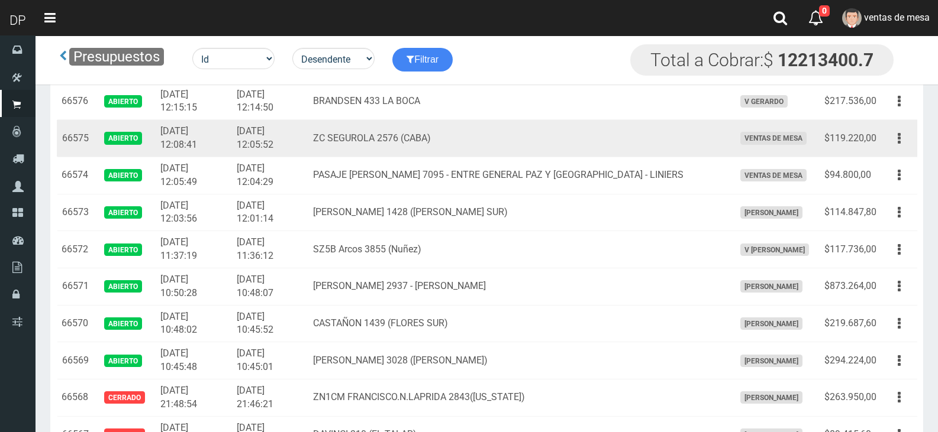
scroll to position [1656, 0]
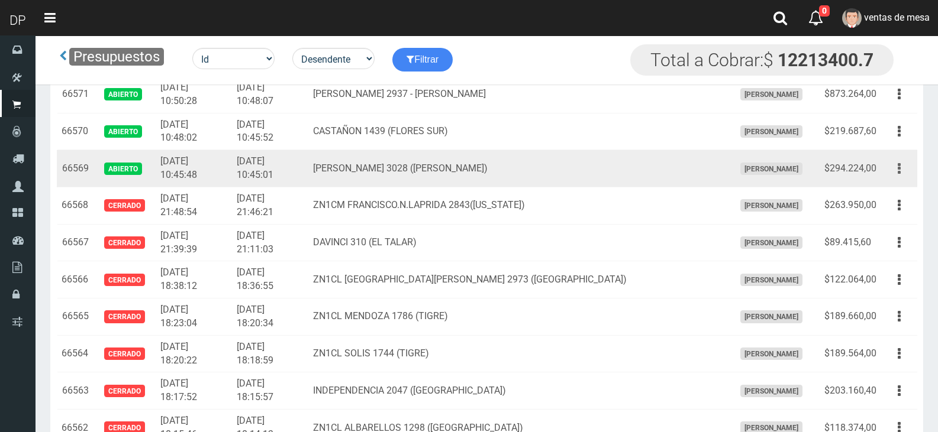
click at [894, 172] on button "button" at bounding box center [898, 169] width 27 height 21
click at [463, 184] on td "EVA PERON 3028 (FLORES)" at bounding box center [518, 168] width 421 height 37
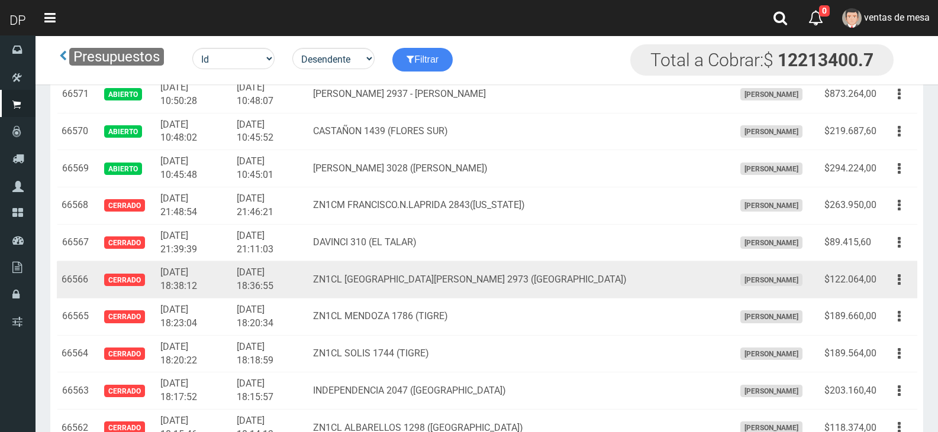
click at [541, 274] on td "ZN1CL SANTA MARÍA 2973 (RINCÓN)" at bounding box center [518, 279] width 421 height 37
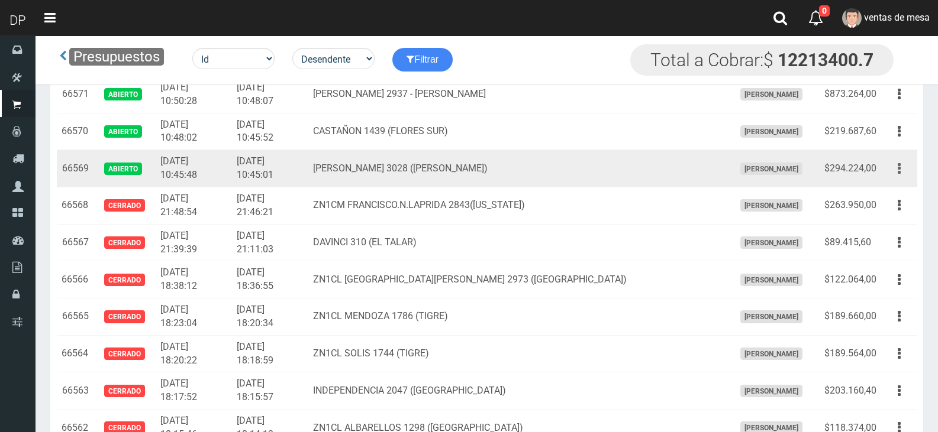
click at [908, 170] on button "button" at bounding box center [898, 169] width 27 height 21
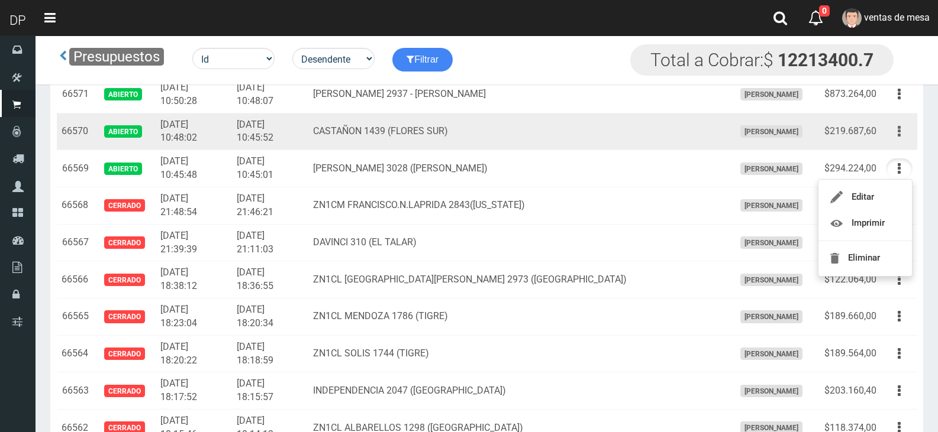
click at [896, 136] on button "button" at bounding box center [898, 131] width 27 height 21
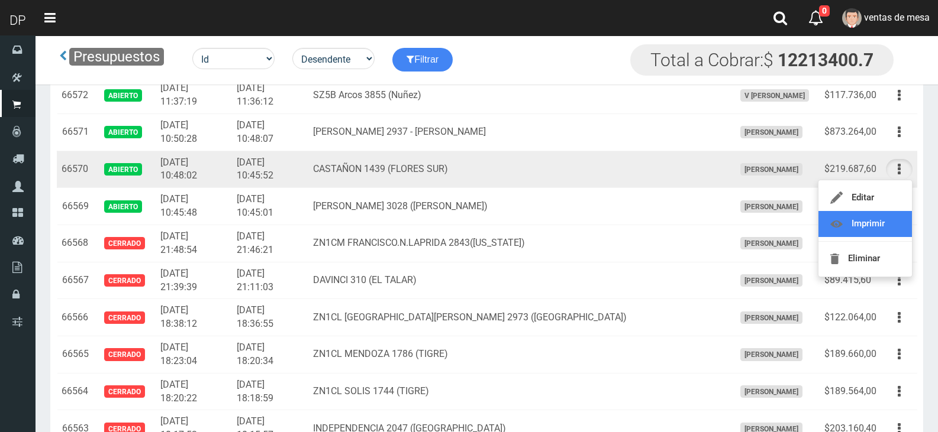
scroll to position [1597, 0]
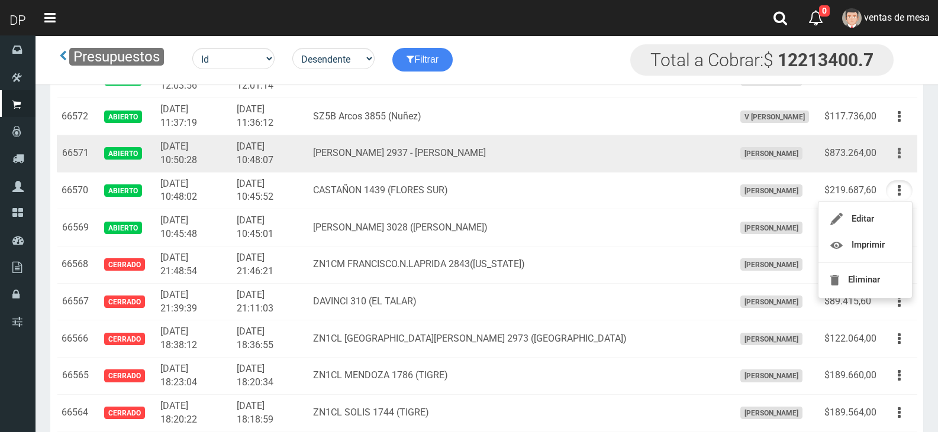
click at [902, 160] on button "button" at bounding box center [898, 153] width 27 height 21
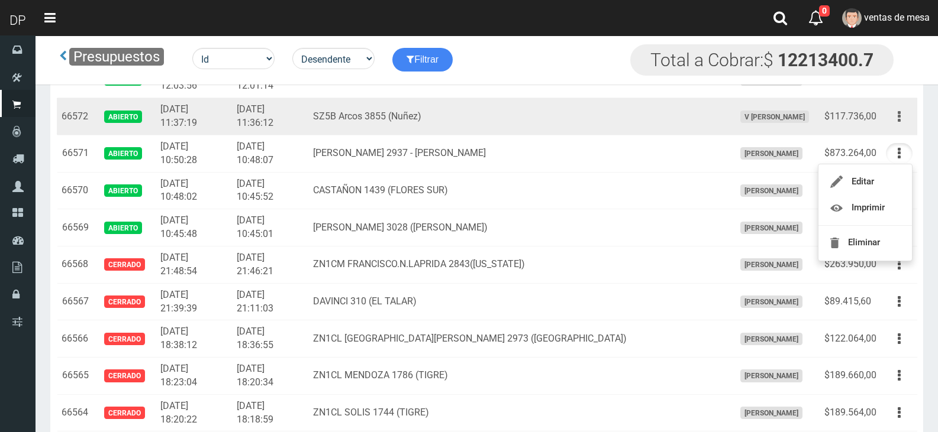
click at [903, 112] on button "button" at bounding box center [898, 116] width 27 height 21
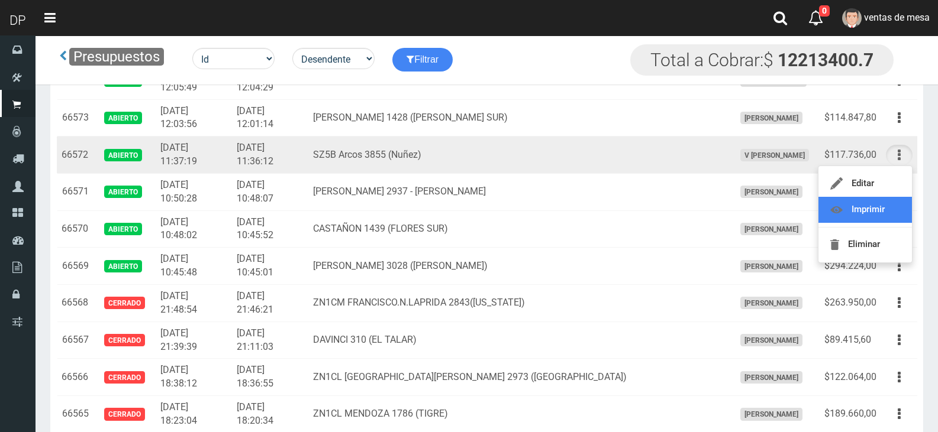
scroll to position [1538, 0]
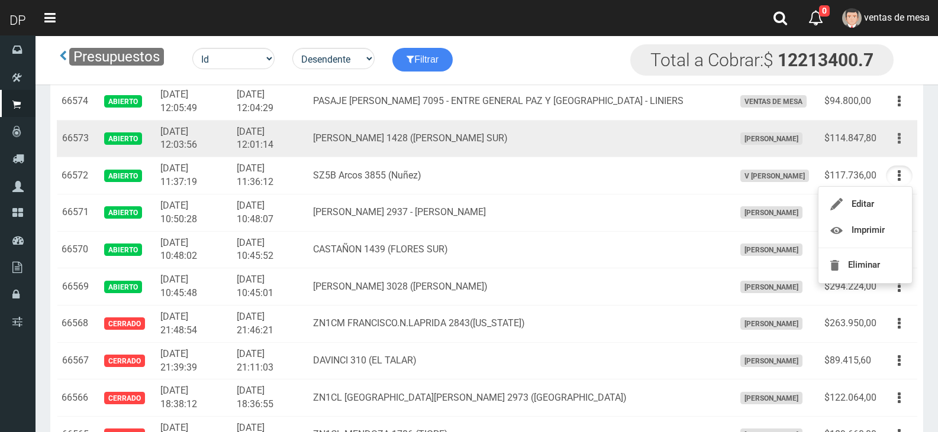
click at [893, 144] on button "button" at bounding box center [898, 138] width 27 height 21
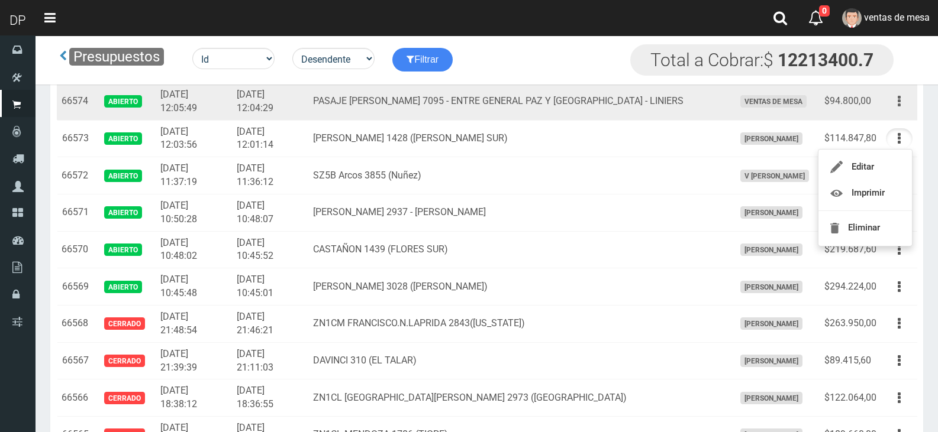
click at [898, 109] on icon "button" at bounding box center [898, 101] width 3 height 21
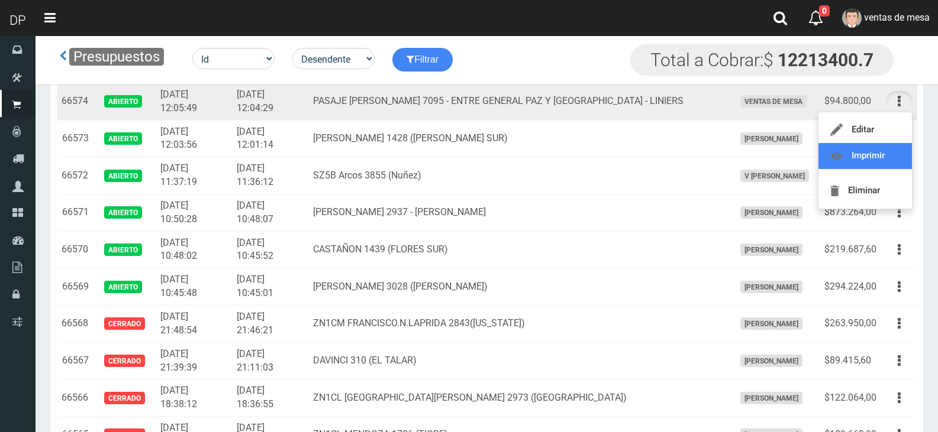
scroll to position [1479, 0]
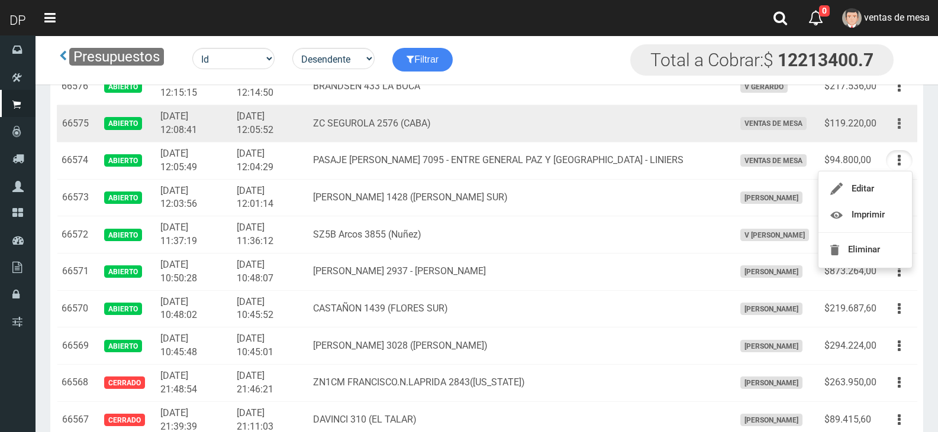
click at [896, 121] on button "button" at bounding box center [898, 124] width 27 height 21
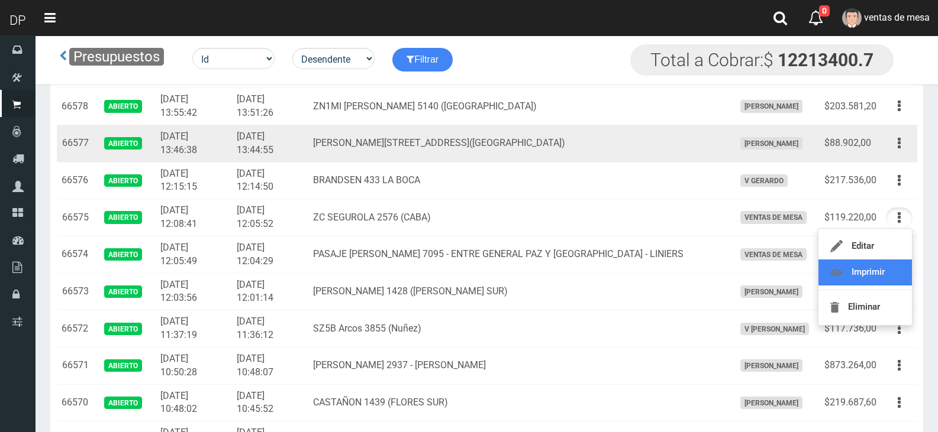
scroll to position [1360, 0]
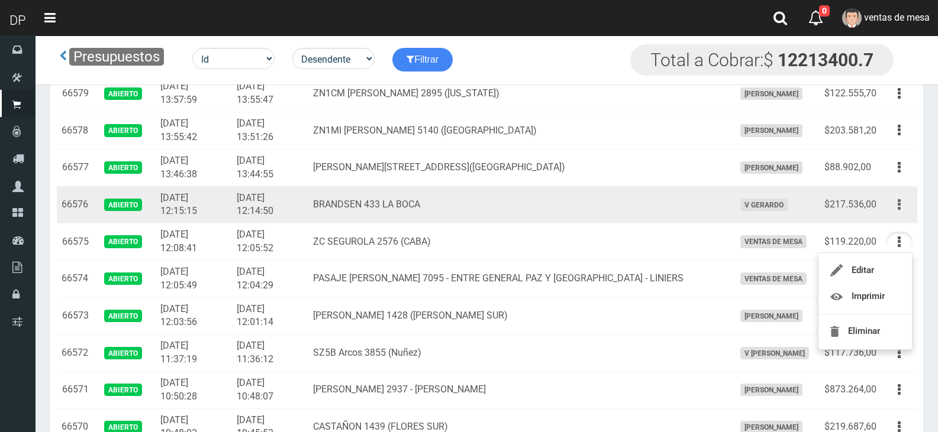
click at [892, 197] on button "button" at bounding box center [898, 205] width 27 height 21
click at [347, 199] on td "BRANDSEN 433 LA BOCA" at bounding box center [518, 204] width 421 height 37
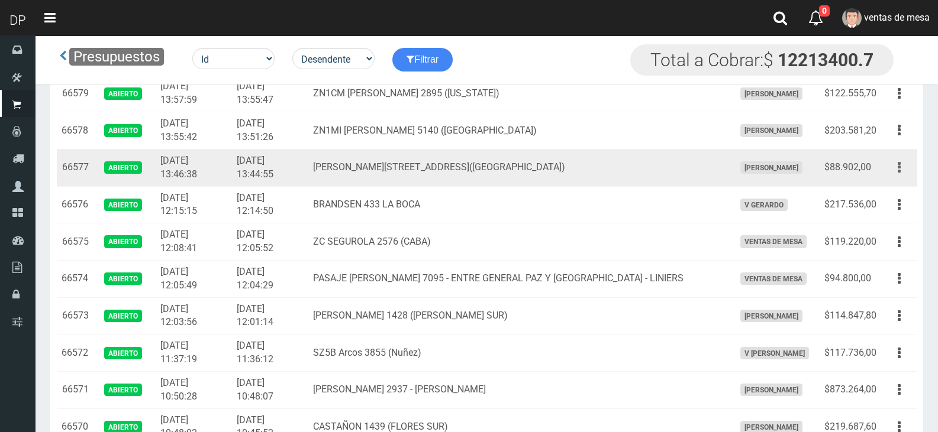
click at [900, 166] on icon "button" at bounding box center [898, 167] width 3 height 21
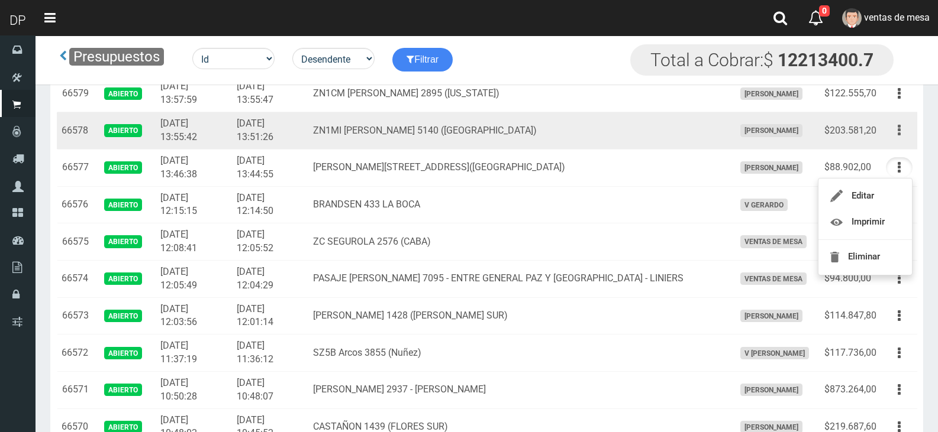
click at [903, 134] on button "button" at bounding box center [898, 130] width 27 height 21
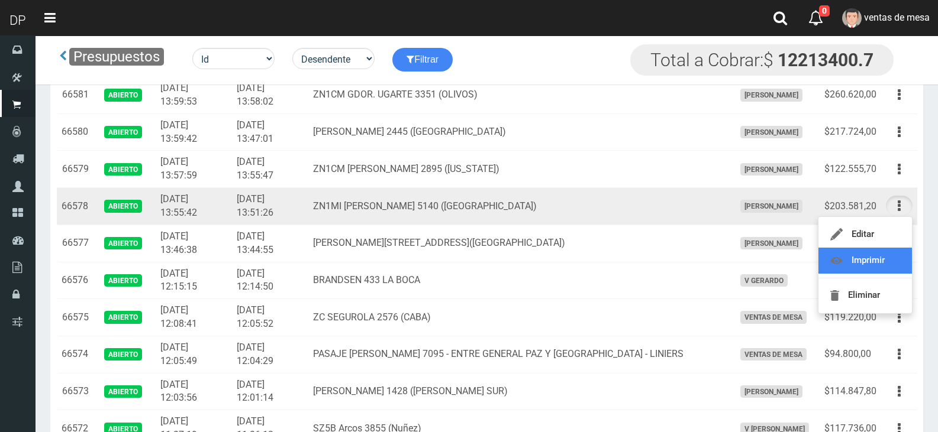
scroll to position [1242, 0]
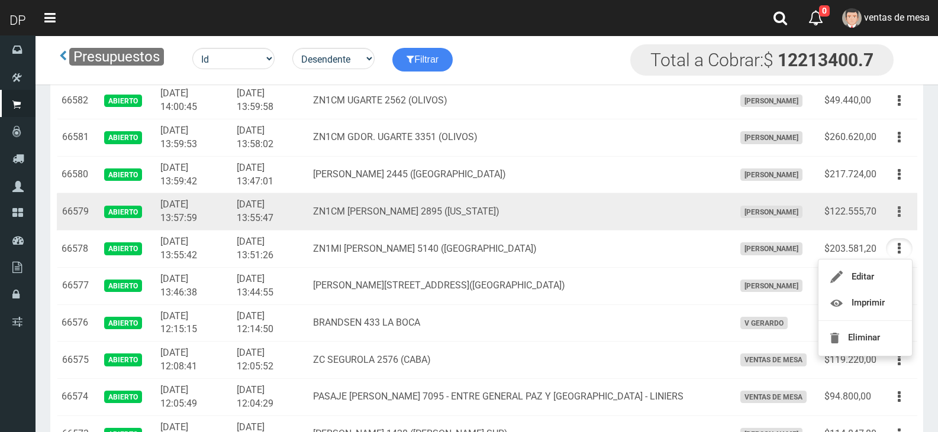
click at [895, 216] on button "button" at bounding box center [898, 212] width 27 height 21
click at [353, 214] on td "ZN1CM A.MALAVER 2895 (FLORIDA)" at bounding box center [518, 211] width 421 height 37
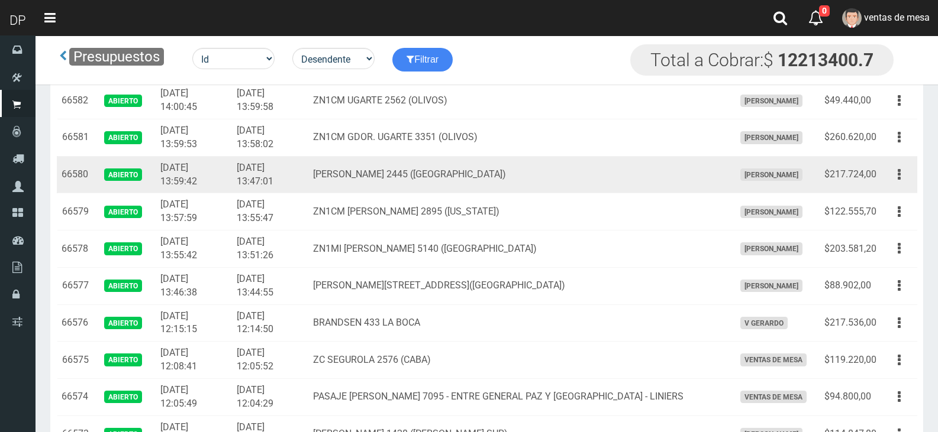
click at [915, 174] on td "Editar Imprimir Eliminar" at bounding box center [899, 174] width 36 height 37
click at [898, 173] on icon "button" at bounding box center [898, 174] width 3 height 21
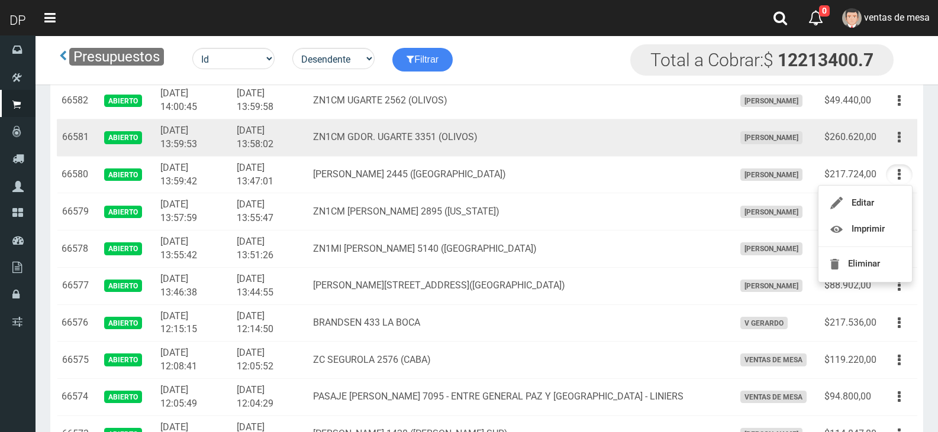
click at [910, 130] on div "Editar Imprimir Eliminar" at bounding box center [898, 137] width 27 height 21
click at [904, 137] on button "button" at bounding box center [898, 137] width 27 height 21
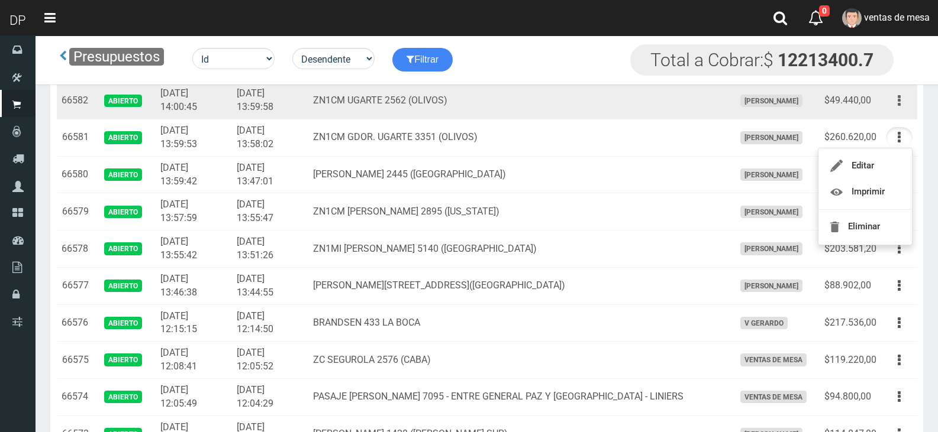
click at [895, 105] on button "button" at bounding box center [898, 100] width 27 height 21
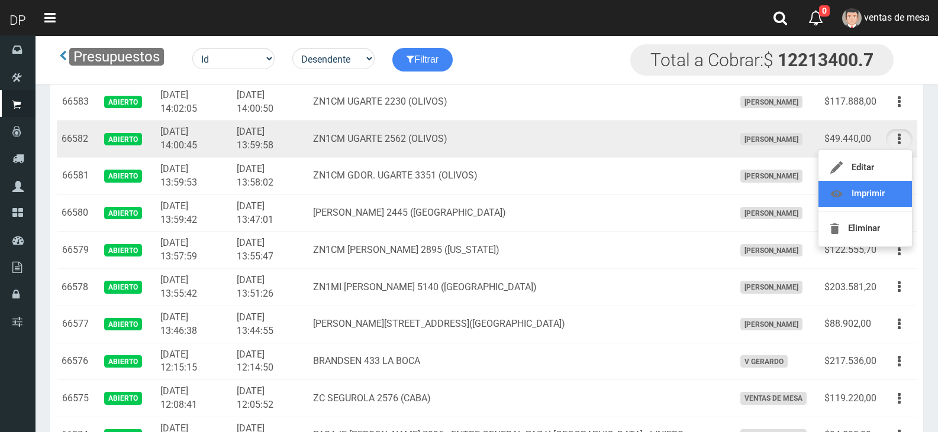
scroll to position [1183, 0]
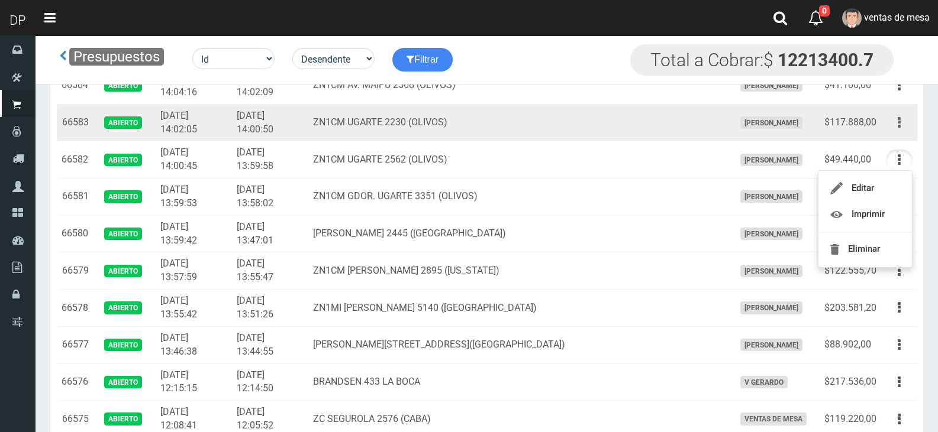
click at [898, 121] on icon "button" at bounding box center [898, 122] width 3 height 21
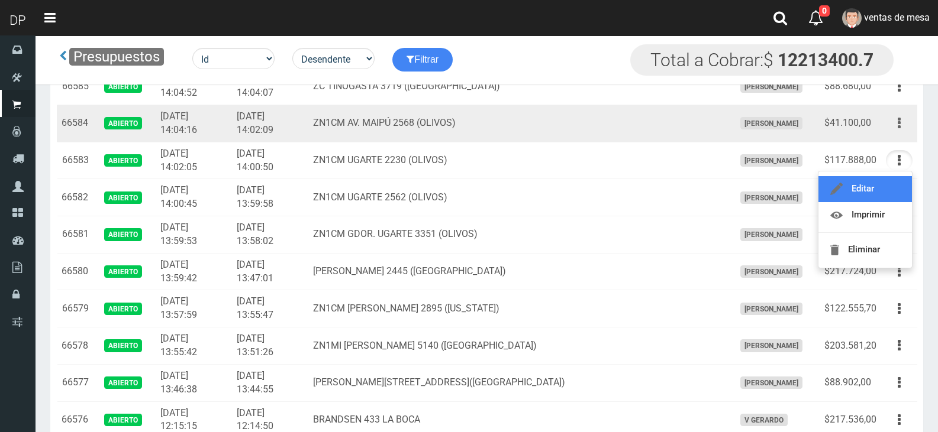
scroll to position [1124, 0]
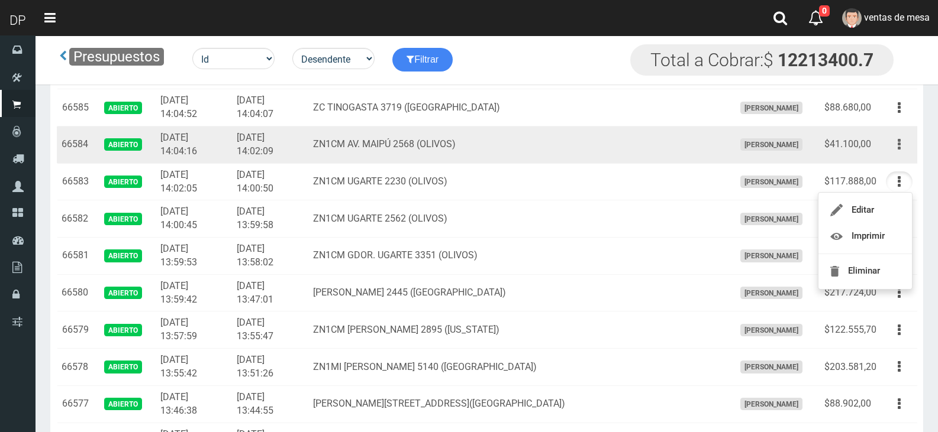
click at [897, 149] on icon "button" at bounding box center [898, 144] width 3 height 21
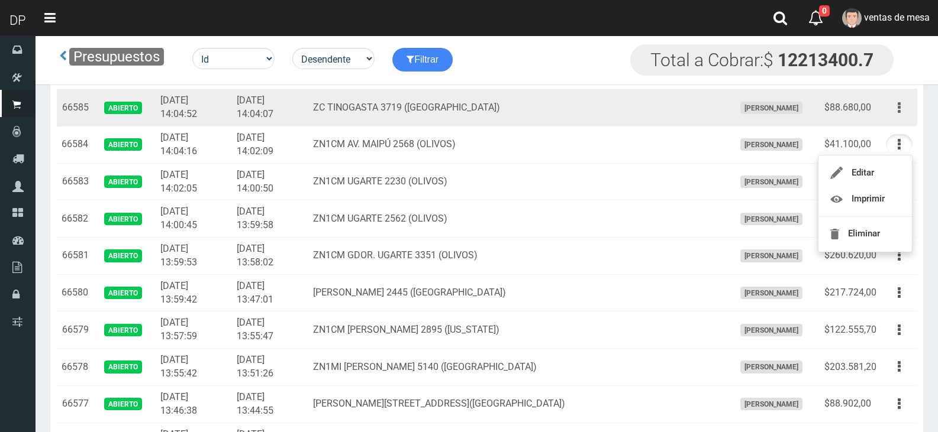
click at [900, 109] on icon "button" at bounding box center [898, 108] width 3 height 21
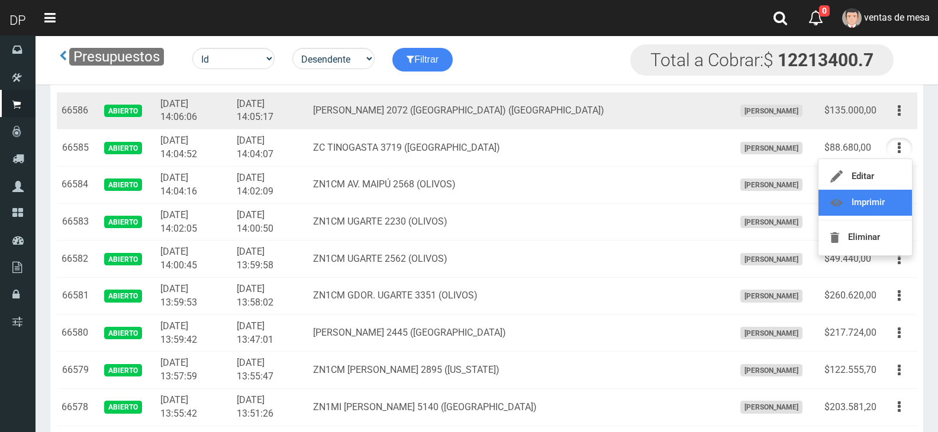
scroll to position [1065, 0]
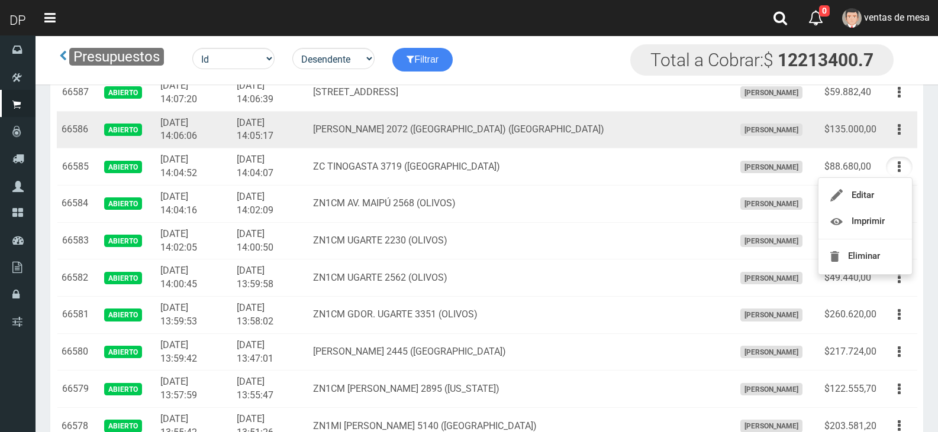
click at [898, 134] on icon "button" at bounding box center [898, 129] width 3 height 21
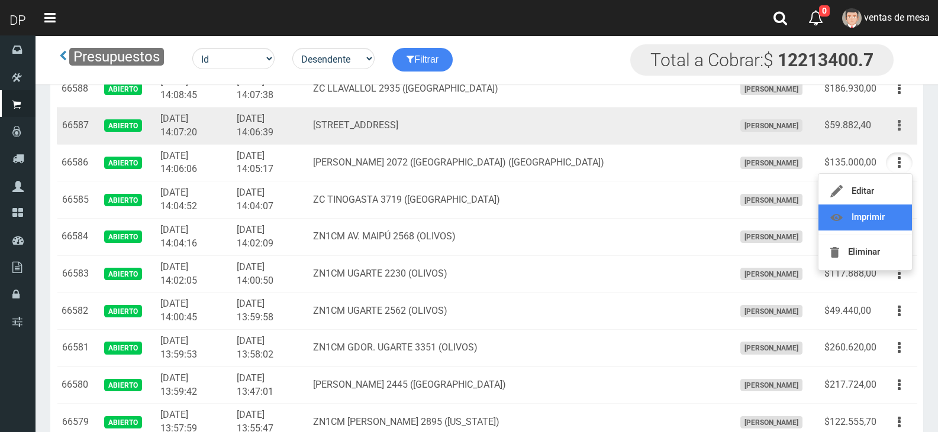
scroll to position [1006, 0]
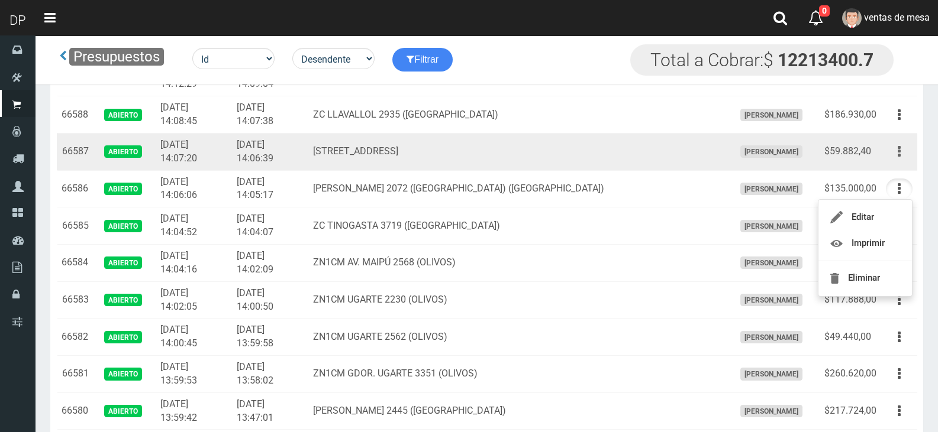
click at [901, 144] on button "button" at bounding box center [898, 151] width 27 height 21
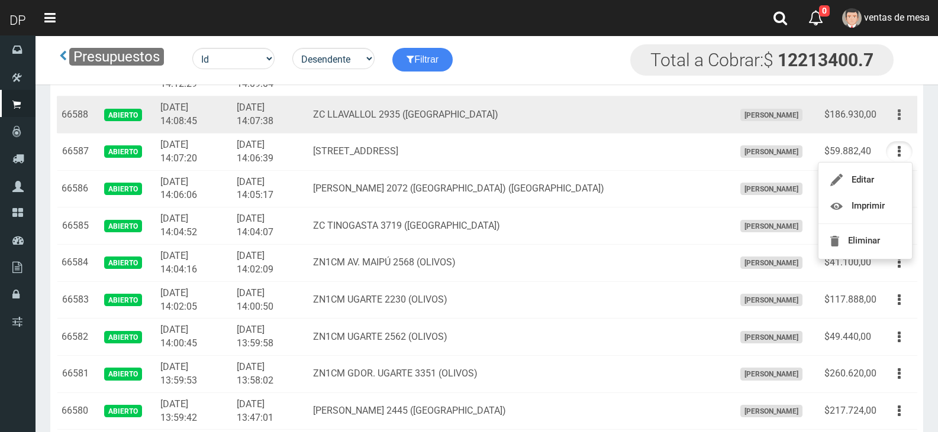
click at [909, 119] on button "button" at bounding box center [898, 115] width 27 height 21
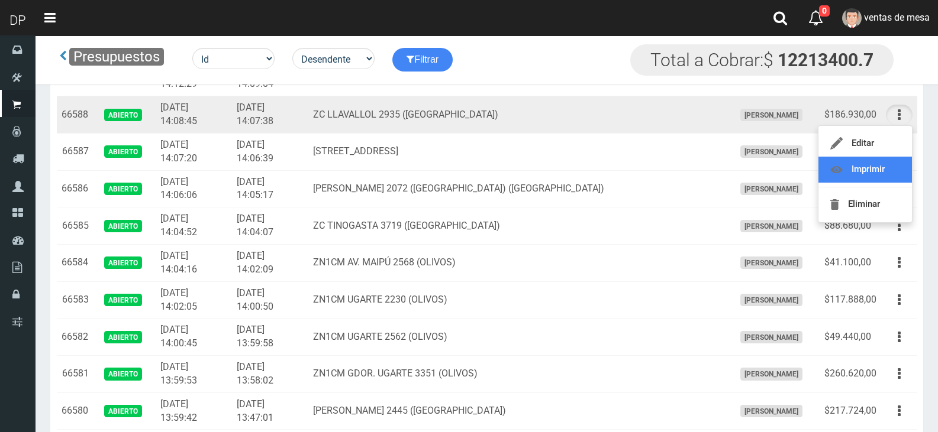
scroll to position [946, 0]
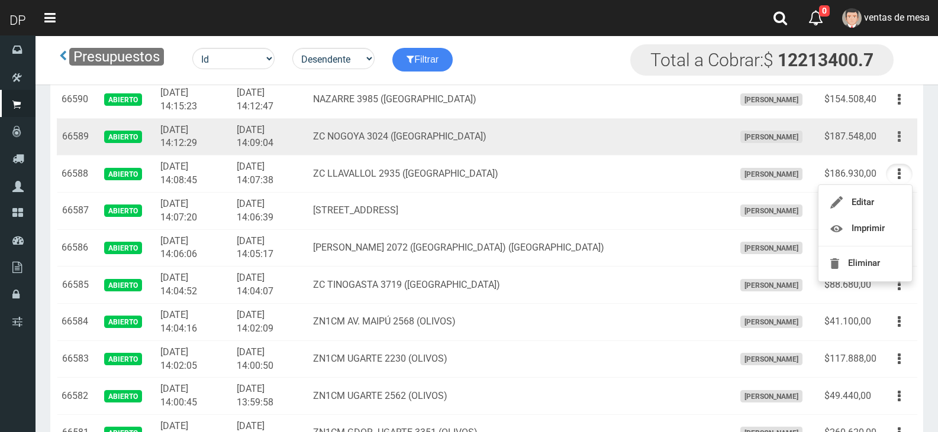
click at [900, 145] on icon "button" at bounding box center [898, 137] width 3 height 21
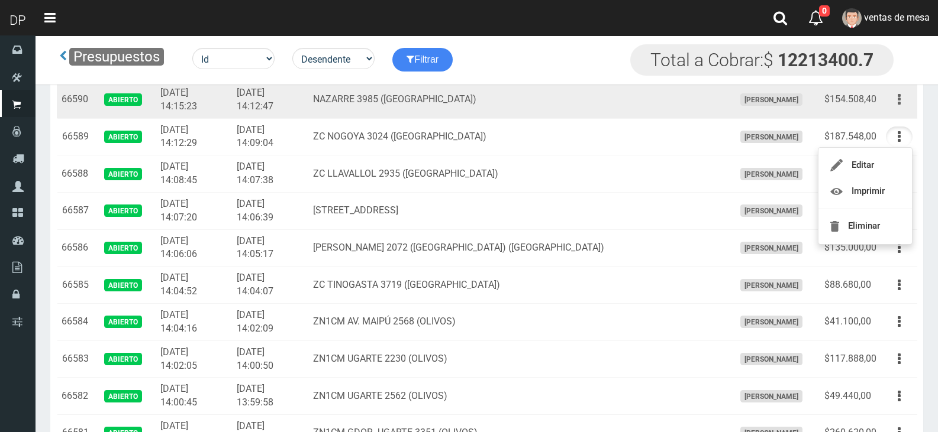
click at [904, 108] on button "button" at bounding box center [898, 99] width 27 height 21
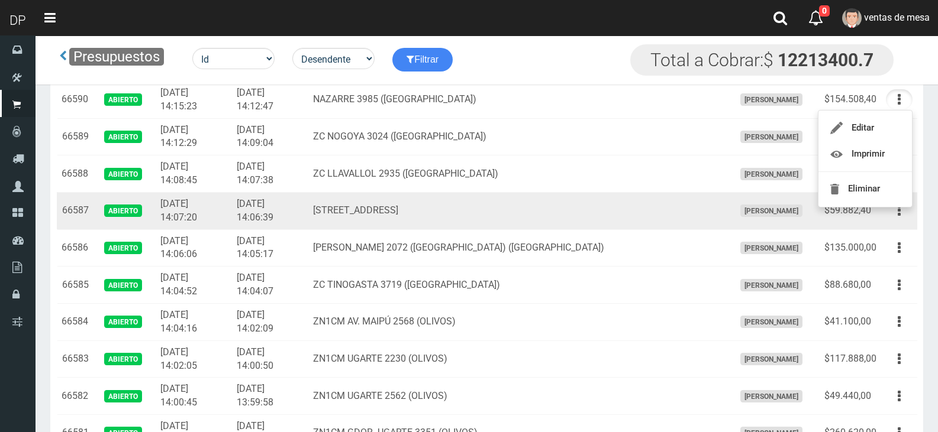
click at [344, 200] on td "AV NAZCA 2626 VILLA DEL PARQUE" at bounding box center [518, 210] width 421 height 37
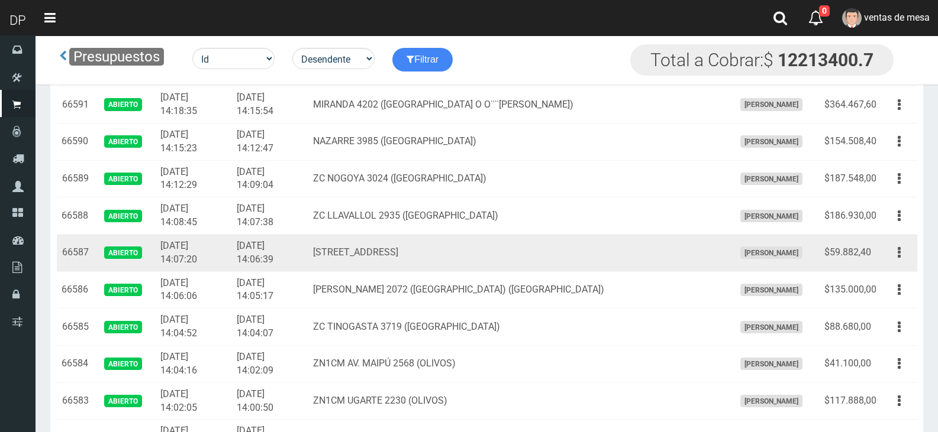
scroll to position [828, 0]
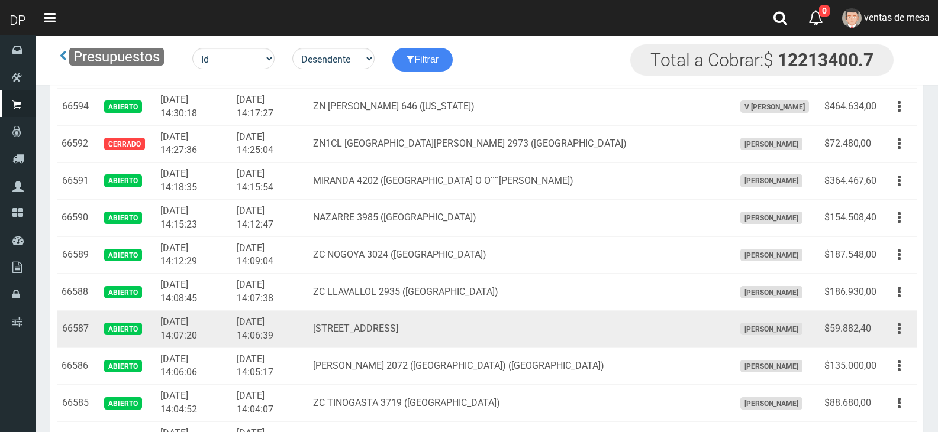
click at [344, 201] on td "NAZARRE 3985 (VILLA DEL PARQUE)" at bounding box center [518, 217] width 421 height 37
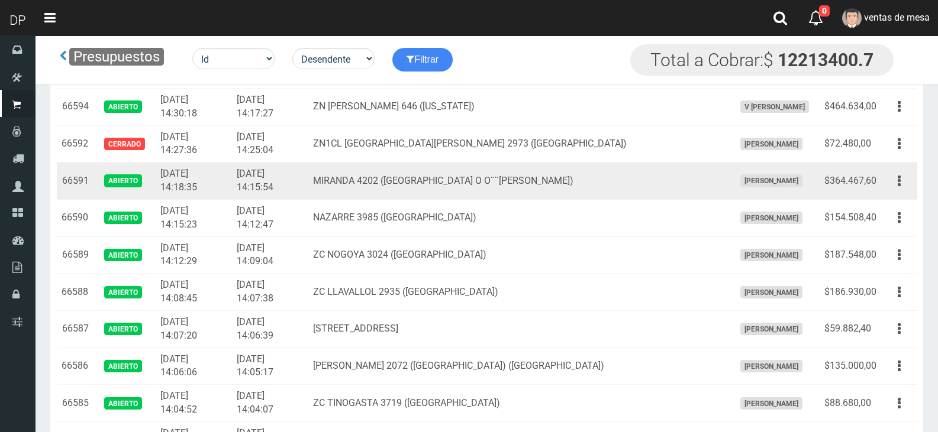
click at [883, 183] on td "Editar Imprimir Eliminar" at bounding box center [899, 181] width 36 height 37
click at [894, 185] on button "button" at bounding box center [898, 181] width 27 height 21
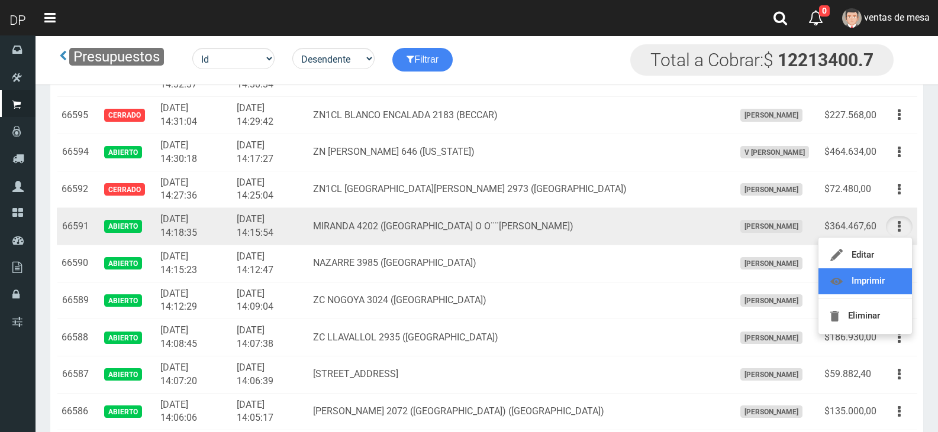
scroll to position [769, 0]
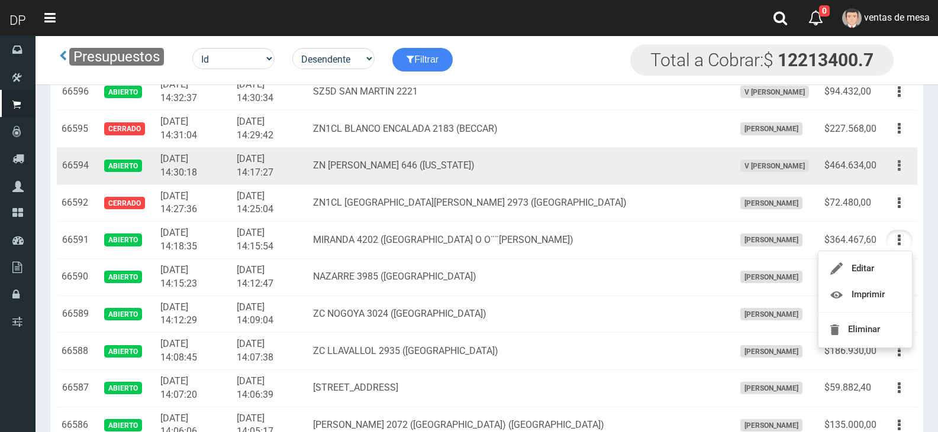
click at [905, 169] on button "button" at bounding box center [898, 166] width 27 height 21
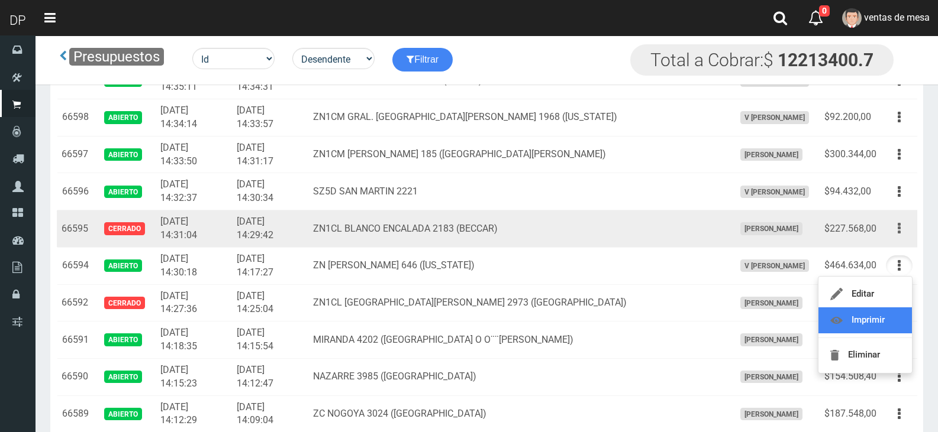
scroll to position [651, 0]
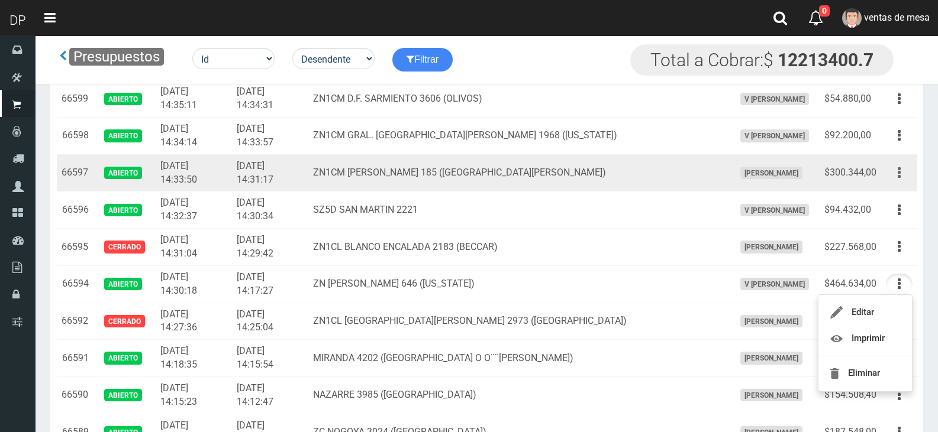
click at [895, 177] on button "button" at bounding box center [898, 173] width 27 height 21
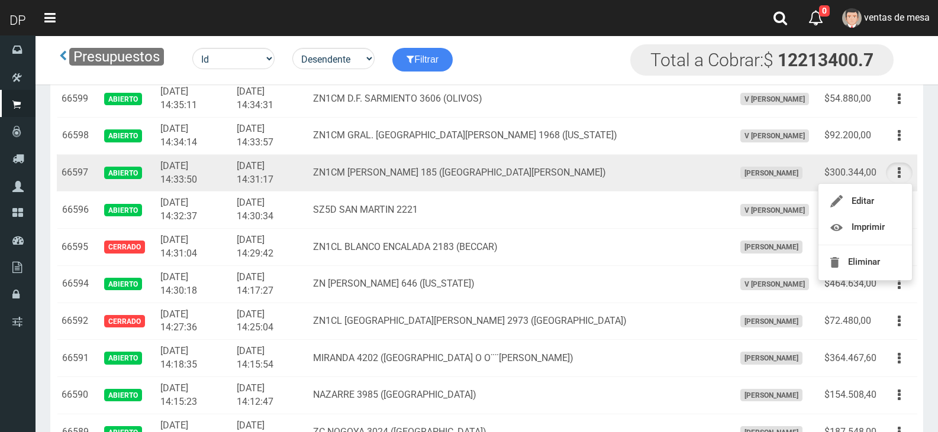
drag, startPoint x: 719, startPoint y: 180, endPoint x: 742, endPoint y: 180, distance: 23.1
click at [729, 180] on td "[PERSON_NAME]" at bounding box center [774, 172] width 90 height 37
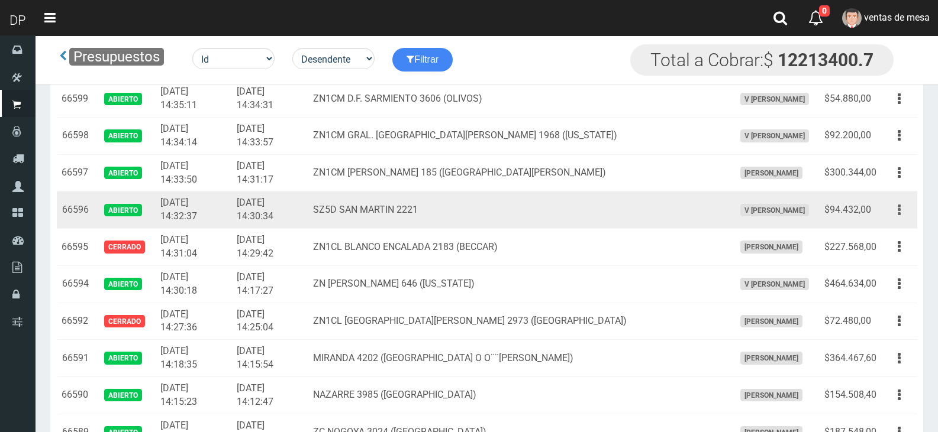
drag, startPoint x: 914, startPoint y: 216, endPoint x: 908, endPoint y: 214, distance: 6.2
click at [914, 216] on td "Editar Imprimir Eliminar" at bounding box center [899, 210] width 36 height 37
click at [905, 211] on button "button" at bounding box center [898, 210] width 27 height 21
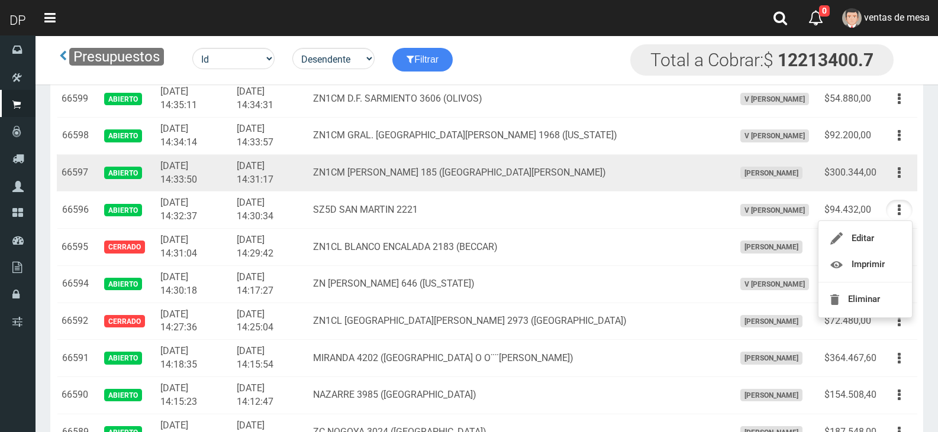
click at [887, 180] on div "Editar Imprimir Eliminar" at bounding box center [898, 173] width 27 height 21
click at [898, 174] on icon "button" at bounding box center [898, 173] width 3 height 21
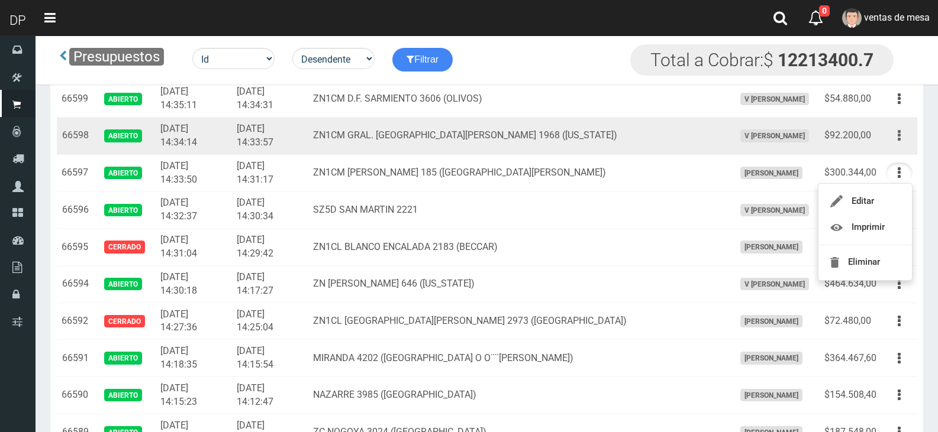
click at [894, 140] on button "button" at bounding box center [898, 135] width 27 height 21
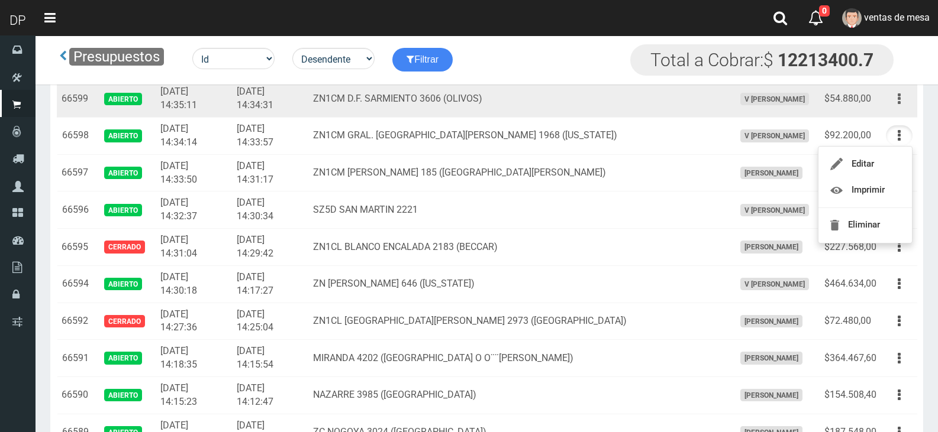
click at [895, 94] on button "button" at bounding box center [898, 99] width 27 height 21
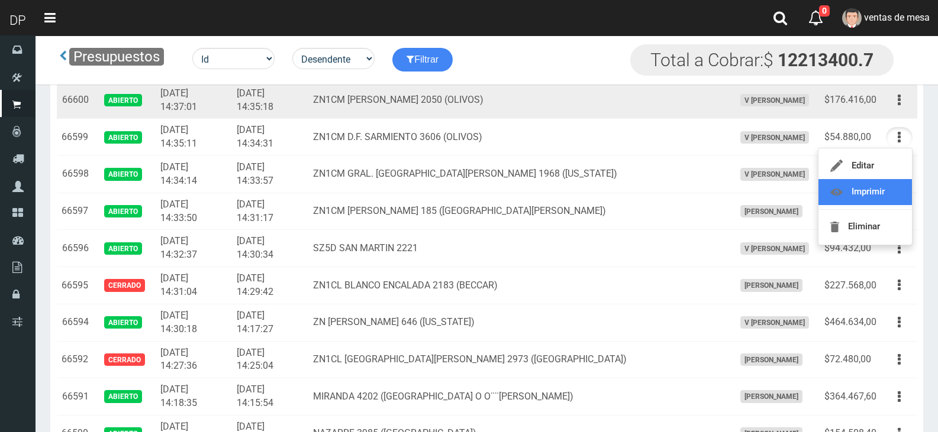
scroll to position [591, 0]
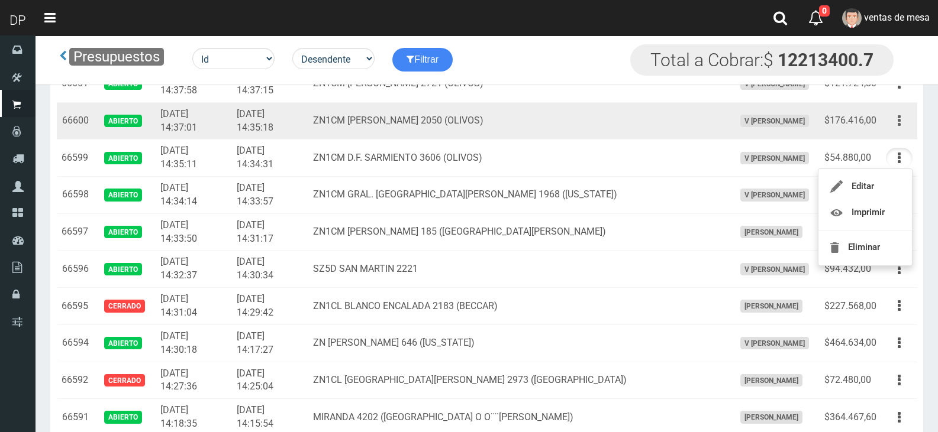
click at [897, 127] on icon "button" at bounding box center [898, 121] width 3 height 21
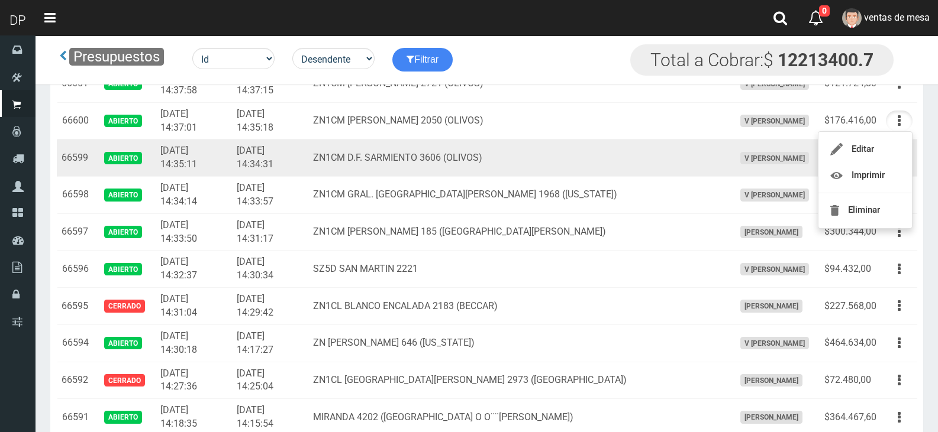
click at [631, 170] on td "ZN1CM D.F. SARMIENTO 3606 (OLIVOS)" at bounding box center [518, 158] width 421 height 37
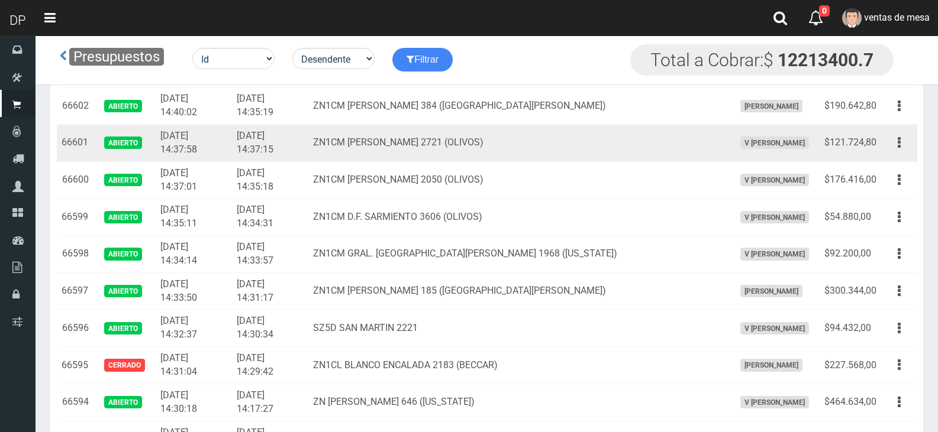
click at [885, 139] on td "Editar Imprimir Eliminar" at bounding box center [899, 143] width 36 height 37
drag, startPoint x: 898, startPoint y: 144, endPoint x: 884, endPoint y: 189, distance: 47.7
click at [898, 144] on icon "button" at bounding box center [898, 142] width 3 height 21
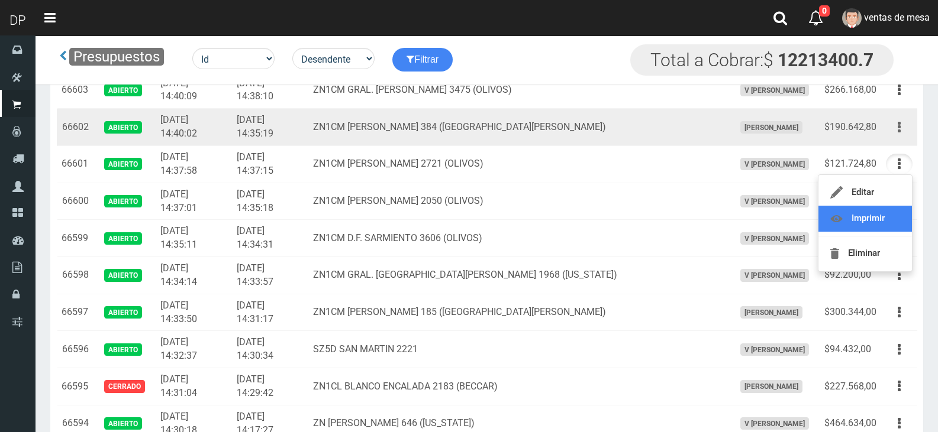
scroll to position [473, 0]
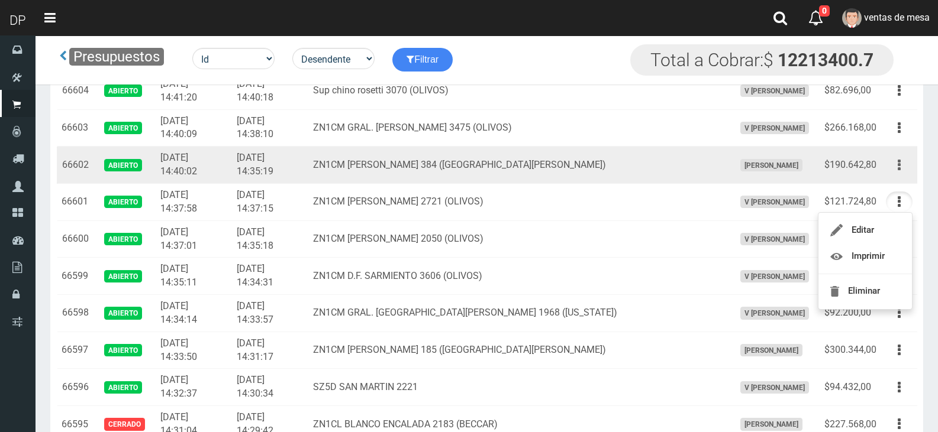
click at [903, 160] on button "button" at bounding box center [898, 165] width 27 height 21
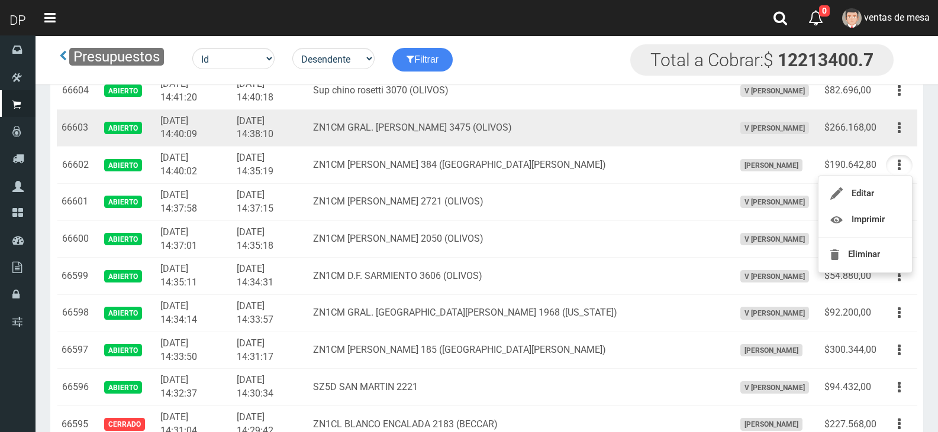
click at [893, 139] on td "Editar Imprimir Eliminar" at bounding box center [899, 127] width 36 height 37
click at [900, 130] on icon "button" at bounding box center [898, 128] width 3 height 21
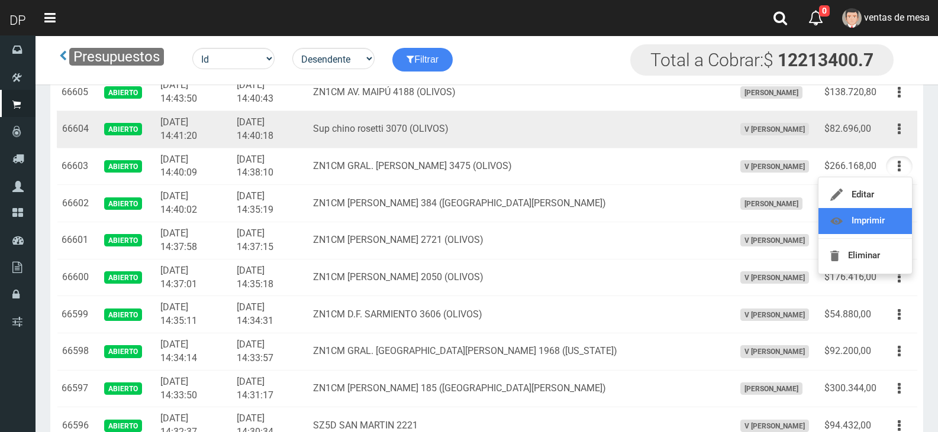
scroll to position [414, 0]
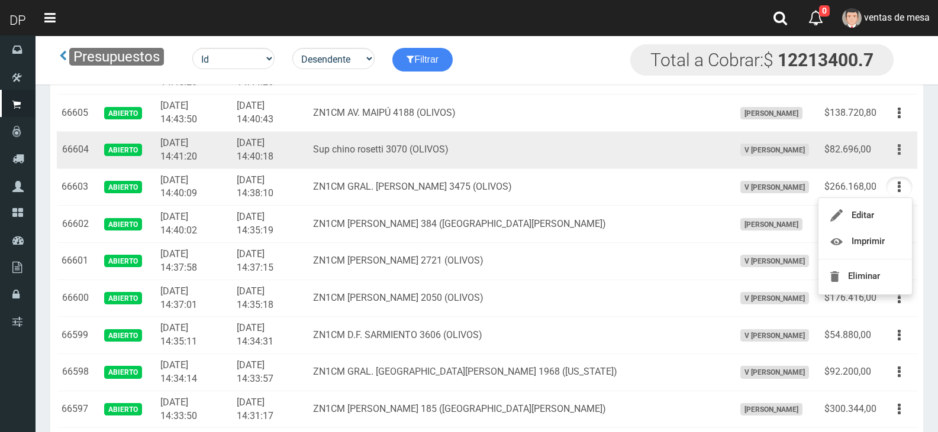
click at [897, 159] on button "button" at bounding box center [898, 150] width 27 height 21
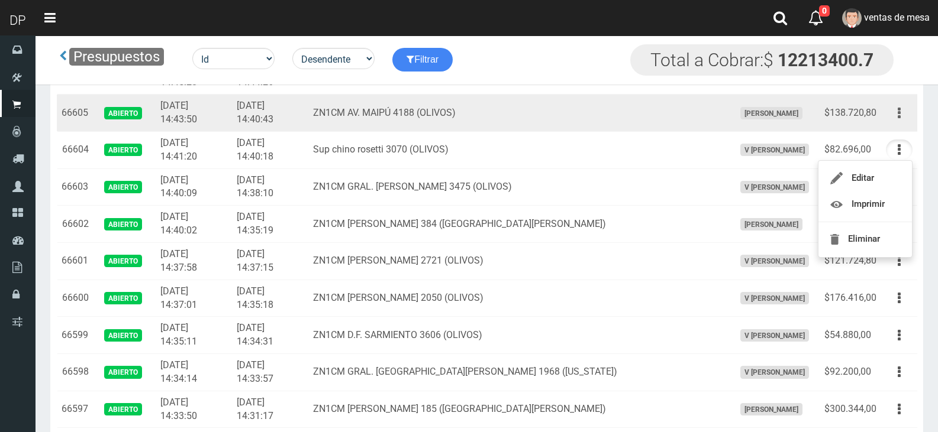
click at [893, 112] on button "button" at bounding box center [898, 113] width 27 height 21
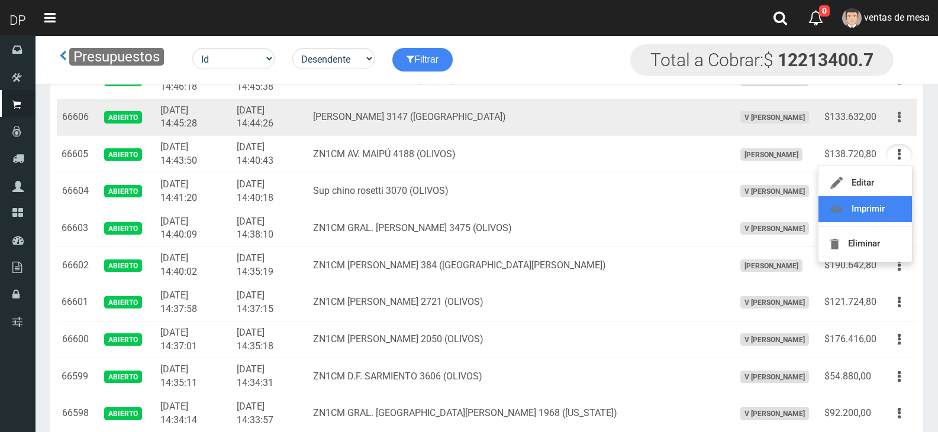
scroll to position [355, 0]
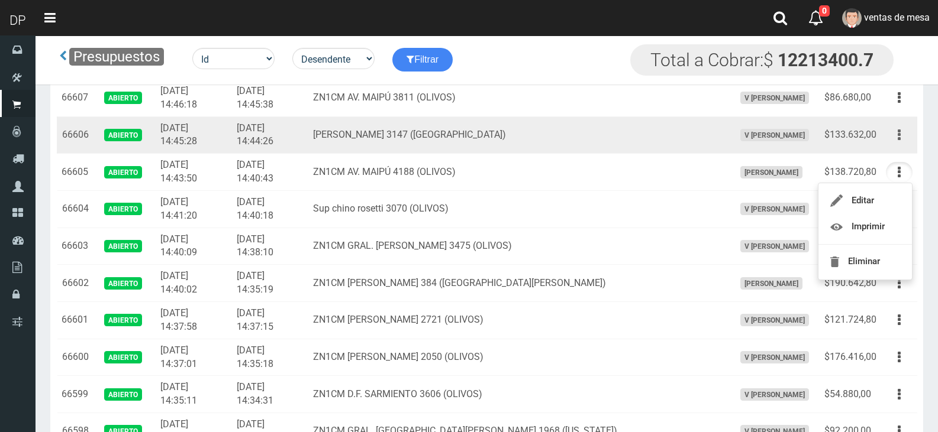
click at [890, 141] on button "button" at bounding box center [898, 135] width 27 height 21
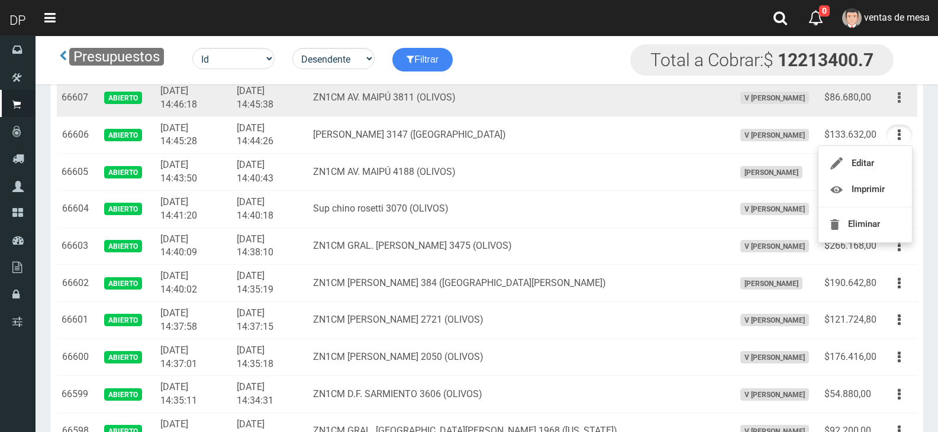
click at [895, 104] on button "button" at bounding box center [898, 98] width 27 height 21
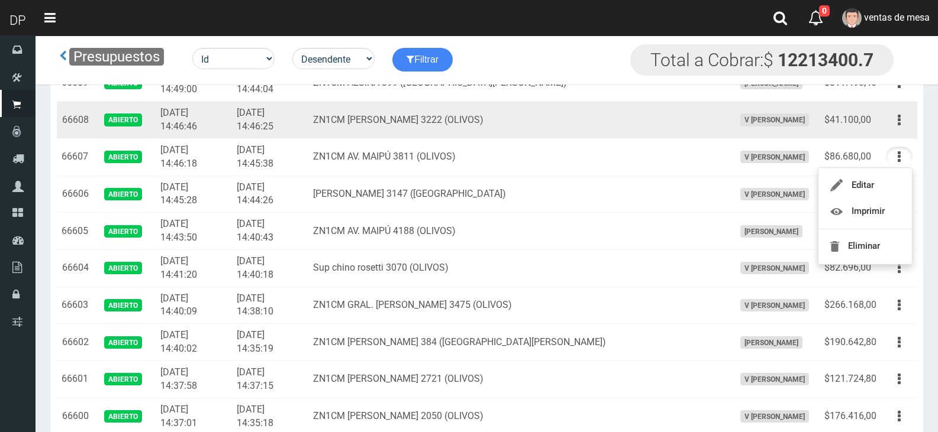
click at [896, 121] on button "button" at bounding box center [898, 120] width 27 height 21
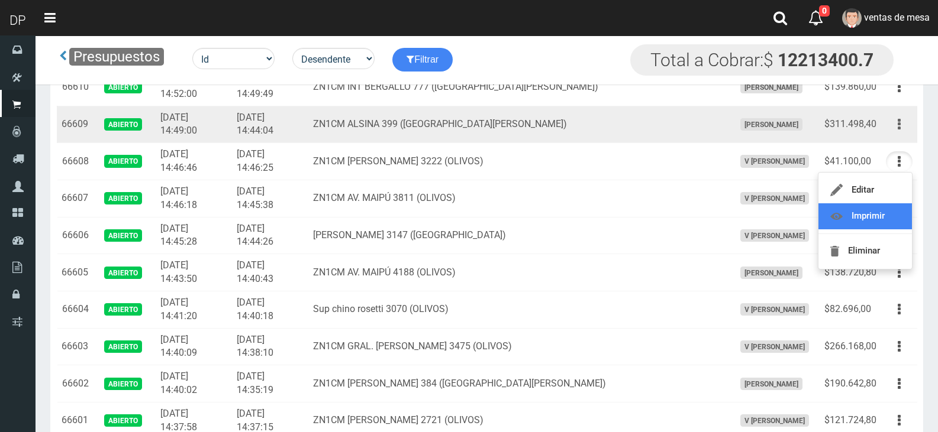
scroll to position [237, 0]
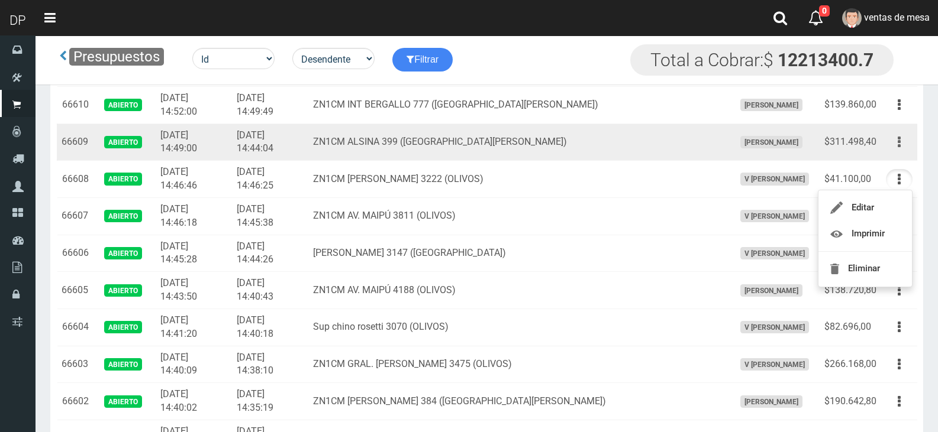
click at [901, 145] on button "button" at bounding box center [898, 142] width 27 height 21
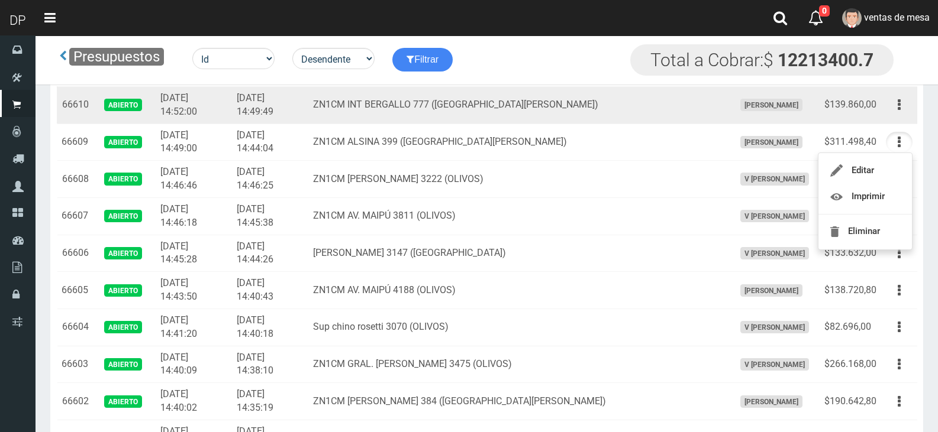
click at [897, 116] on td "Editar Imprimir Eliminar" at bounding box center [899, 104] width 36 height 37
click at [900, 109] on icon "button" at bounding box center [898, 105] width 3 height 21
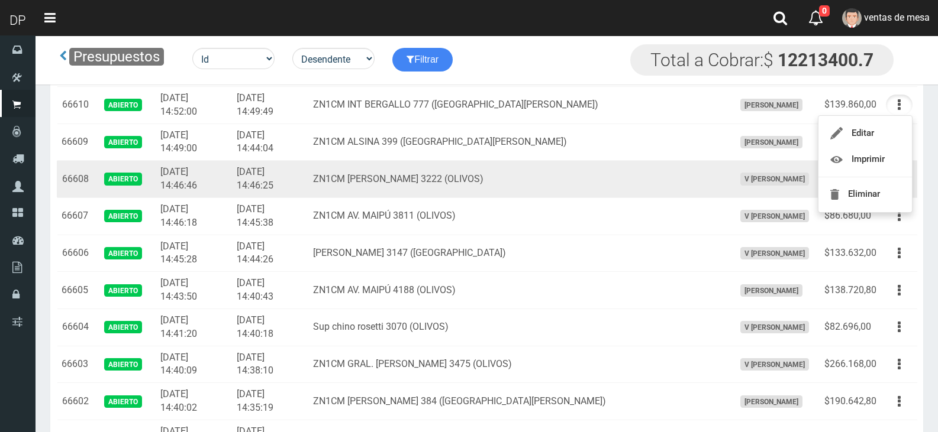
click at [308, 161] on td "[DATE] 14:46:25" at bounding box center [270, 179] width 76 height 37
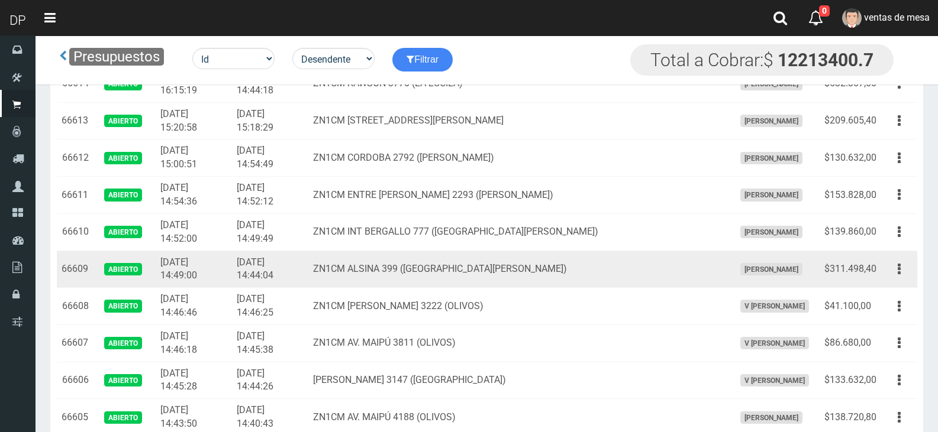
scroll to position [59, 0]
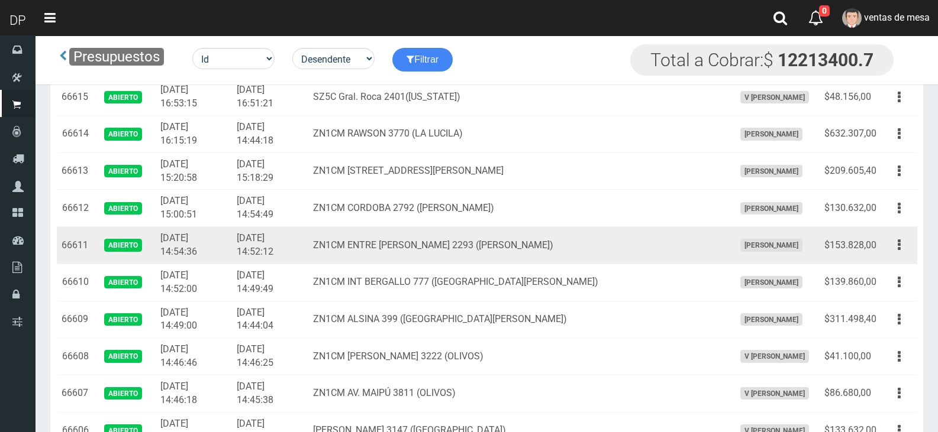
click at [351, 228] on td "ZN1CM ENTRE [PERSON_NAME] 2293 ([PERSON_NAME])" at bounding box center [518, 245] width 421 height 37
click at [907, 249] on button "button" at bounding box center [898, 245] width 27 height 21
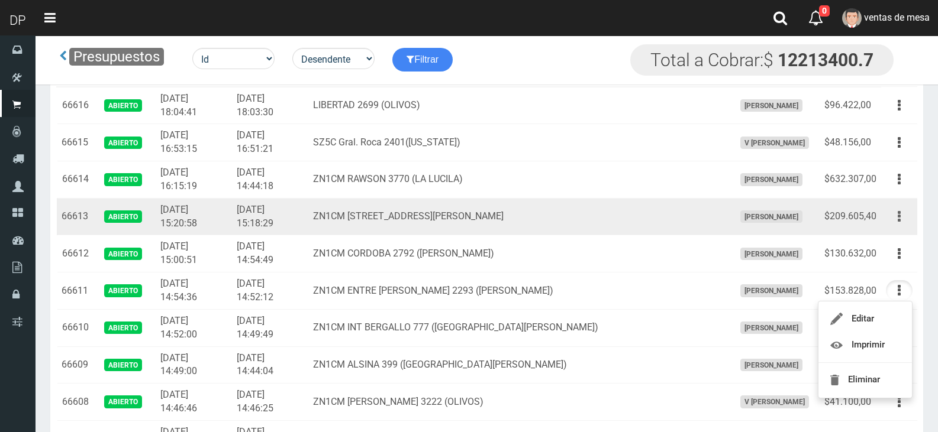
scroll to position [0, 0]
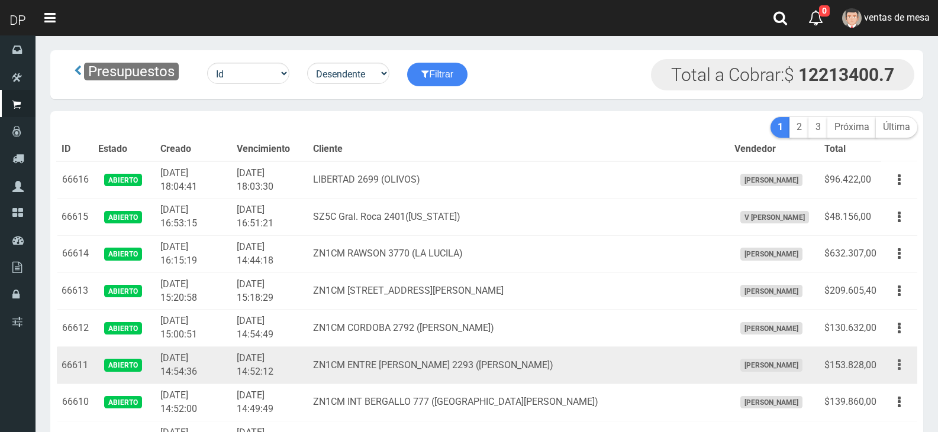
click at [907, 373] on button "button" at bounding box center [898, 365] width 27 height 21
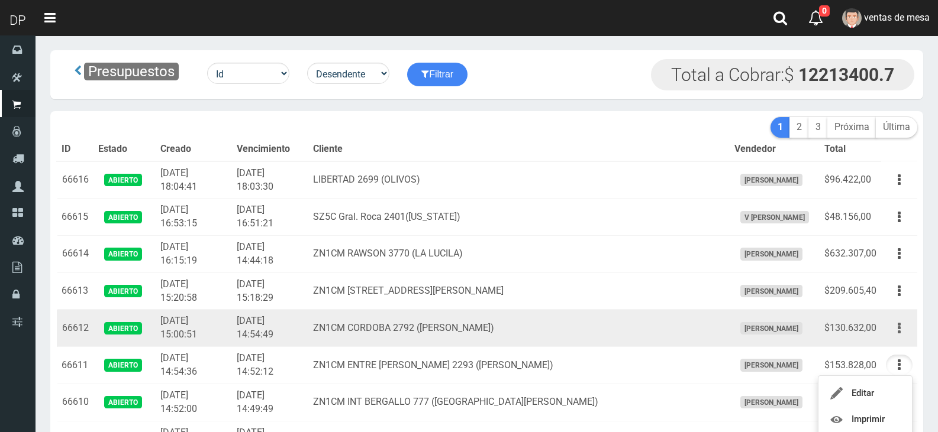
click at [899, 332] on icon "button" at bounding box center [898, 328] width 3 height 21
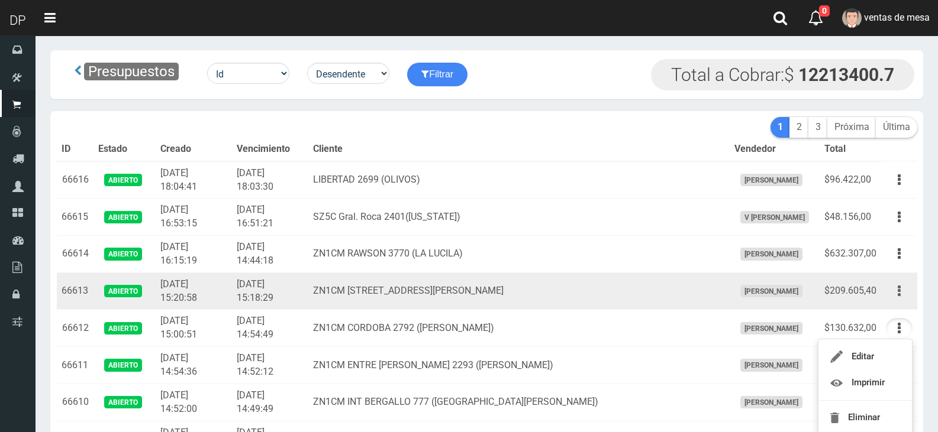
click at [890, 289] on button "button" at bounding box center [898, 291] width 27 height 21
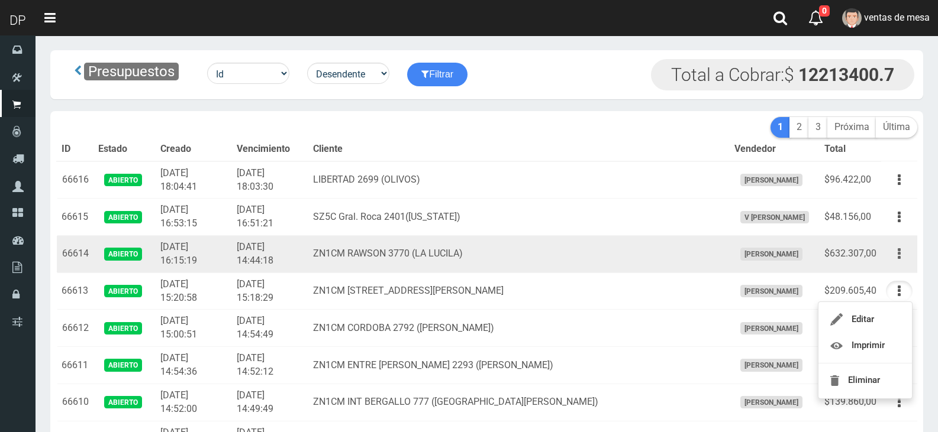
click at [896, 258] on button "button" at bounding box center [898, 254] width 27 height 21
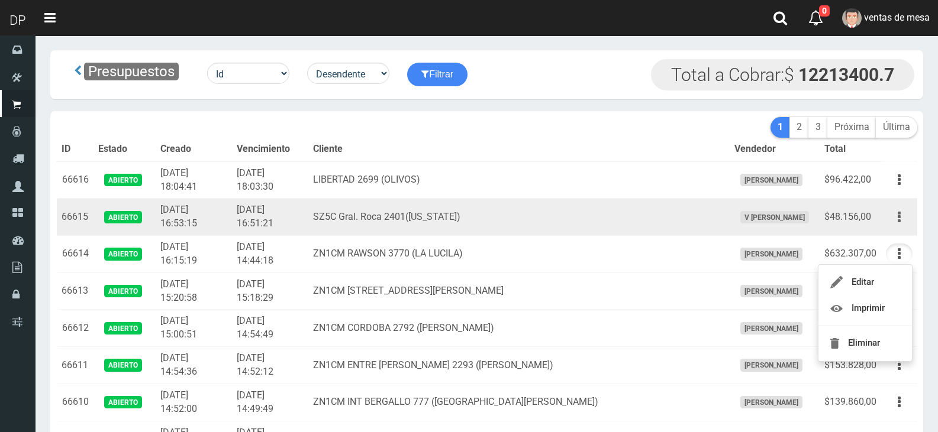
click at [896, 219] on button "button" at bounding box center [898, 217] width 27 height 21
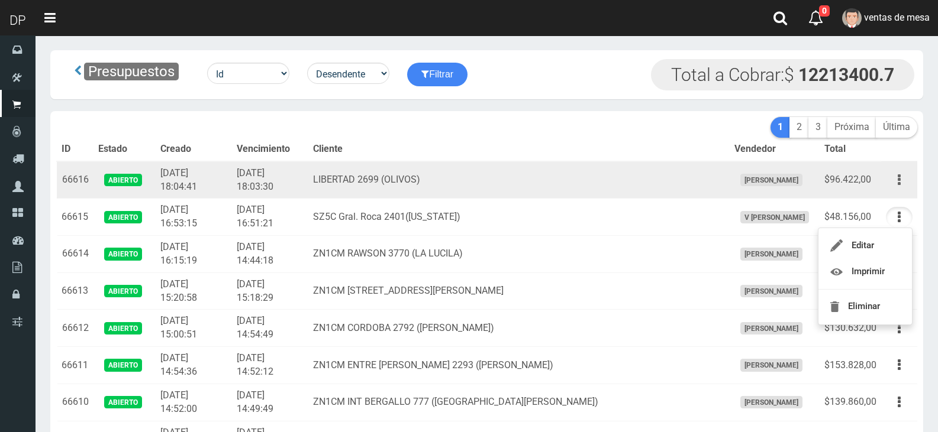
click at [900, 188] on button "button" at bounding box center [898, 180] width 27 height 21
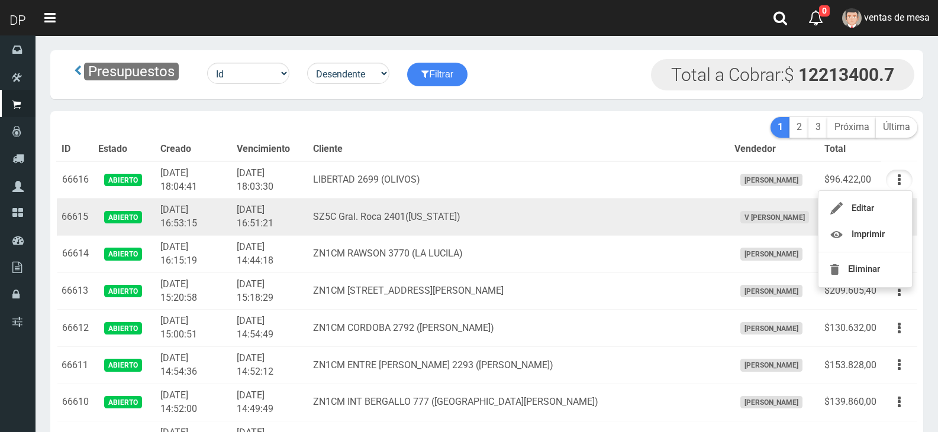
click at [358, 223] on td "SZ5C Gral. Roca 2401([US_STATE])" at bounding box center [518, 217] width 421 height 37
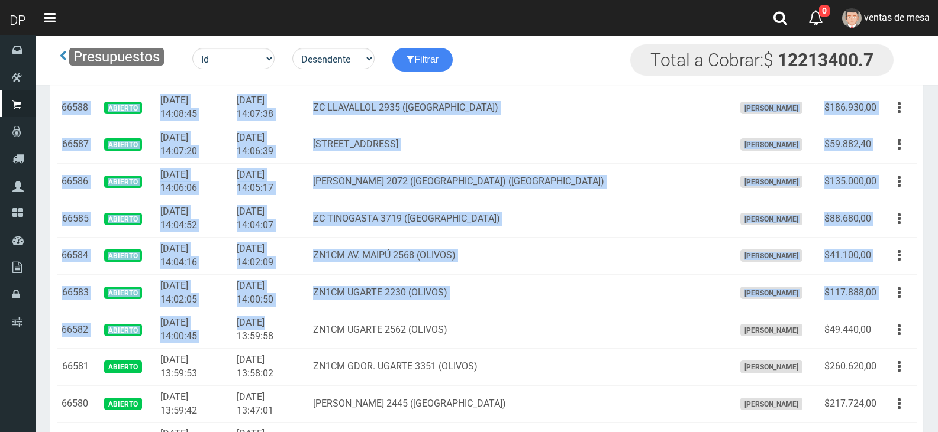
drag, startPoint x: 62, startPoint y: 178, endPoint x: 280, endPoint y: 460, distance: 356.7
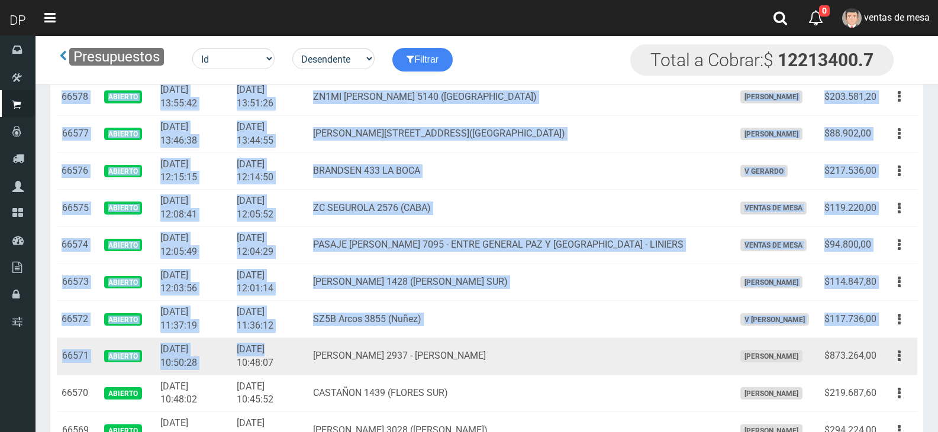
click at [281, 338] on td "[DATE] 10:48:07" at bounding box center [270, 356] width 76 height 37
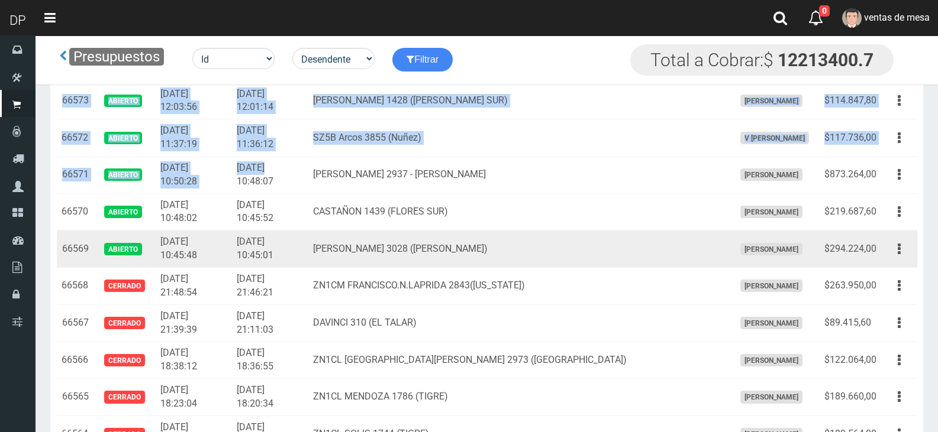
scroll to position [1572, 0]
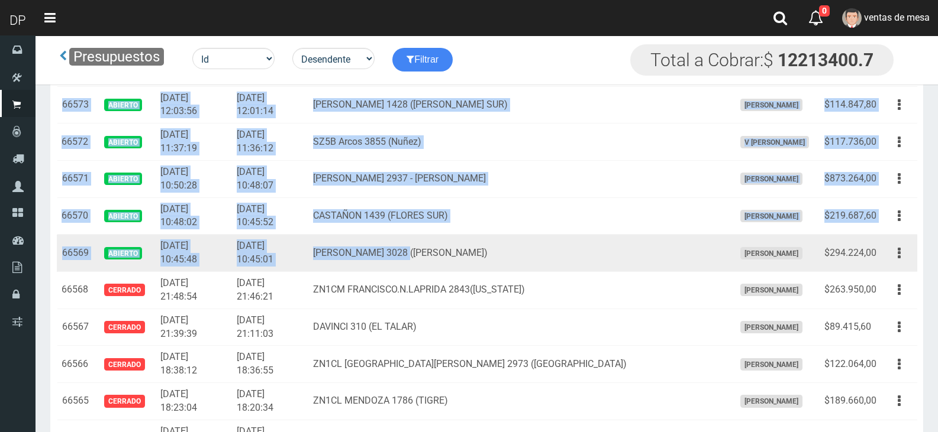
click at [442, 267] on td "[PERSON_NAME] 3028 ([PERSON_NAME])" at bounding box center [518, 253] width 421 height 37
click at [880, 249] on td "$294.224,00" at bounding box center [850, 253] width 62 height 37
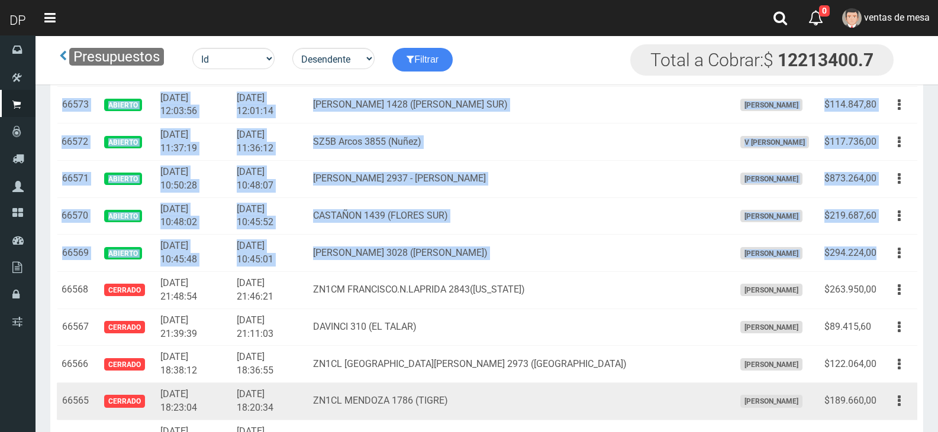
copy tbody "66616 Abierto 2025-09-16 18:04:41 2025-09-16 18:03:30 LIBERTAD 2699 (OLIVOS) AX…"
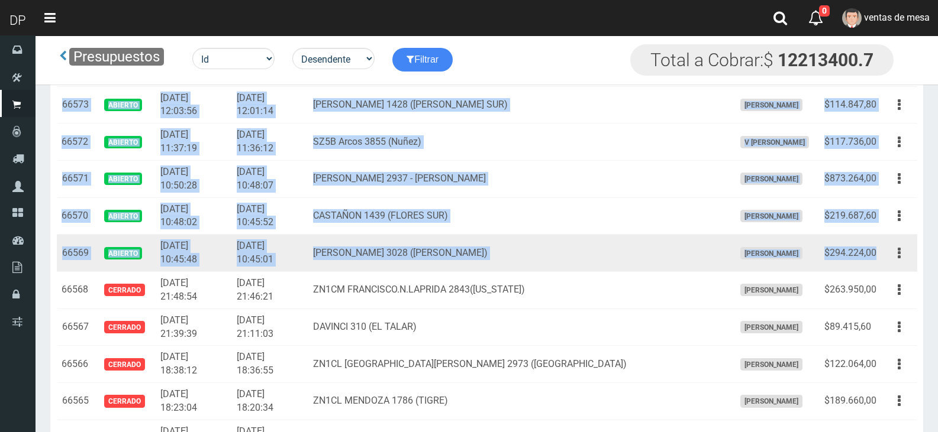
click at [434, 245] on td "[PERSON_NAME] 3028 ([PERSON_NAME])" at bounding box center [518, 253] width 421 height 37
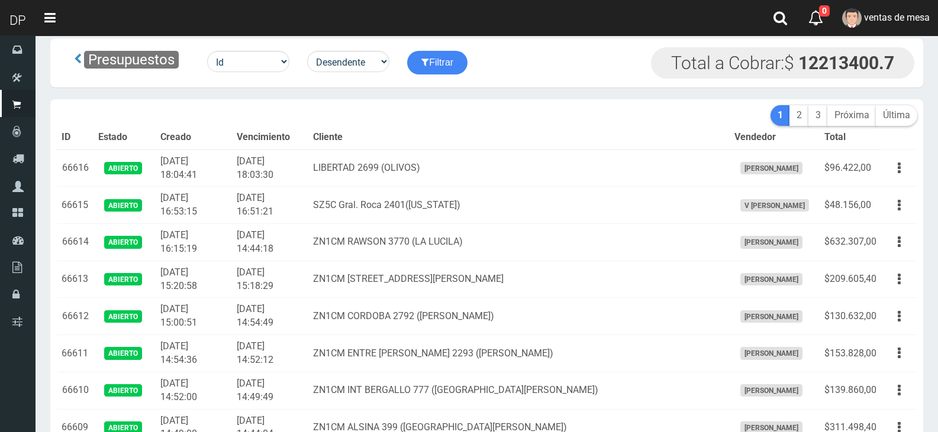
scroll to position [0, 0]
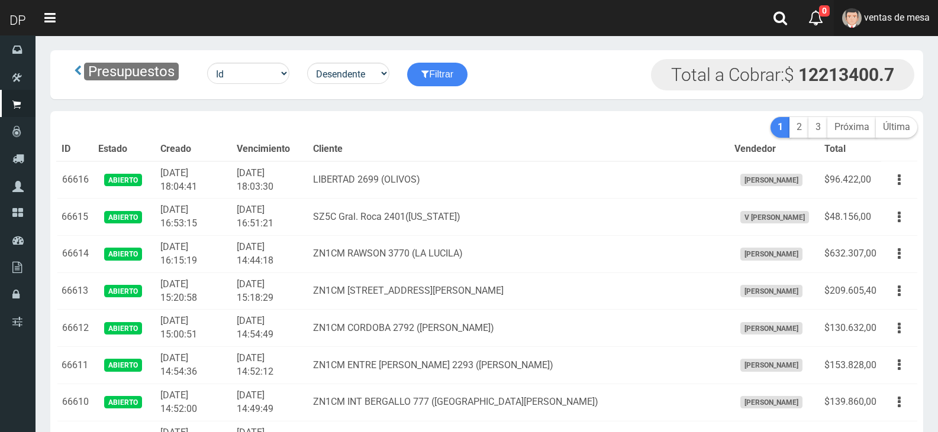
drag, startPoint x: 880, startPoint y: 24, endPoint x: 891, endPoint y: 102, distance: 79.5
click at [880, 24] on link "ventas de mesa" at bounding box center [885, 18] width 104 height 36
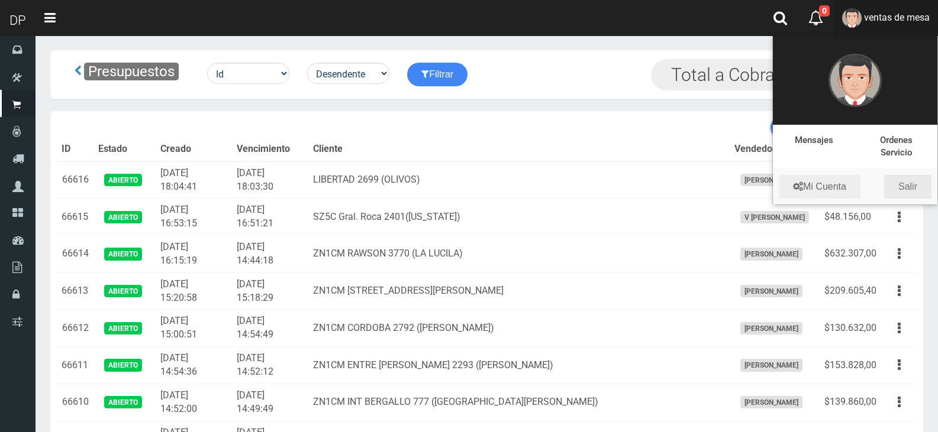
click at [910, 193] on link "Salir" at bounding box center [907, 187] width 47 height 24
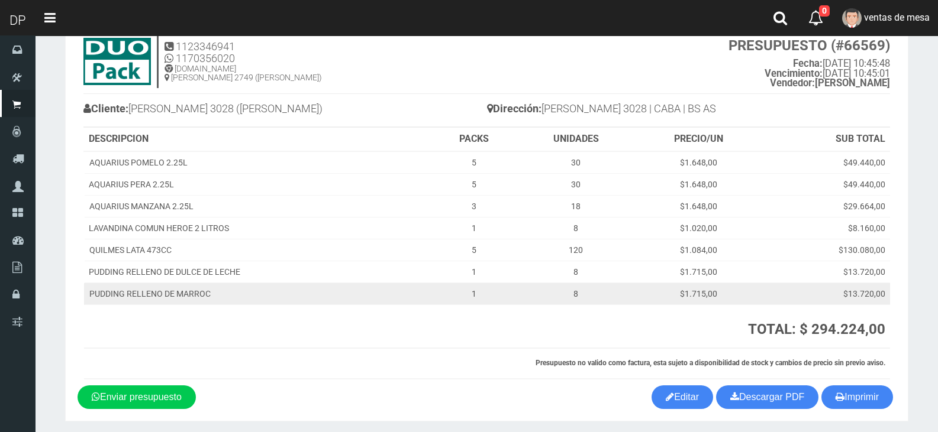
scroll to position [81, 0]
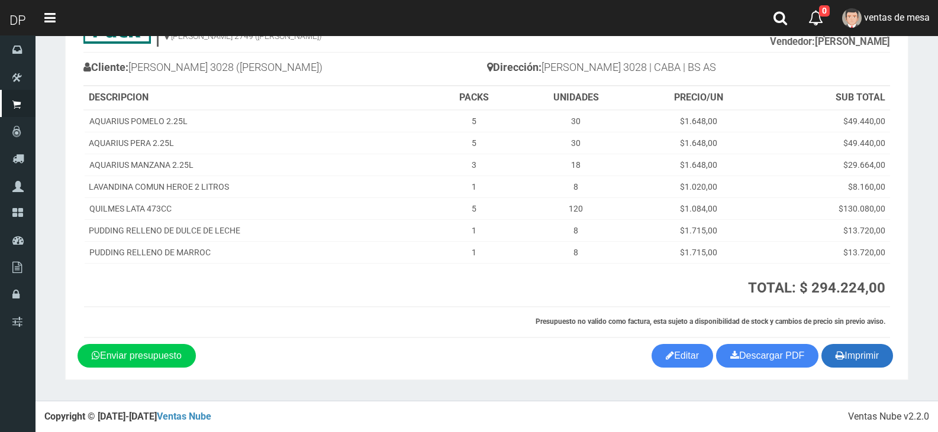
click at [874, 357] on button "Imprimir" at bounding box center [857, 356] width 72 height 24
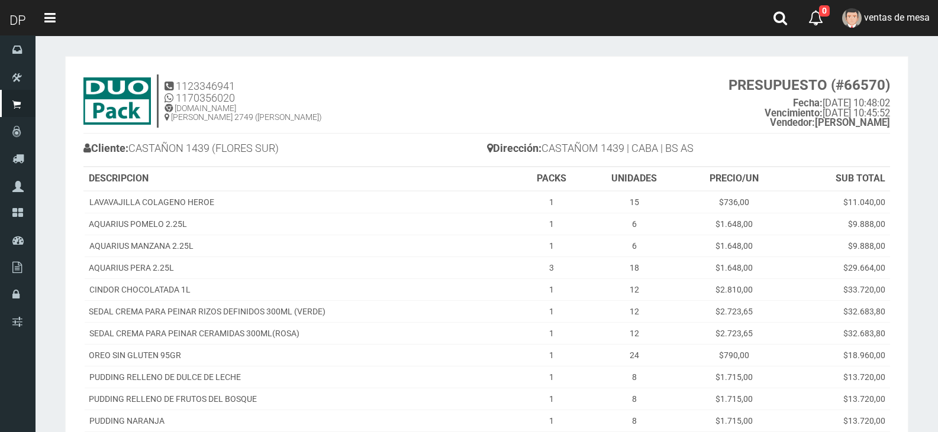
scroll to position [186, 0]
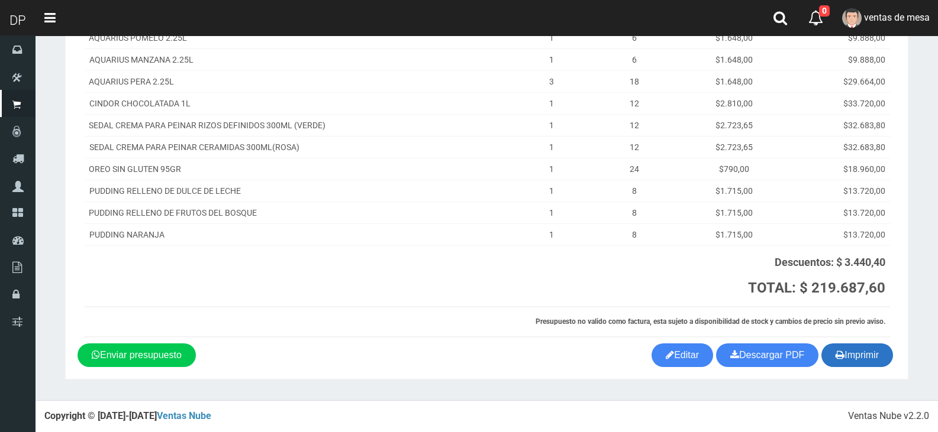
click at [838, 354] on icon "button" at bounding box center [839, 355] width 9 height 17
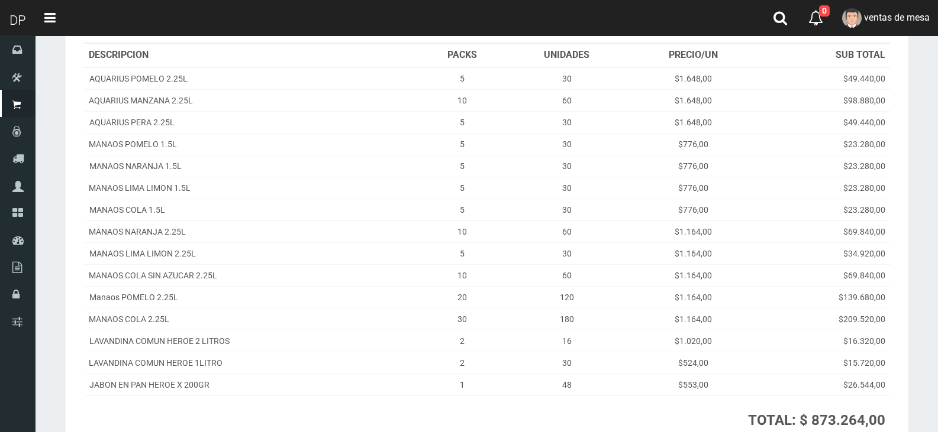
scroll to position [268, 0]
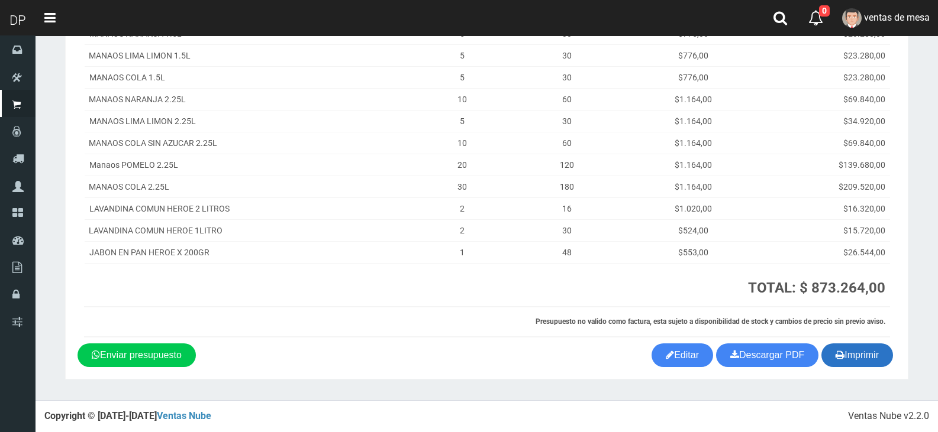
click at [867, 358] on button "Imprimir" at bounding box center [857, 356] width 72 height 24
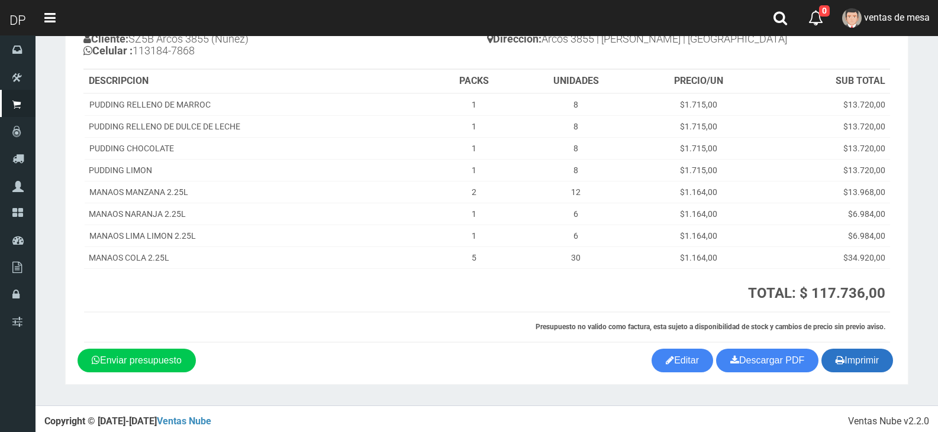
scroll to position [115, 0]
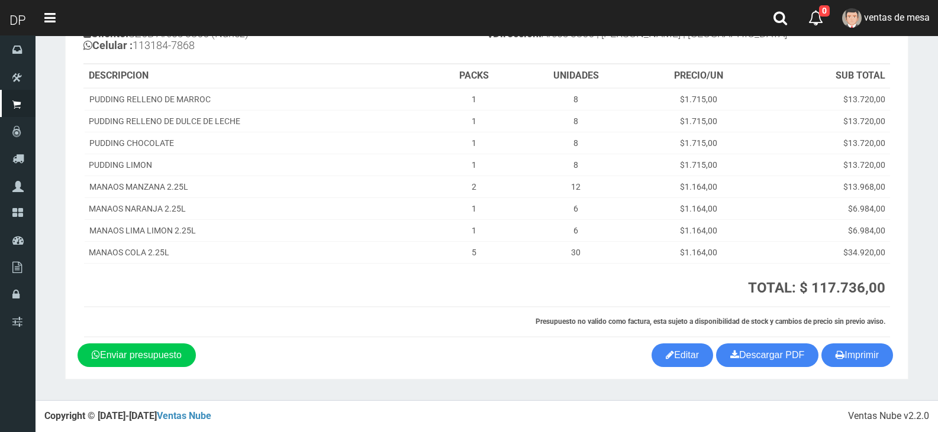
click at [873, 369] on section "1123346941 1170356020 WWW.DUOPACKS.COM.AR AV ADER 2749 (MUNRO) PRESUPUESTO (#66…" at bounding box center [486, 160] width 843 height 438
click at [871, 364] on button "Imprimir" at bounding box center [857, 356] width 72 height 24
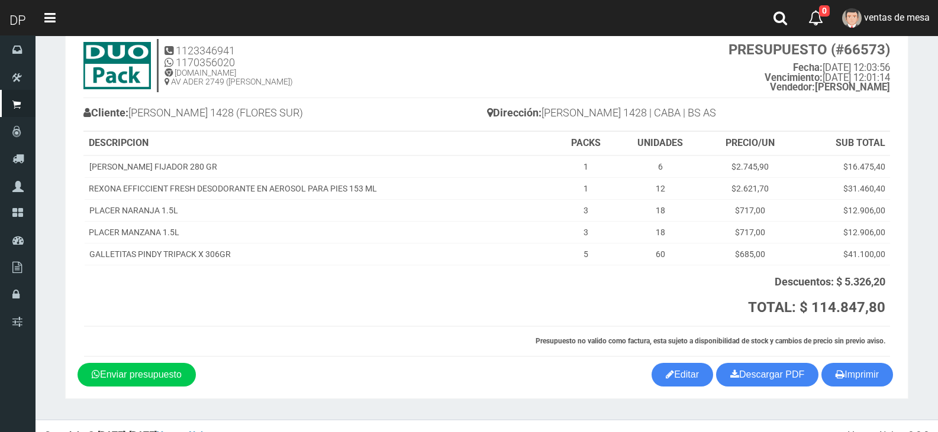
scroll to position [55, 0]
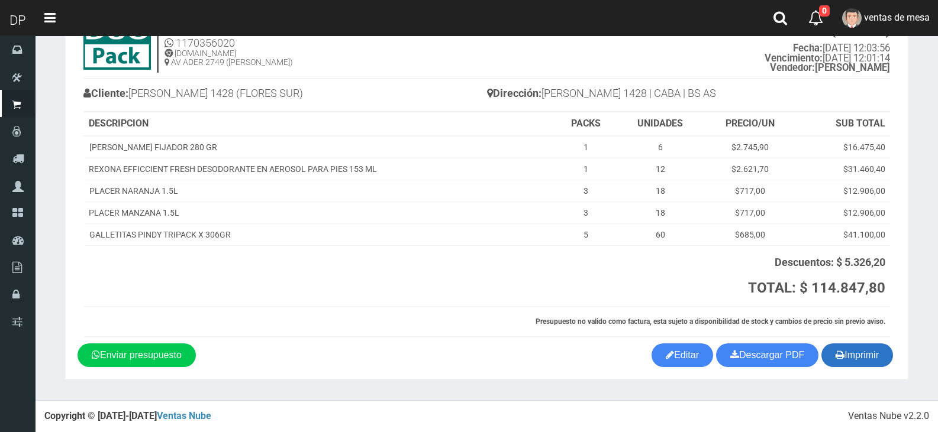
click at [888, 355] on button "Imprimir" at bounding box center [857, 356] width 72 height 24
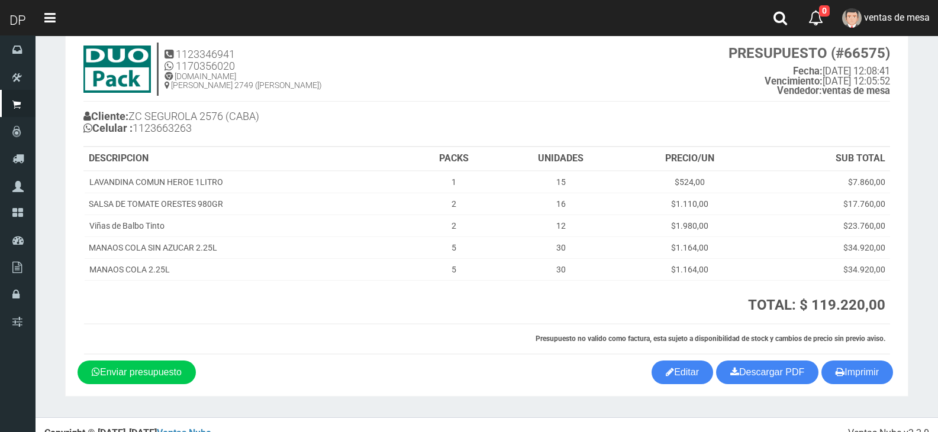
scroll to position [49, 0]
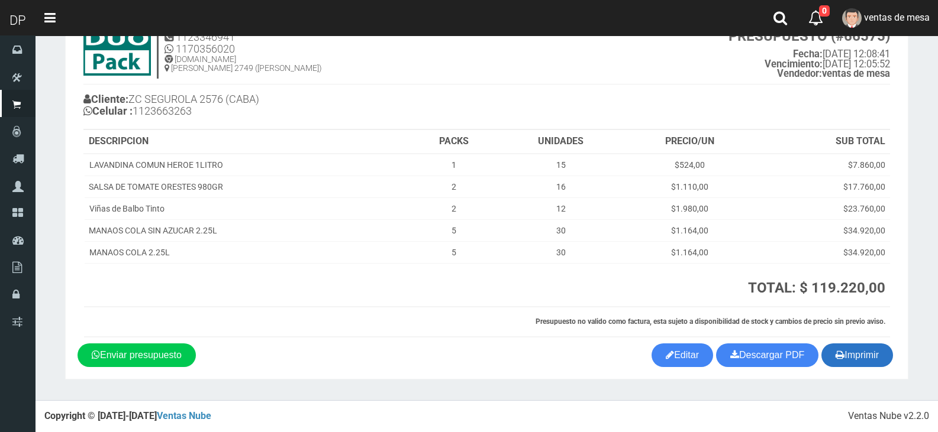
click at [865, 360] on button "Imprimir" at bounding box center [857, 356] width 72 height 24
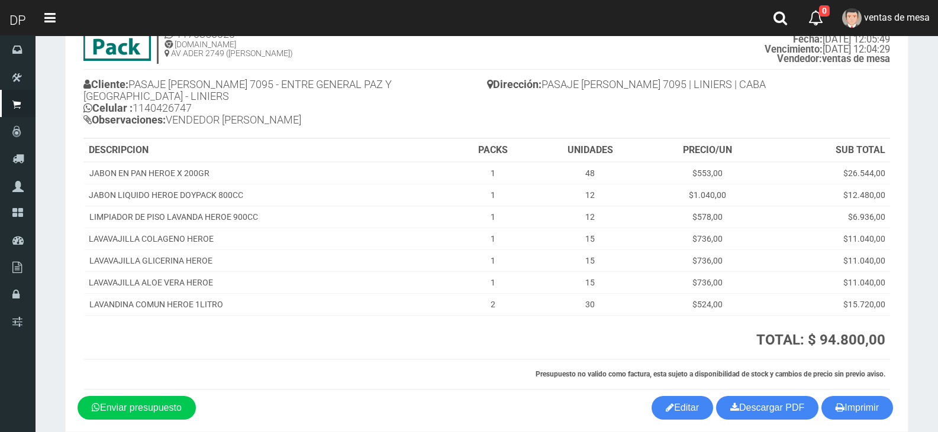
scroll to position [105, 0]
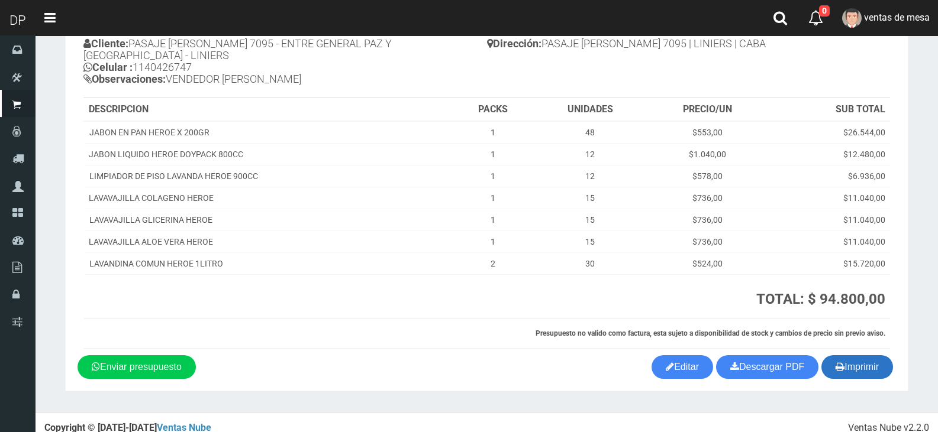
click at [854, 355] on button "Imprimir" at bounding box center [857, 367] width 72 height 24
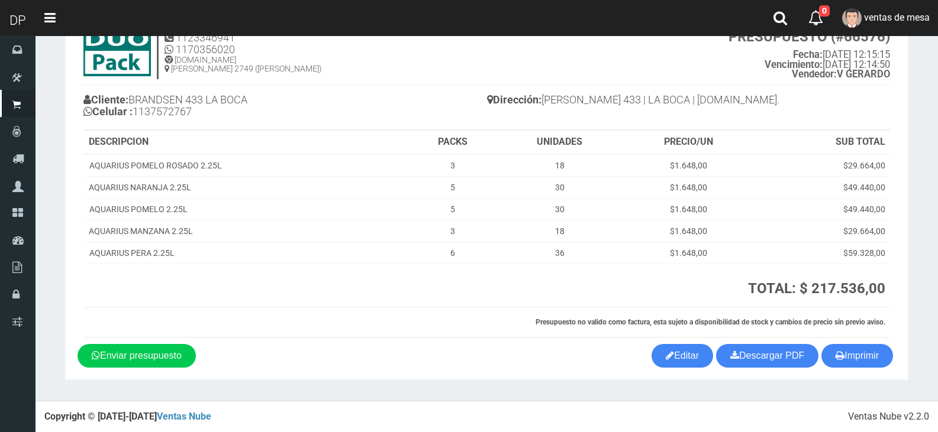
scroll to position [49, 0]
click at [891, 364] on div "Imprimir Descargar PDF Enviar presupuesto Editar" at bounding box center [487, 356] width 836 height 24
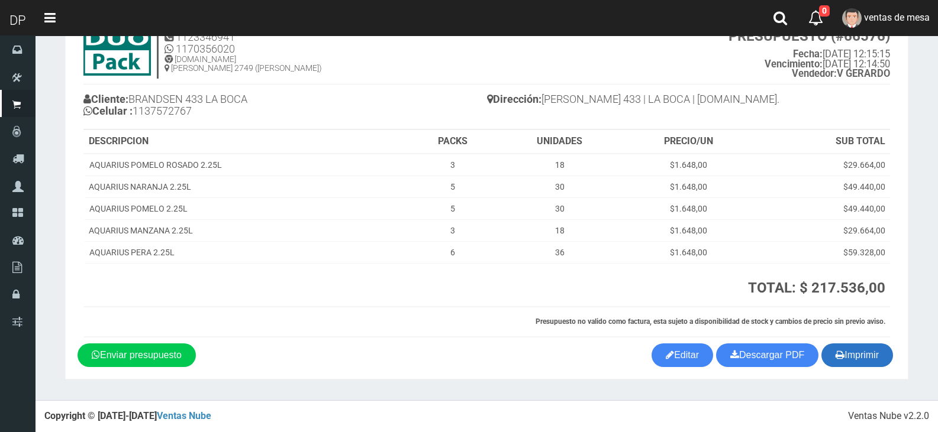
click at [887, 362] on button "Imprimir" at bounding box center [857, 356] width 72 height 24
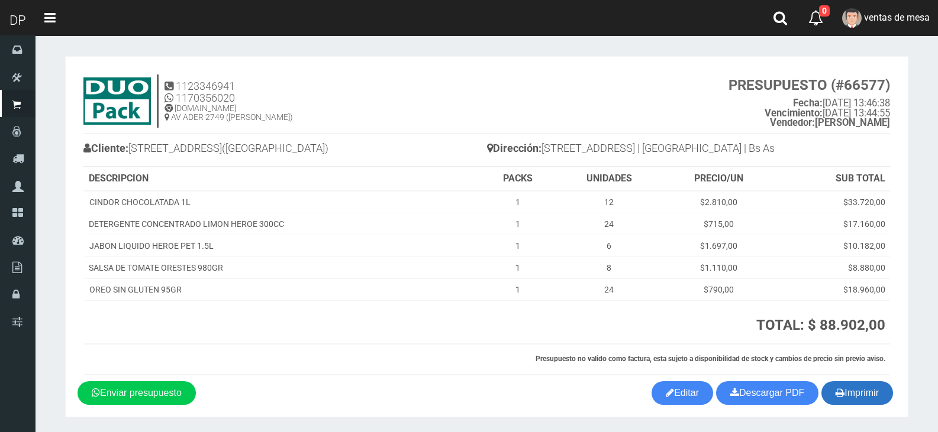
drag, startPoint x: 882, startPoint y: 403, endPoint x: 871, endPoint y: 402, distance: 11.3
click at [882, 403] on button "Imprimir" at bounding box center [857, 394] width 72 height 24
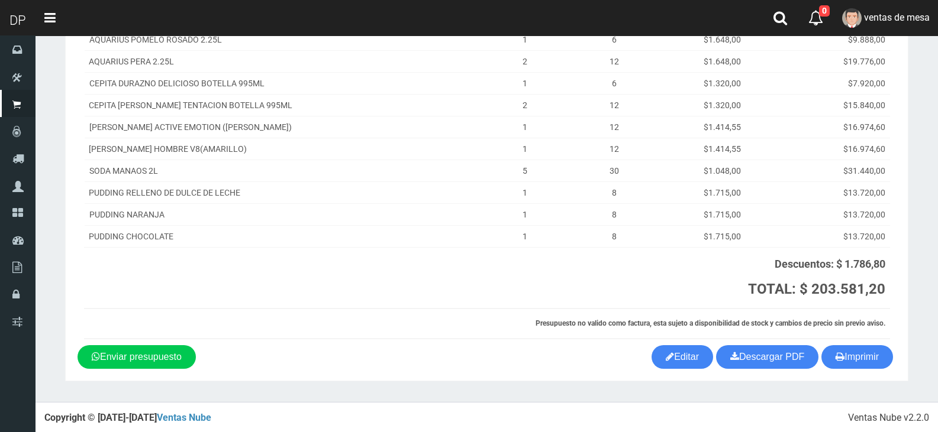
scroll to position [232, 0]
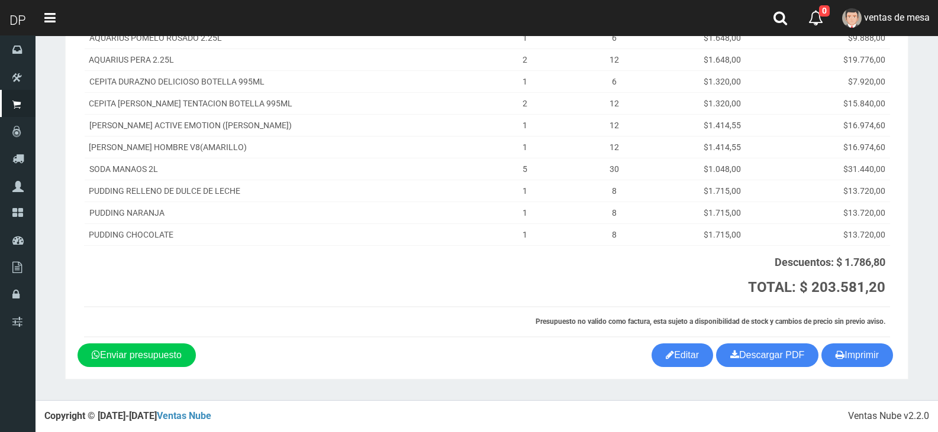
click at [494, 322] on h6 "Presupuesto no valido como factura, esta sujeto a disponibilidad de stock y cam…" at bounding box center [487, 322] width 796 height 8
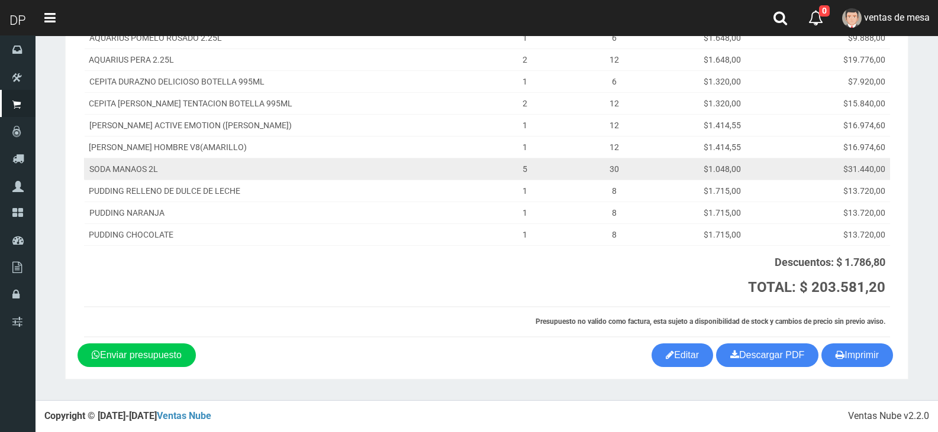
click at [778, 179] on td "$31.440,00" at bounding box center [833, 169] width 112 height 22
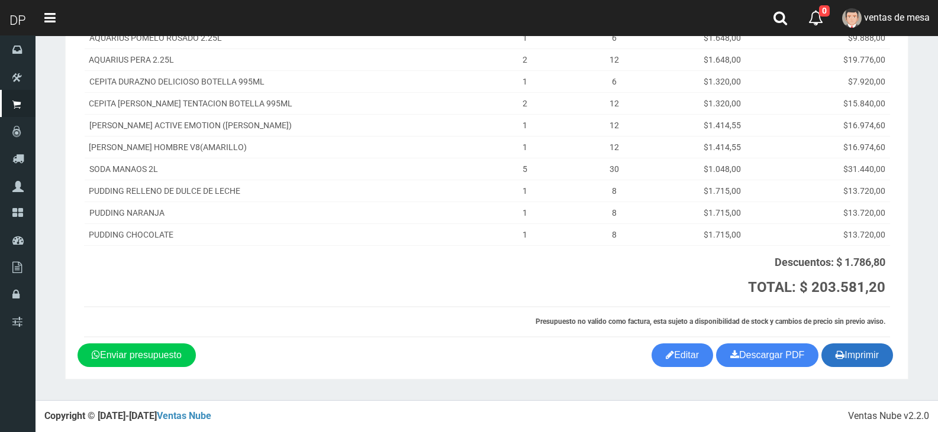
click at [861, 356] on button "Imprimir" at bounding box center [857, 356] width 72 height 24
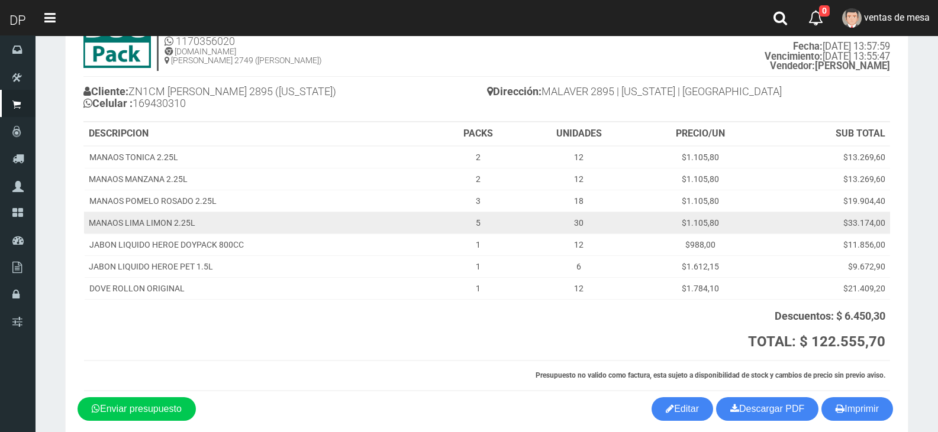
scroll to position [111, 0]
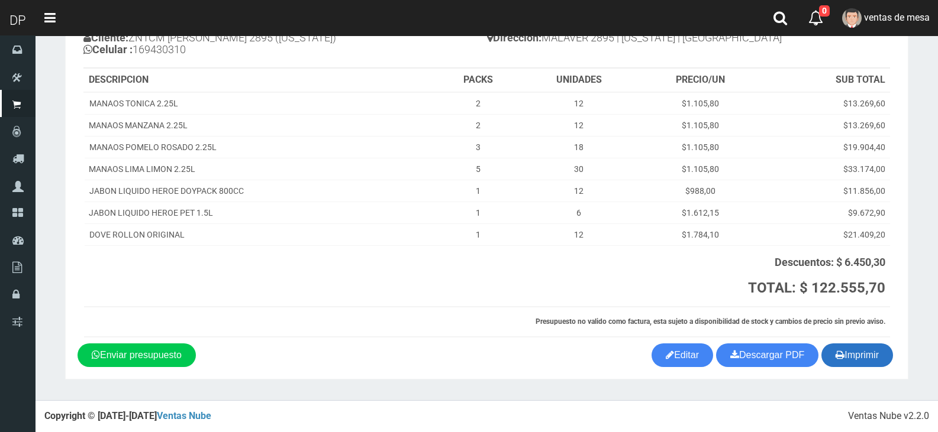
click at [846, 346] on button "Imprimir" at bounding box center [857, 356] width 72 height 24
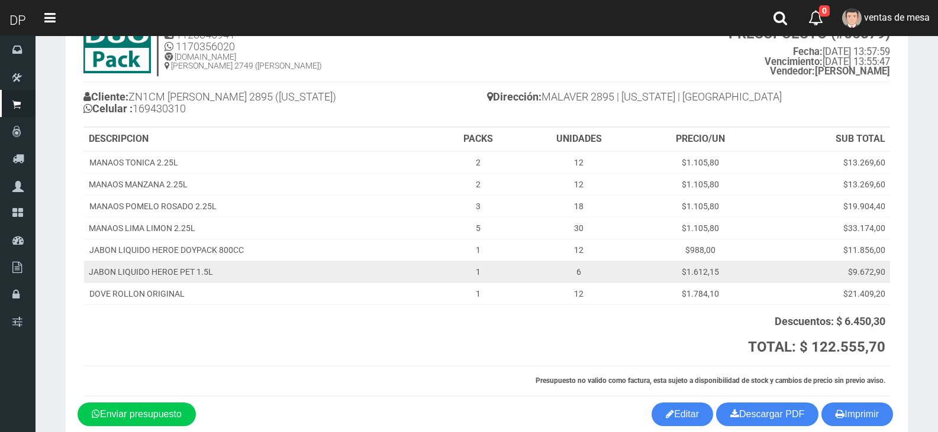
scroll to position [0, 0]
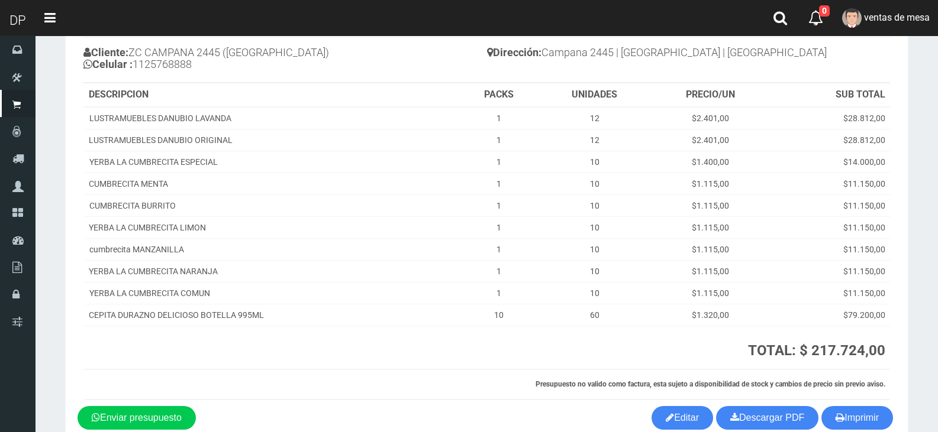
scroll to position [159, 0]
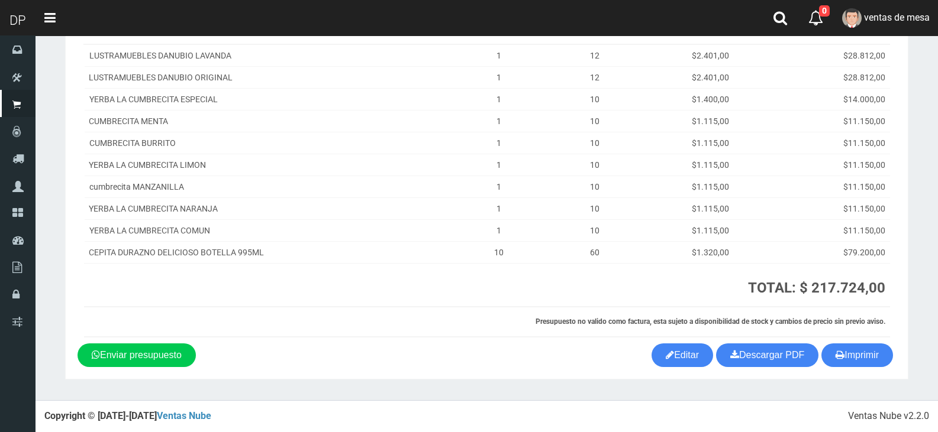
click at [816, 350] on div "Imprimir Descargar PDF Enviar presupuesto Editar" at bounding box center [487, 356] width 836 height 24
click at [822, 348] on button "Imprimir" at bounding box center [857, 356] width 72 height 24
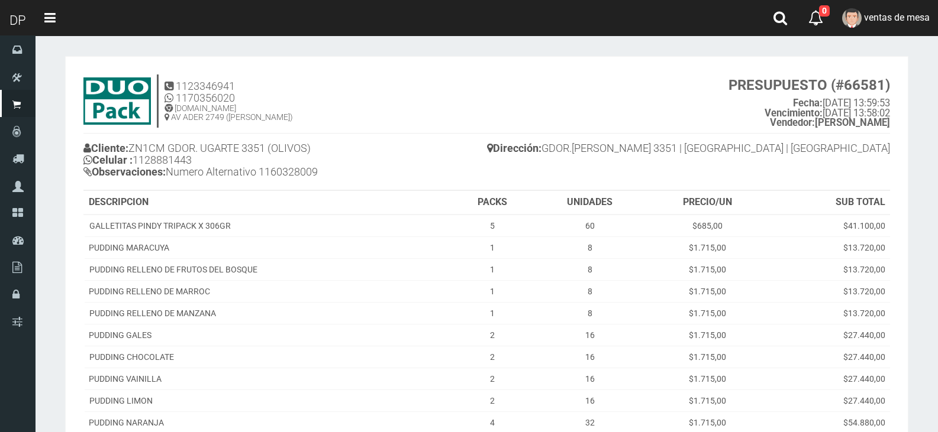
click at [904, 168] on section "1123346941 1170356020 WWW.DUOPACKS.COM.AR AV ADER 2749 (MUNRO) PRESUPUESTO (#66…" at bounding box center [486, 303] width 843 height 494
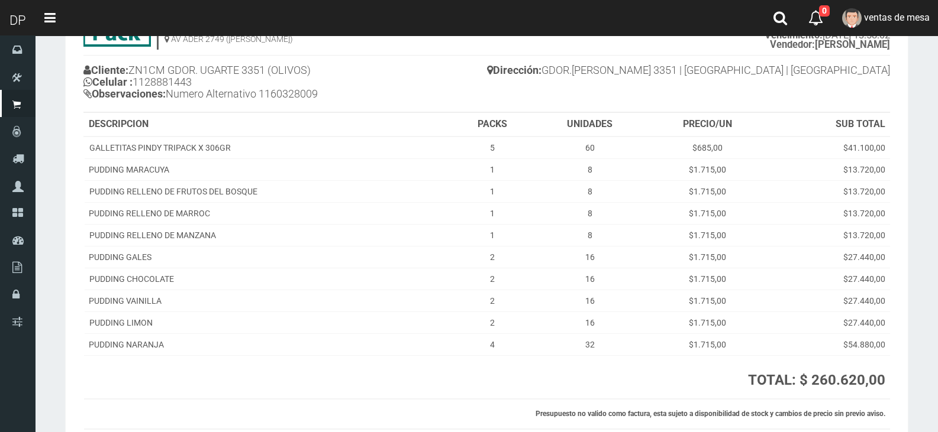
scroll to position [170, 0]
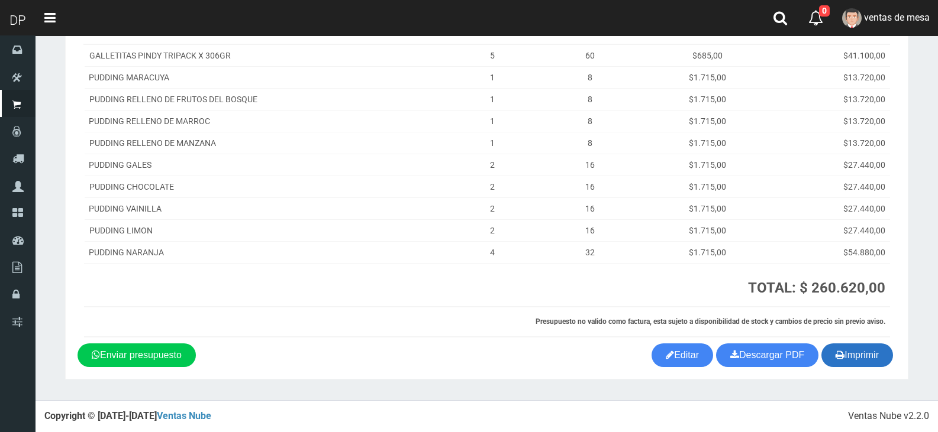
click at [862, 358] on button "Imprimir" at bounding box center [857, 356] width 72 height 24
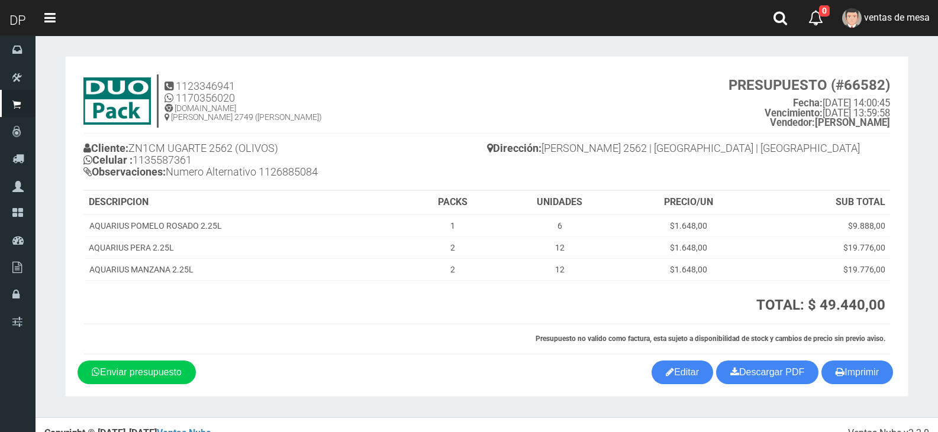
scroll to position [17, 0]
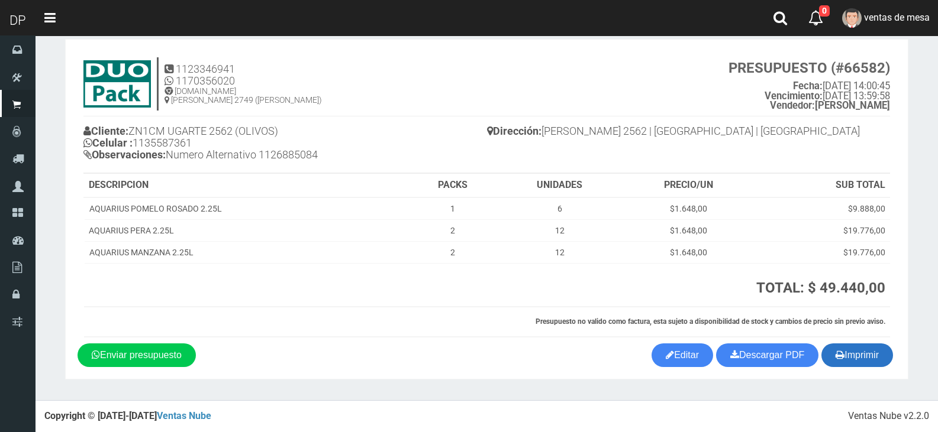
click at [832, 358] on button "Imprimir" at bounding box center [857, 356] width 72 height 24
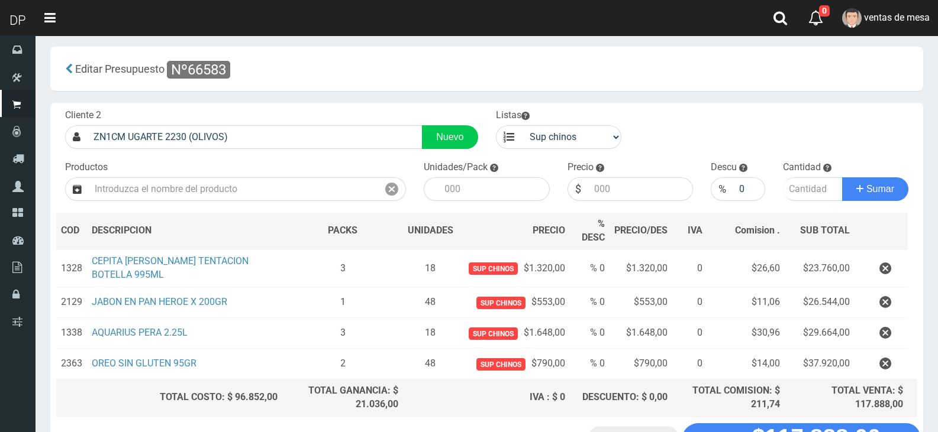
scroll to position [59, 0]
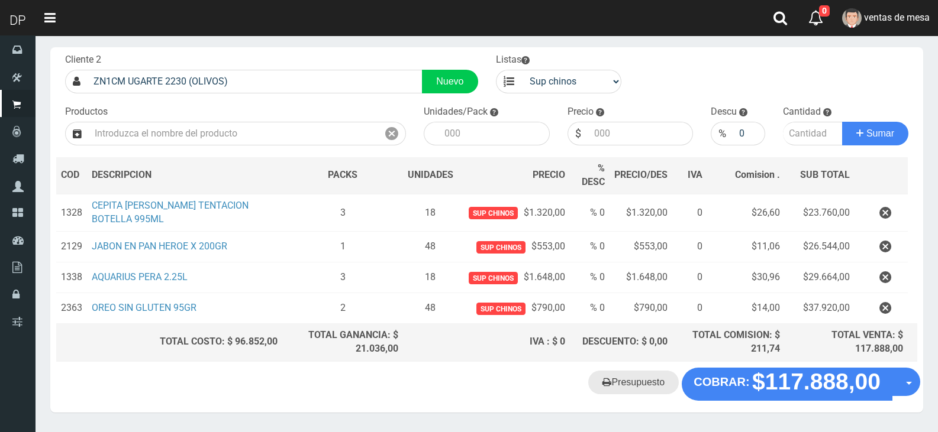
click at [655, 380] on link "Presupuesto" at bounding box center [633, 383] width 90 height 24
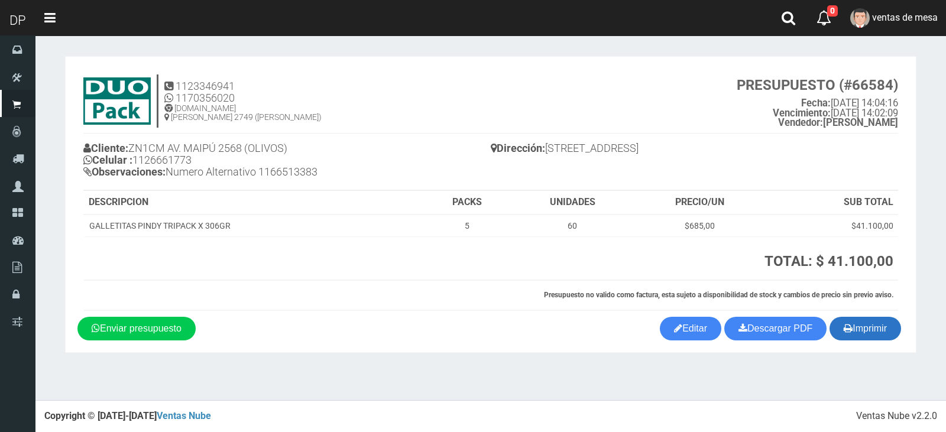
click at [891, 336] on button "Imprimir" at bounding box center [866, 329] width 72 height 24
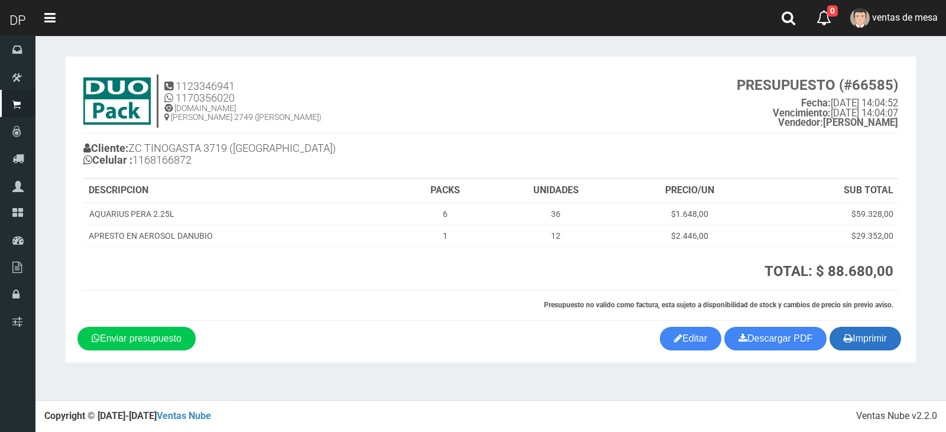
click at [882, 327] on button "Imprimir" at bounding box center [866, 339] width 72 height 24
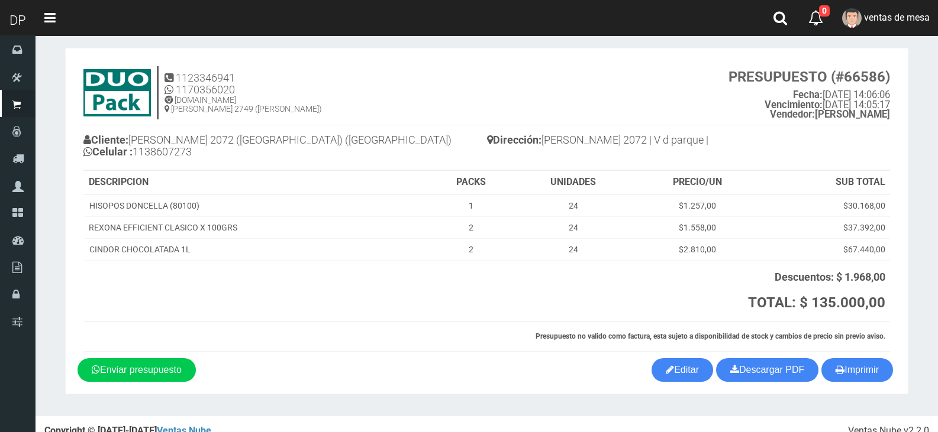
scroll to position [23, 0]
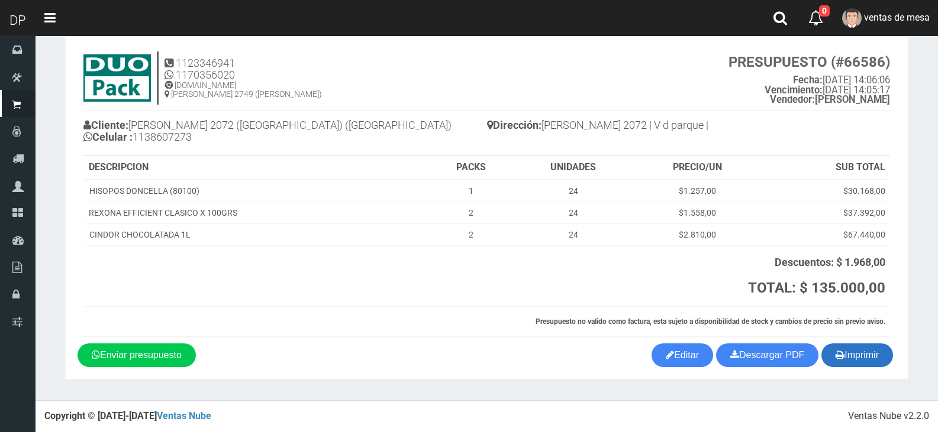
click at [861, 356] on button "Imprimir" at bounding box center [857, 356] width 72 height 24
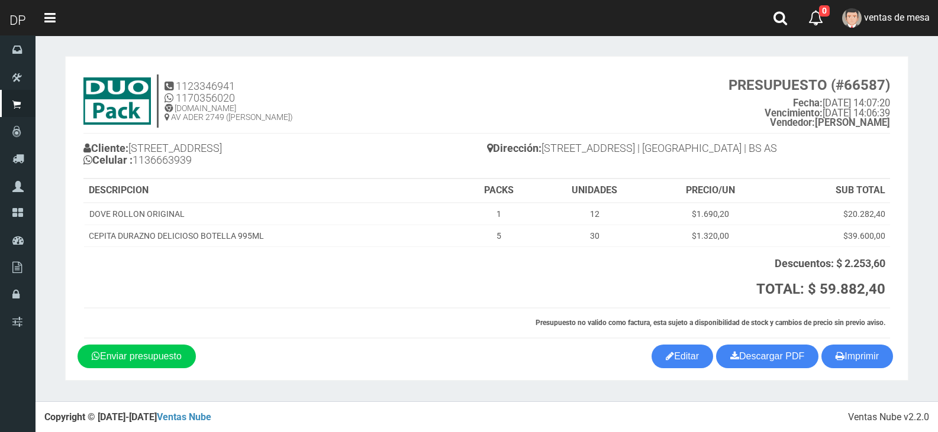
scroll to position [1, 0]
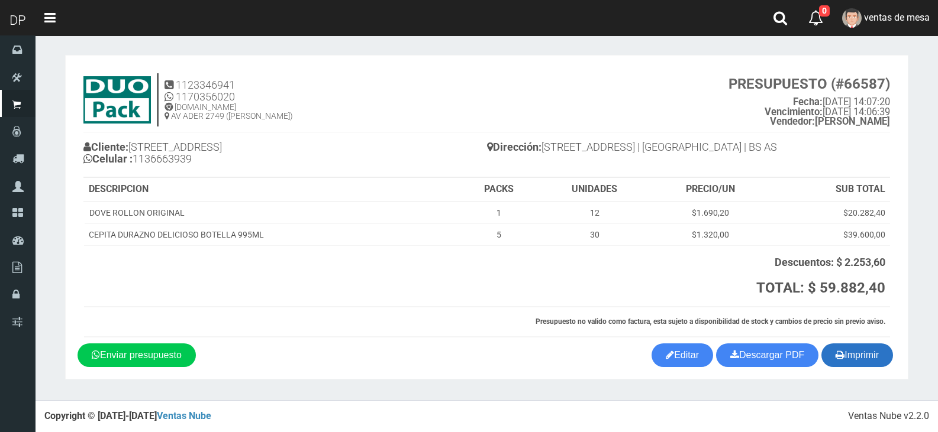
click at [862, 351] on button "Imprimir" at bounding box center [857, 356] width 72 height 24
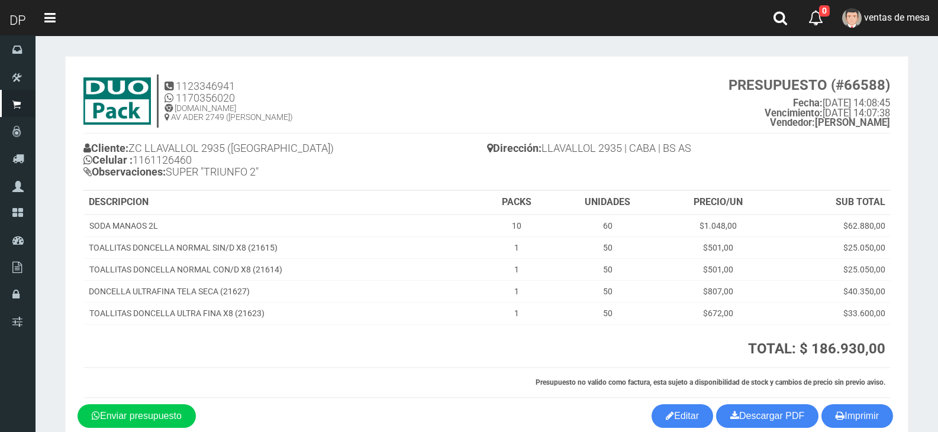
scroll to position [61, 0]
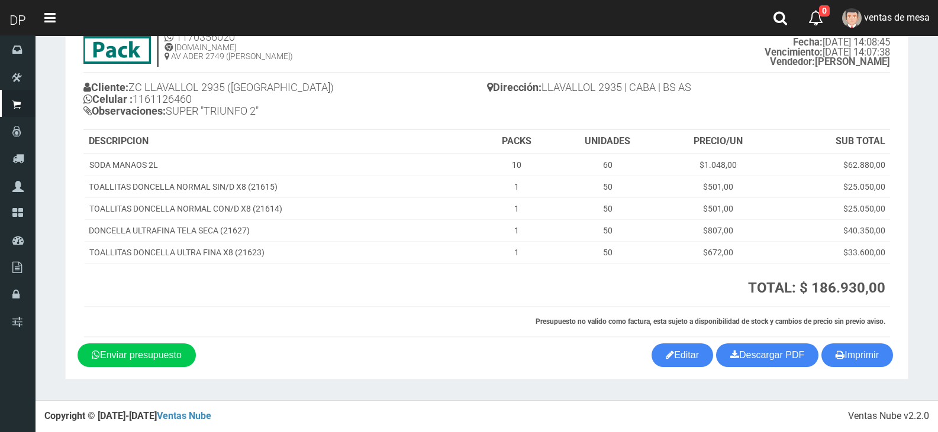
click at [839, 369] on section "1123346941 1170356020 WWW.DUOPACKS.COM.AR AV ADER 2749 (MUNRO) PRESUPUESTO (#66…" at bounding box center [486, 187] width 843 height 384
click at [842, 363] on button "Imprimir" at bounding box center [857, 356] width 72 height 24
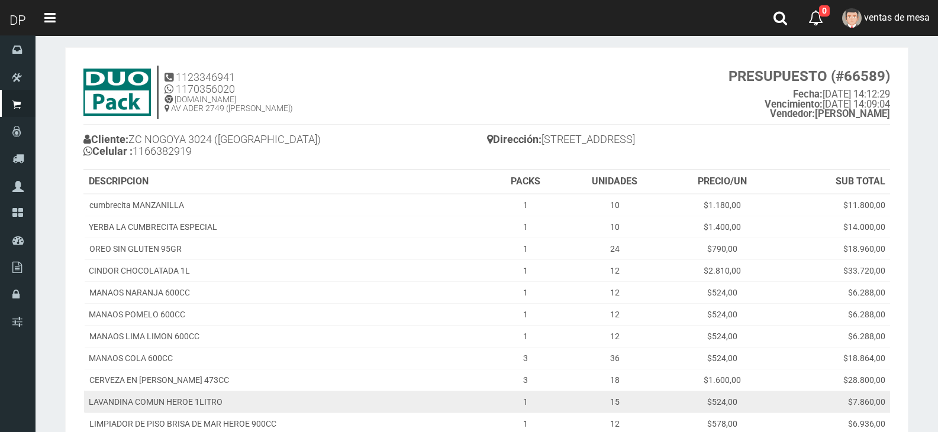
scroll to position [268, 0]
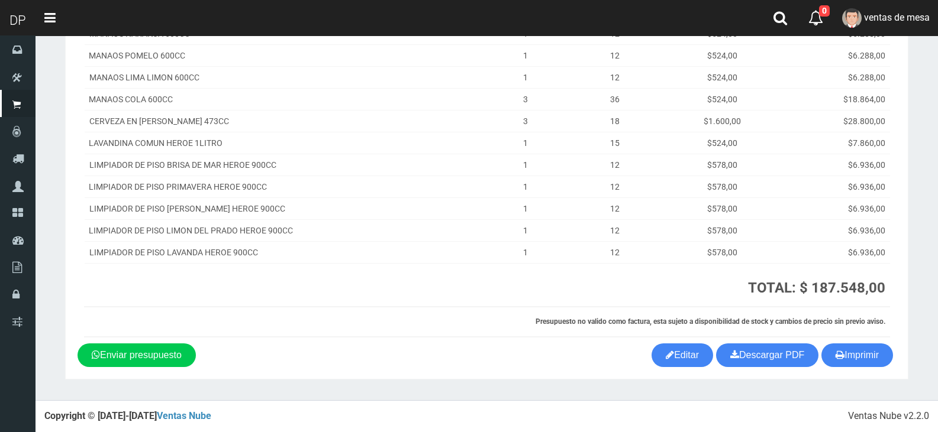
click at [836, 374] on section "1123346941 1170356020 [DOMAIN_NAME] AV ADER 2749 ([PERSON_NAME]) PRESUPUESTO (#…" at bounding box center [486, 83] width 843 height 591
click at [839, 358] on icon "button" at bounding box center [839, 355] width 9 height 17
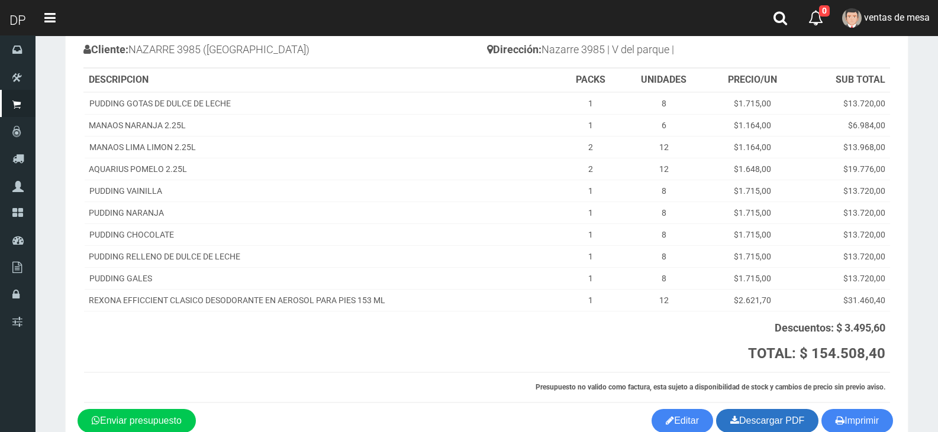
scroll to position [164, 0]
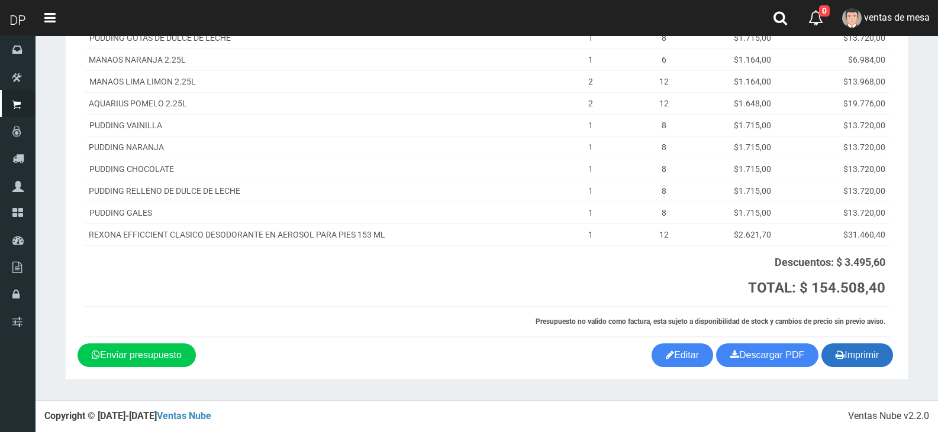
click at [835, 361] on icon "button" at bounding box center [839, 355] width 9 height 17
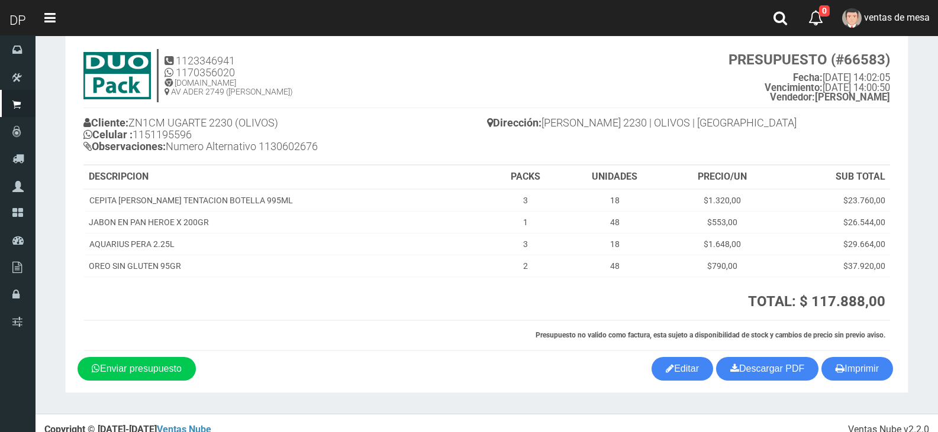
scroll to position [39, 0]
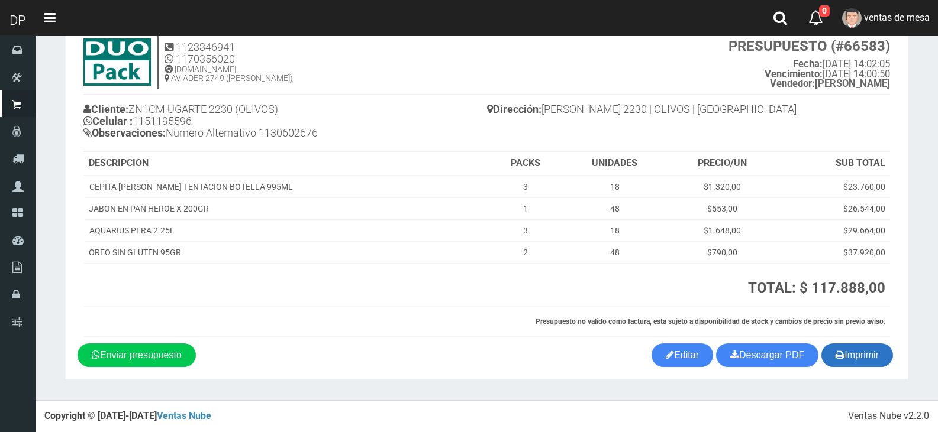
click at [862, 360] on button "Imprimir" at bounding box center [857, 356] width 72 height 24
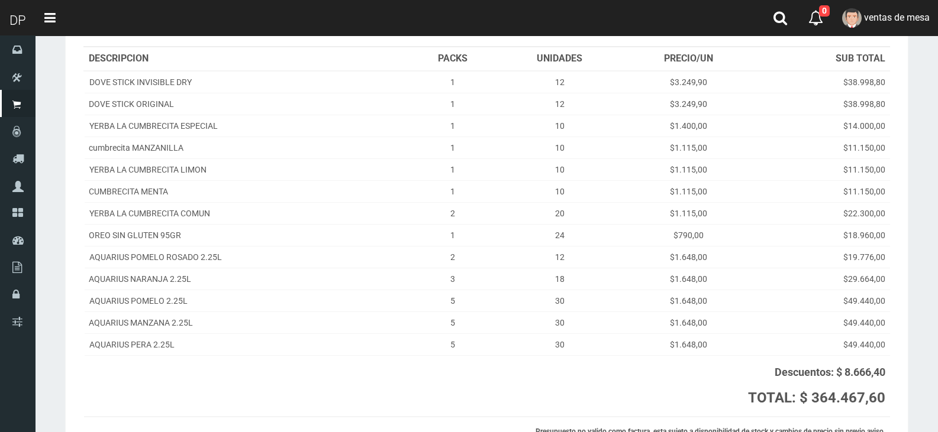
scroll to position [242, 0]
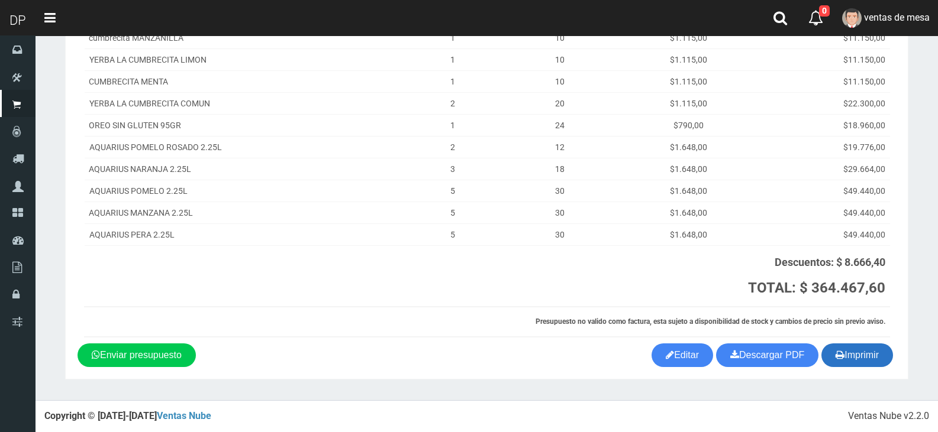
click at [884, 361] on button "Imprimir" at bounding box center [857, 356] width 72 height 24
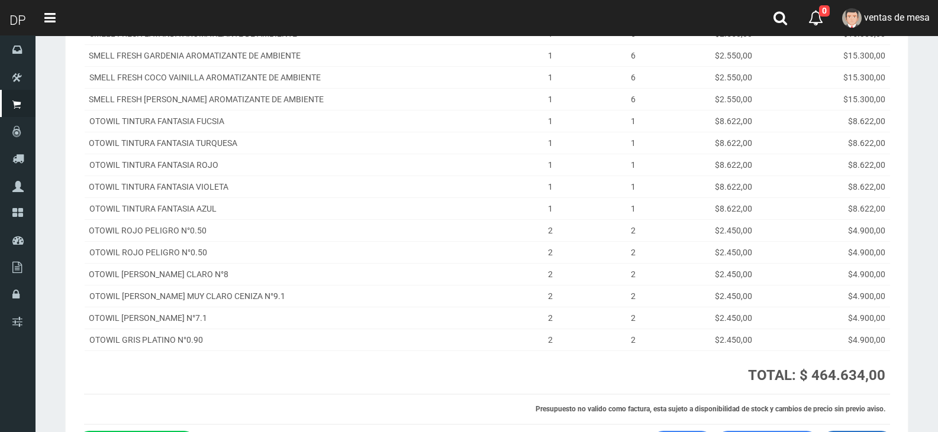
scroll to position [749, 0]
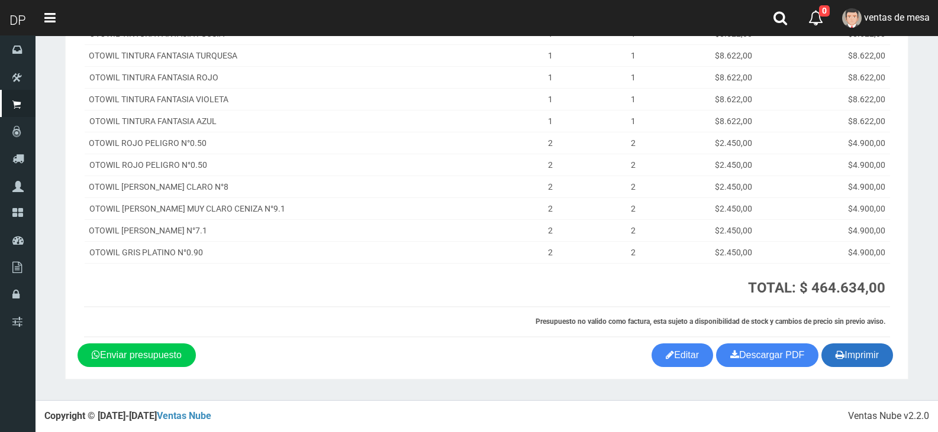
click at [872, 357] on button "Imprimir" at bounding box center [857, 356] width 72 height 24
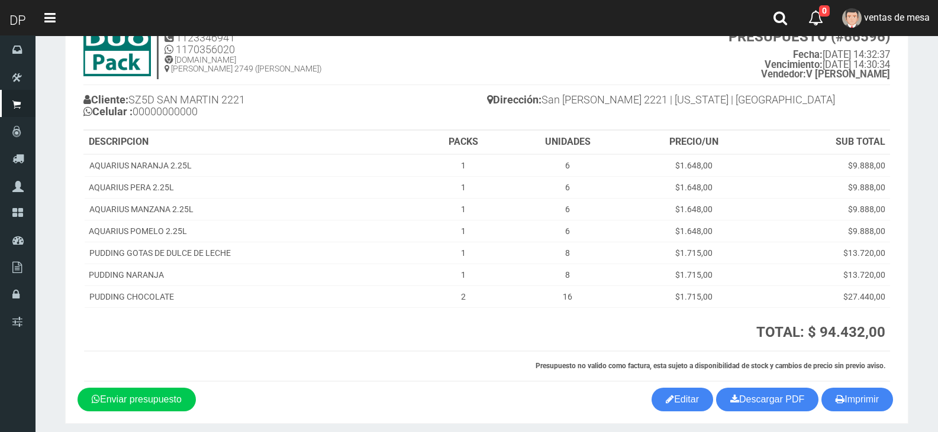
scroll to position [93, 0]
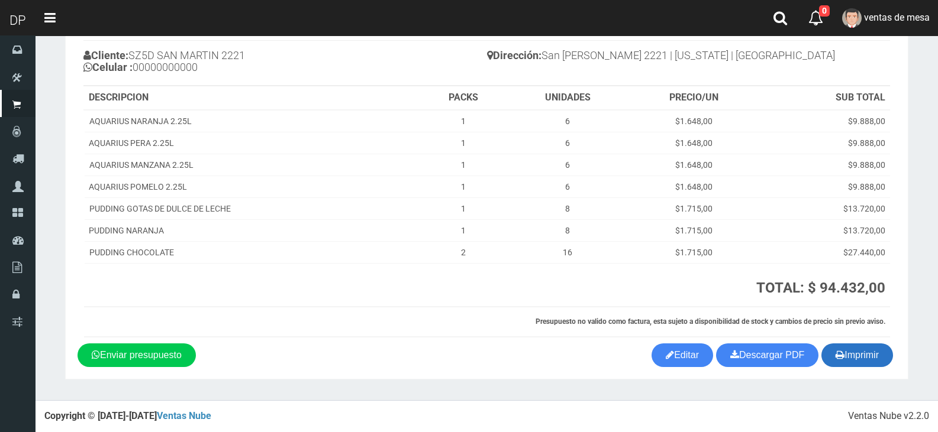
click at [826, 350] on button "Imprimir" at bounding box center [857, 356] width 72 height 24
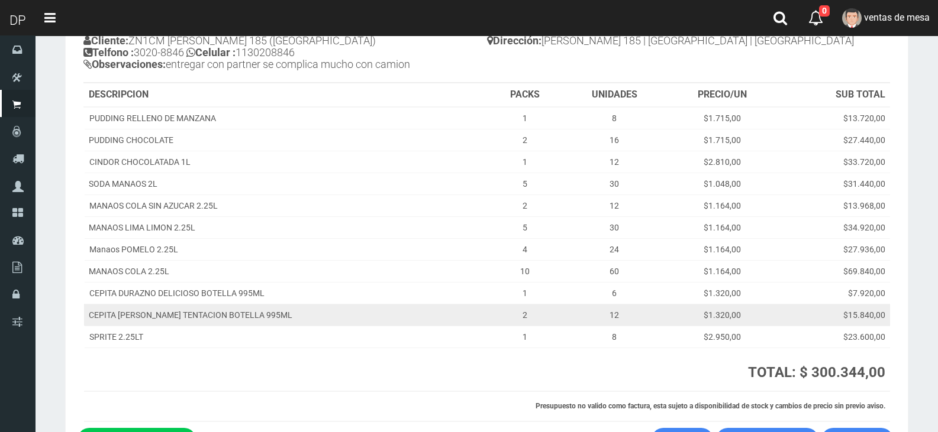
scroll to position [192, 0]
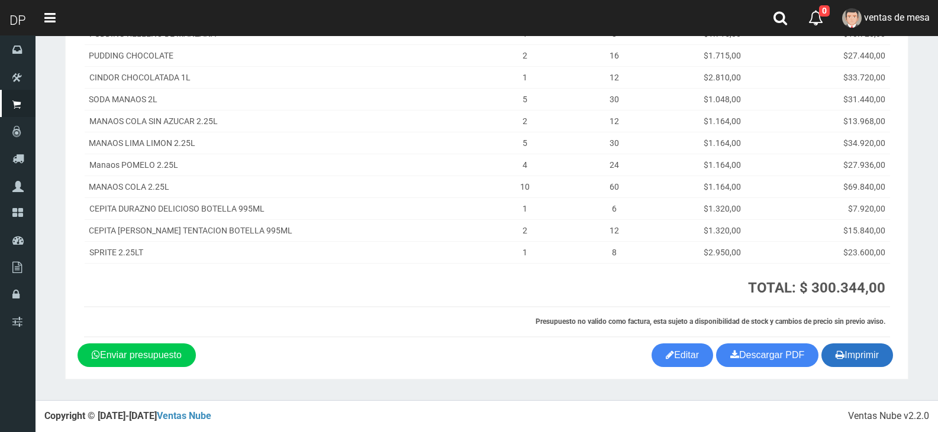
click at [865, 354] on button "Imprimir" at bounding box center [857, 356] width 72 height 24
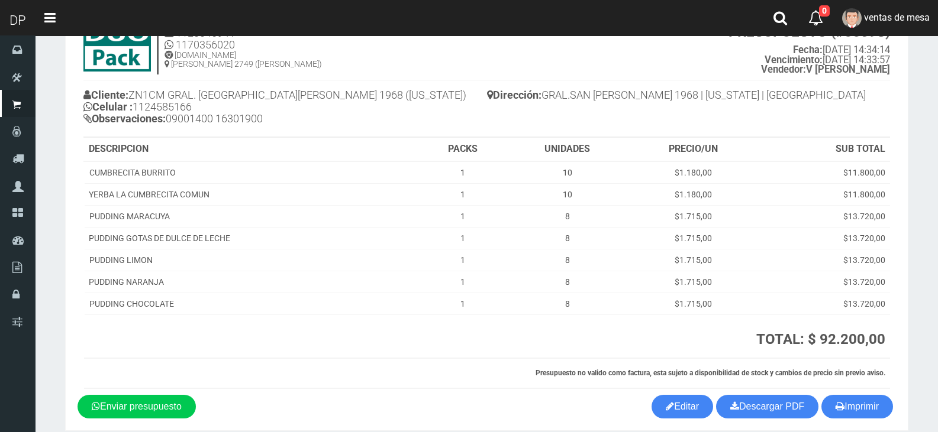
scroll to position [105, 0]
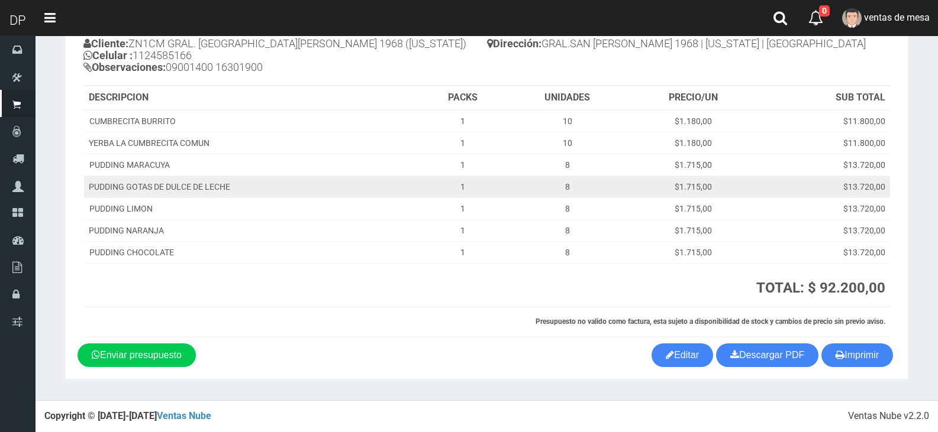
click at [839, 178] on td "$13.720,00" at bounding box center [823, 187] width 131 height 22
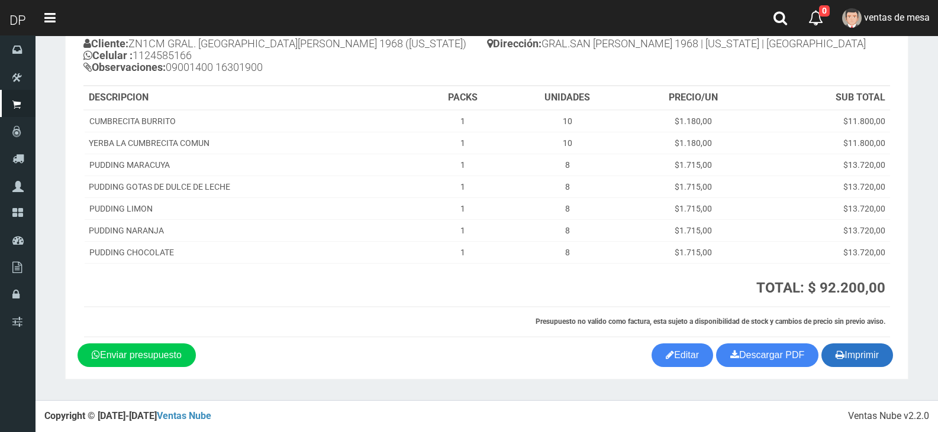
click at [867, 351] on button "Imprimir" at bounding box center [857, 356] width 72 height 24
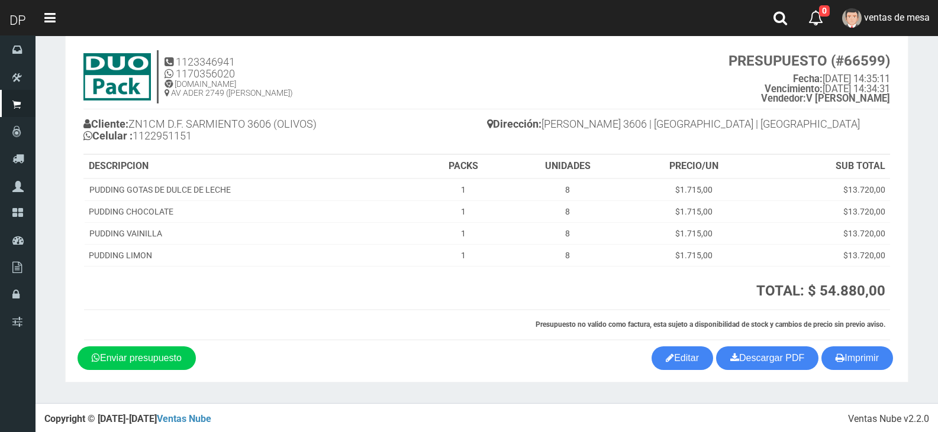
scroll to position [27, 0]
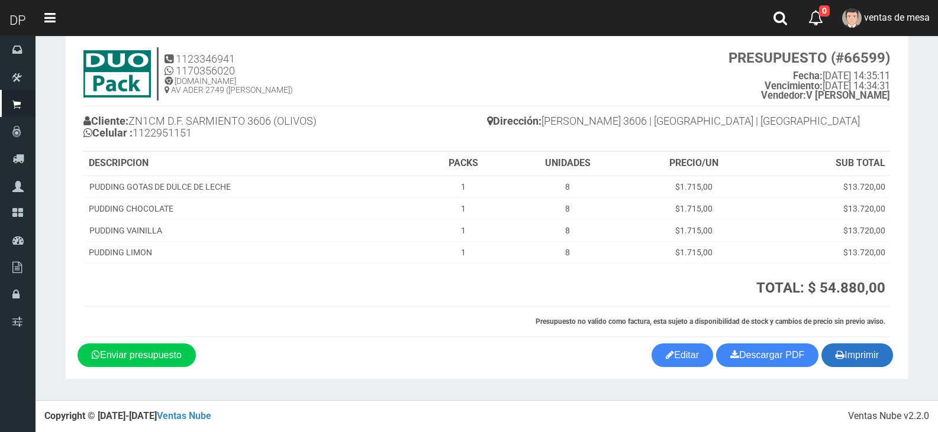
click at [861, 357] on button "Imprimir" at bounding box center [857, 356] width 72 height 24
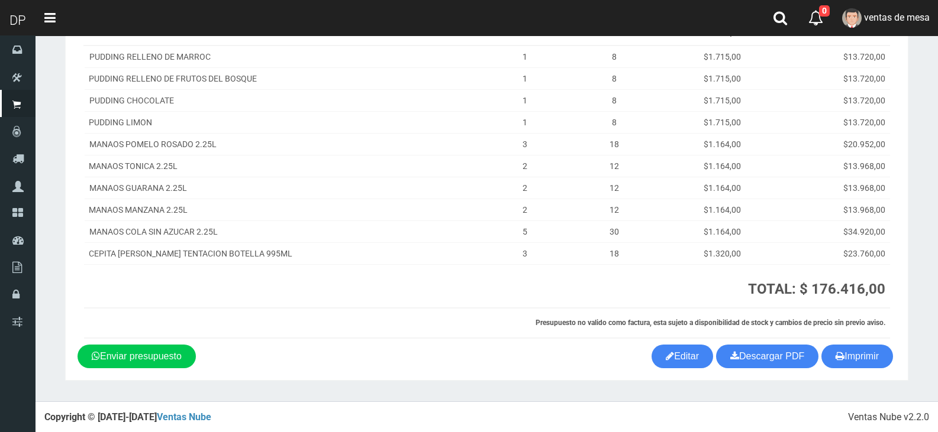
scroll to position [159, 0]
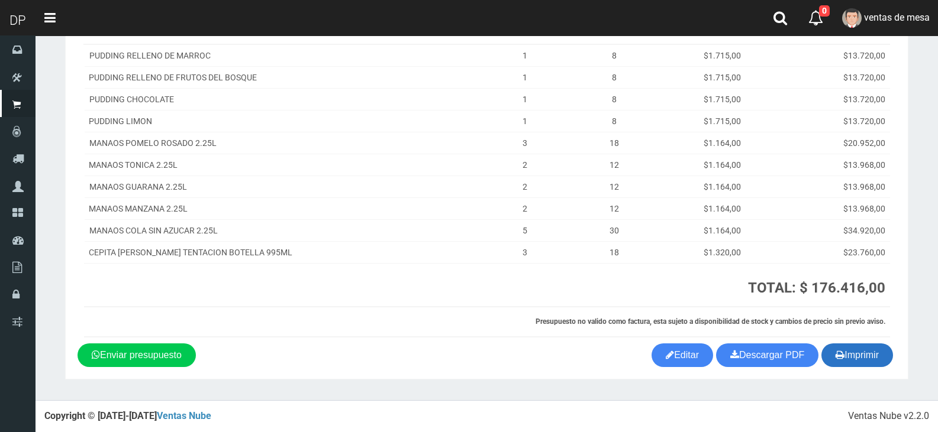
click at [853, 346] on button "Imprimir" at bounding box center [857, 356] width 72 height 24
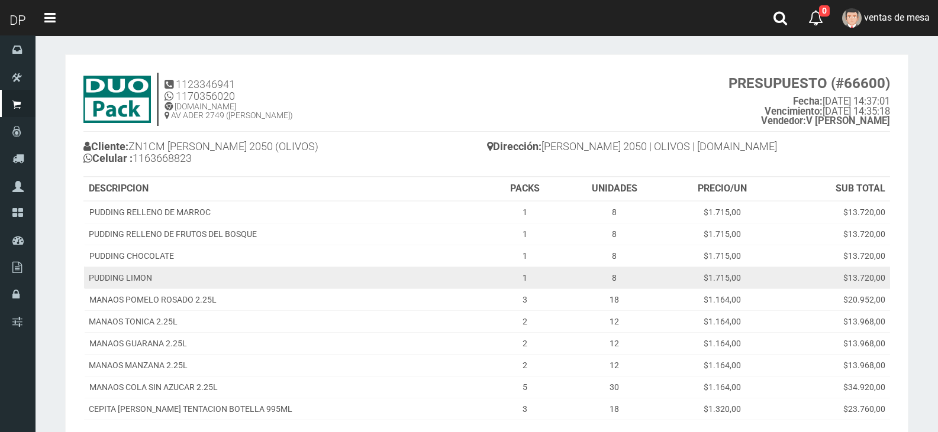
scroll to position [0, 0]
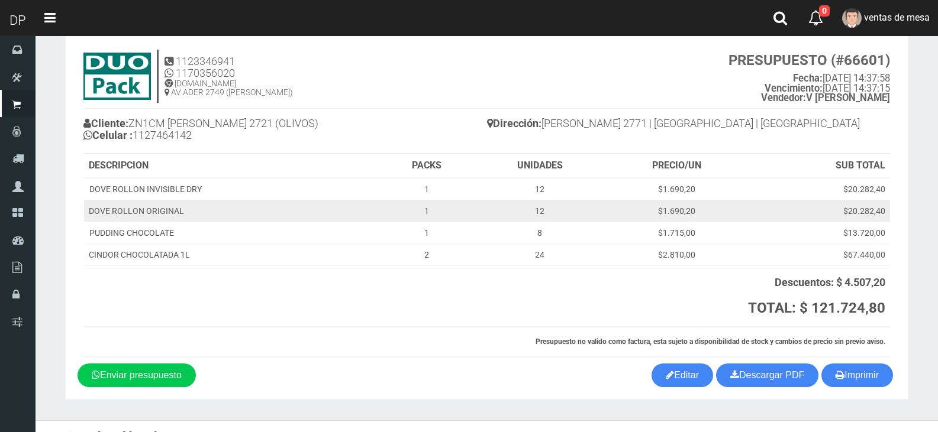
scroll to position [45, 0]
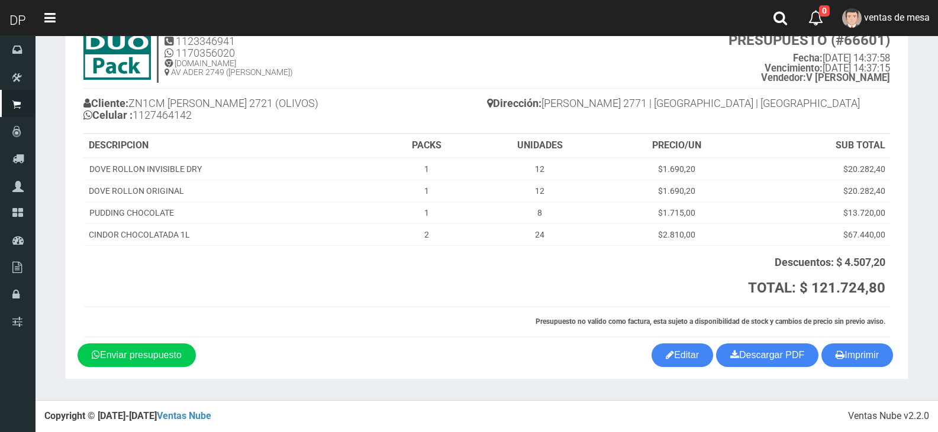
click at [498, 320] on h6 "Presupuesto no valido como factura, esta sujeto a disponibilidad de stock y cam…" at bounding box center [487, 322] width 796 height 8
click at [873, 352] on button "Imprimir" at bounding box center [857, 356] width 72 height 24
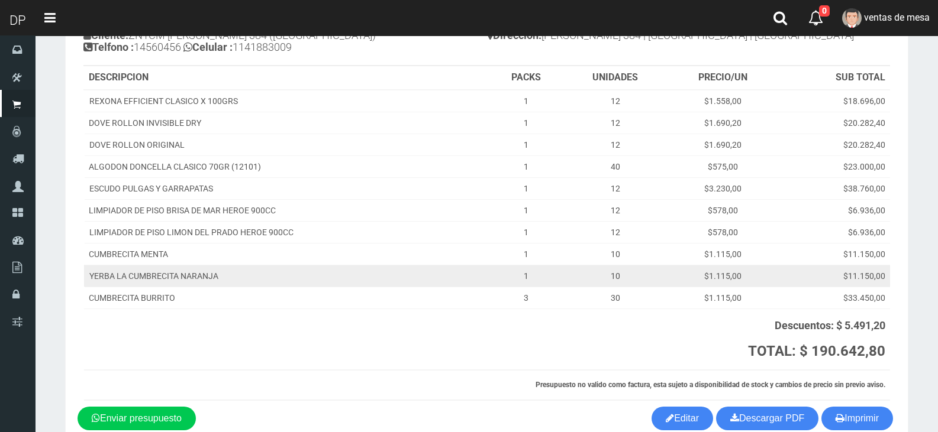
scroll to position [176, 0]
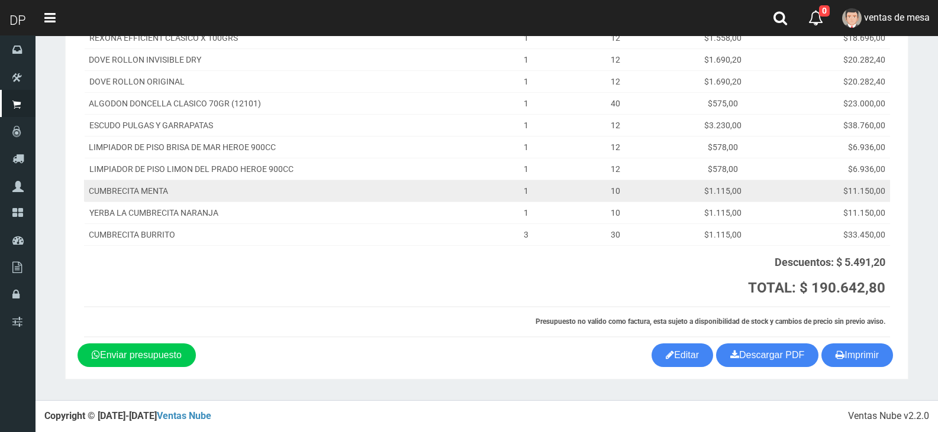
click at [812, 188] on td "$11.150,00" at bounding box center [834, 191] width 112 height 22
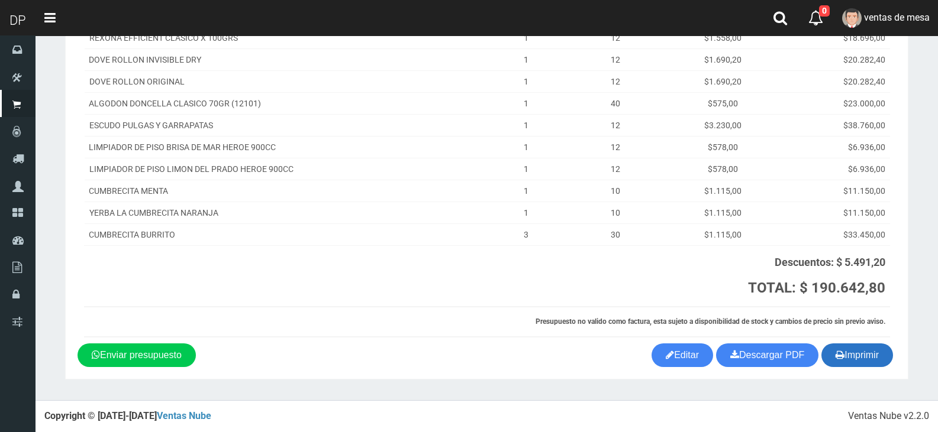
click at [866, 358] on button "Imprimir" at bounding box center [857, 356] width 72 height 24
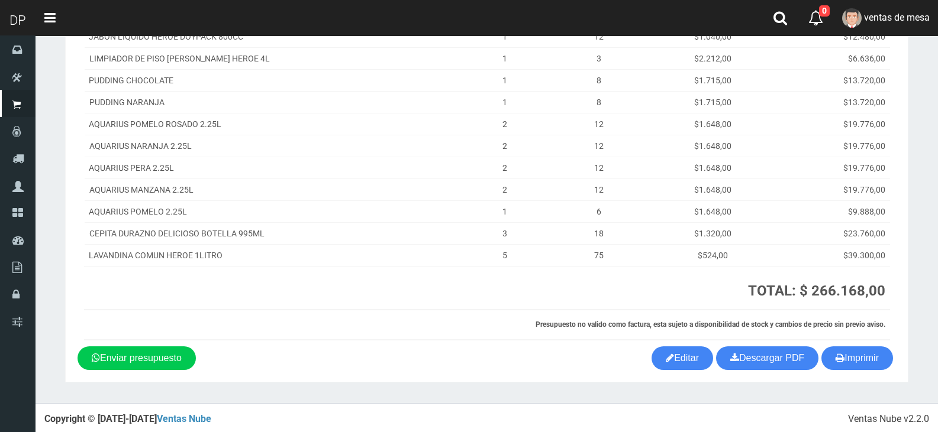
scroll to position [202, 0]
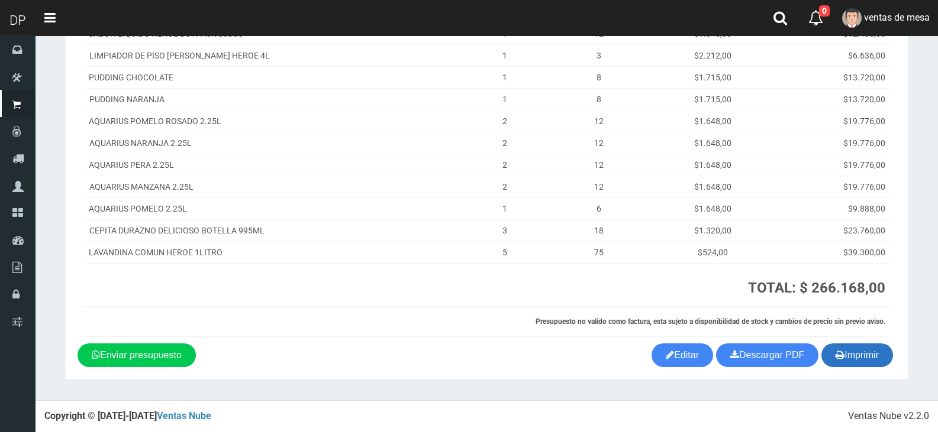
click at [875, 352] on button "Imprimir" at bounding box center [857, 356] width 72 height 24
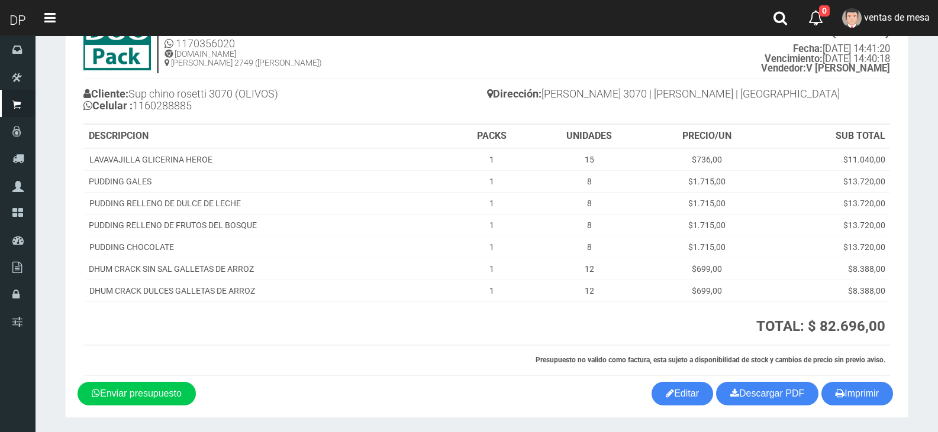
scroll to position [93, 0]
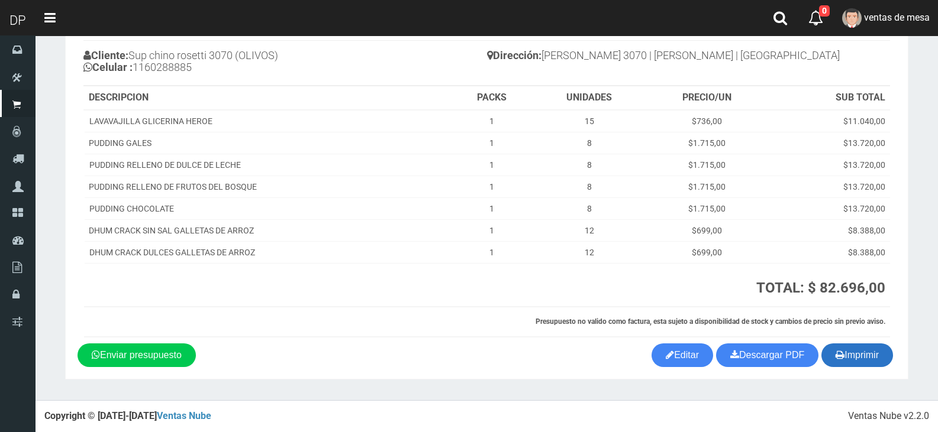
click at [861, 361] on button "Imprimir" at bounding box center [857, 356] width 72 height 24
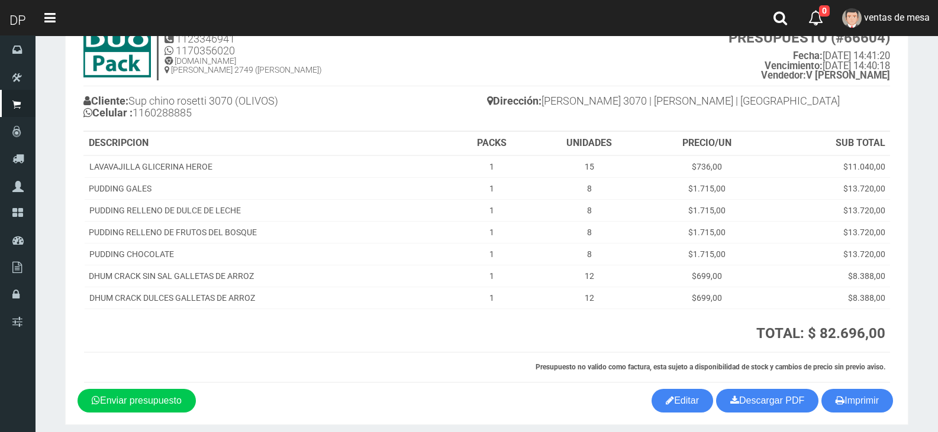
scroll to position [0, 0]
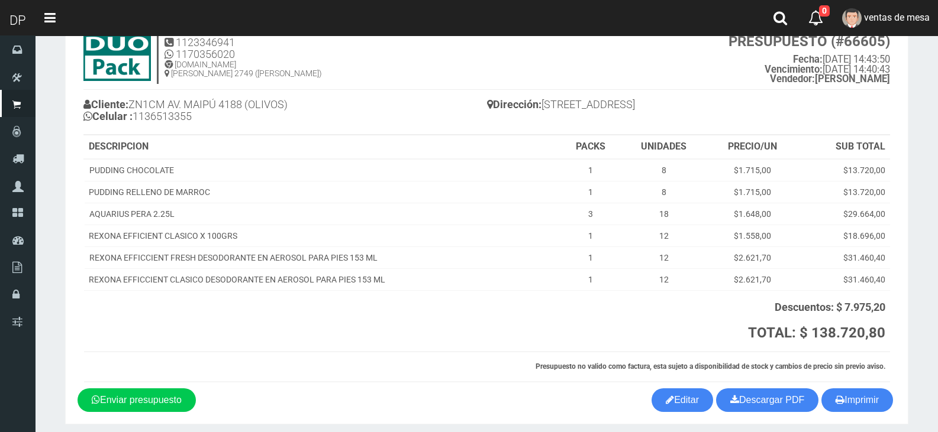
scroll to position [89, 0]
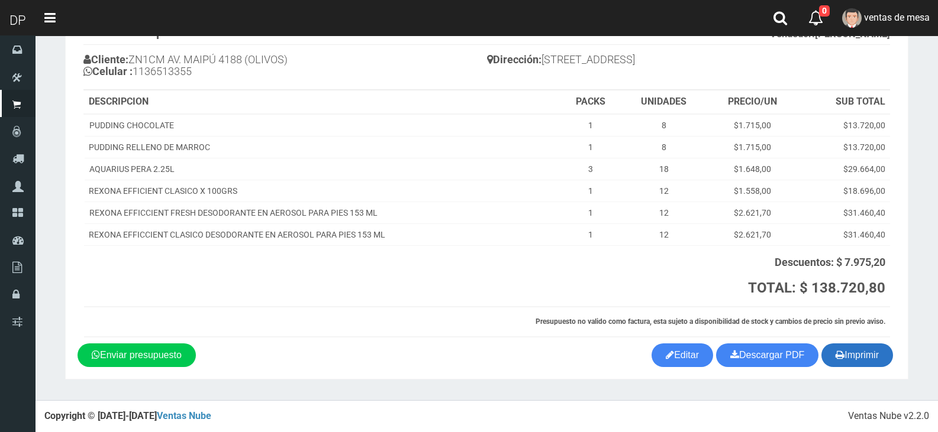
click at [835, 360] on icon "button" at bounding box center [839, 355] width 9 height 17
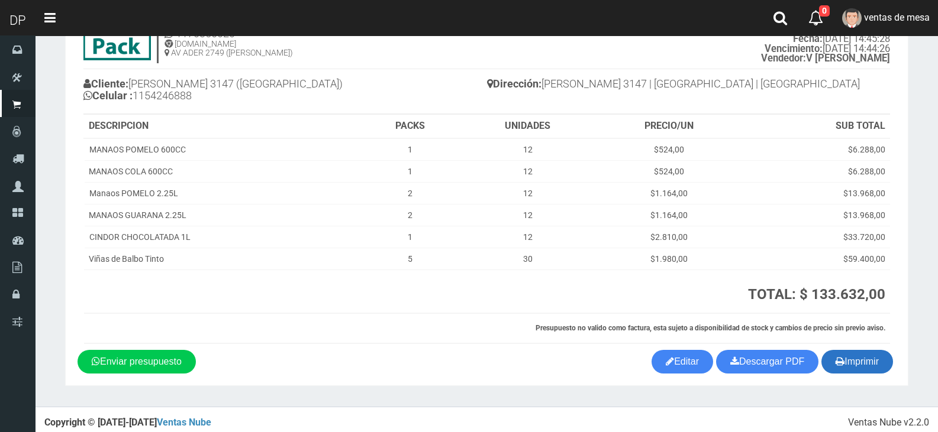
scroll to position [71, 0]
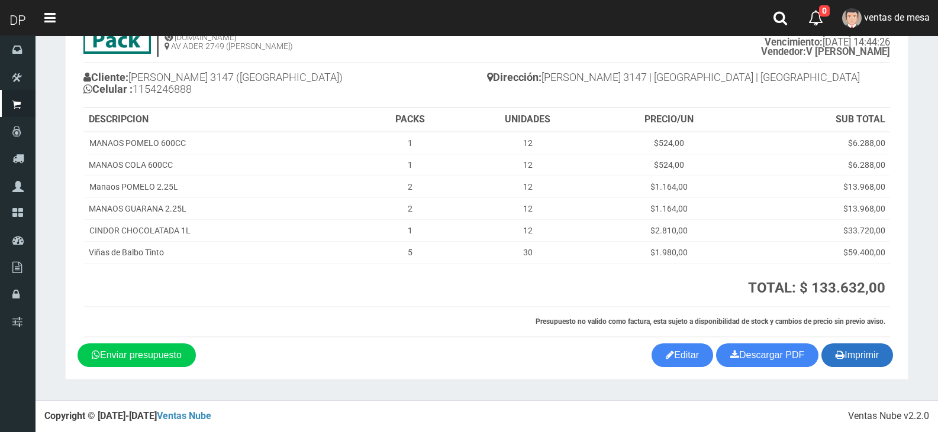
click at [871, 350] on button "Imprimir" at bounding box center [857, 356] width 72 height 24
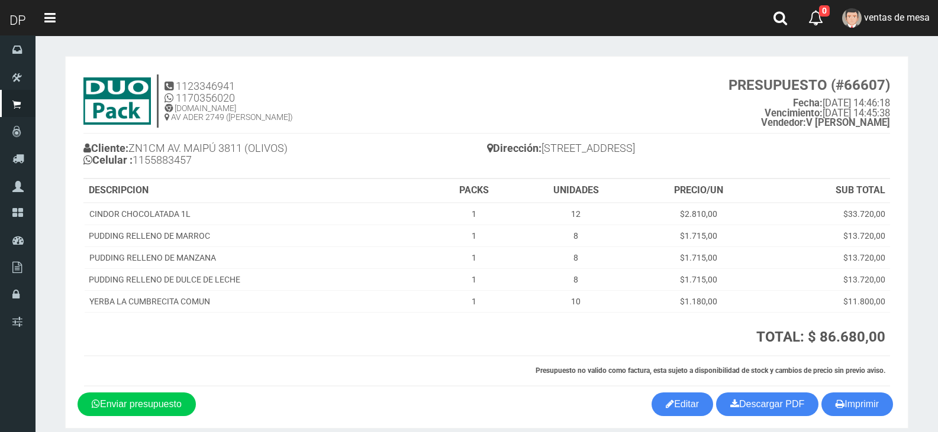
click at [867, 137] on div "Dirección: [STREET_ADDRESS]" at bounding box center [688, 150] width 403 height 33
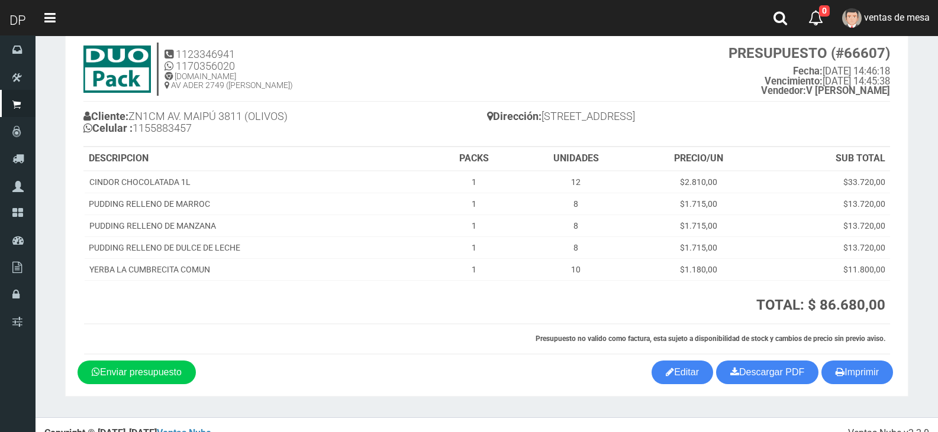
scroll to position [49, 0]
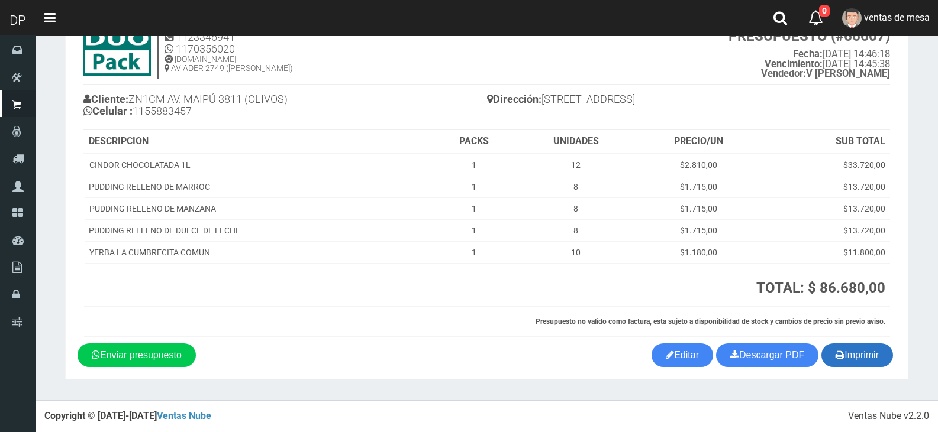
click at [868, 354] on button "Imprimir" at bounding box center [857, 356] width 72 height 24
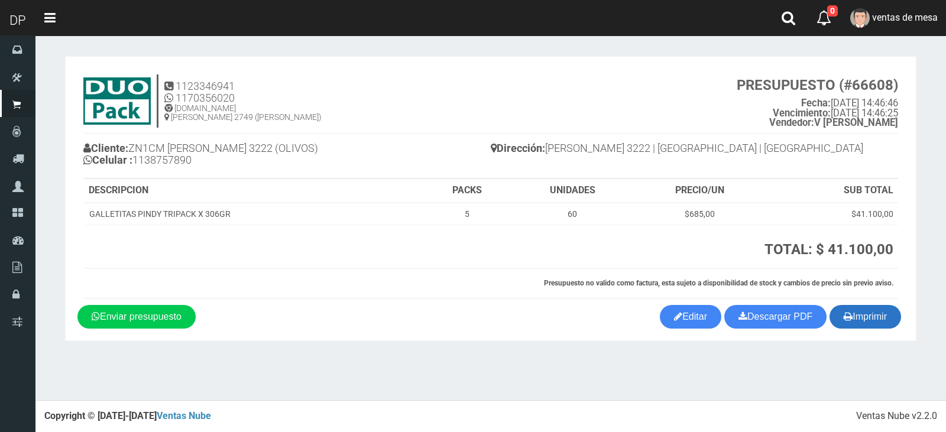
click at [873, 312] on button "Imprimir" at bounding box center [866, 317] width 72 height 24
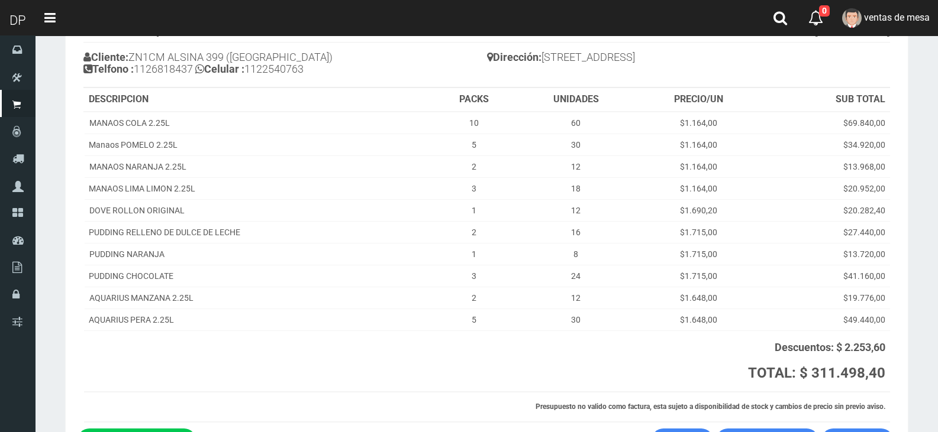
scroll to position [176, 0]
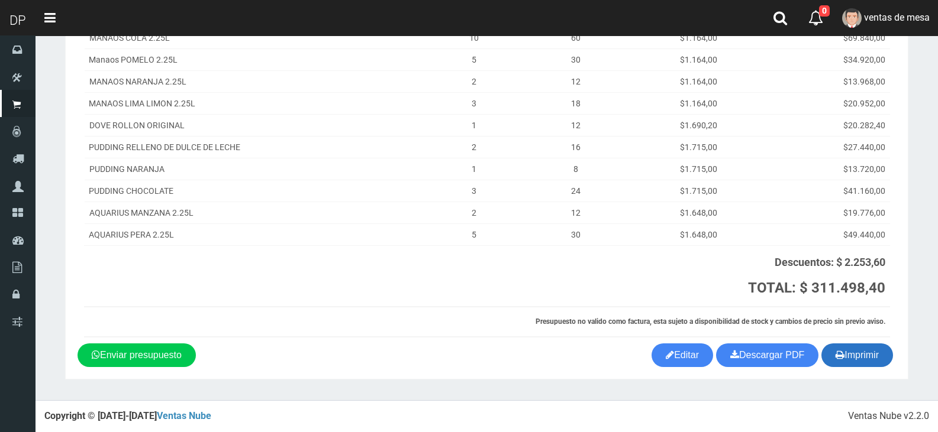
click at [859, 349] on button "Imprimir" at bounding box center [857, 356] width 72 height 24
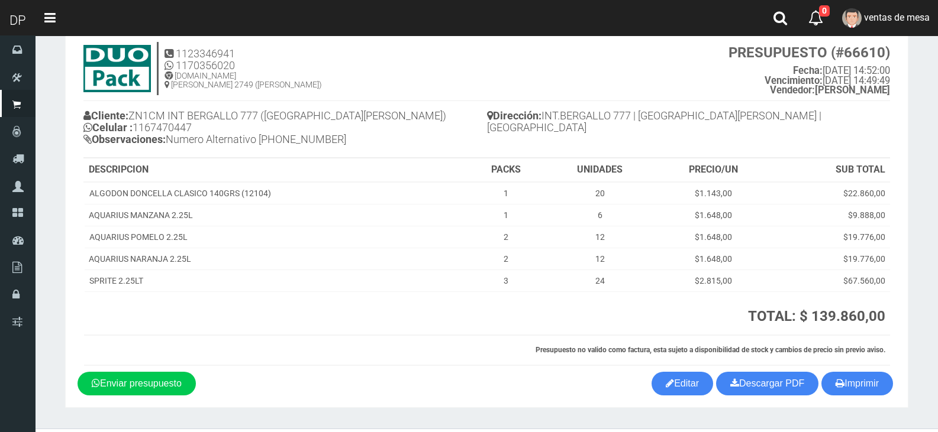
scroll to position [61, 0]
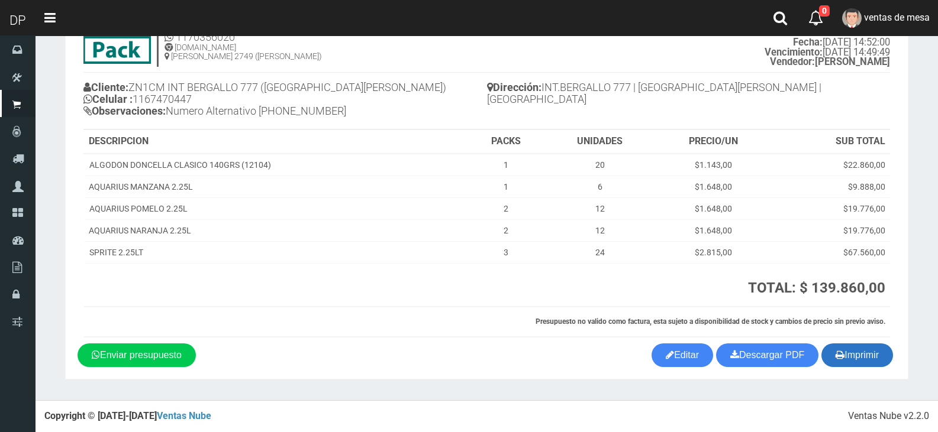
click at [859, 358] on button "Imprimir" at bounding box center [857, 356] width 72 height 24
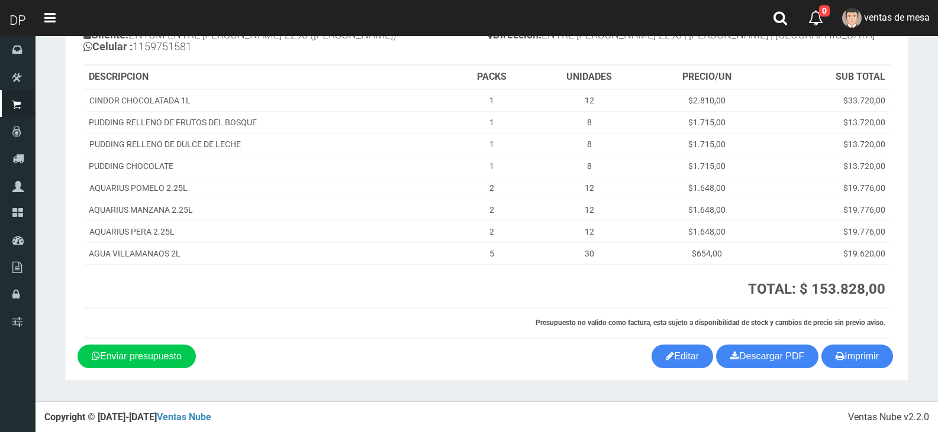
scroll to position [115, 0]
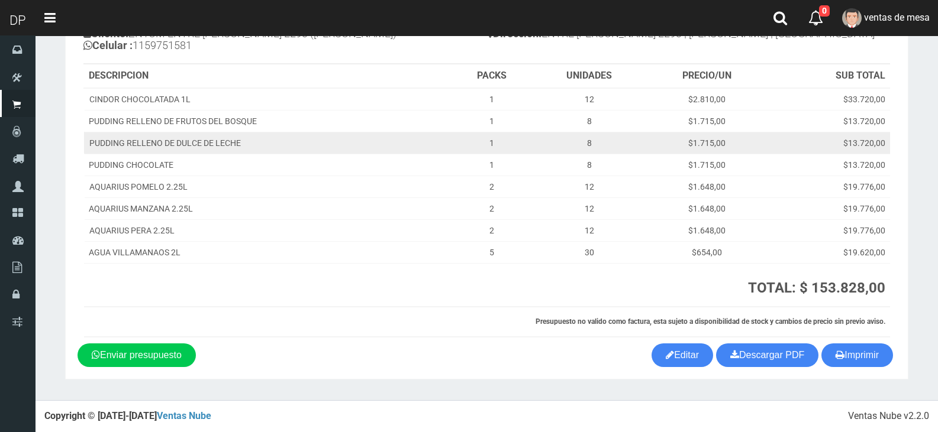
click at [762, 143] on td "$1.715,00" at bounding box center [706, 143] width 121 height 22
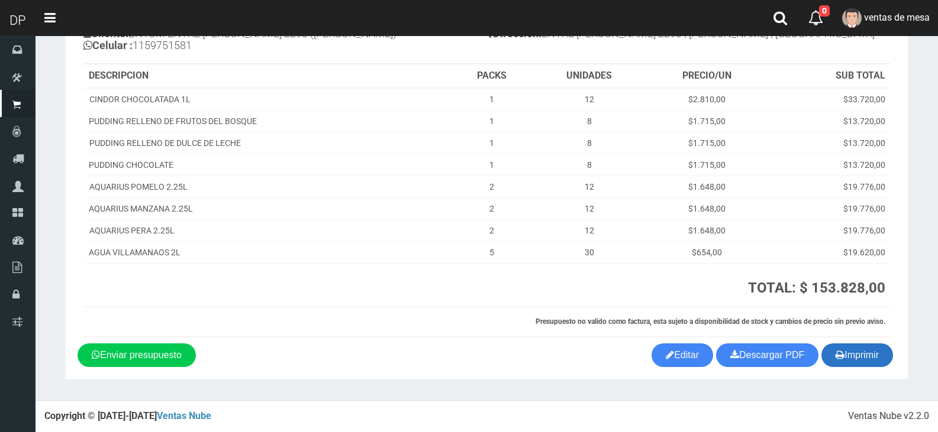
click at [848, 352] on button "Imprimir" at bounding box center [857, 356] width 72 height 24
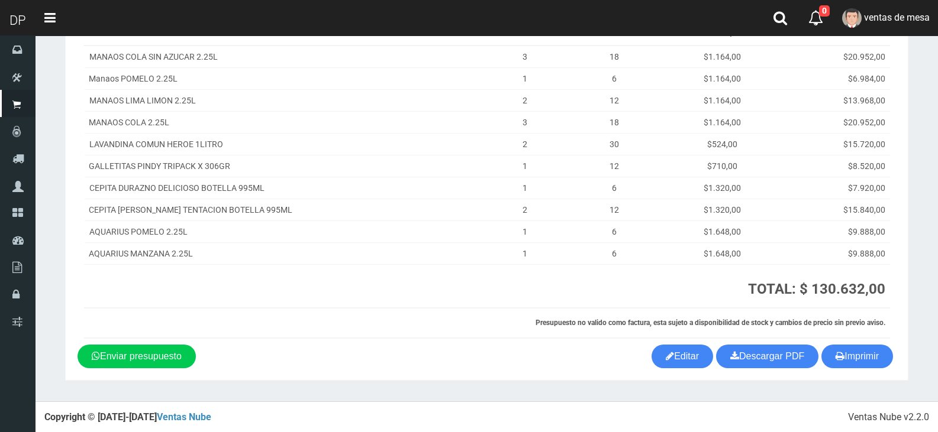
scroll to position [159, 0]
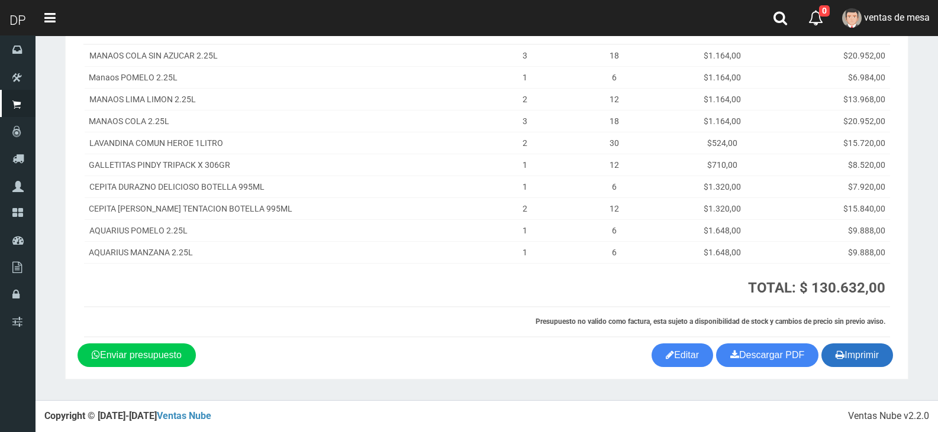
click at [851, 349] on button "Imprimir" at bounding box center [857, 356] width 72 height 24
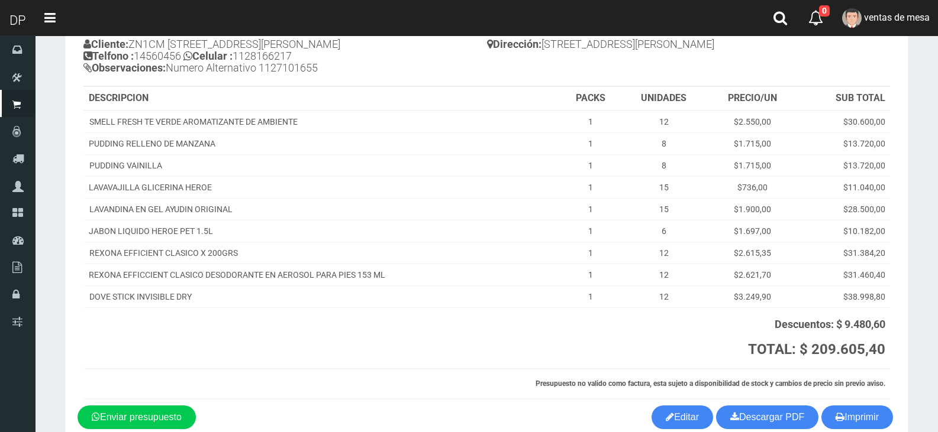
scroll to position [166, 0]
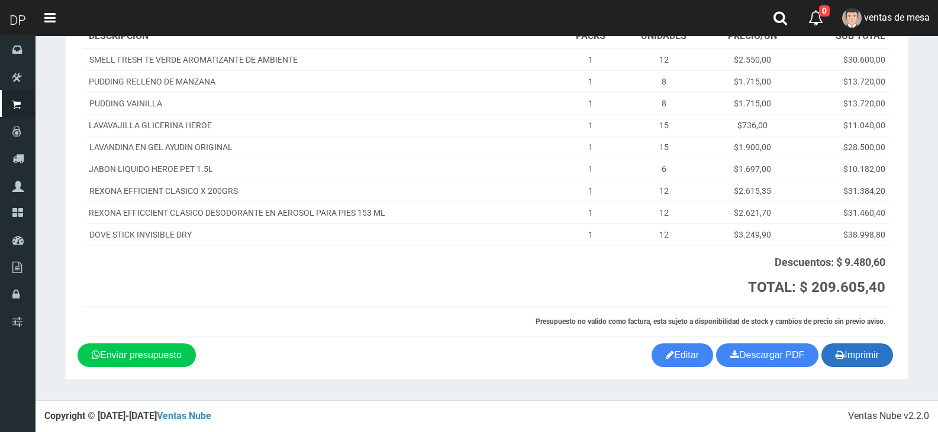
click at [868, 344] on section "1123346941 1170356020 [DOMAIN_NAME] AV ADER 2749 ([PERSON_NAME]) PRESUPUESTO (#…" at bounding box center [486, 135] width 843 height 490
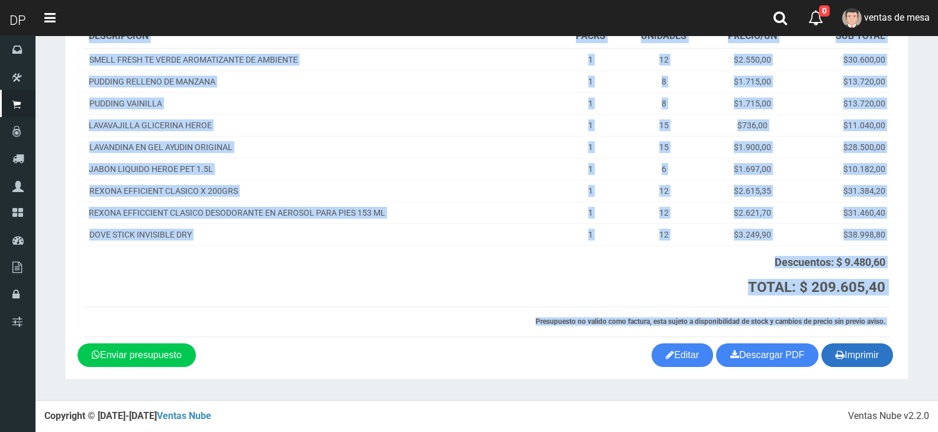
click at [866, 348] on button "Imprimir" at bounding box center [857, 356] width 72 height 24
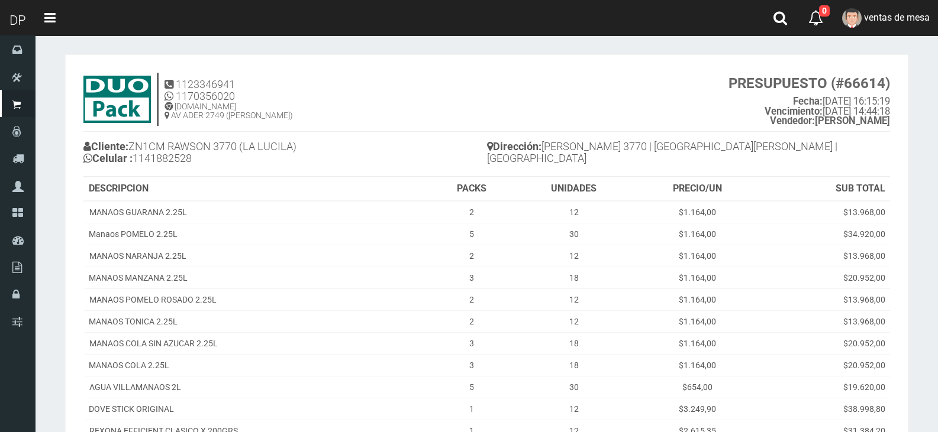
scroll to position [395, 0]
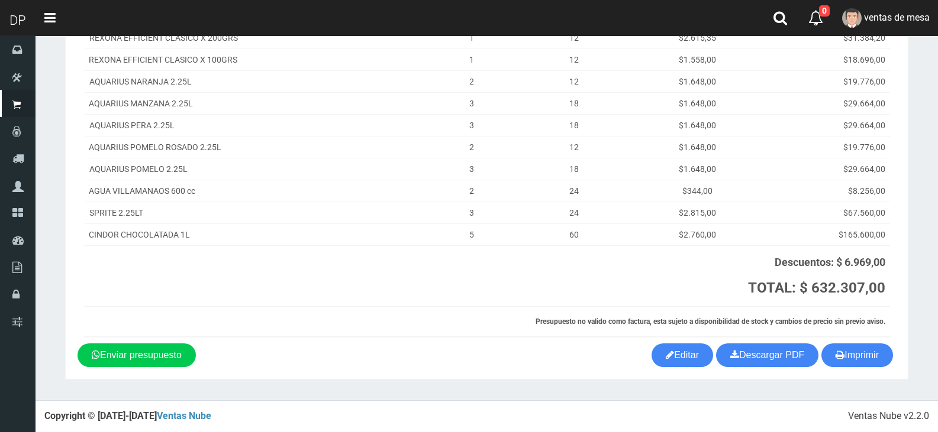
click at [834, 369] on section "1123346941 1170356020 [DOMAIN_NAME] AV ADER 2749 ([PERSON_NAME]) PRESUPUESTO (#…" at bounding box center [486, 20] width 843 height 719
click at [838, 363] on icon "button" at bounding box center [839, 355] width 9 height 17
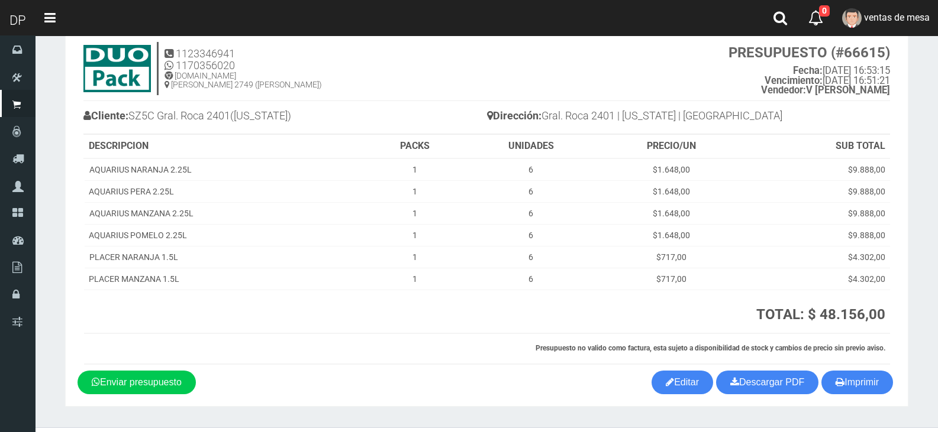
scroll to position [59, 0]
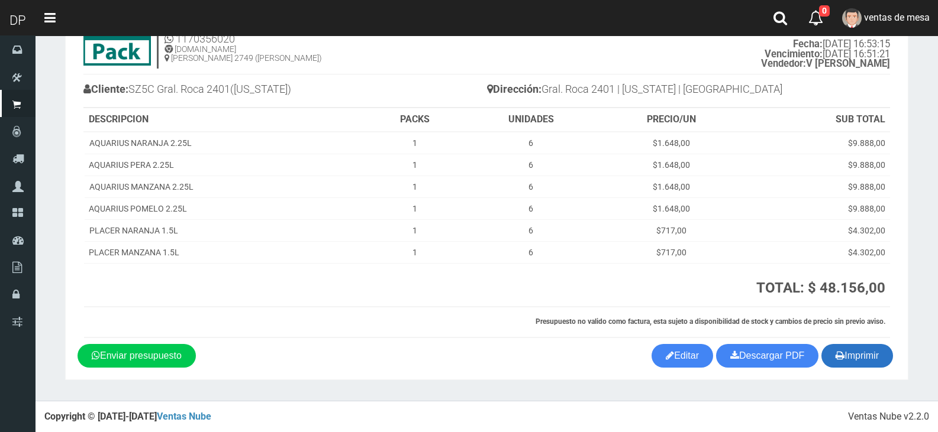
click at [829, 366] on button "Imprimir" at bounding box center [857, 356] width 72 height 24
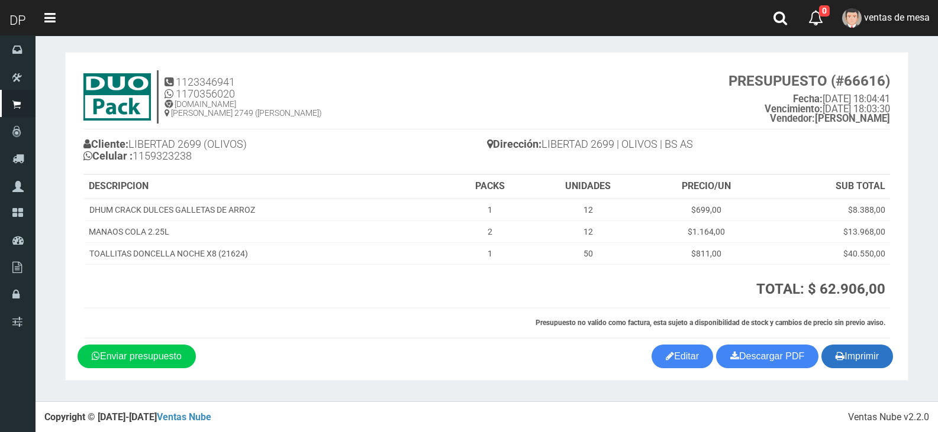
scroll to position [5, 0]
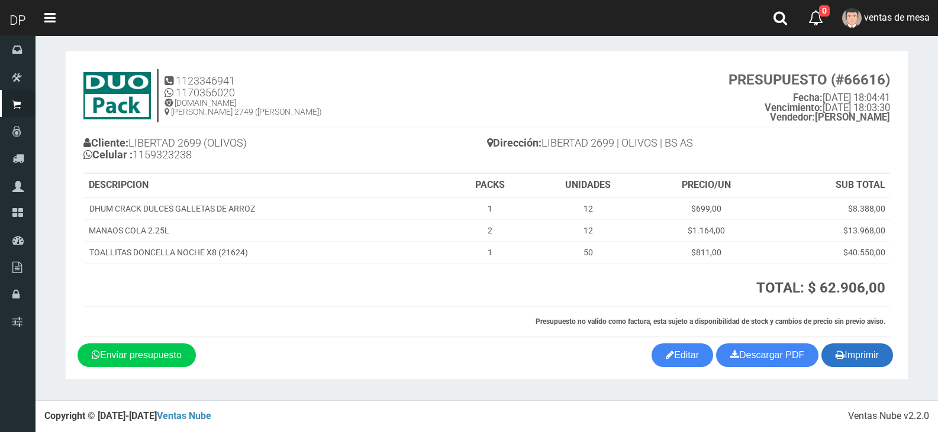
click at [863, 367] on button "Imprimir" at bounding box center [857, 356] width 72 height 24
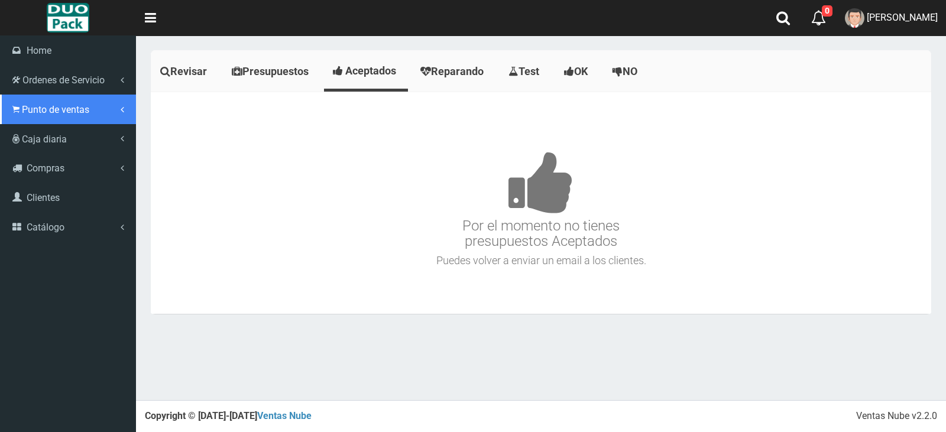
click at [27, 102] on link "Punto de ventas" at bounding box center [68, 110] width 136 height 30
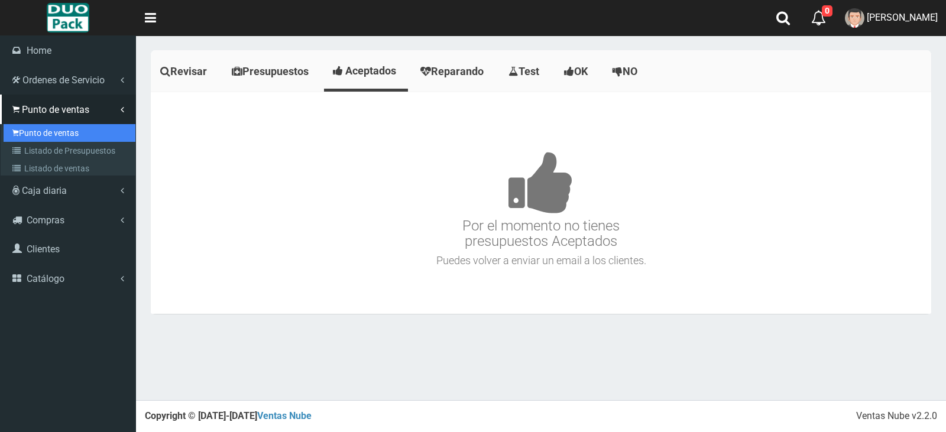
click at [39, 139] on link "Punto de ventas" at bounding box center [70, 133] width 132 height 18
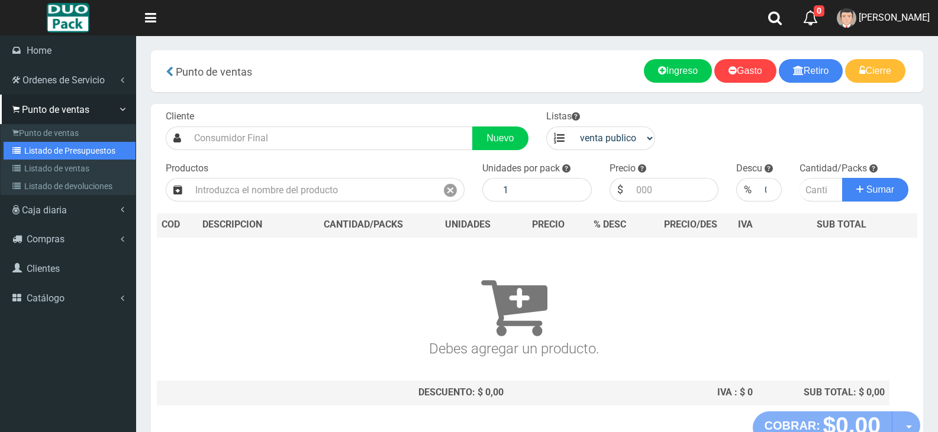
click at [26, 144] on link "Listado de Presupuestos" at bounding box center [70, 151] width 132 height 18
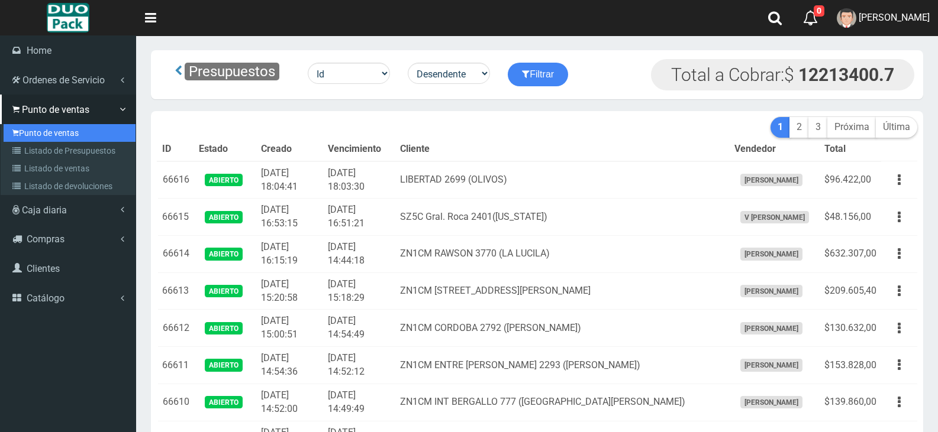
click at [33, 125] on link "Punto de ventas" at bounding box center [70, 133] width 132 height 18
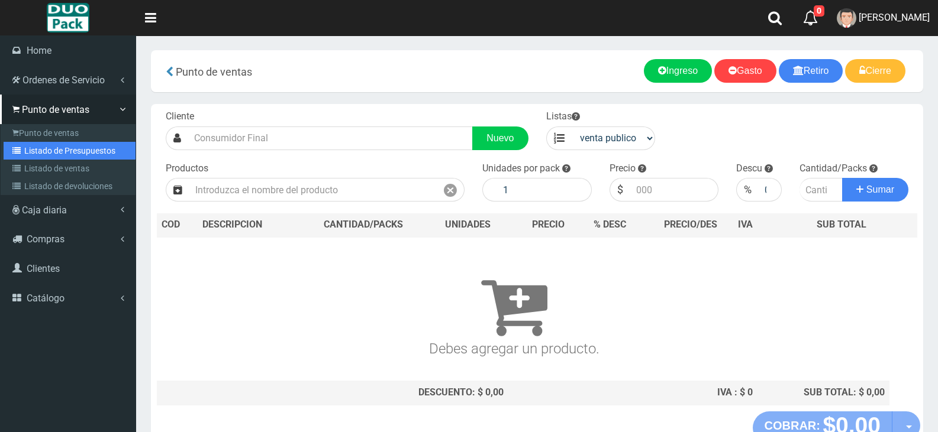
click at [37, 151] on link "Listado de Presupuestos" at bounding box center [70, 151] width 132 height 18
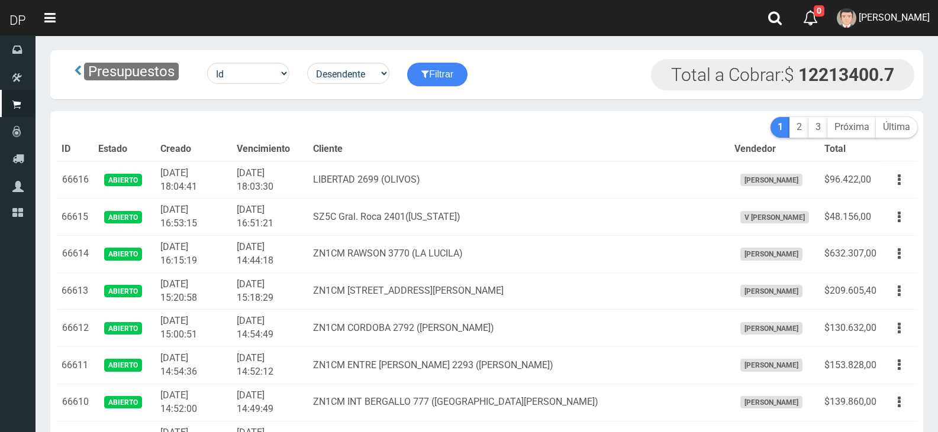
scroll to position [1633, 0]
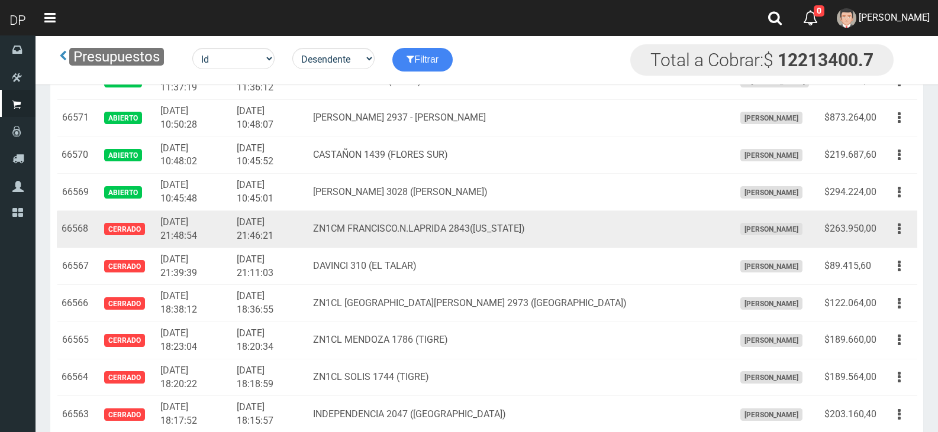
click at [308, 220] on td "2025-09-15 21:46:21" at bounding box center [270, 229] width 76 height 37
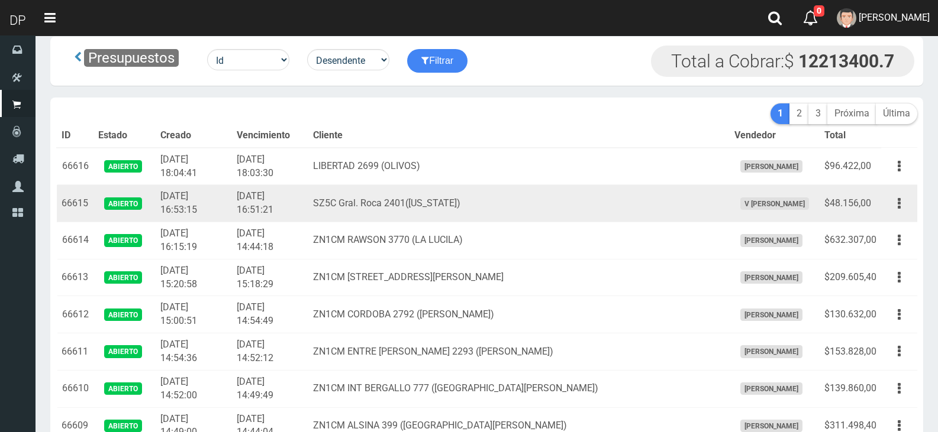
scroll to position [0, 0]
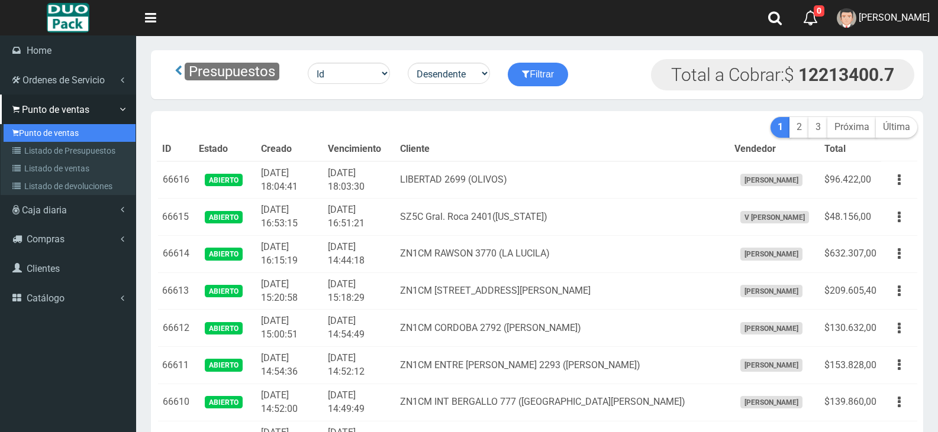
click at [64, 131] on link "Punto de ventas" at bounding box center [70, 133] width 132 height 18
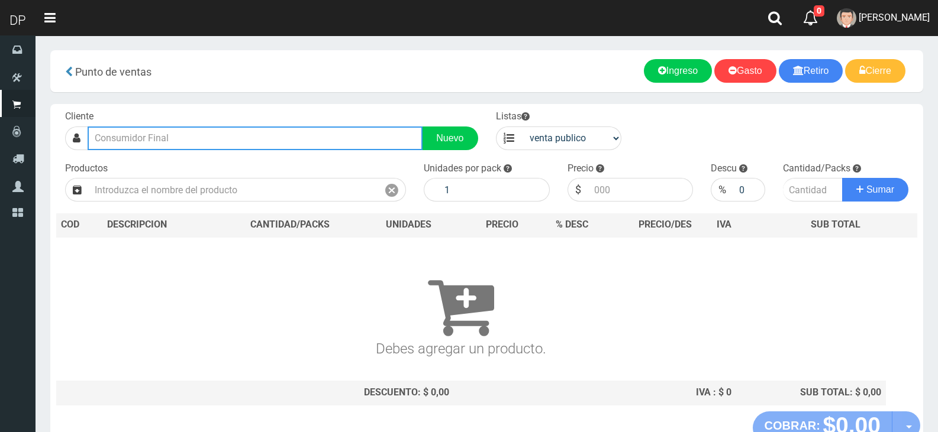
click at [220, 143] on input "text" at bounding box center [255, 139] width 335 height 24
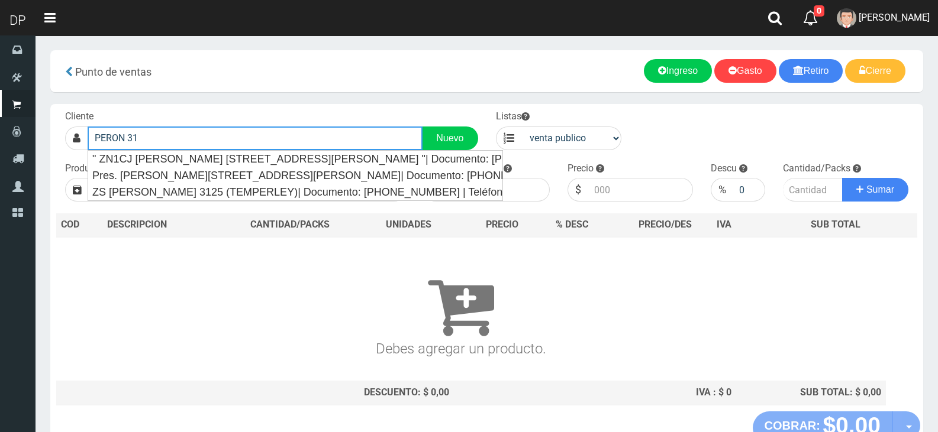
click at [842, 178] on button "Sumar" at bounding box center [875, 190] width 66 height 24
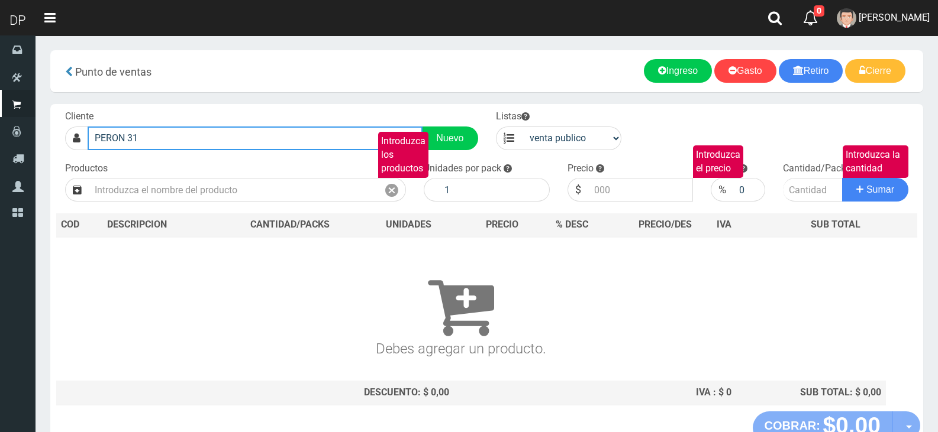
click at [269, 148] on input "PERON 31" at bounding box center [255, 139] width 335 height 24
type input "PERON 3138"
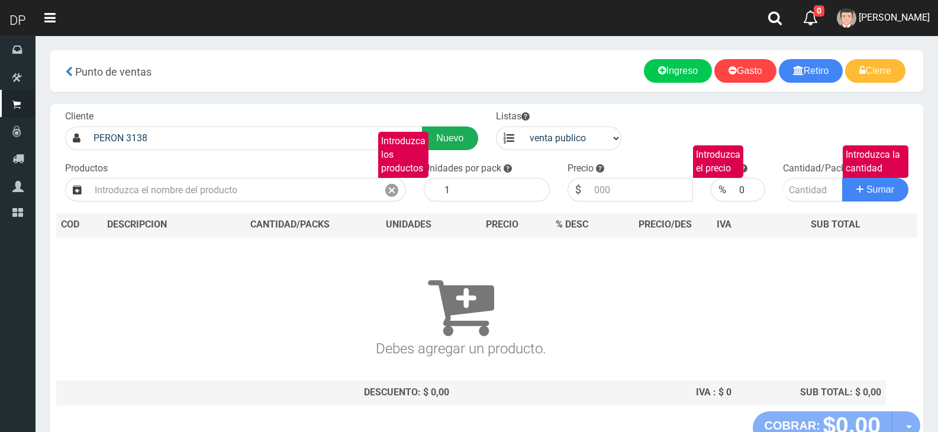
click at [443, 134] on link "Nuevo" at bounding box center [450, 139] width 56 height 24
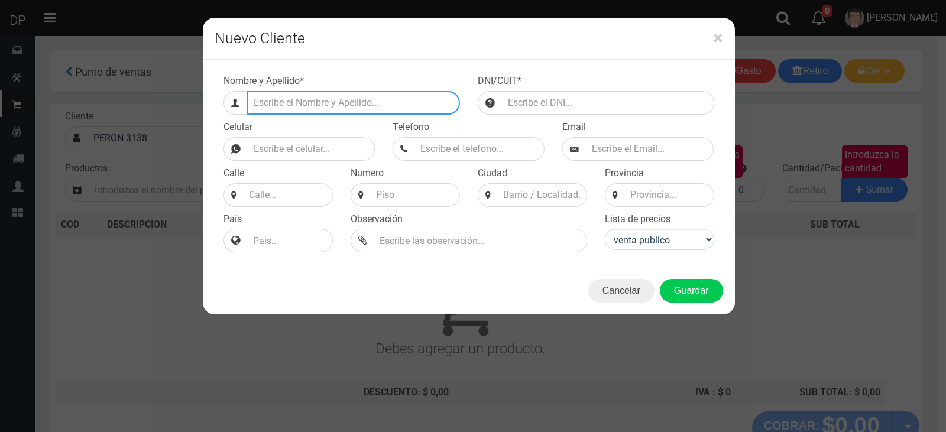
click at [346, 96] on input "Efectivo a retirar" at bounding box center [354, 103] width 214 height 24
type input "[PERSON_NAME] 138 (FLORES)"
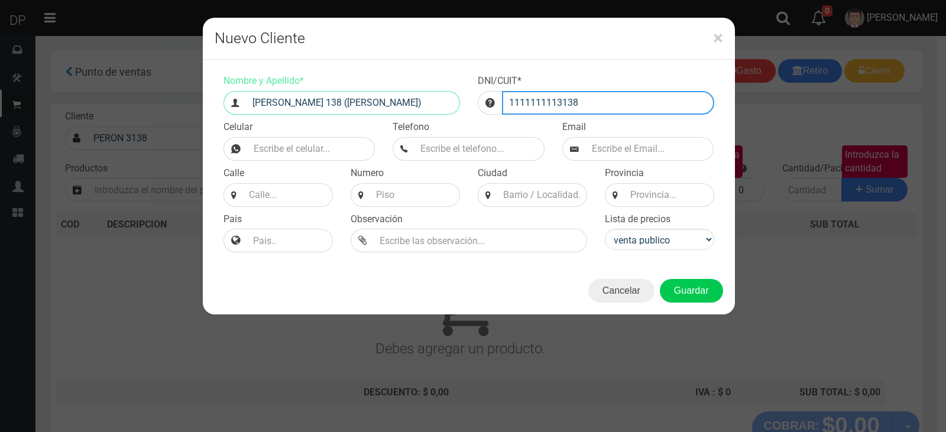
type input "1111111113138"
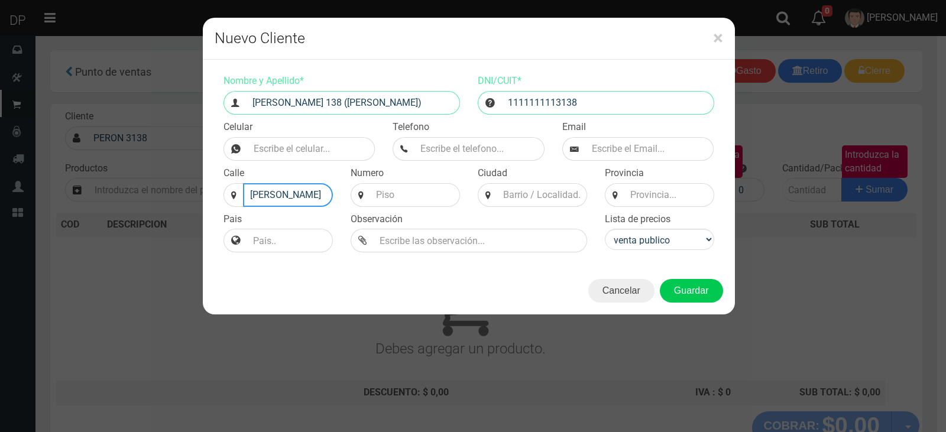
type input "EVA PERON"
type input "3138"
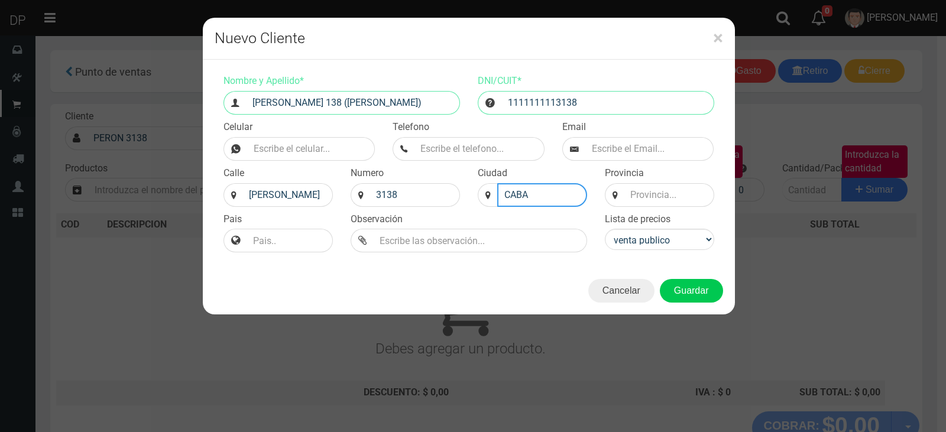
type input "CABA"
type input "BS AS"
select select "2"
click at [703, 286] on button "Guardar" at bounding box center [691, 291] width 63 height 24
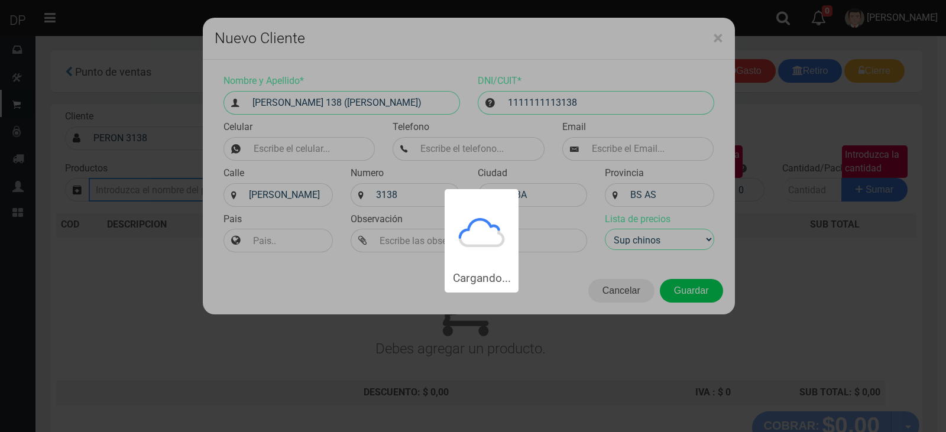
type input "EVA PERON 138 (FLORES) | Documento: 1111111113138"
select select "2"
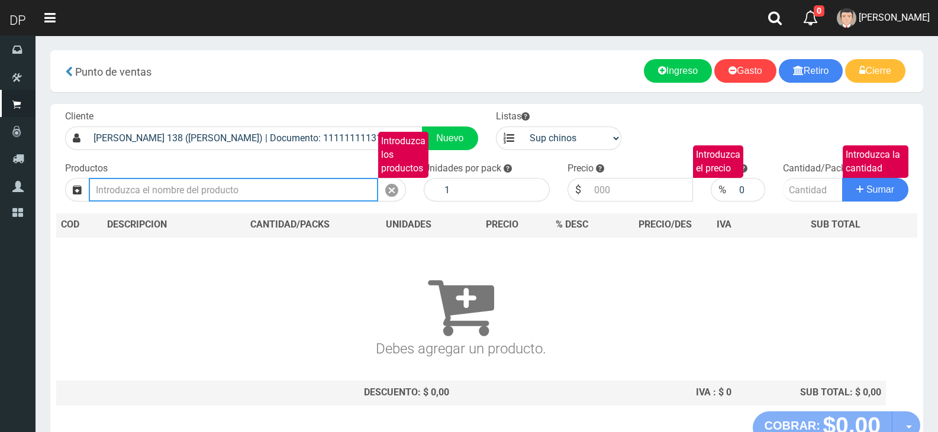
click at [139, 193] on input "Introduzca los productos" at bounding box center [233, 190] width 289 height 24
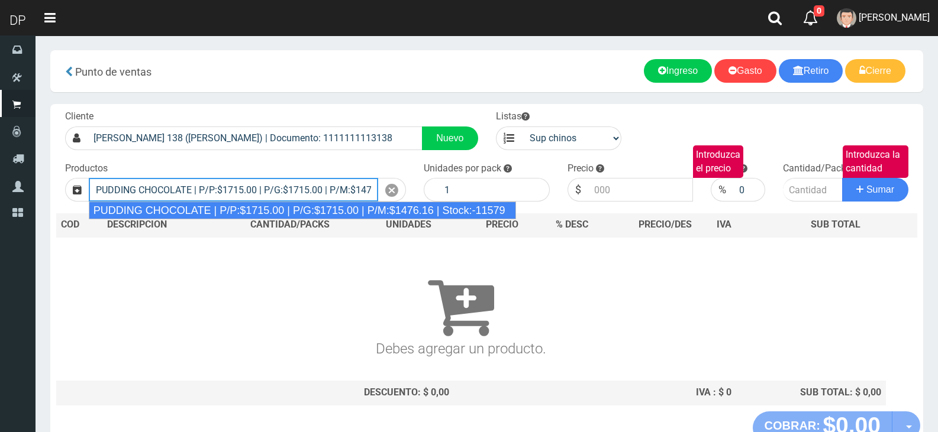
type input "PUDDING CHOCOLATE | P/P:$1715.00 | P/G:$1715.00 | P/M:$1476.16 | Stock:-11579"
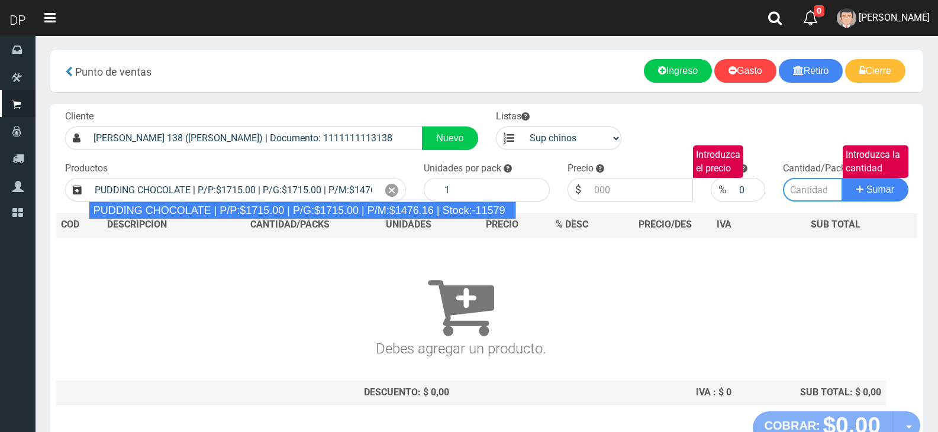
type input "8"
type input "1715.00"
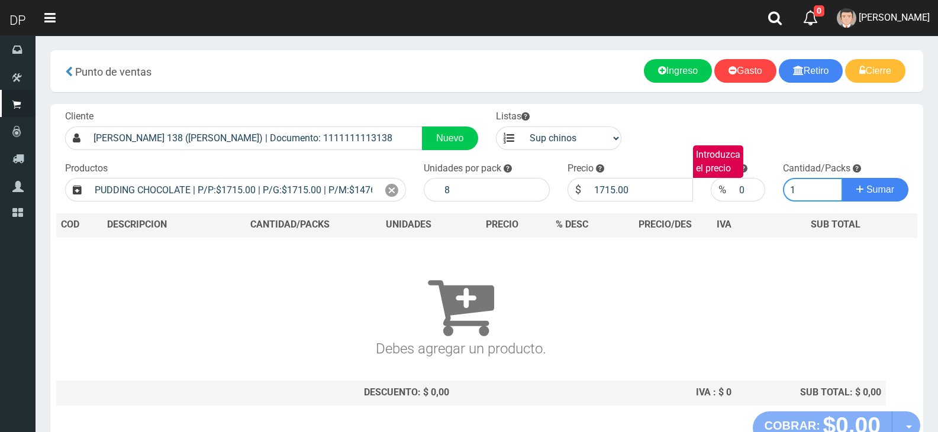
type input "1"
click at [842, 178] on button "Sumar" at bounding box center [875, 190] width 66 height 24
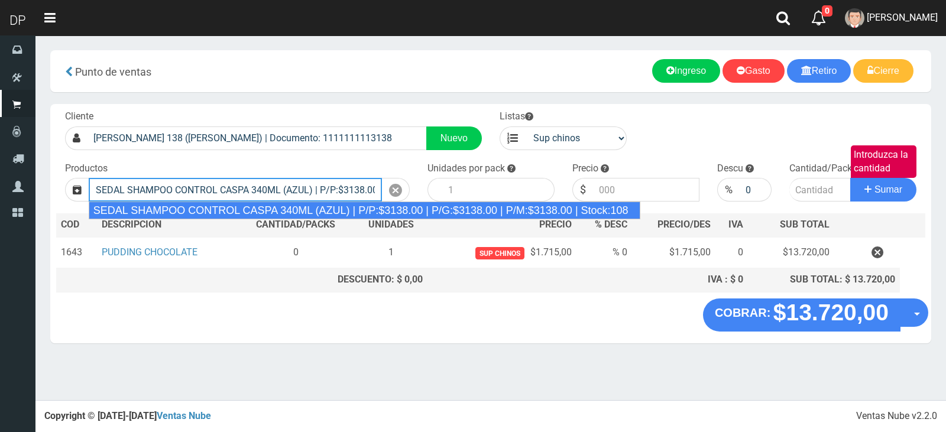
type input "SEDAL SHAMPOO CONTROL CASPA 340ML (AZUL) | P/P:$3138.00 | P/G:$3138.00 | P/M:$3…"
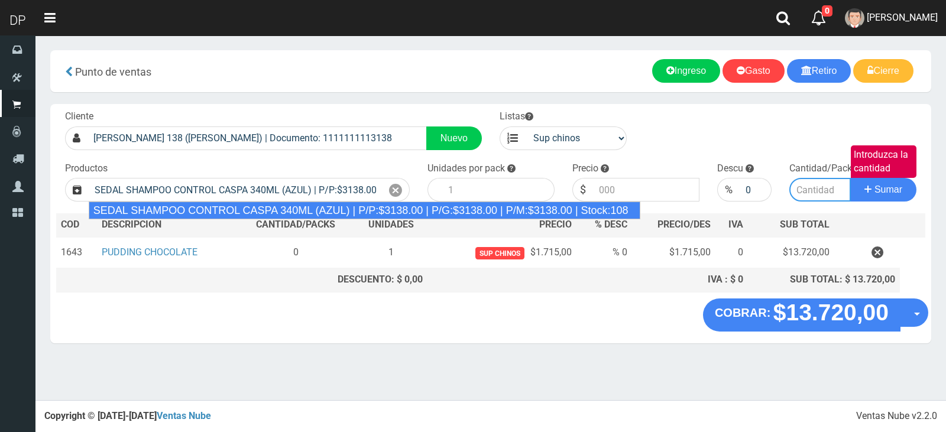
type input "12"
type input "3138.00"
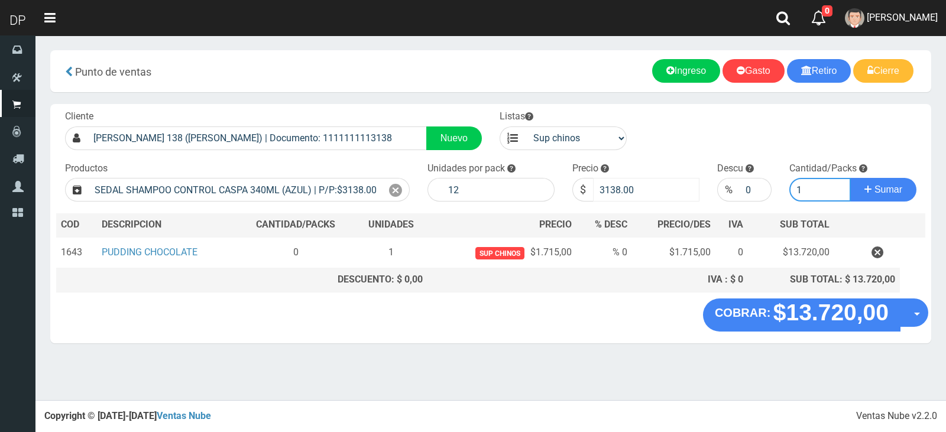
type input "1"
click at [664, 183] on input "3138.00" at bounding box center [646, 190] width 106 height 24
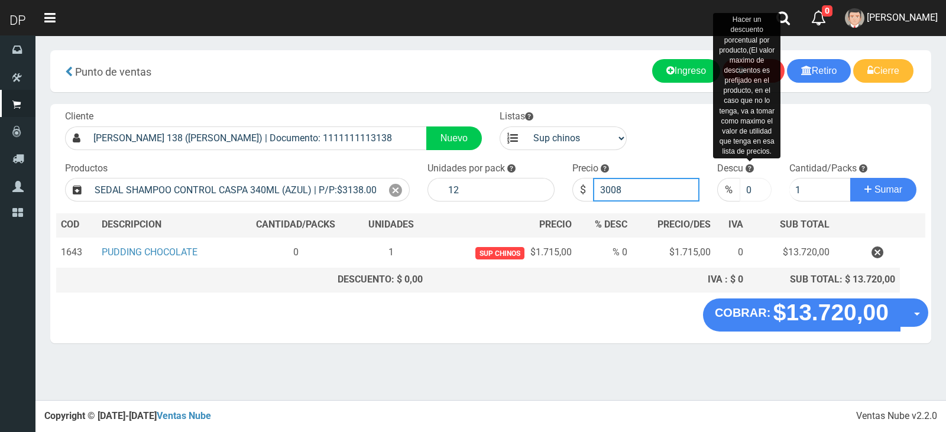
type input "3008"
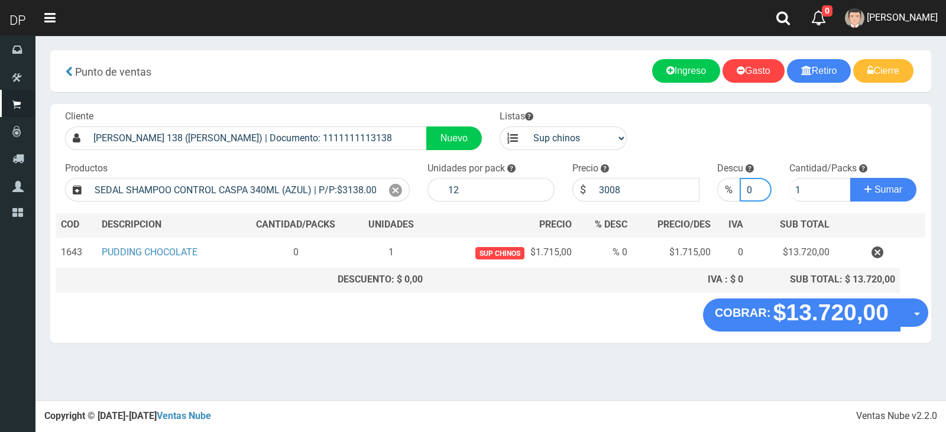
click at [748, 183] on input "0" at bounding box center [756, 190] width 33 height 24
type input "5"
click at [851, 178] on button "Sumar" at bounding box center [884, 190] width 66 height 24
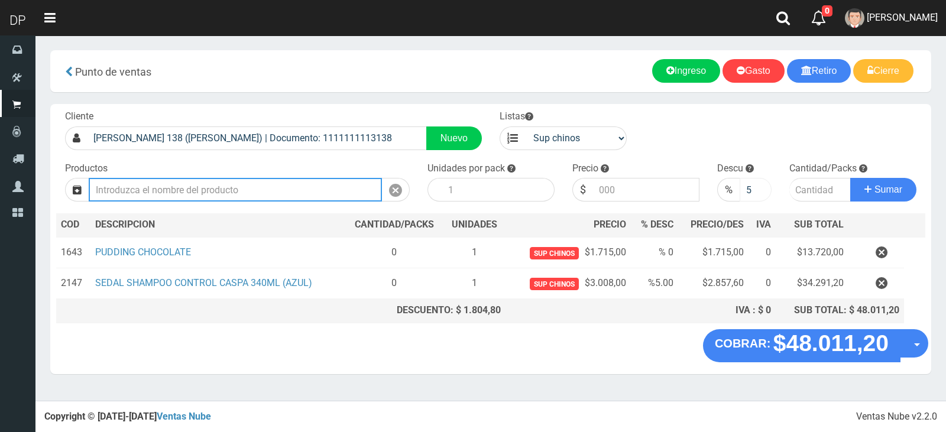
type input "2"
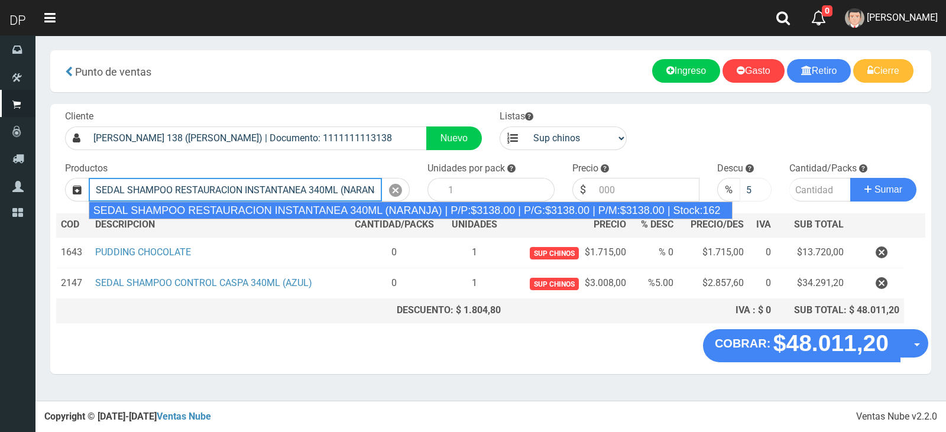
type input "SEDAL SHAMPOO RESTAURACION INSTANTANEA 340ML (NARANJA) | P/P:$3138.00 | P/G:$31…"
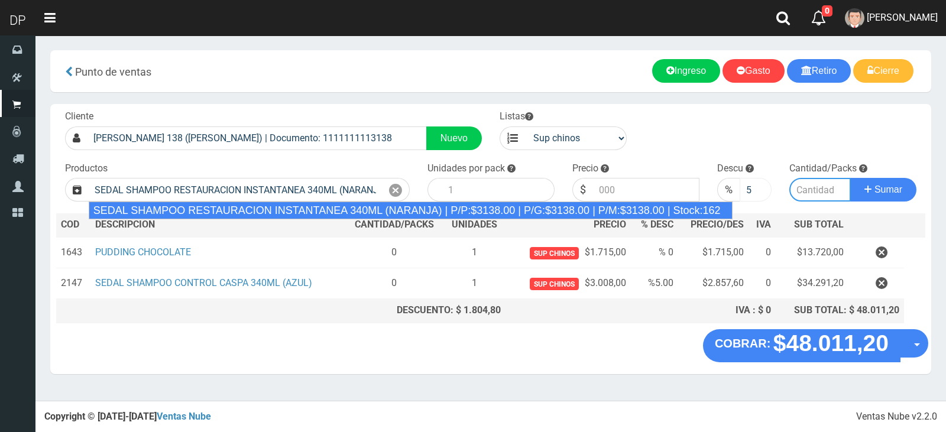
type input "12"
type input "3138.00"
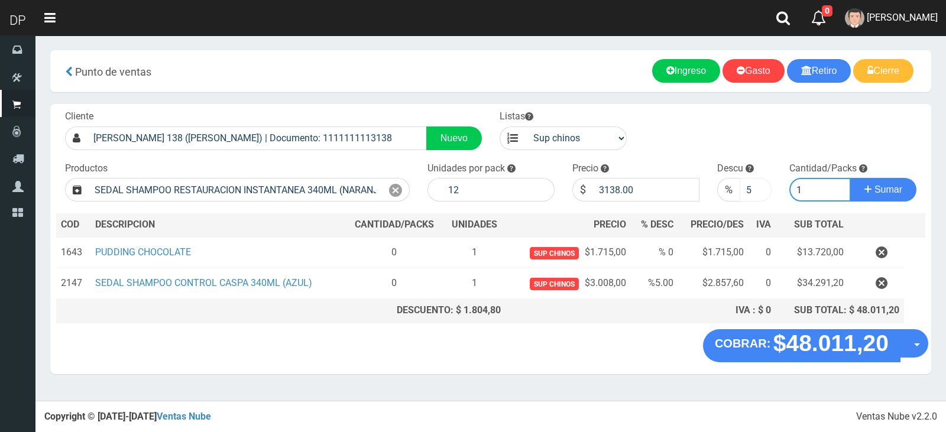
type input "1"
click at [741, 190] on input "5" at bounding box center [756, 190] width 33 height 24
click at [657, 186] on input "3138.00" at bounding box center [646, 190] width 106 height 24
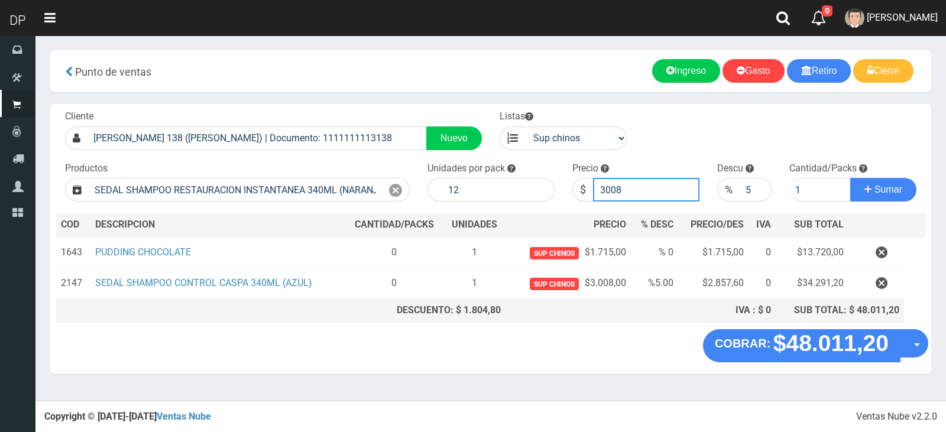
type input "3008"
click at [851, 178] on button "Sumar" at bounding box center [884, 190] width 66 height 24
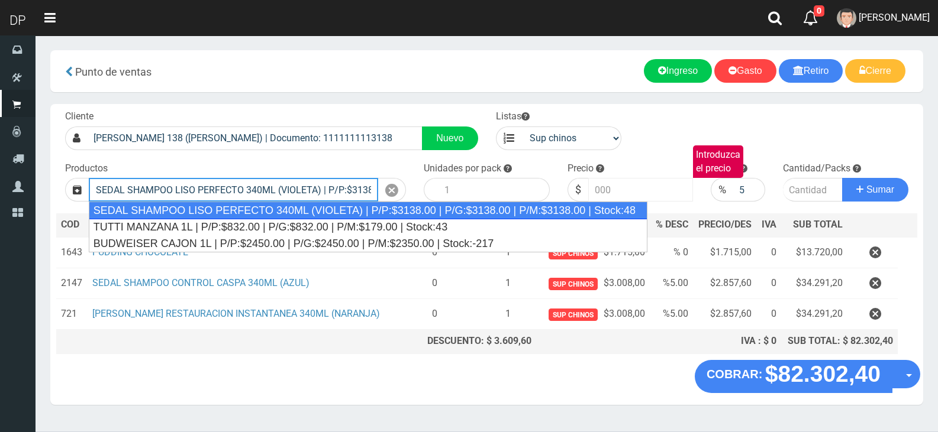
type input "SEDAL SHAMPOO LISO PERFECTO 340ML (VIOLETA) | P/P:$3138.00 | P/G:$3138.00 | P/M…"
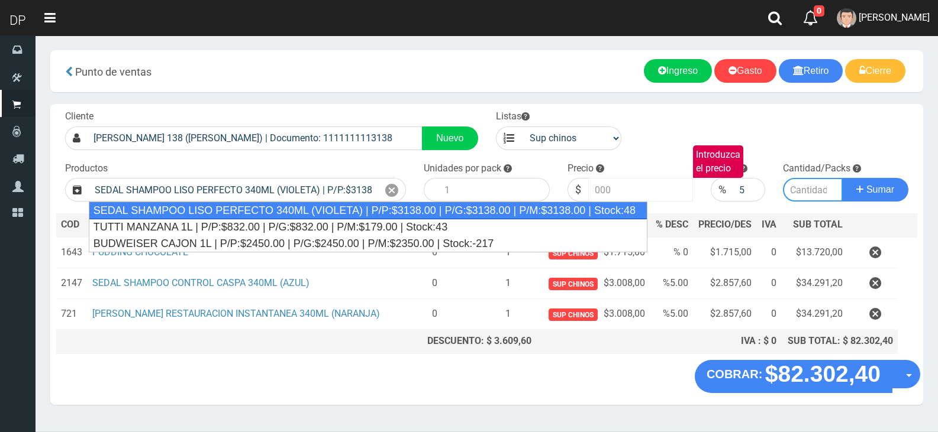
type input "12"
type input "3138.00"
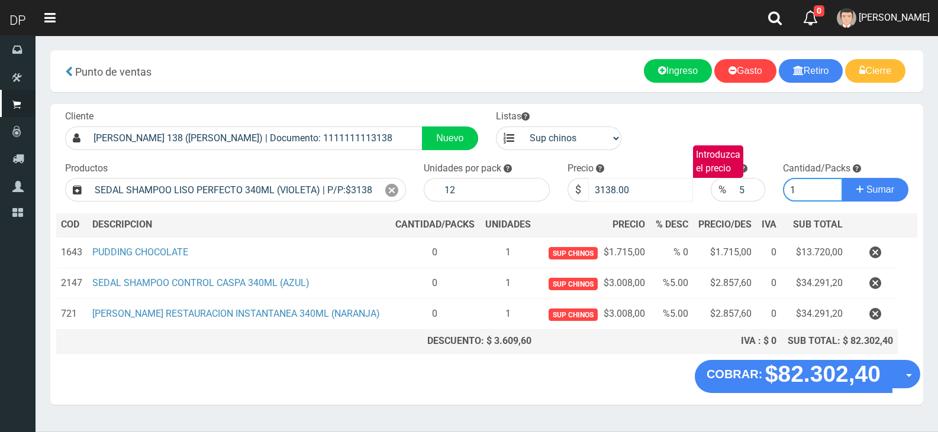
type input "1"
click at [657, 186] on input "3138.00" at bounding box center [640, 190] width 105 height 24
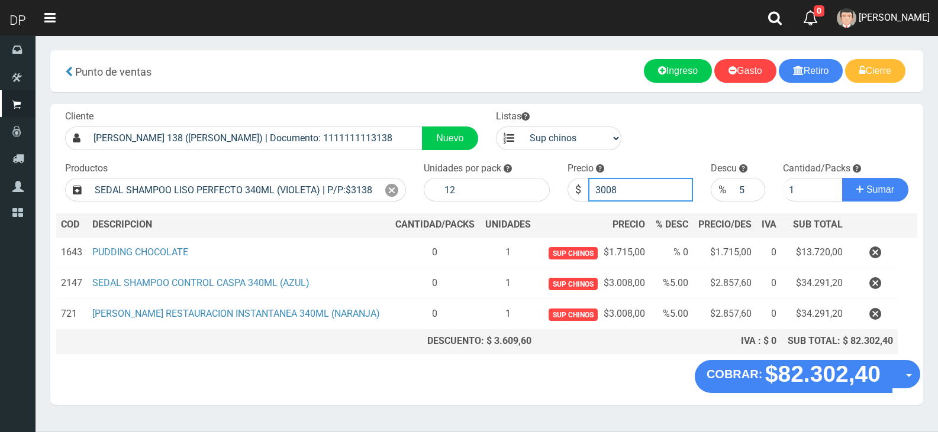
type input "3008"
click at [842, 178] on button "Sumar" at bounding box center [875, 190] width 66 height 24
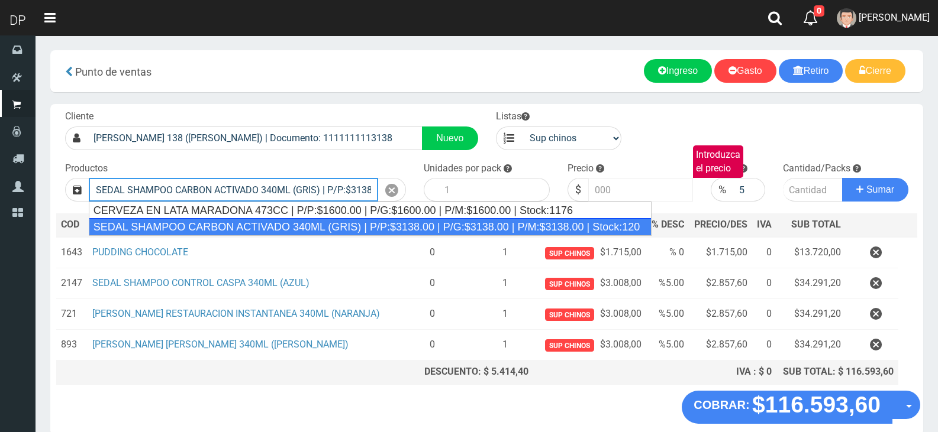
type input "SEDAL SHAMPOO CARBON ACTIVADO 340ML (GRIS) | P/P:$3138.00 | P/G:$3138.00 | P/M:…"
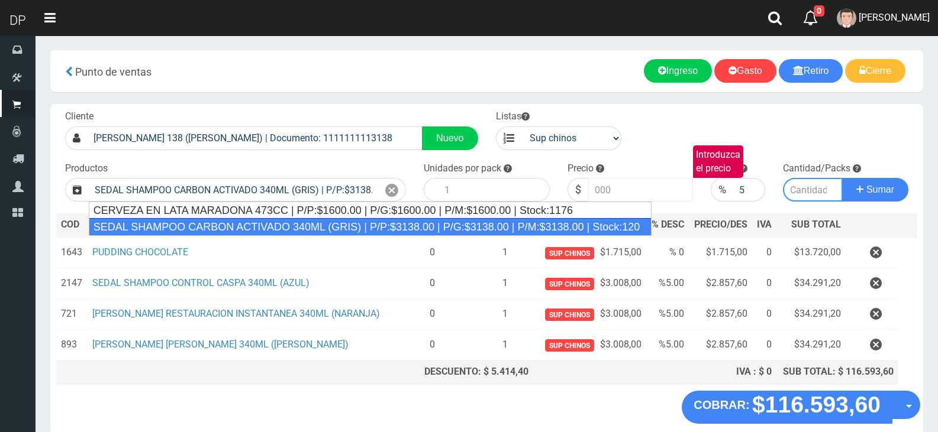
type input "12"
type input "3138.00"
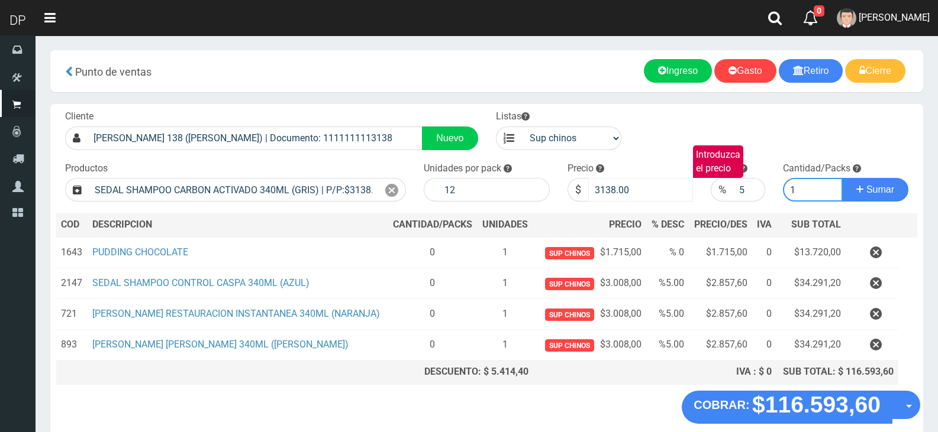
type input "1"
click at [657, 186] on input "3138.00" at bounding box center [640, 190] width 105 height 24
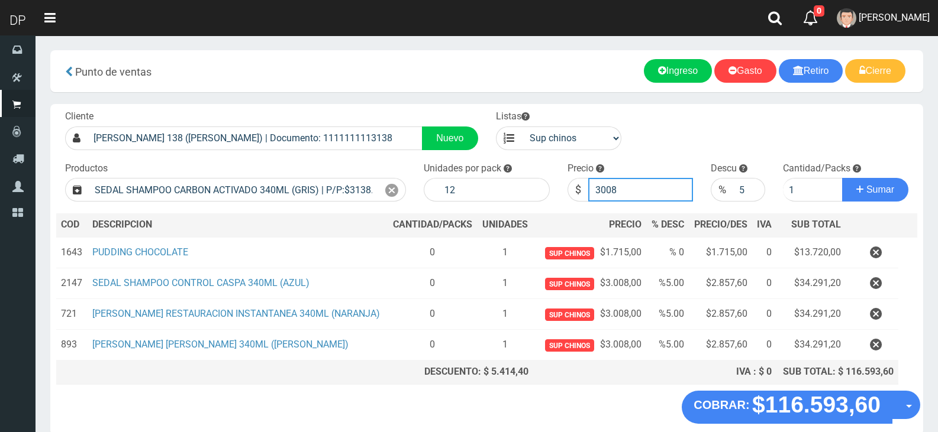
type input "3008"
click at [842, 178] on button "Sumar" at bounding box center [875, 190] width 66 height 24
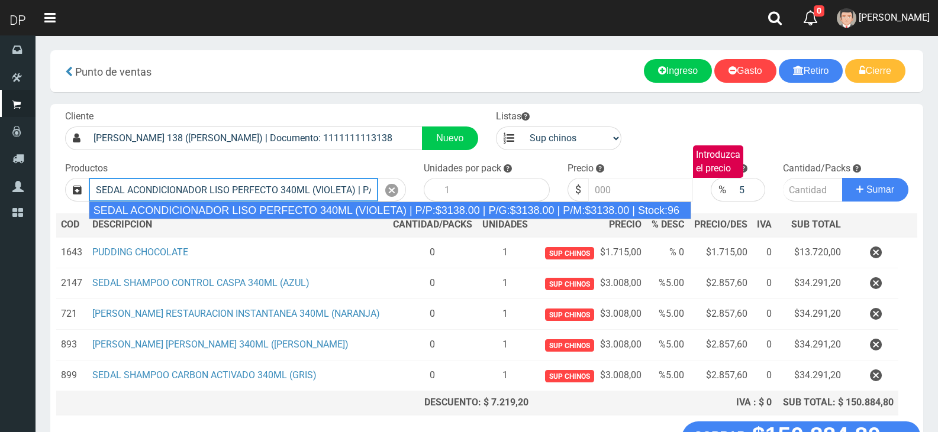
type input "SEDAL ACONDICIONADOR LISO PERFECTO 340ML (VIOLETA) | P/P:$3138.00 | P/G:$3138.0…"
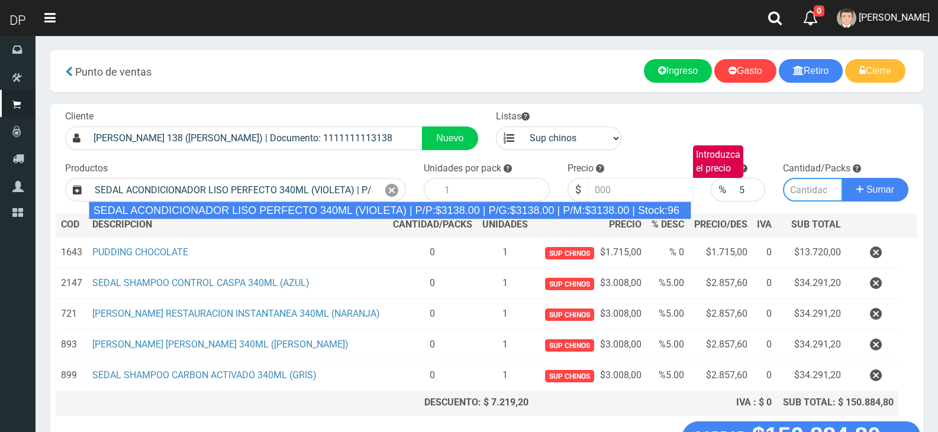
type input "12"
type input "3138.00"
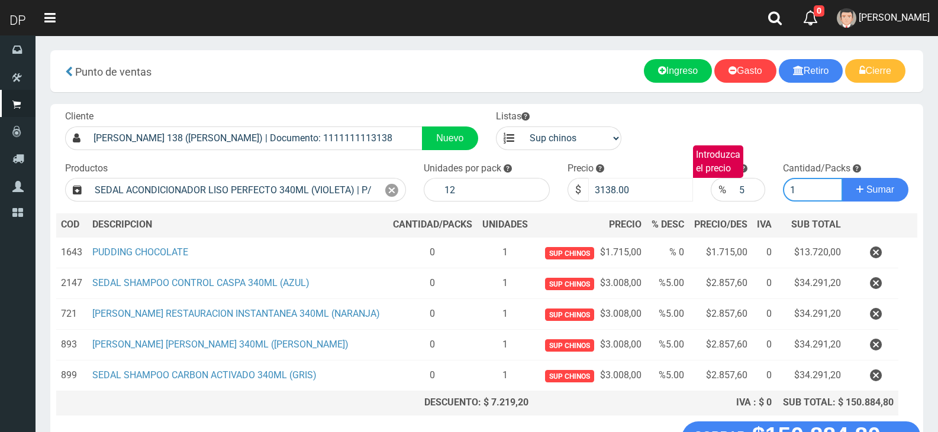
type input "1"
click at [657, 186] on input "3138.00" at bounding box center [640, 190] width 105 height 24
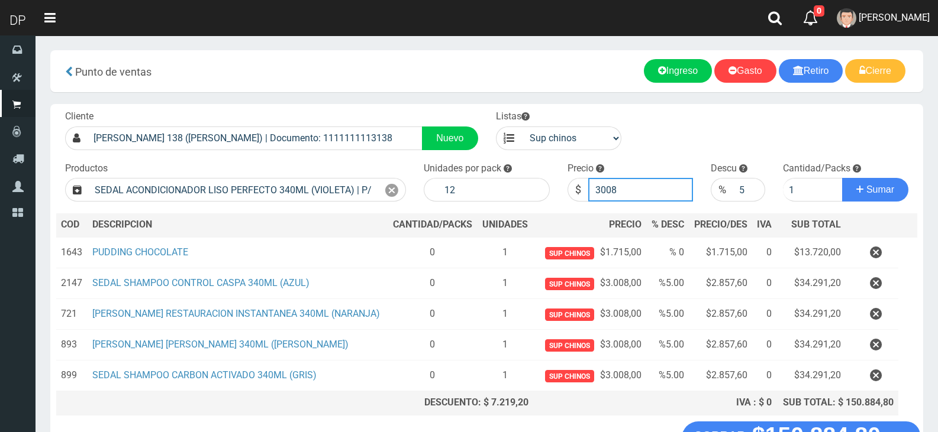
type input "3008"
click at [842, 178] on button "Sumar" at bounding box center [875, 190] width 66 height 24
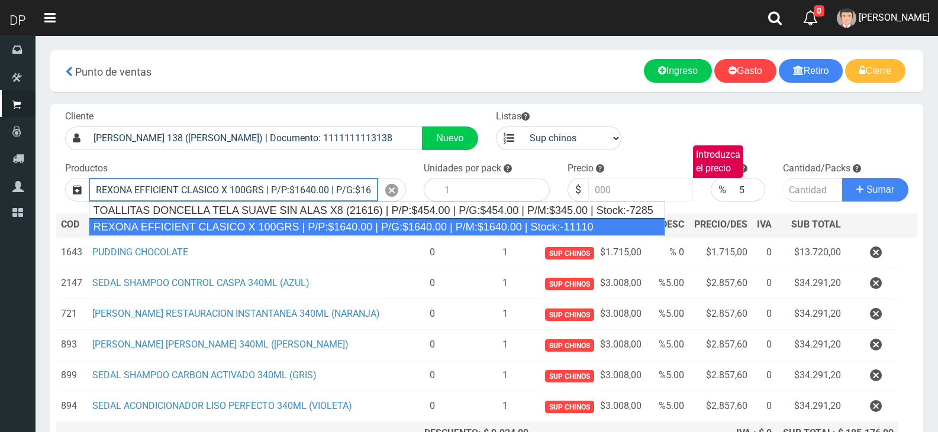
type input "REXONA EFFICIENT CLASICO X 100GRS | P/P:$1640.00 | P/G:$1640.00 | P/M:$1640.00 …"
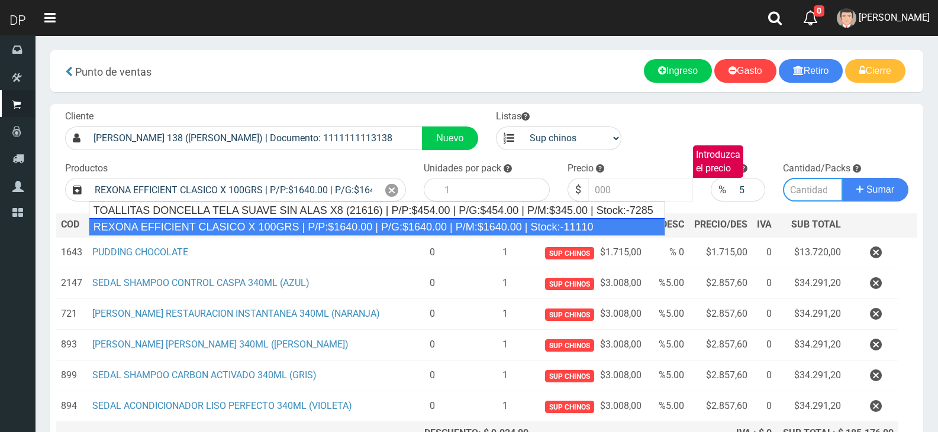
type input "12"
type input "1640.00"
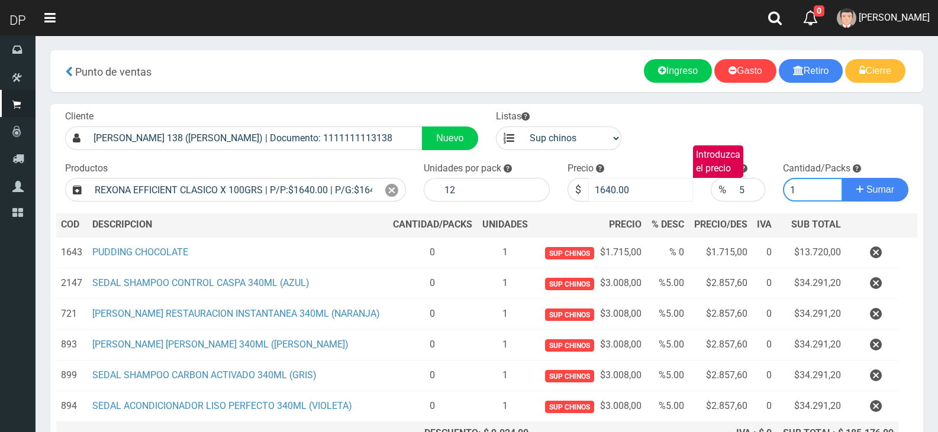
type input "1"
click at [842, 178] on button "Sumar" at bounding box center [875, 190] width 66 height 24
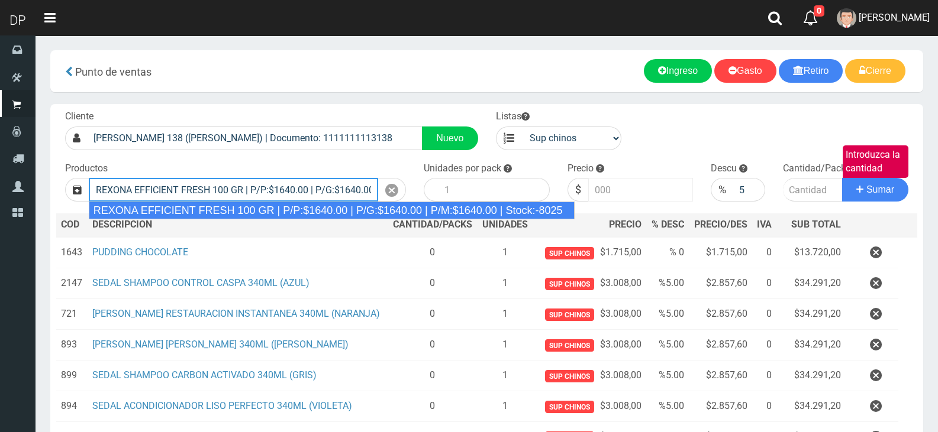
type input "REXONA EFFICIENT FRESH 100 GR | P/P:$1640.00 | P/G:$1640.00 | P/M:$1640.00 | St…"
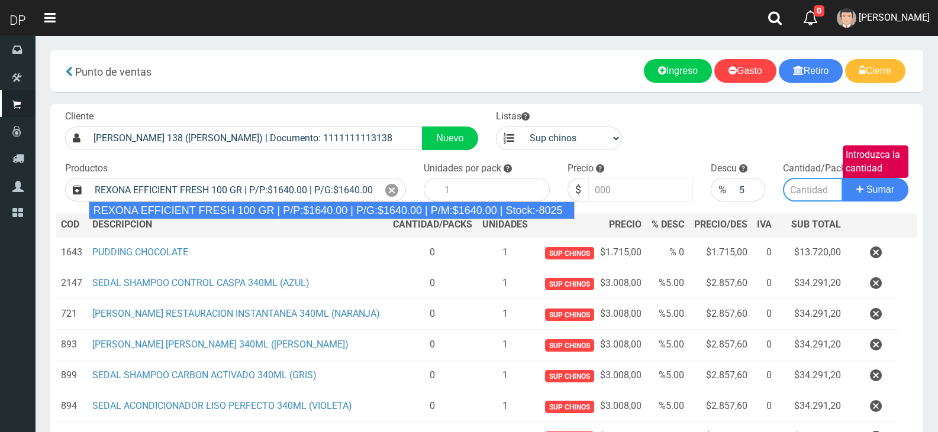
type input "12"
type input "1640.00"
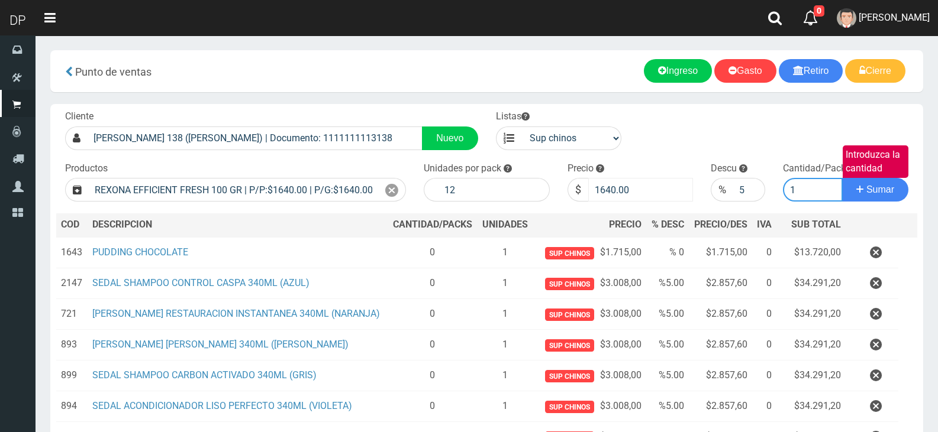
type input "1"
click at [842, 178] on button "Sumar" at bounding box center [875, 190] width 66 height 24
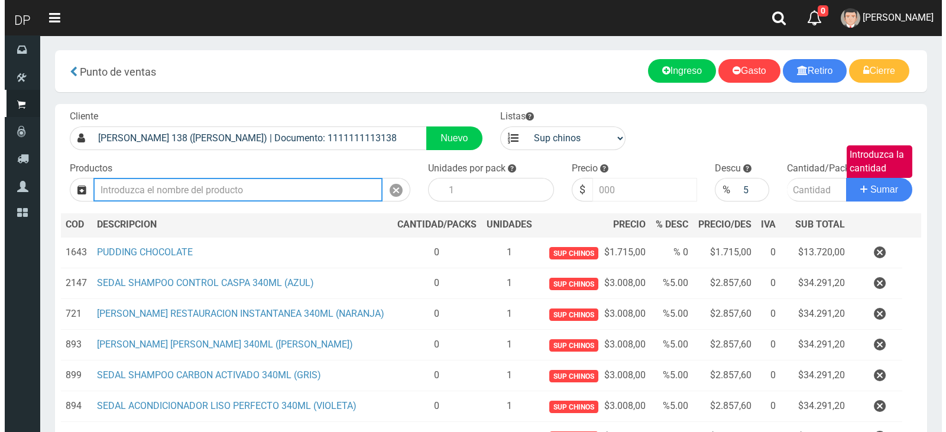
scroll to position [214, 0]
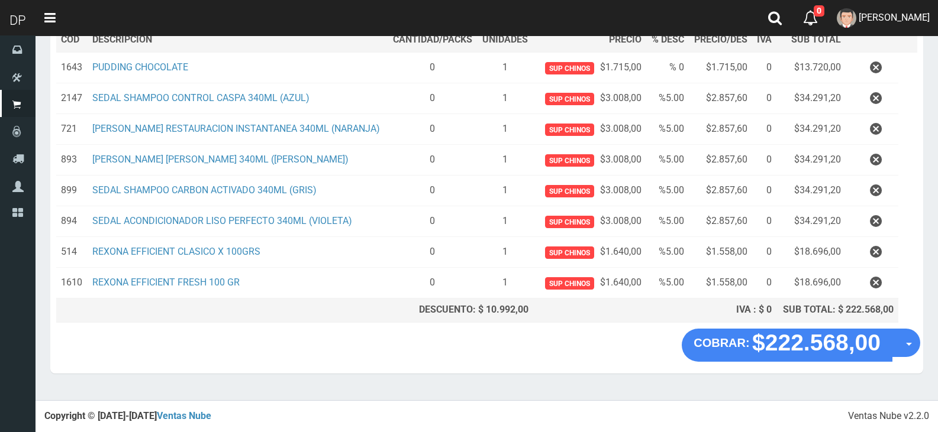
click at [927, 345] on section "× Titulo del Msj texto Mas Texto Cancelar Aceptar Punto de ventas Ingreso" at bounding box center [486, 125] width 902 height 550
click at [923, 348] on section "× Titulo del Msj texto Mas Texto Cancelar Aceptar Punto de ventas Ingreso" at bounding box center [486, 125] width 902 height 550
click at [913, 349] on button "Opciones" at bounding box center [905, 343] width 28 height 28
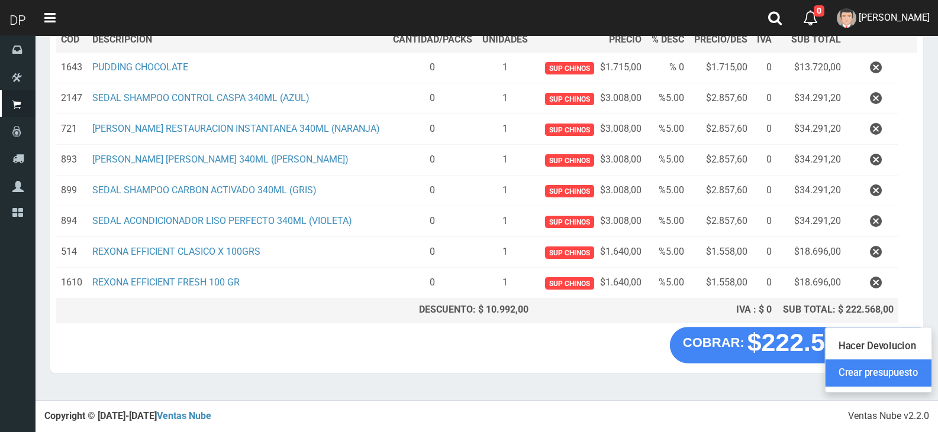
click at [894, 370] on link "Crear presupuesto" at bounding box center [878, 373] width 106 height 27
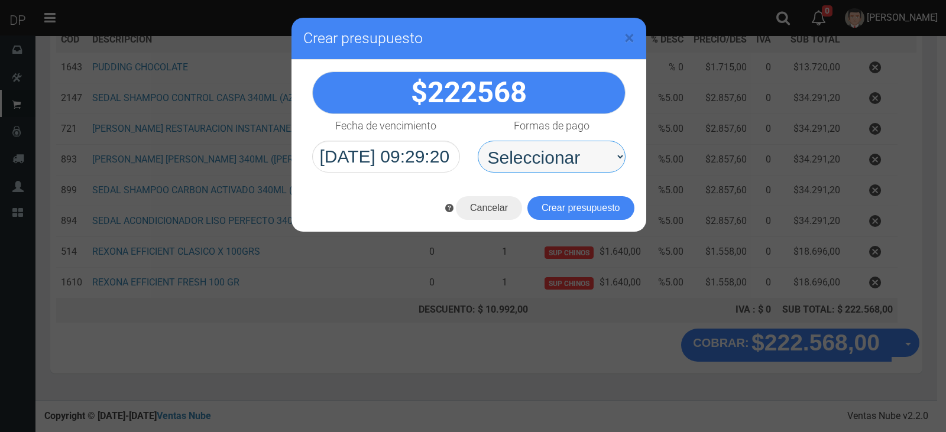
click at [569, 152] on select "Seleccionar Efectivo Tarjeta de Crédito Depósito Débito" at bounding box center [552, 157] width 148 height 32
click at [478, 141] on select "Seleccionar Efectivo Tarjeta de Crédito Depósito Débito" at bounding box center [552, 157] width 148 height 32
drag, startPoint x: 570, startPoint y: 141, endPoint x: 567, endPoint y: 166, distance: 25.7
click at [570, 143] on select "Seleccionar Efectivo Tarjeta de Crédito Depósito Débito" at bounding box center [552, 157] width 148 height 32
select select "Efectivo"
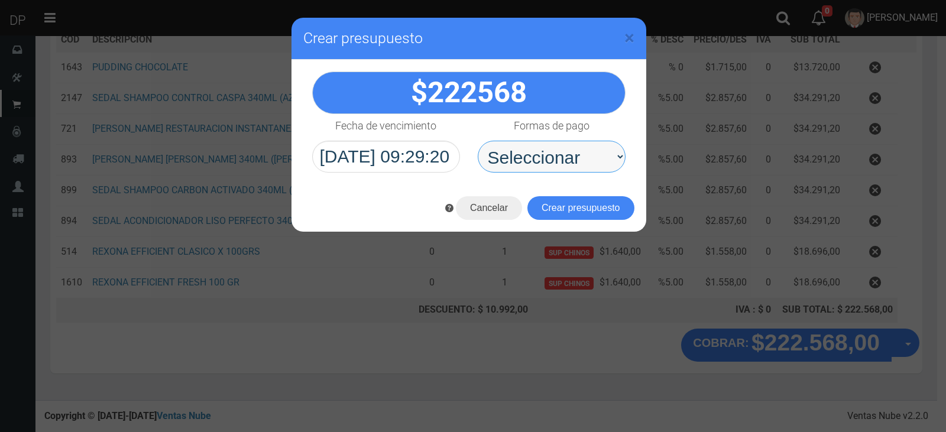
click at [478, 141] on select "Seleccionar Efectivo Tarjeta de Crédito Depósito Débito" at bounding box center [552, 157] width 148 height 32
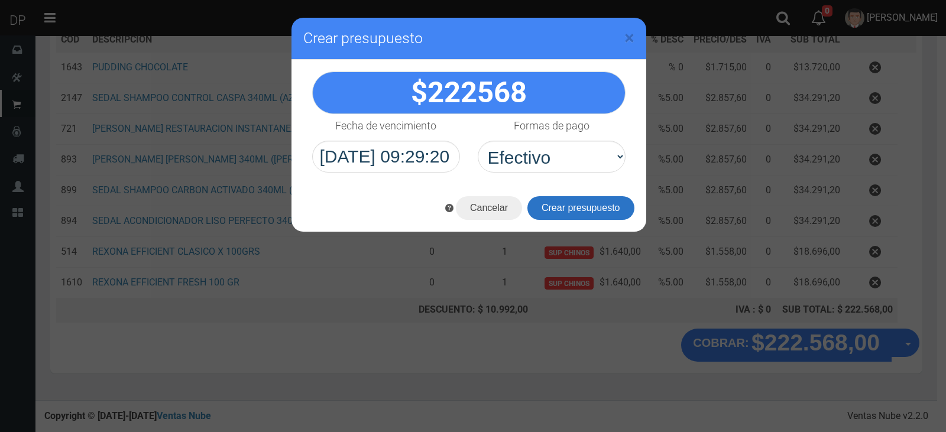
click at [560, 209] on button "Crear presupuesto" at bounding box center [581, 208] width 107 height 24
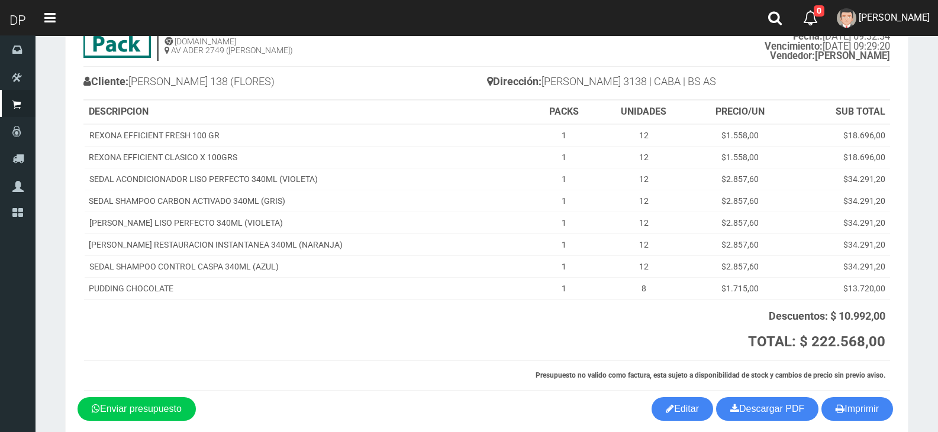
scroll to position [121, 0]
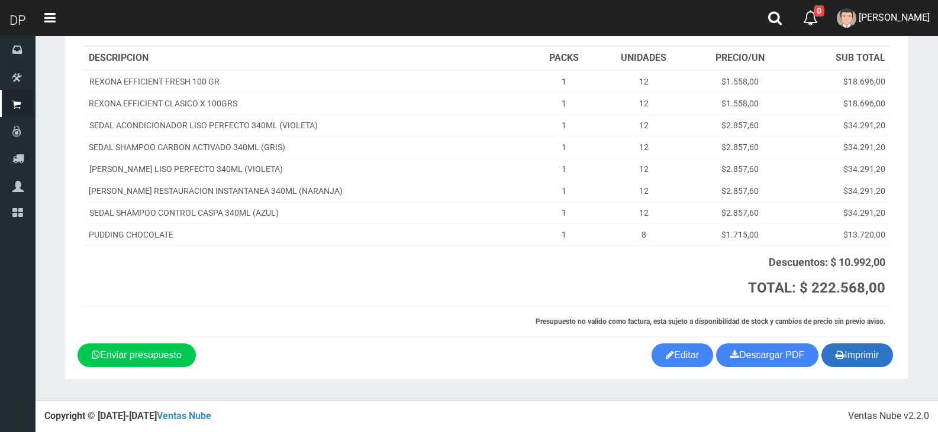
click at [846, 352] on button "Imprimir" at bounding box center [857, 356] width 72 height 24
click at [878, 30] on link "[PERSON_NAME]" at bounding box center [882, 18] width 109 height 36
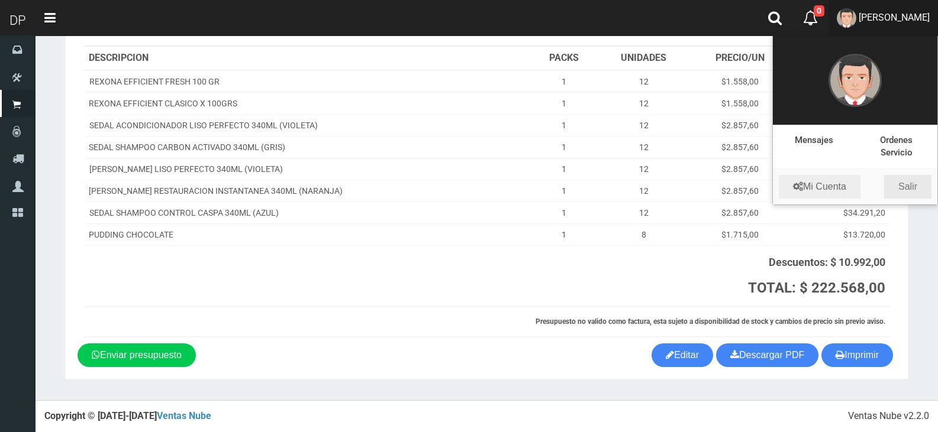
click at [907, 179] on link "Salir" at bounding box center [907, 187] width 47 height 24
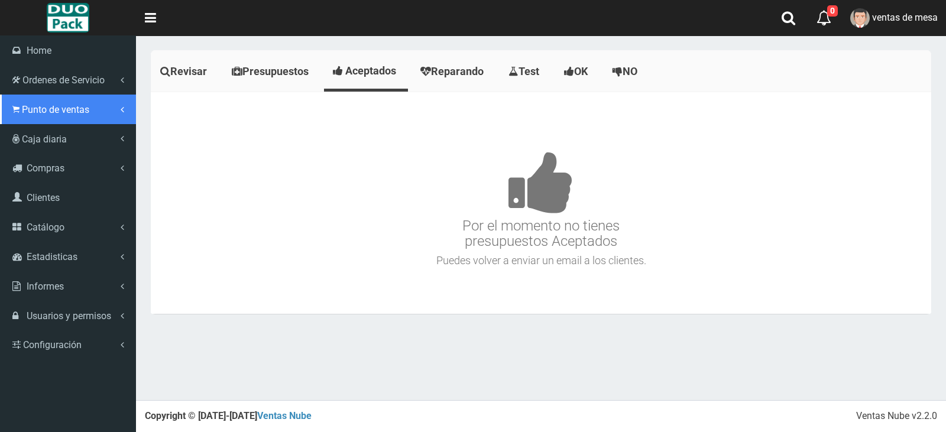
click at [47, 118] on link "Punto de ventas" at bounding box center [68, 110] width 136 height 30
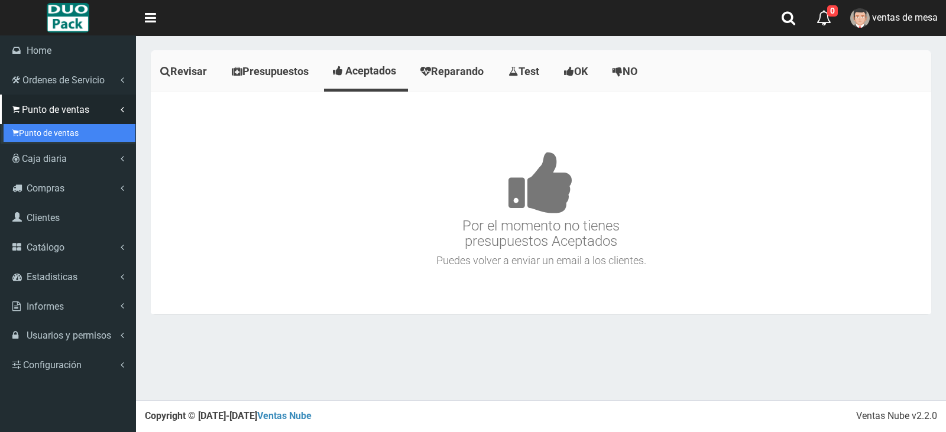
click at [52, 130] on link "Punto de ventas" at bounding box center [70, 133] width 132 height 18
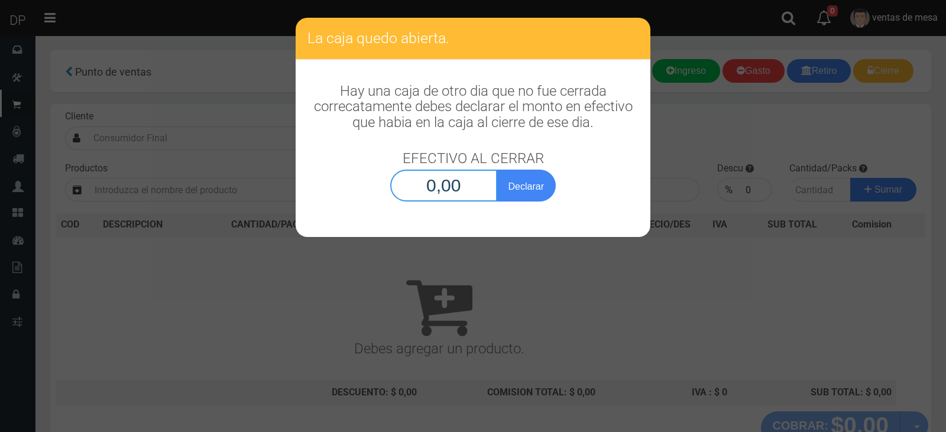
click at [405, 175] on input "0,00" at bounding box center [443, 186] width 107 height 32
type input "1,00"
click at [497, 170] on button "Declarar" at bounding box center [526, 186] width 59 height 32
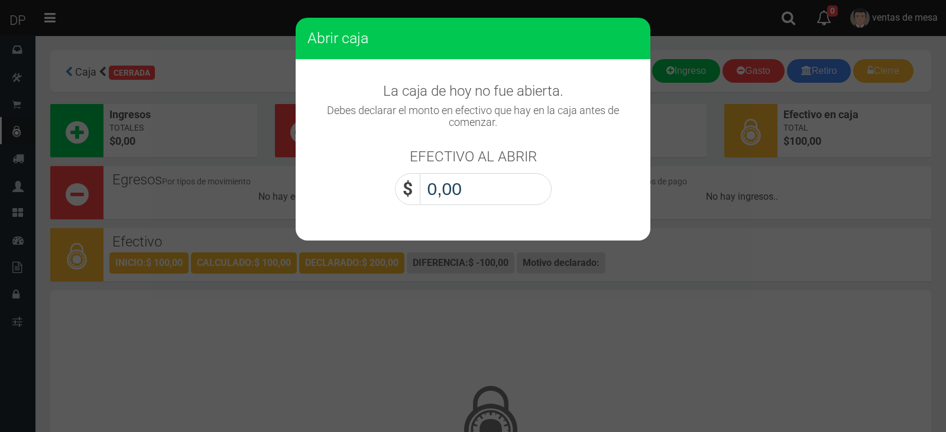
click at [464, 188] on input "0,00" at bounding box center [486, 189] width 132 height 32
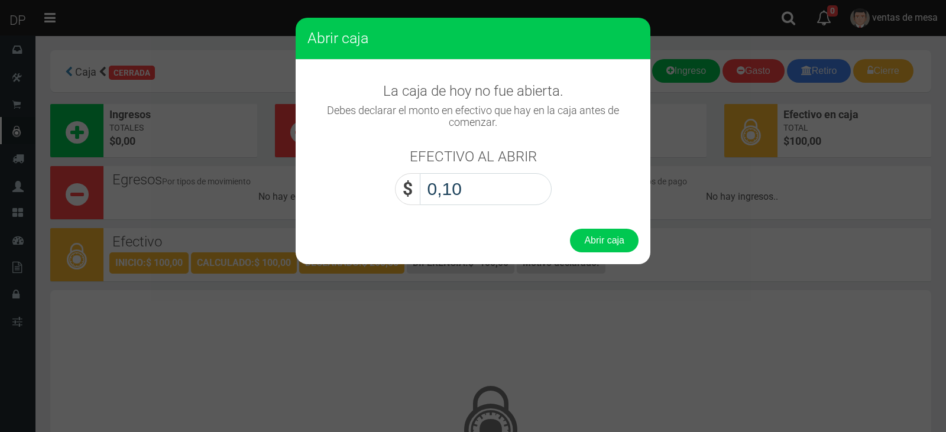
type input "1,00"
click at [570, 229] on button "Abrir caja" at bounding box center [604, 241] width 69 height 24
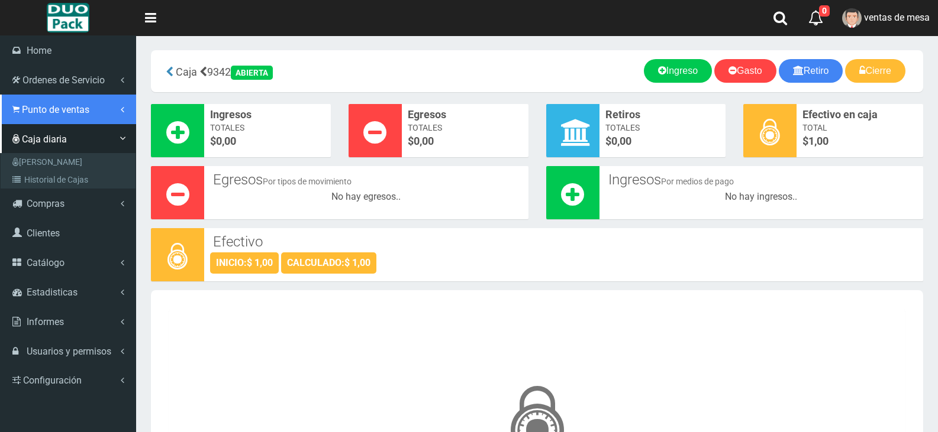
click at [53, 112] on span "Punto de ventas" at bounding box center [55, 109] width 67 height 11
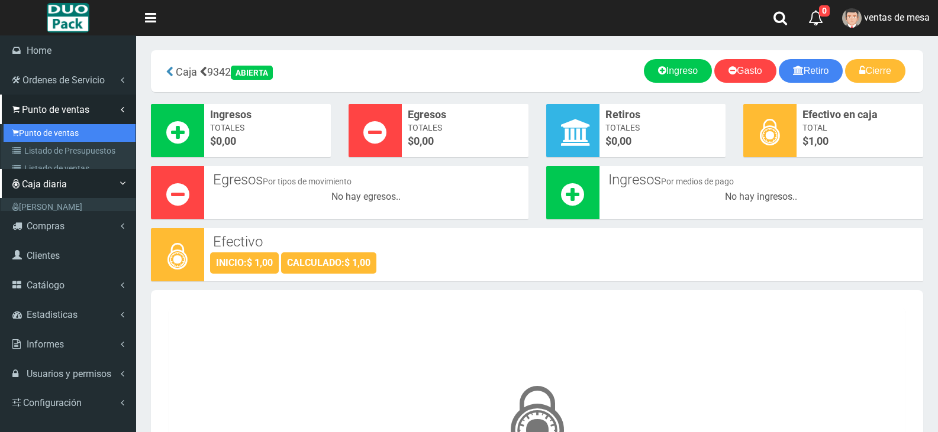
click at [57, 134] on link "Punto de ventas" at bounding box center [70, 133] width 132 height 18
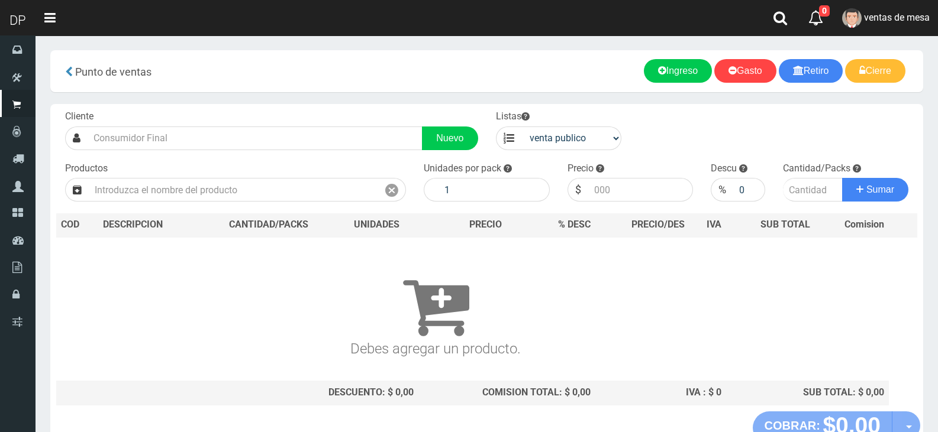
click at [232, 125] on div "Cliente Nuevo" at bounding box center [271, 130] width 431 height 40
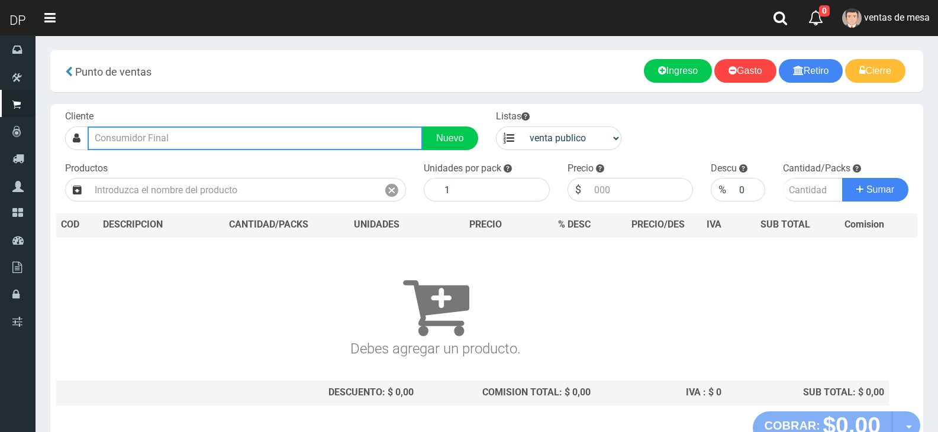
click at [230, 131] on input "text" at bounding box center [255, 139] width 335 height 24
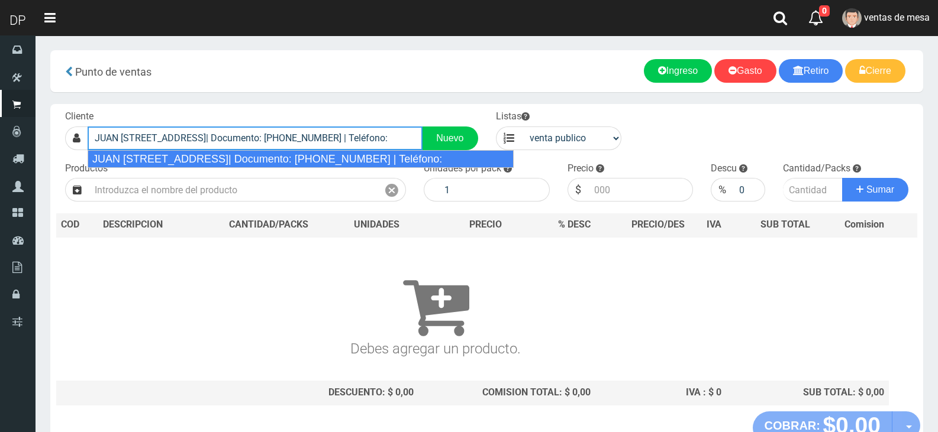
type input "JUAN B. ALBERDI 7487 (MATADEROS)CABA| Documento: 165813364531 | Teléfono:"
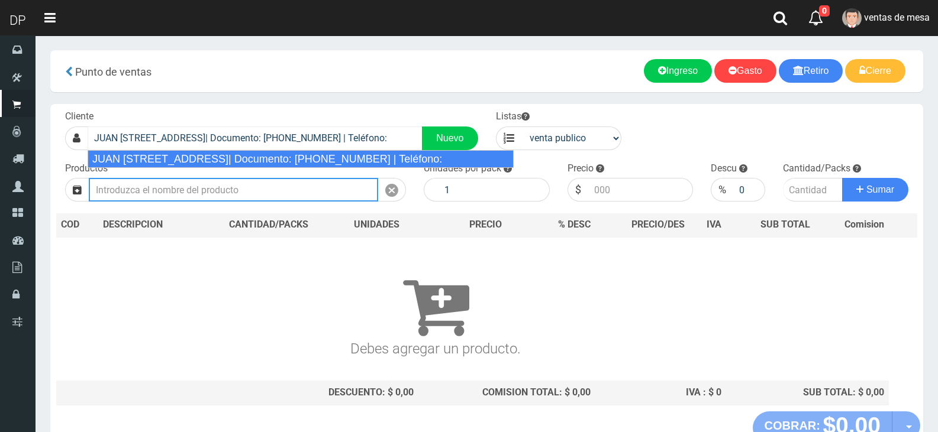
select select "2"
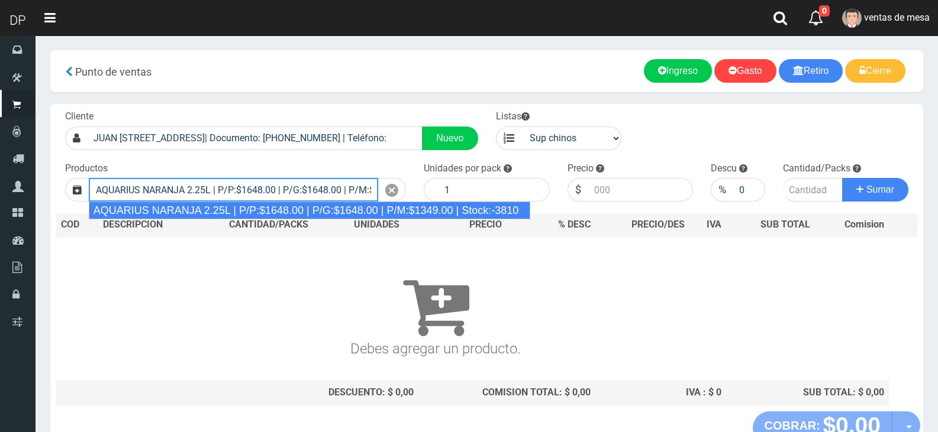
type input "AQUARIUS NARANJA 2.25L | P/P:$1648.00 | P/G:$1648.00 | P/M:$1349.00 | Stock:-38…"
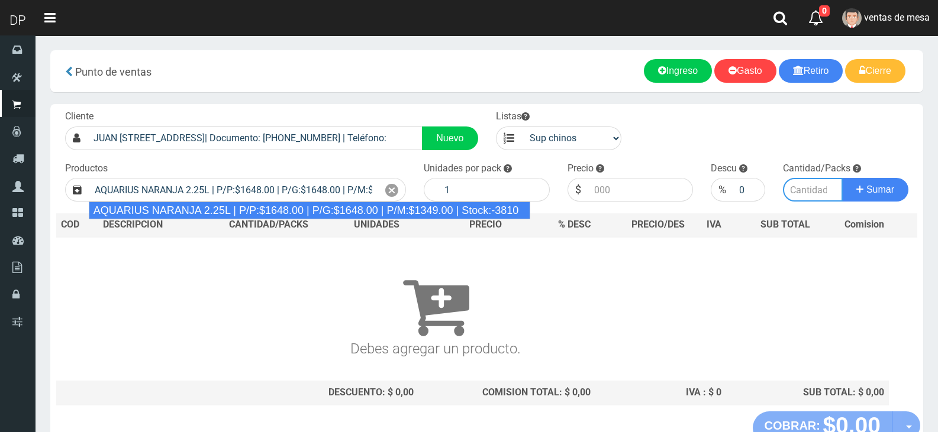
type input "6"
type input "1648.00"
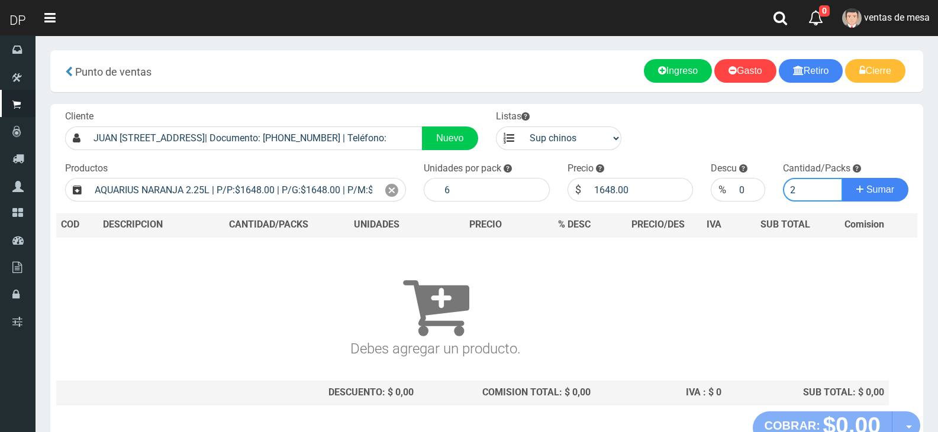
type input "2"
click at [842, 178] on button "Sumar" at bounding box center [875, 190] width 66 height 24
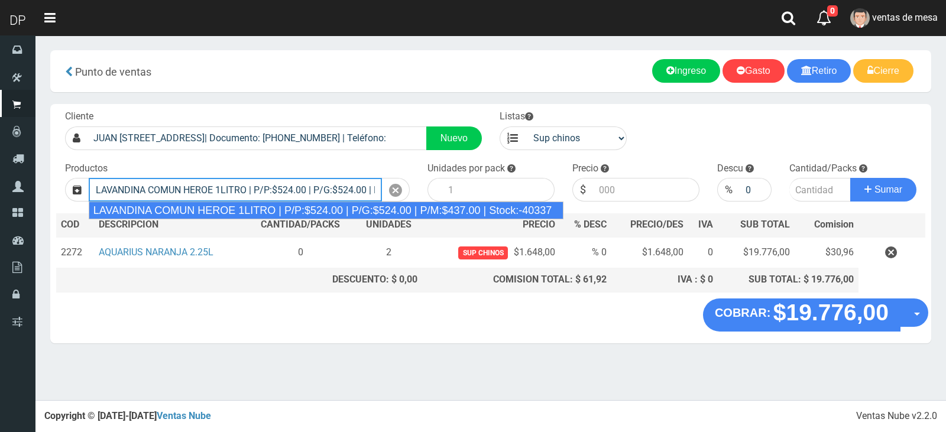
type input "LAVANDINA COMUN HEROE 1LITRO | P/P:$524.00 | P/G:$524.00 | P/M:$437.00 | Stock:…"
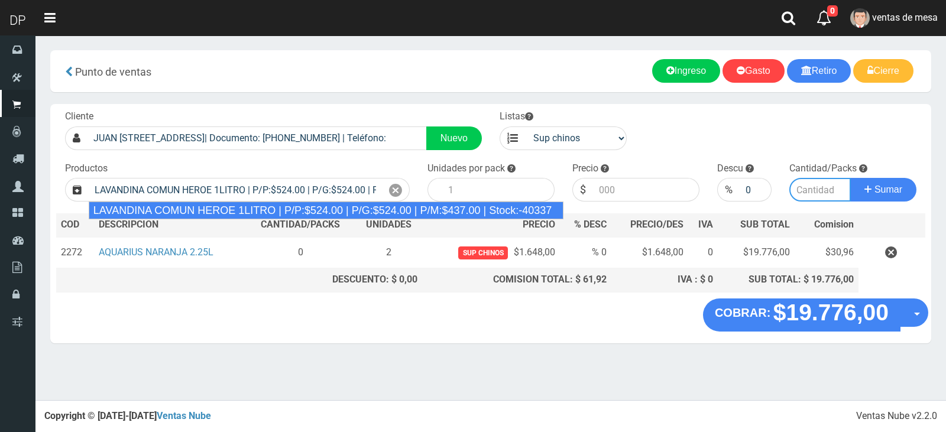
type input "15"
type input "524.00"
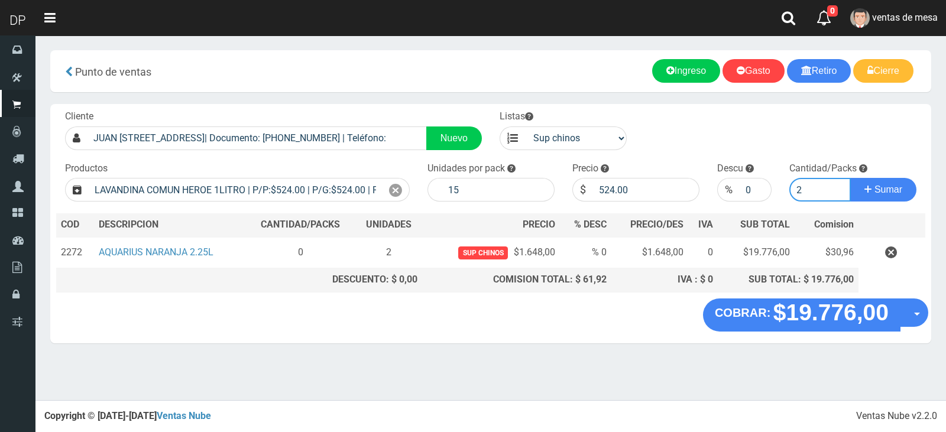
type input "2"
click at [851, 178] on button "Sumar" at bounding box center [884, 190] width 66 height 24
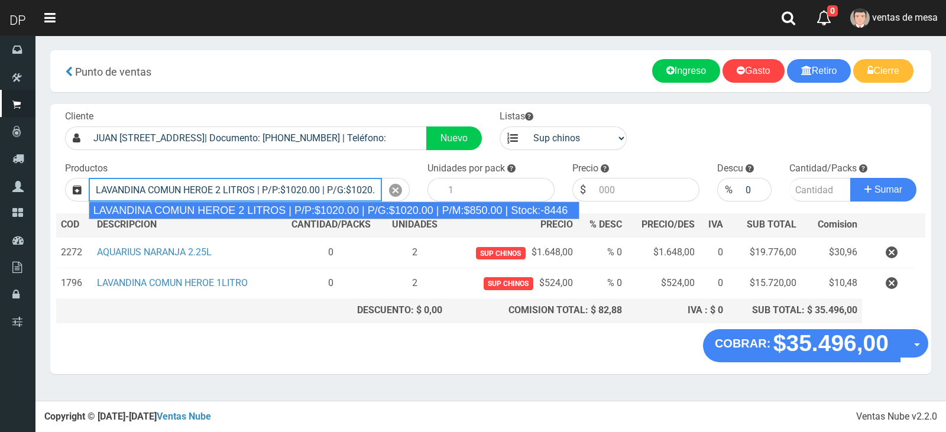
type input "LAVANDINA COMUN HEROE 2 LITROS | P/P:$1020.00 | P/G:$1020.00 | P/M:$850.00 | St…"
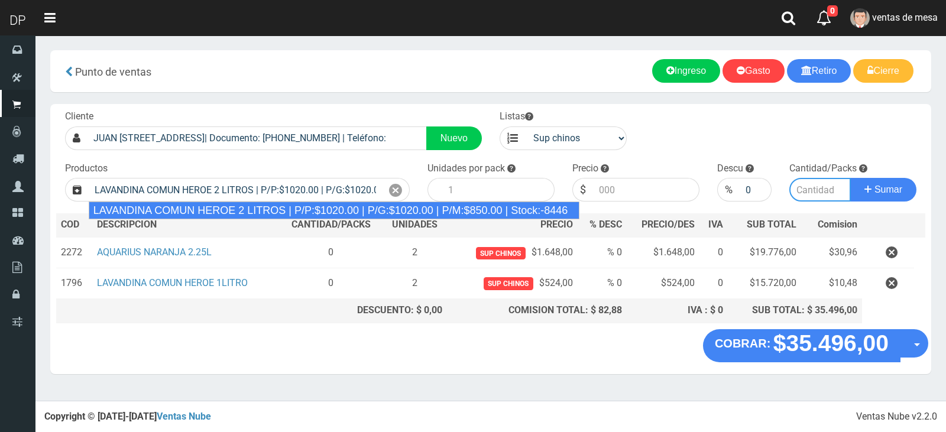
type input "8"
type input "1020.00"
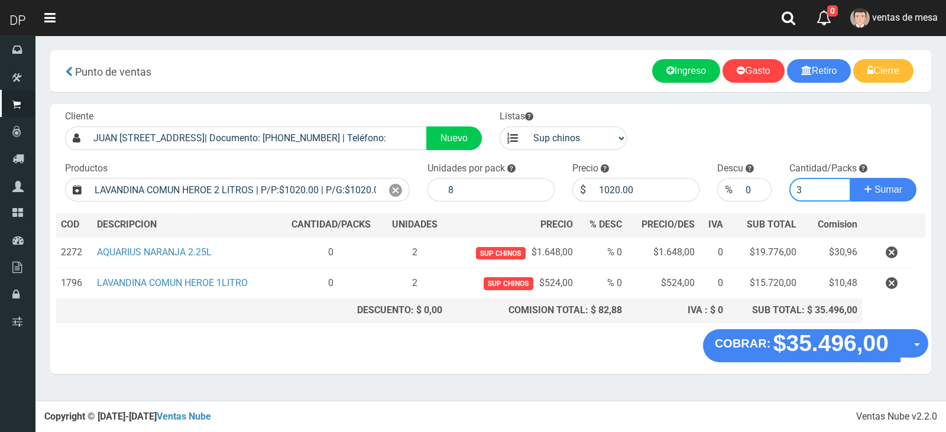
type input "4"
click at [851, 178] on button "Sumar" at bounding box center [884, 190] width 66 height 24
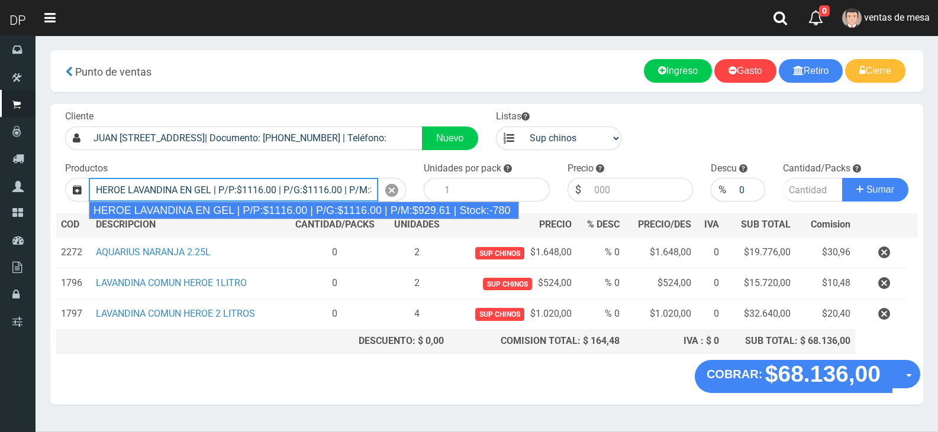
type input "HEROE LAVANDINA EN GEL | P/P:$1116.00 | P/G:$1116.00 | P/M:$929.61 | Stock:-780"
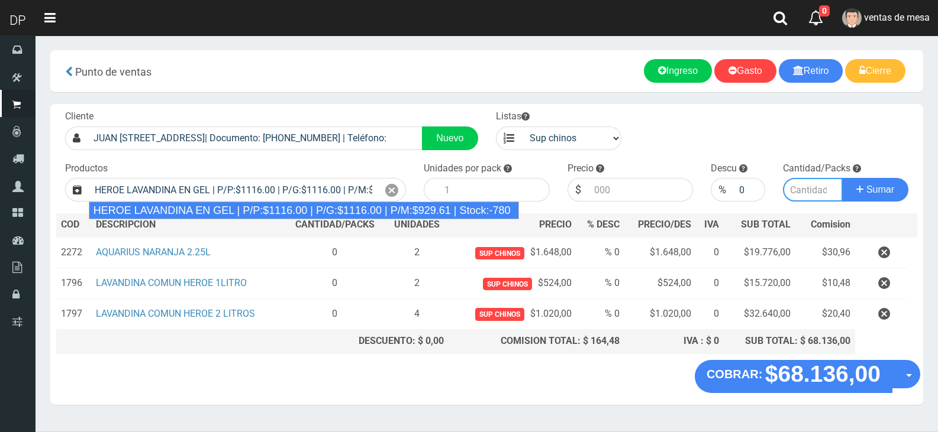
type input "15"
type input "1116.00"
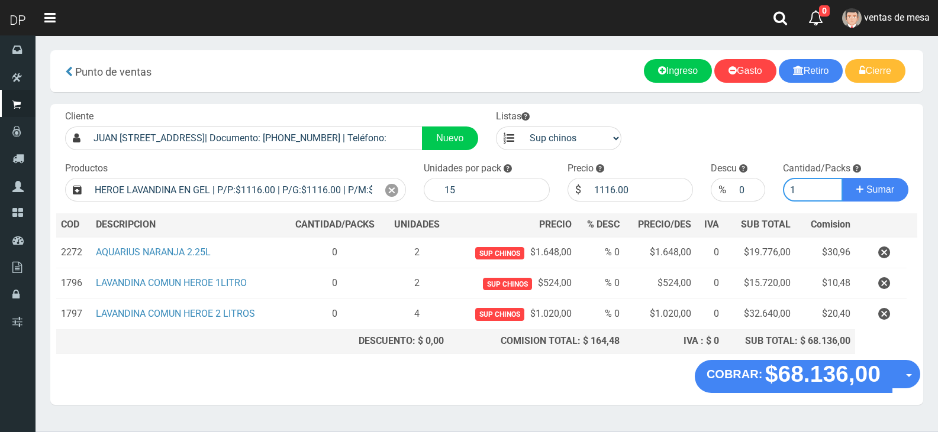
type input "1"
click at [842, 178] on button "Sumar" at bounding box center [875, 190] width 66 height 24
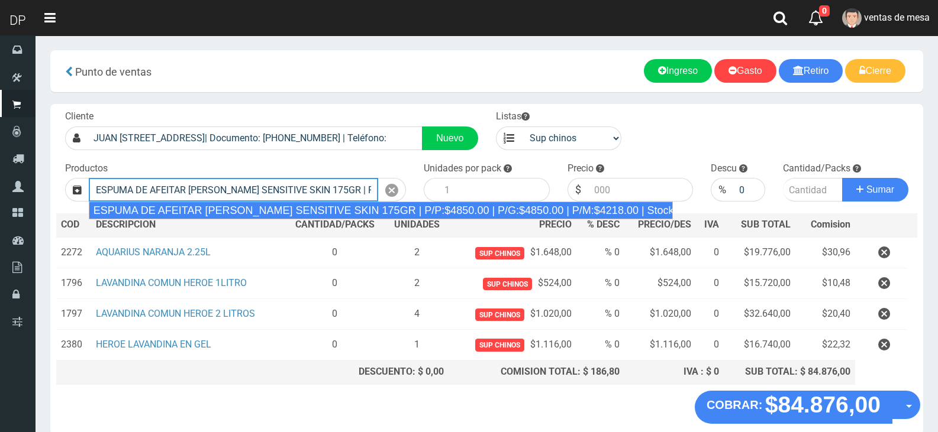
type input "ESPUMA DE AFEITAR GILLETTE SENSITIVE SKIN 175GR | P/P:$4850.00 | P/G:$4850.00 |…"
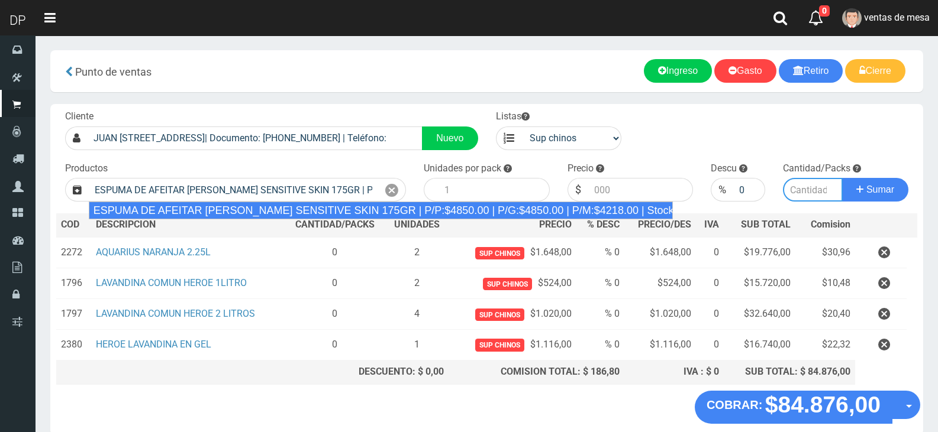
type input "6"
type input "4850.00"
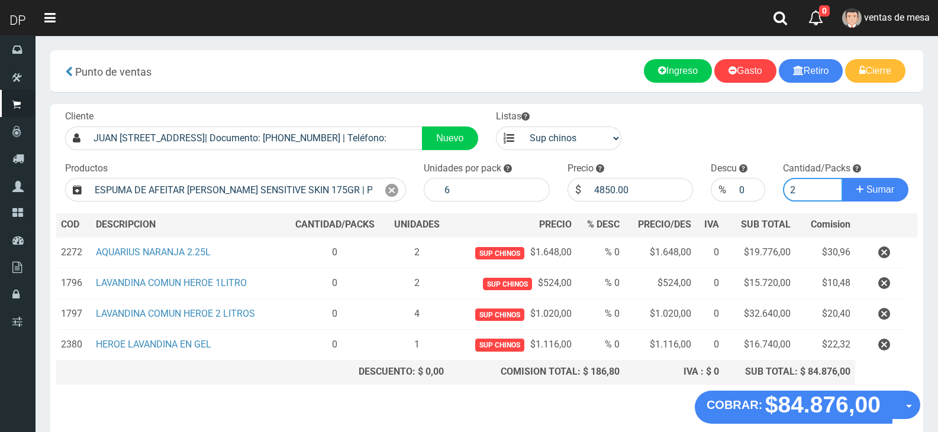
type input "2"
click at [842, 178] on button "Sumar" at bounding box center [875, 190] width 66 height 24
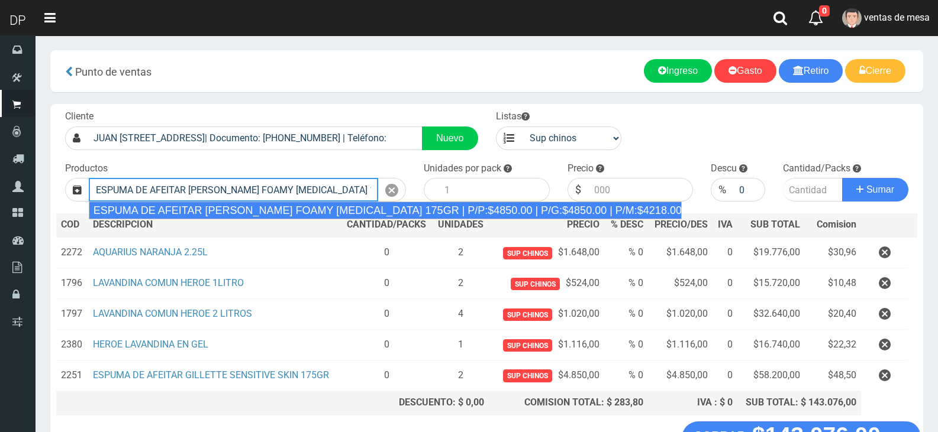
type input "ESPUMA DE AFEITAR GILLETTE FOAMY MENTHOL 175GR | P/P:$4850.00 | P/G:$4850.00 | …"
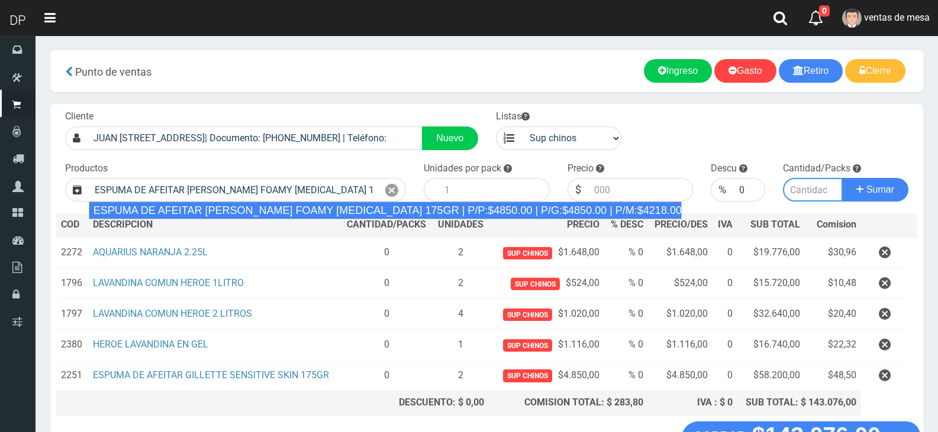
type input "6"
type input "4850.00"
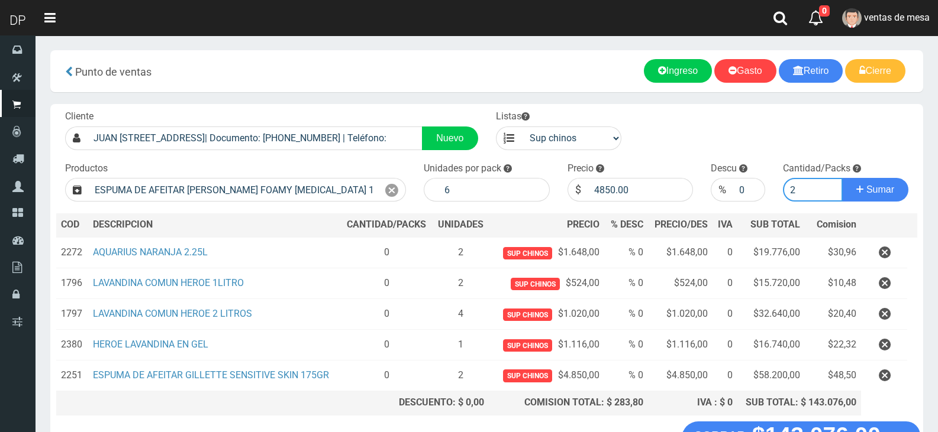
type input "2"
click at [842, 178] on button "Sumar" at bounding box center [875, 190] width 66 height 24
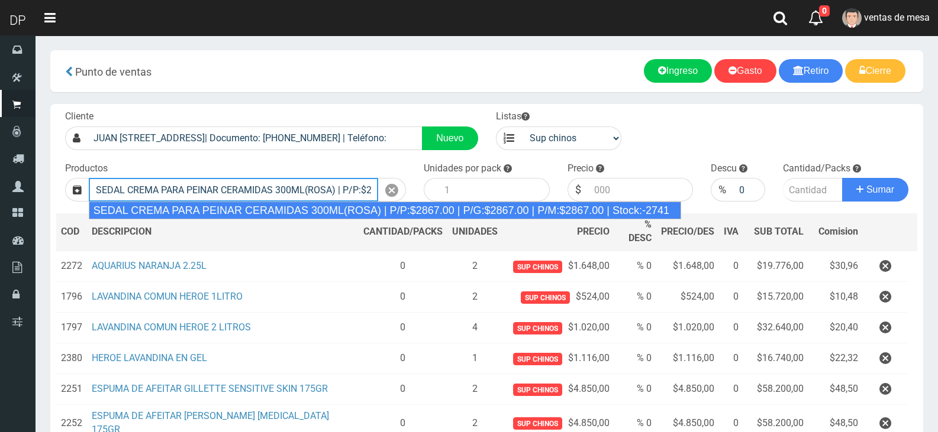
type input "SEDAL CREMA PARA PEINAR CERAMIDAS 300ML(ROSA) | P/P:$2867.00 | P/G:$2867.00 | P…"
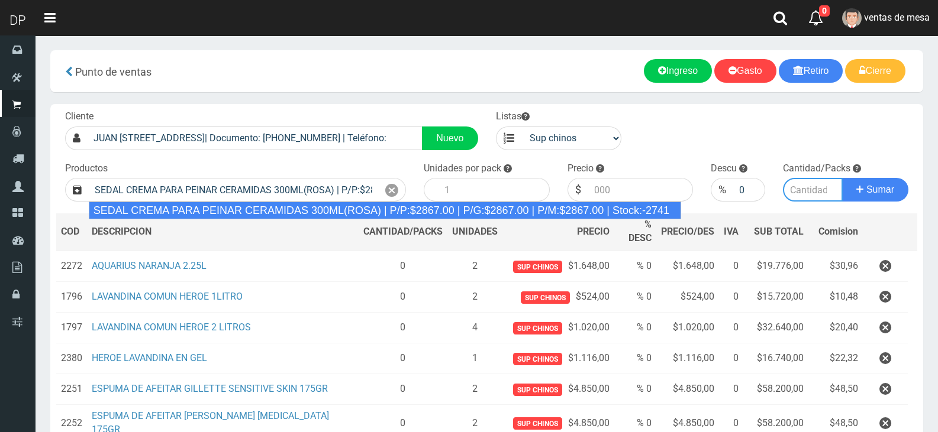
type input "12"
type input "2867.00"
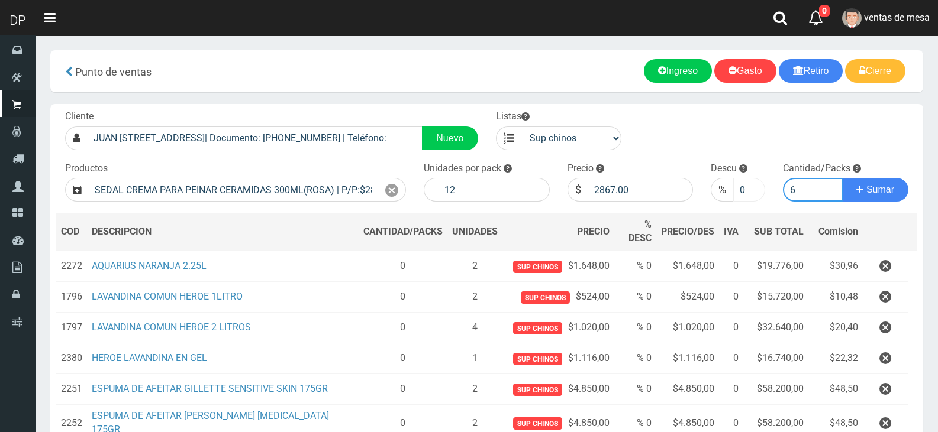
type input "6"
click at [743, 200] on input "0" at bounding box center [748, 190] width 31 height 24
click at [742, 199] on input "0" at bounding box center [748, 190] width 31 height 24
type input "5"
click at [842, 178] on button "Sumar" at bounding box center [875, 190] width 66 height 24
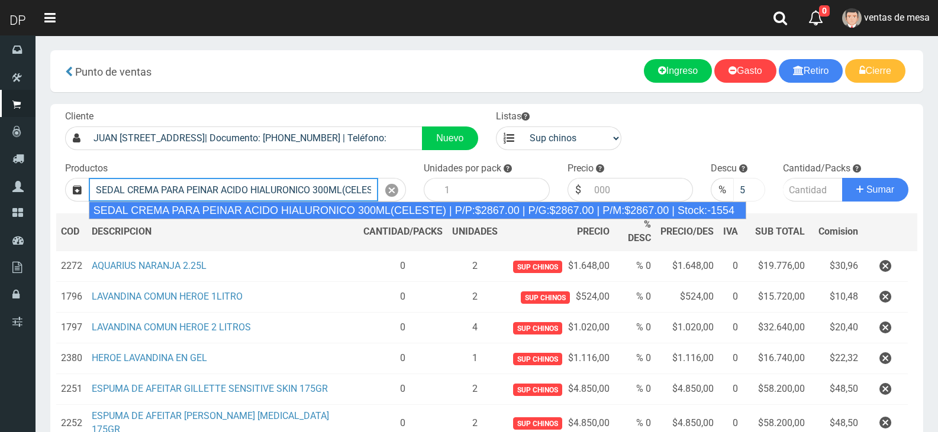
type input "SEDAL CREMA PARA PEINAR ACIDO HIALURONICO 300ML(CELESTE) | P/P:$2867.00 | P/G:$…"
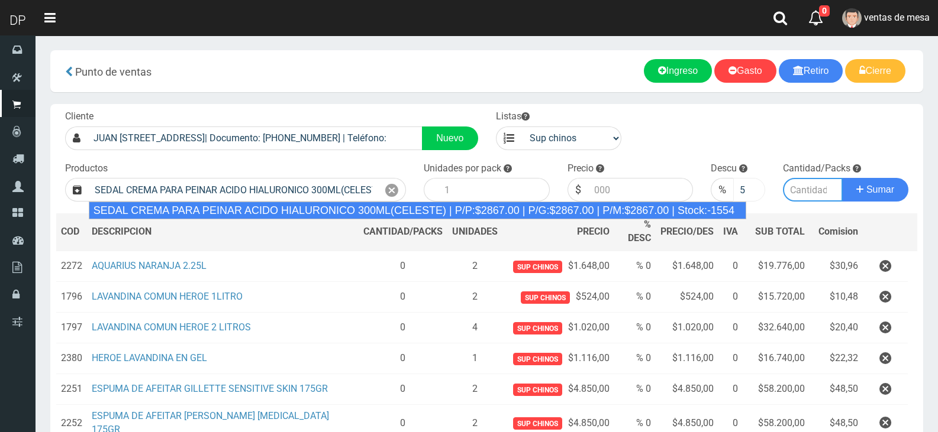
type input "12"
type input "2867.00"
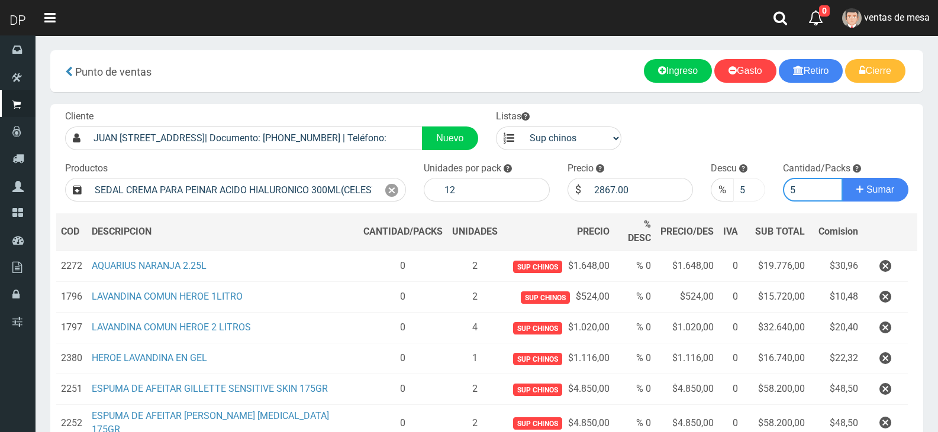
type input "6"
click at [842, 178] on button "Sumar" at bounding box center [875, 190] width 66 height 24
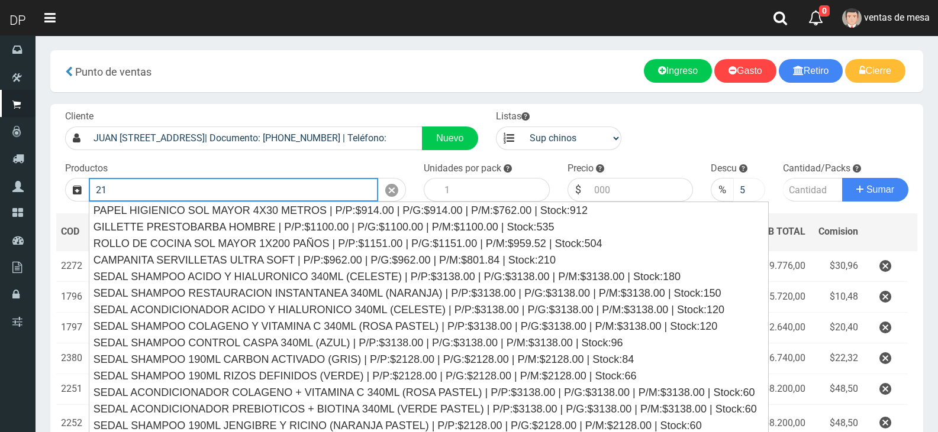
type input "2"
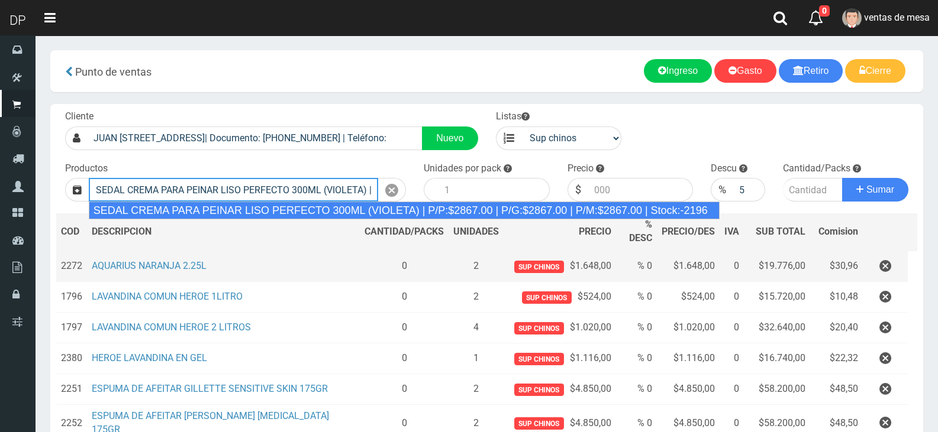
type input "SEDAL CREMA PARA PEINAR LISO PERFECTO 300ML (VIOLETA) | P/P:$2867.00 | P/G:$286…"
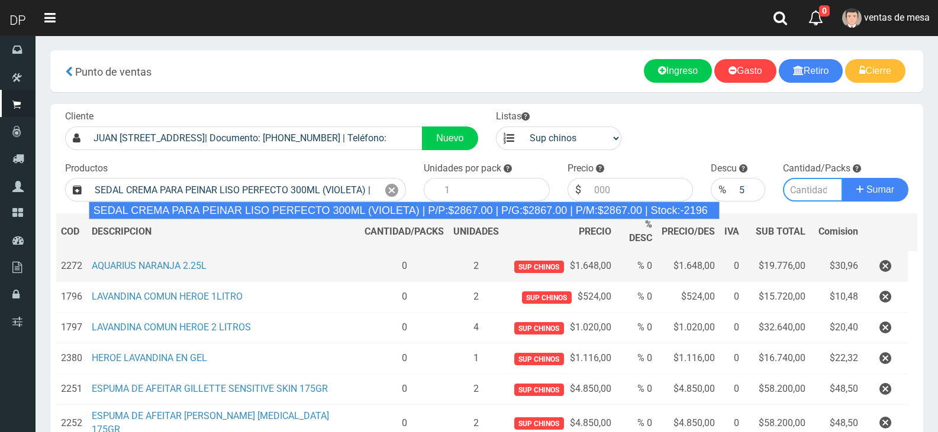
type input "12"
type input "2867.00"
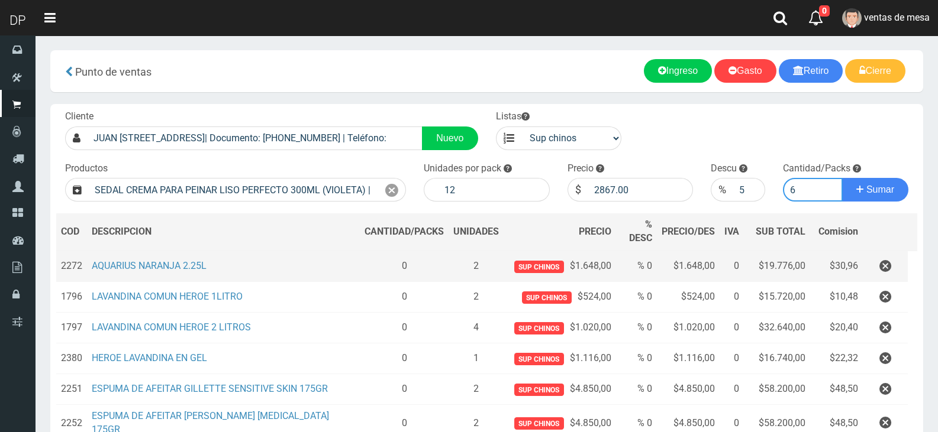
type input "6"
click at [842, 178] on button "Sumar" at bounding box center [875, 190] width 66 height 24
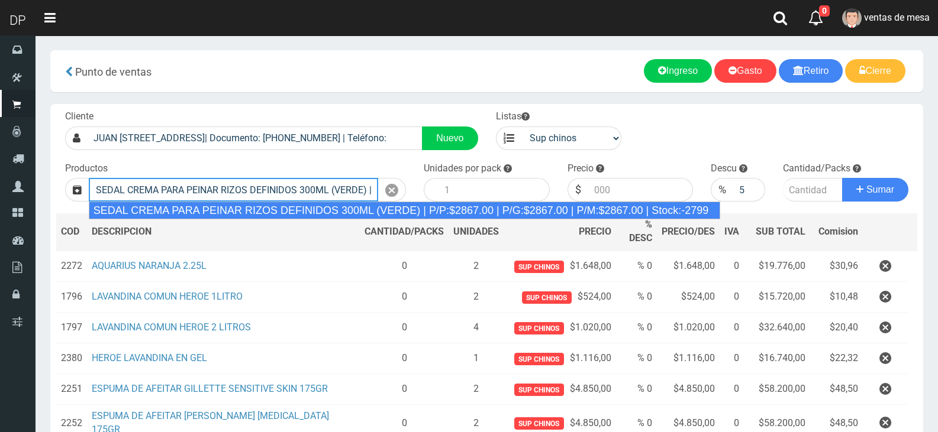
type input "SEDAL CREMA PARA PEINAR RIZOS DEFINIDOS 300ML (VERDE) | P/P:$2867.00 | P/G:$286…"
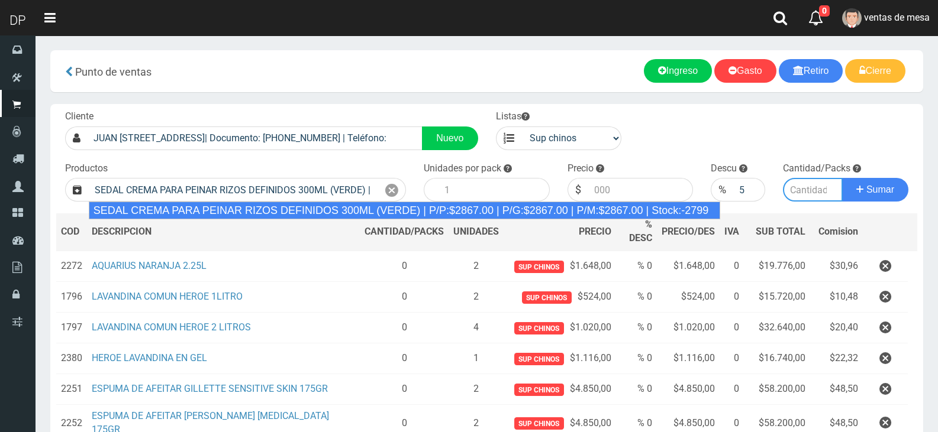
type input "12"
type input "2867.00"
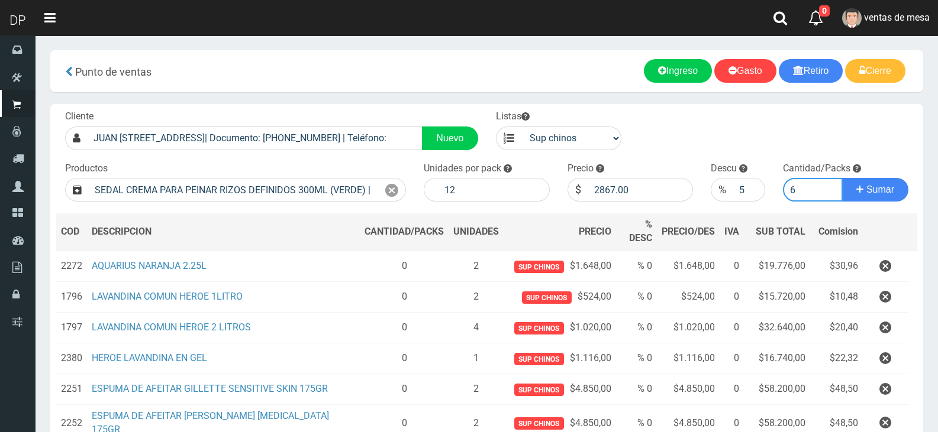
type input "6"
click at [842, 178] on button "Sumar" at bounding box center [875, 190] width 66 height 24
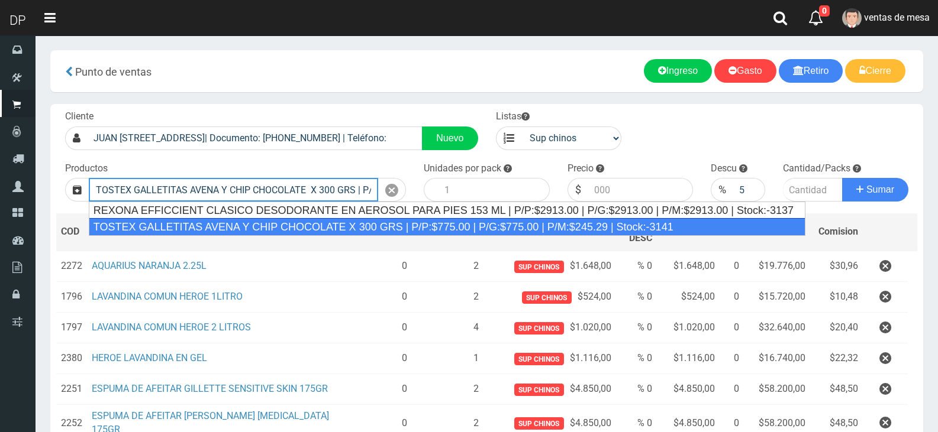
type input "TOSTEX GALLETITAS AVENA Y CHIP CHOCOLATE X 300 GRS | P/P:$775.00 | P/G:$775.00 …"
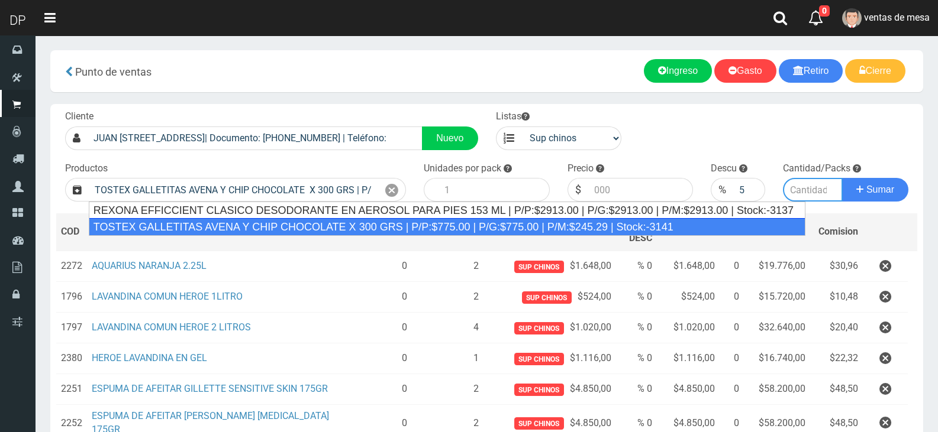
type input "10"
type input "775.00"
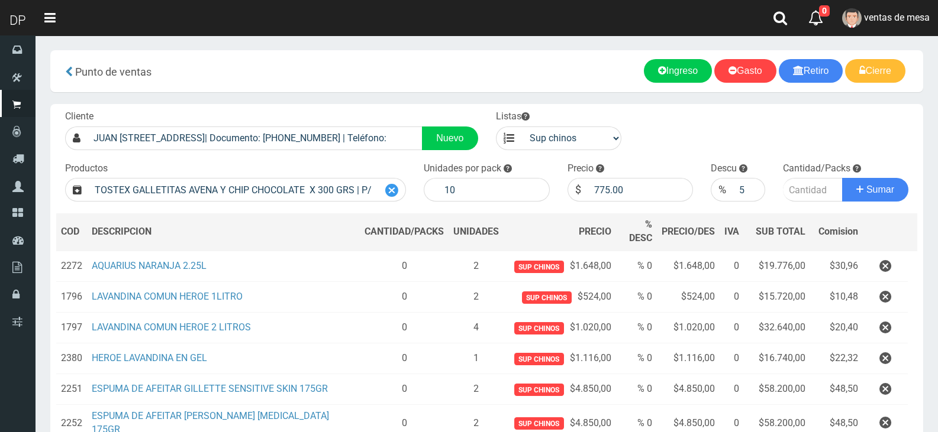
click at [392, 193] on icon at bounding box center [391, 190] width 13 height 17
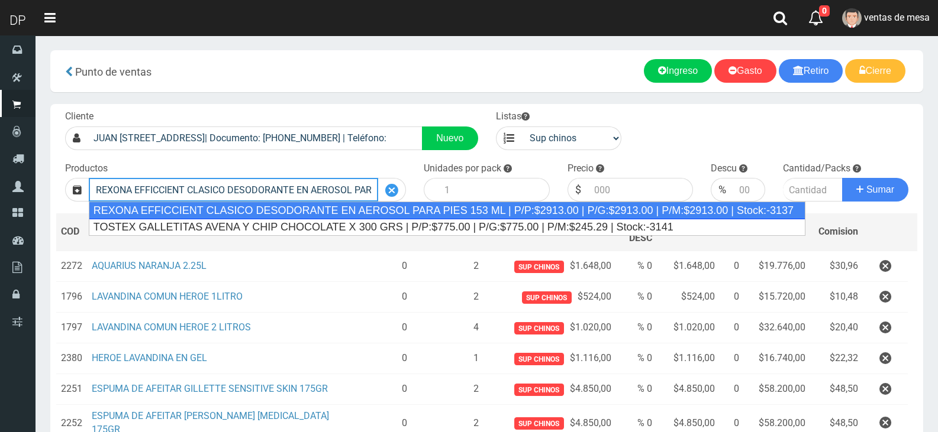
type input "REXONA EFFICCIENT CLASICO DESODORANTE EN AEROSOL PARA PIES 153 ML | P/P:$2913.0…"
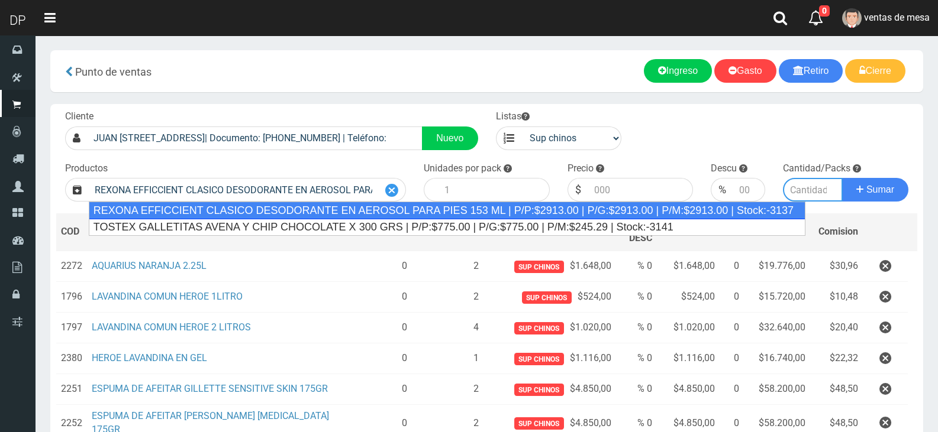
type input "12"
type input "2913.00"
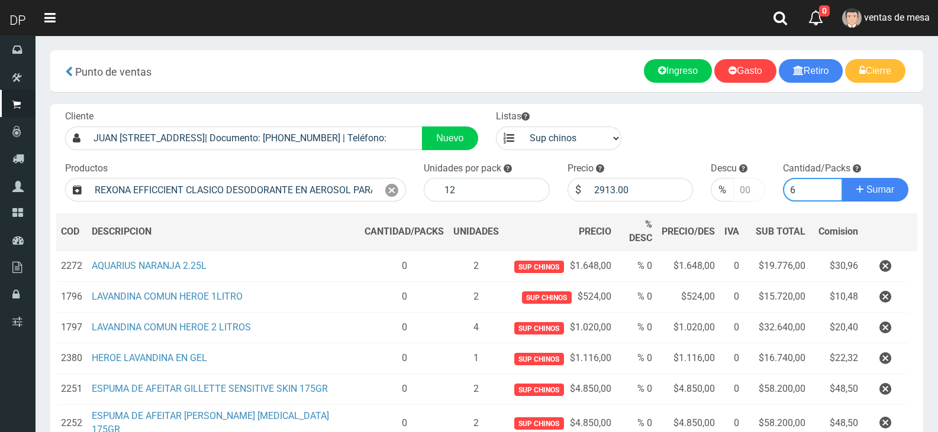
type input "6"
click at [738, 191] on input "number" at bounding box center [748, 190] width 31 height 24
type input "10"
click at [842, 178] on button "Sumar" at bounding box center [875, 190] width 66 height 24
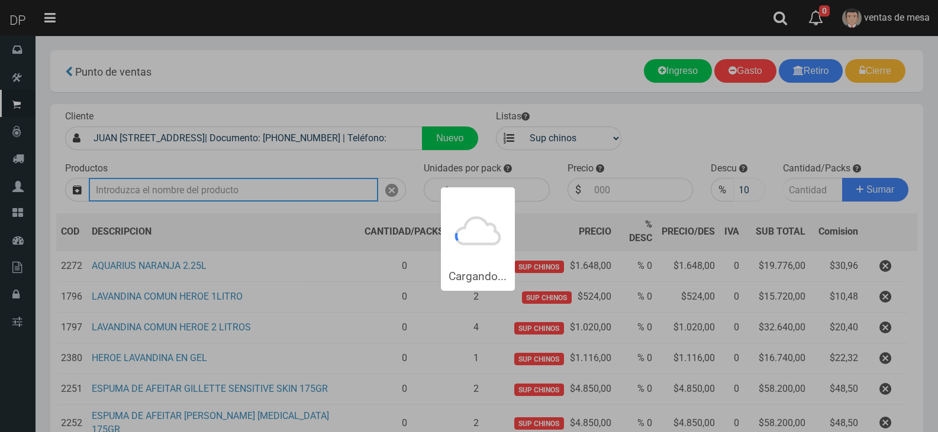
scroll to position [0, 0]
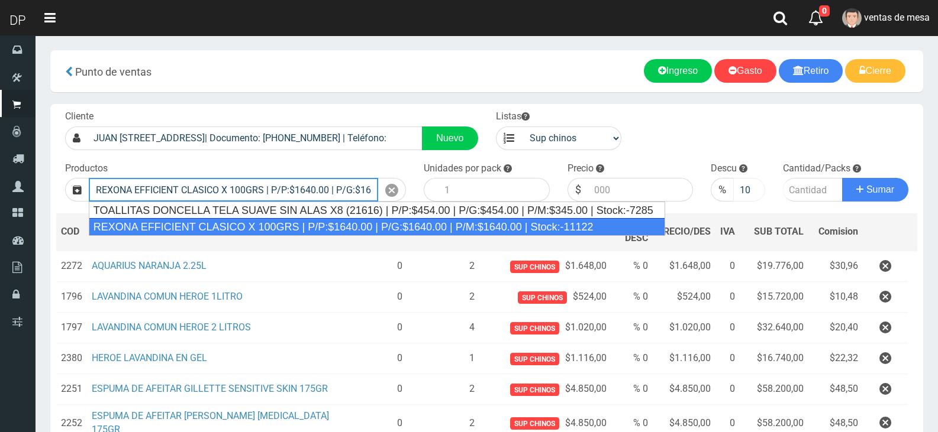
type input "REXONA EFFICIENT CLASICO X 100GRS | P/P:$1640.00 | P/G:$1640.00 | P/M:$1640.00 …"
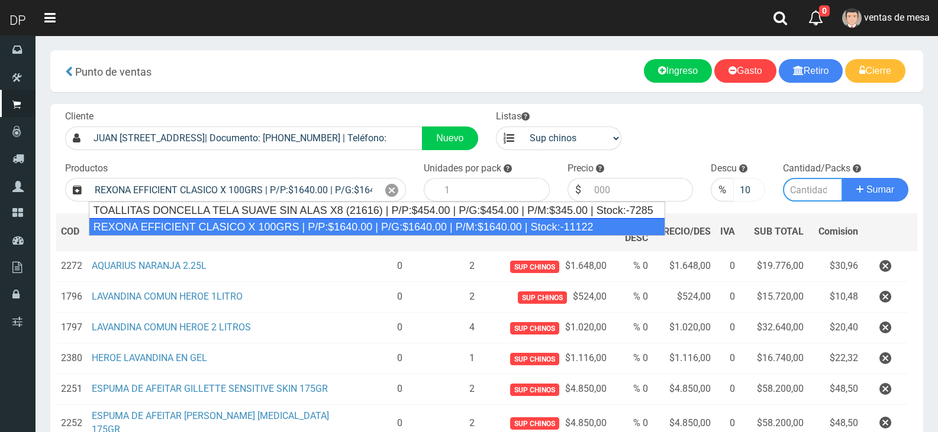
type input "12"
type input "1640.00"
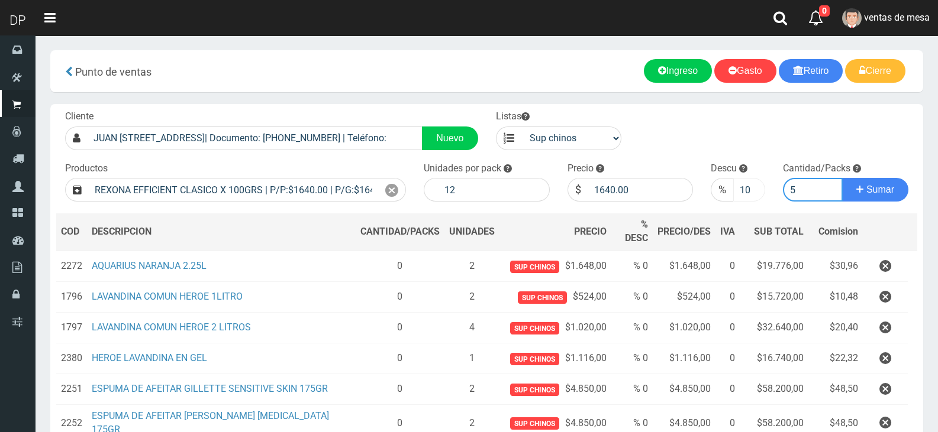
type input "6"
click at [738, 190] on input "10" at bounding box center [748, 190] width 31 height 24
type input "5"
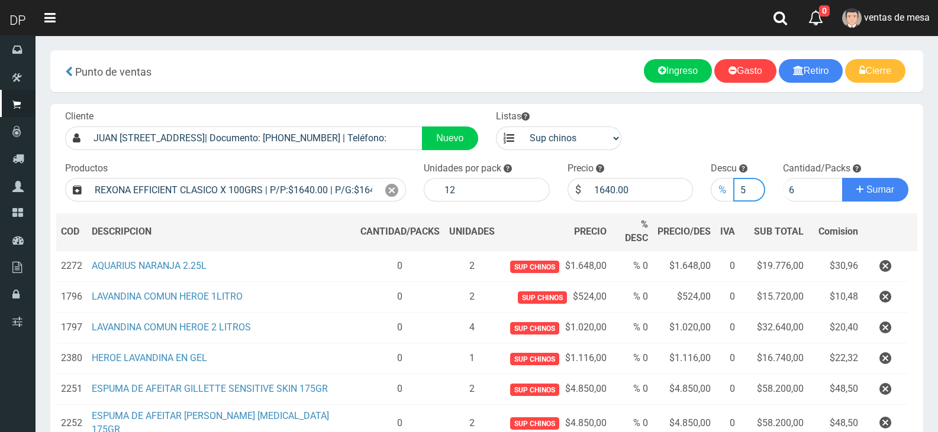
click at [842, 178] on button "Sumar" at bounding box center [875, 190] width 66 height 24
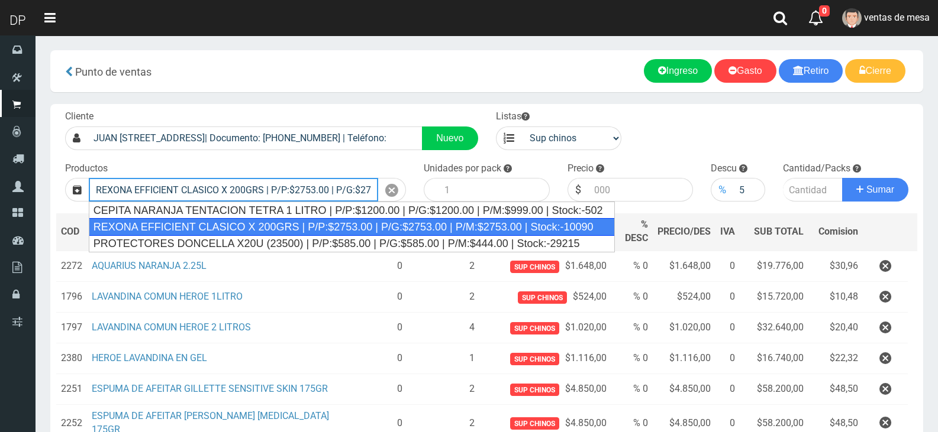
type input "REXONA EFFICIENT CLASICO X 200GRS | P/P:$2753.00 | P/G:$2753.00 | P/M:$2753.00 …"
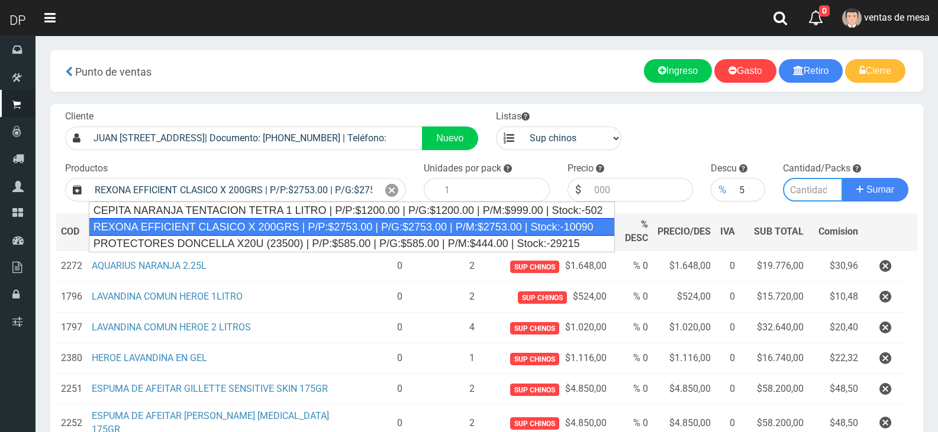
type input "12"
type input "2753.00"
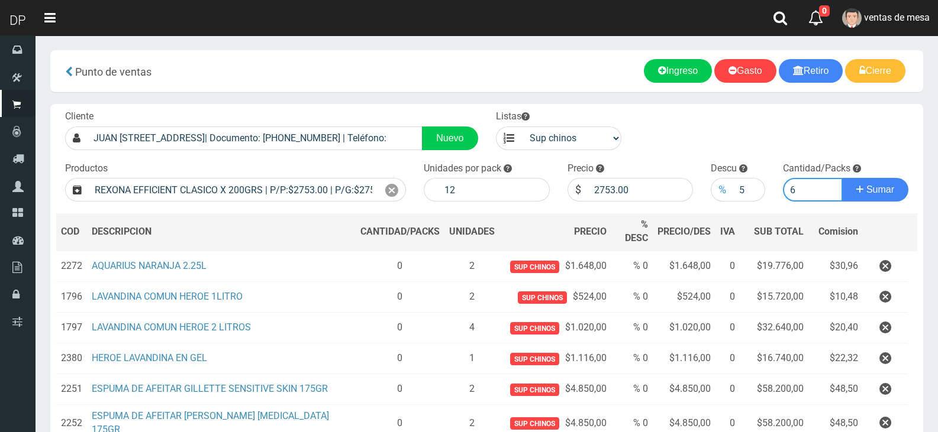
type input "6"
click at [842, 178] on button "Sumar" at bounding box center [875, 190] width 66 height 24
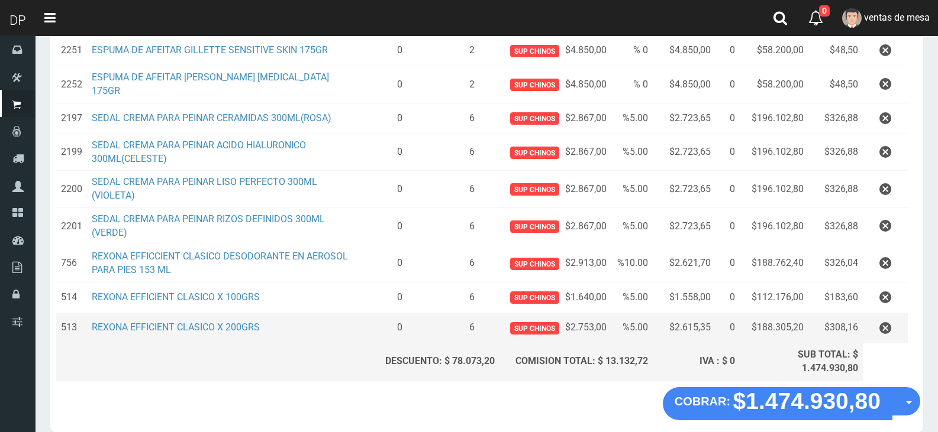
scroll to position [386, 0]
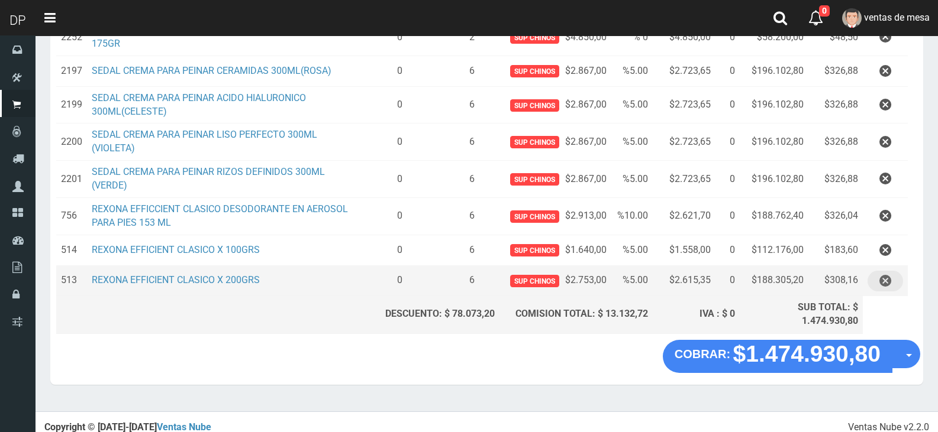
click at [888, 275] on icon "button" at bounding box center [885, 281] width 12 height 21
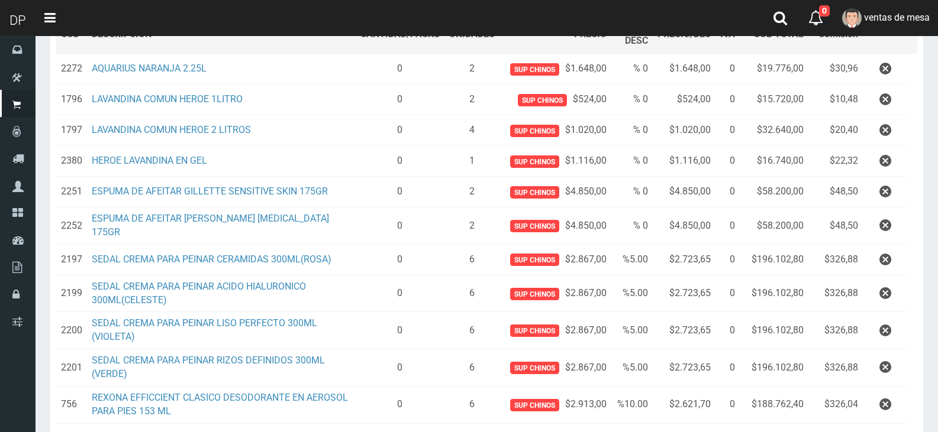
scroll to position [355, 0]
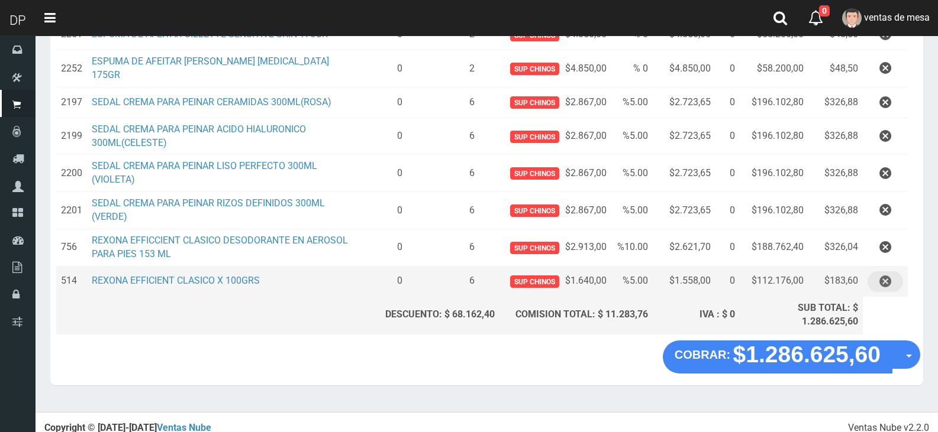
click at [884, 281] on icon "button" at bounding box center [885, 281] width 12 height 21
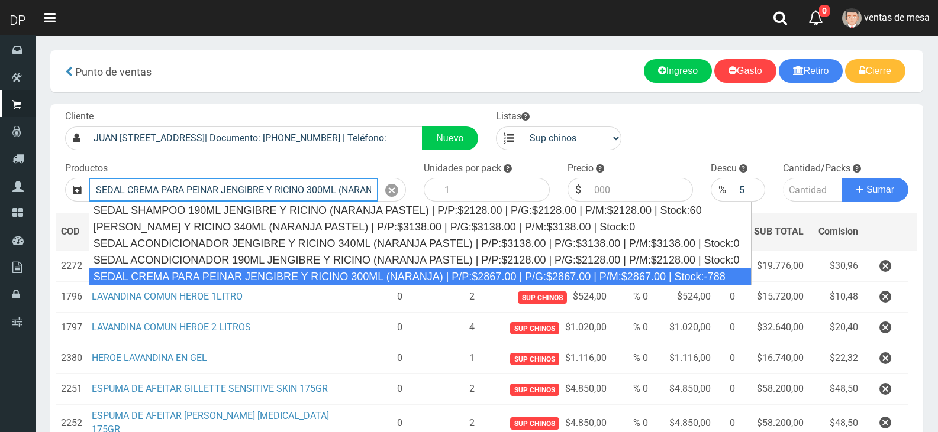
type input "SEDAL CREMA PARA PEINAR JENGIBRE Y RICINO 300ML (NARANJA) | P/P:$2867.00 | P/G:…"
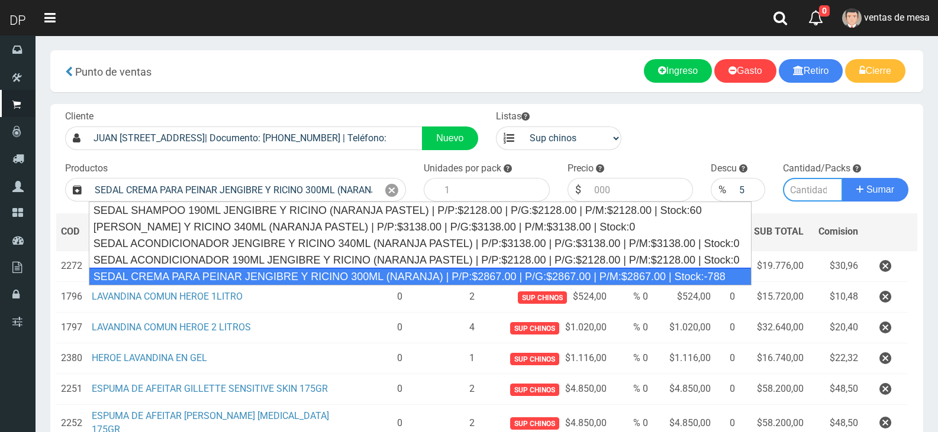
type input "12"
type input "2867.00"
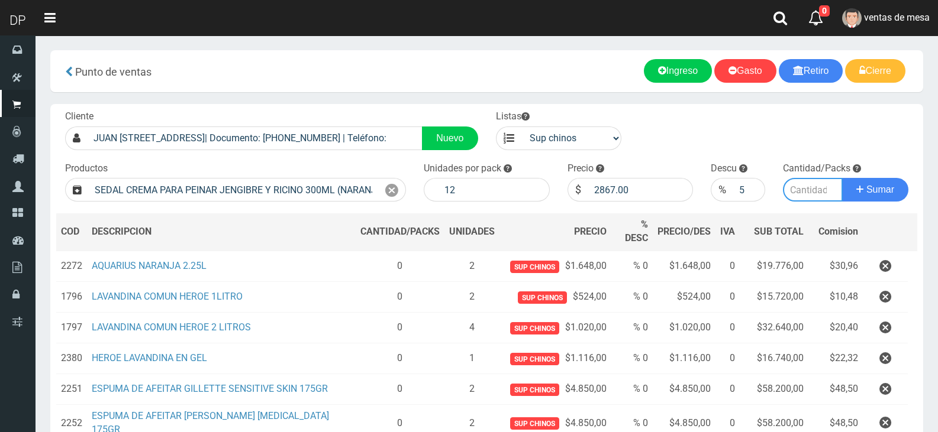
type input "6"
type input "4"
click at [880, 190] on span "Sumar" at bounding box center [880, 190] width 28 height 10
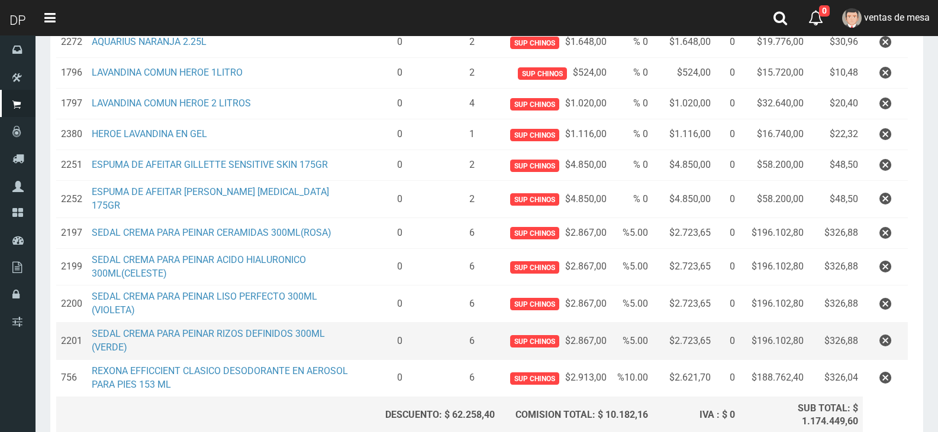
scroll to position [325, 0]
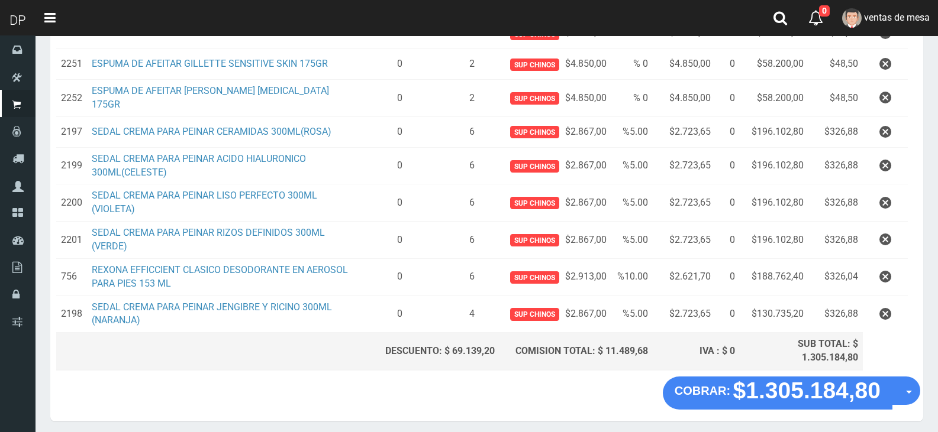
click at [883, 271] on icon "button" at bounding box center [885, 277] width 12 height 21
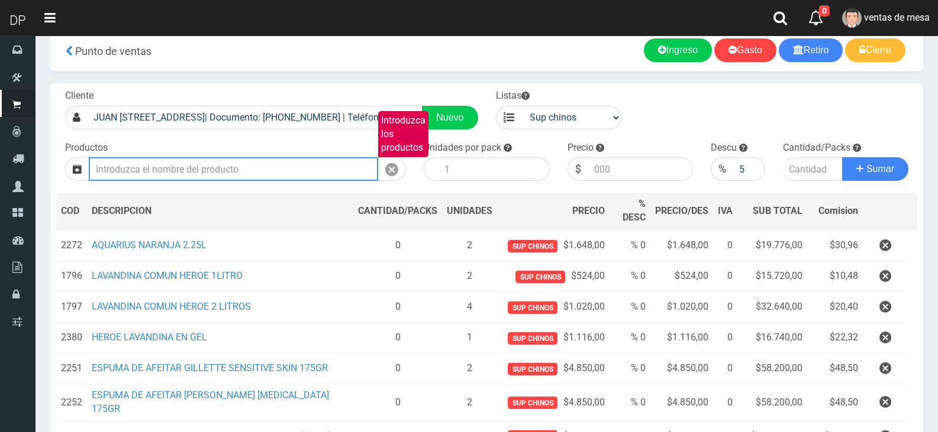
scroll to position [0, 0]
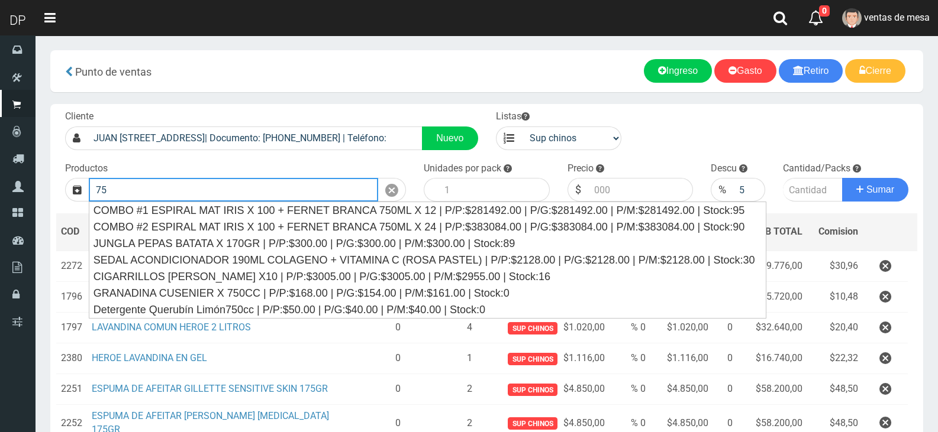
type input "7"
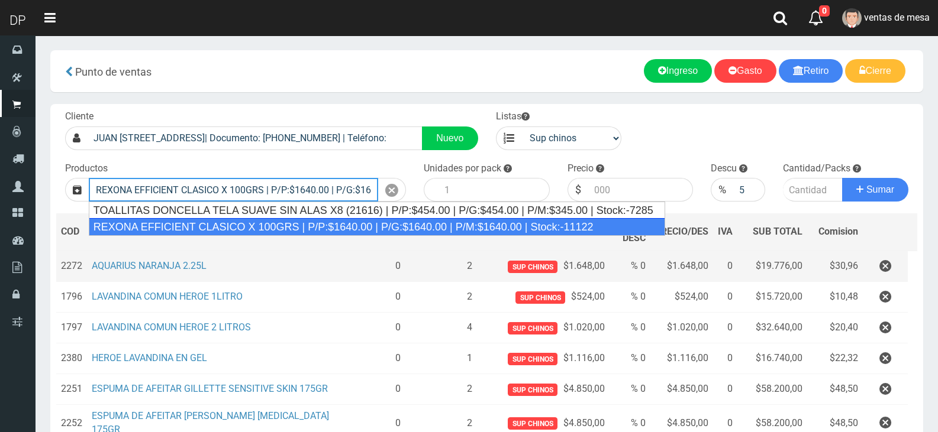
type input "REXONA EFFICIENT CLASICO X 100GRS | P/P:$1640.00 | P/G:$1640.00 | P/M:$1640.00 …"
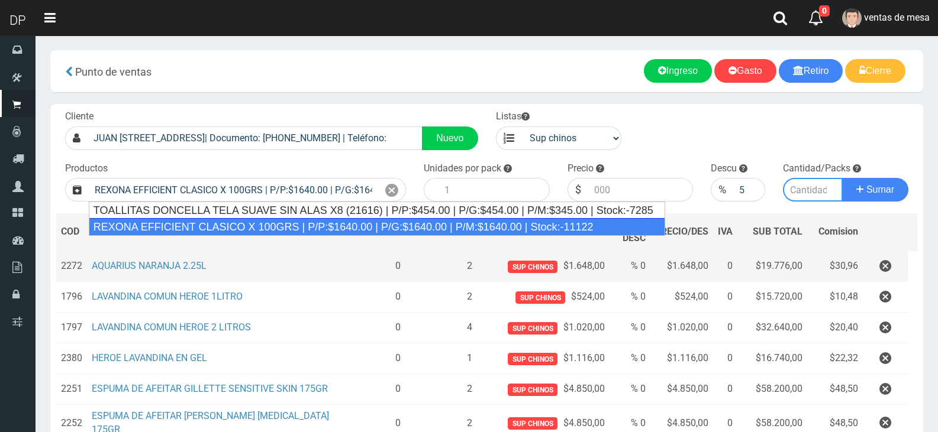
type input "12"
type input "1640.00"
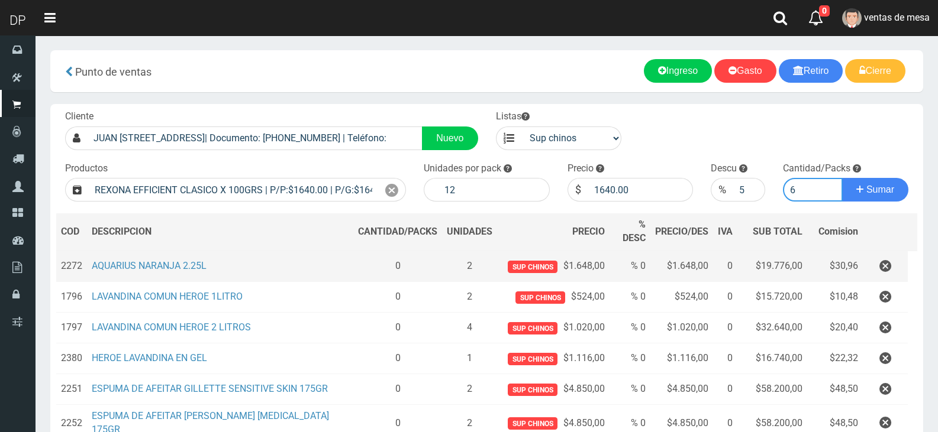
type input "6"
click at [842, 178] on button "Sumar" at bounding box center [875, 190] width 66 height 24
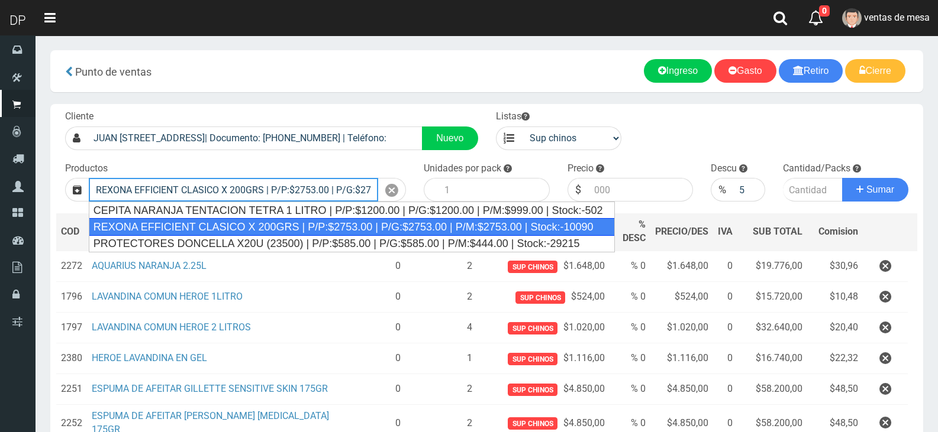
type input "REXONA EFFICIENT CLASICO X 200GRS | P/P:$2753.00 | P/G:$2753.00 | P/M:$2753.00 …"
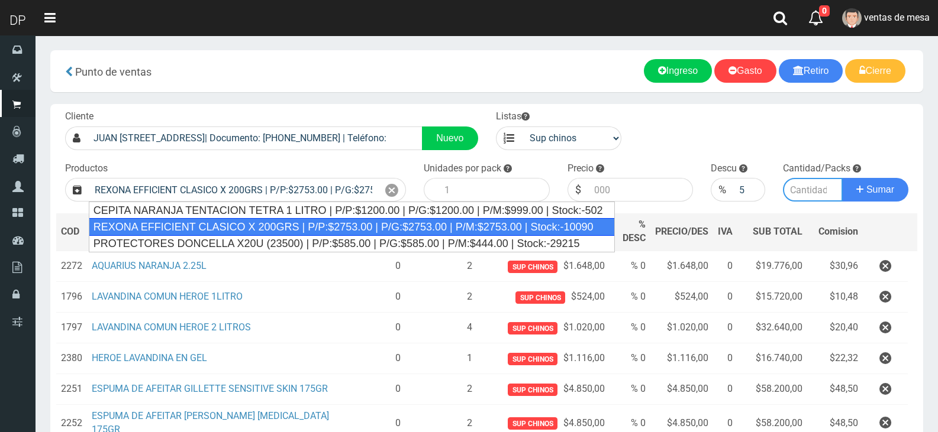
type input "12"
type input "2753.00"
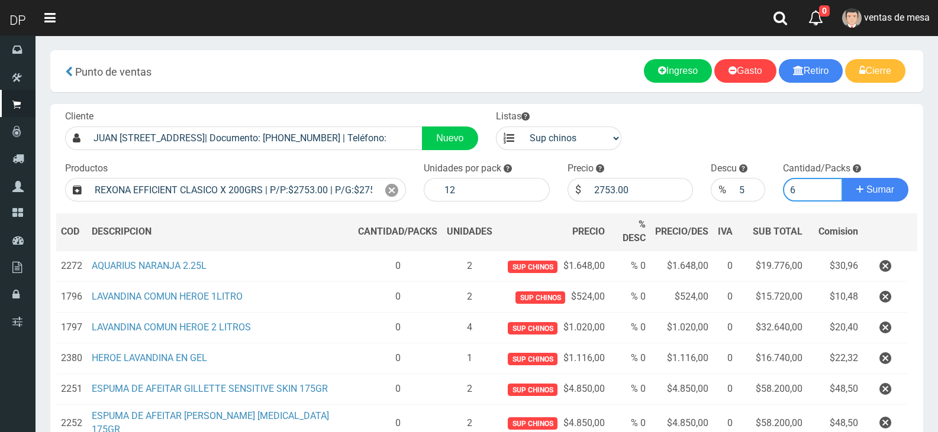
type input "6"
click at [842, 178] on button "Sumar" at bounding box center [875, 190] width 66 height 24
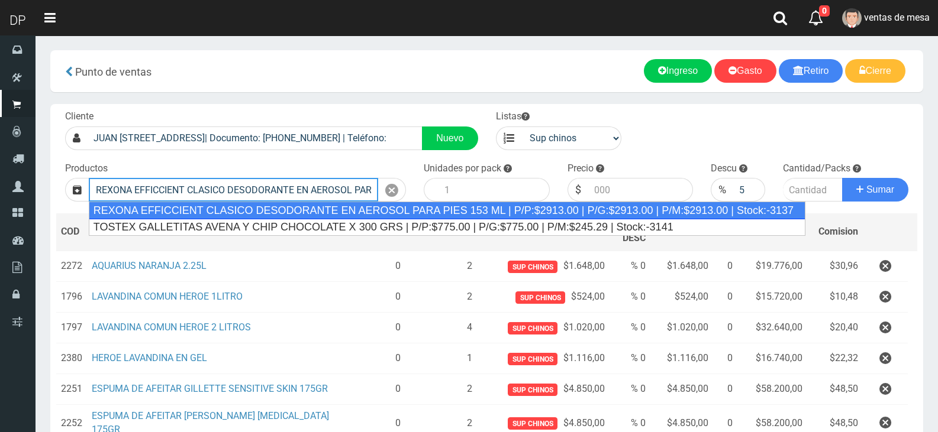
type input "REXONA EFFICCIENT CLASICO DESODORANTE EN AEROSOL PARA PIES 153 ML | P/P:$2913.0…"
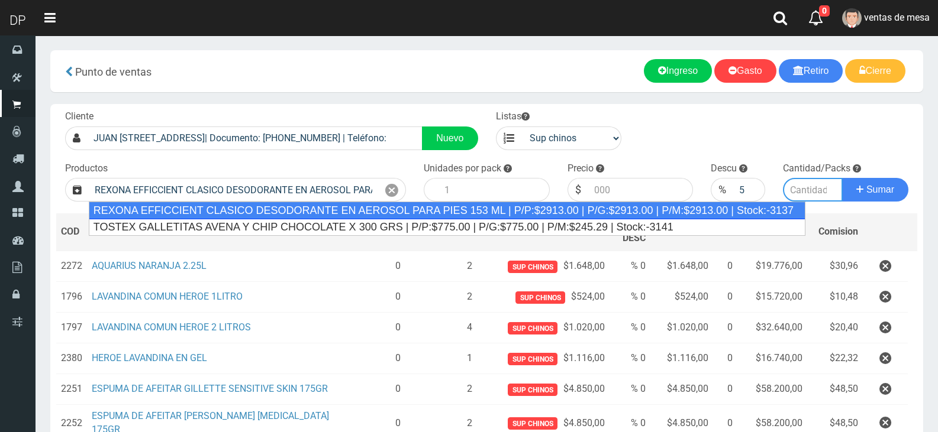
type input "12"
type input "2913.00"
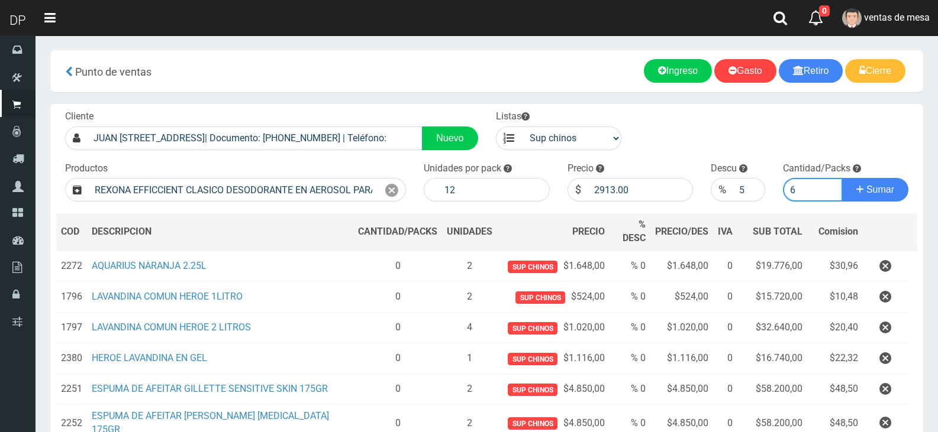
type input "6"
click at [750, 179] on div "Descu % 5" at bounding box center [738, 182] width 72 height 40
click at [746, 183] on input "5" at bounding box center [748, 190] width 31 height 24
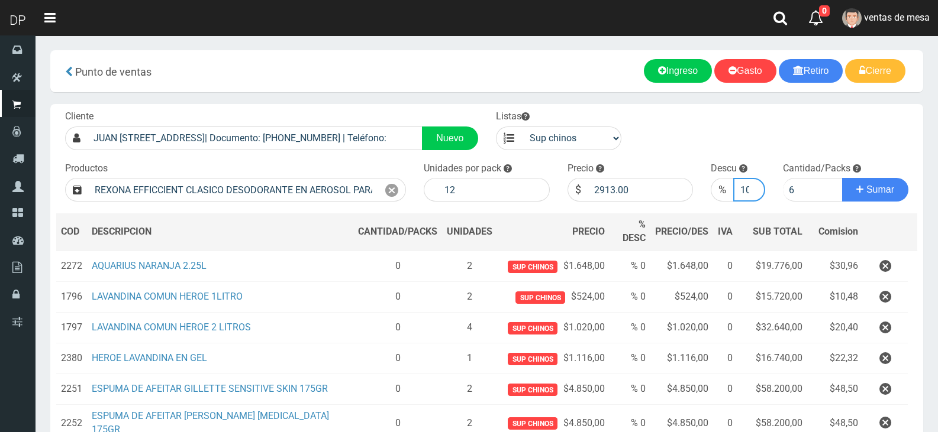
scroll to position [0, 2]
type input "10"
click at [842, 178] on button "Sumar" at bounding box center [875, 190] width 66 height 24
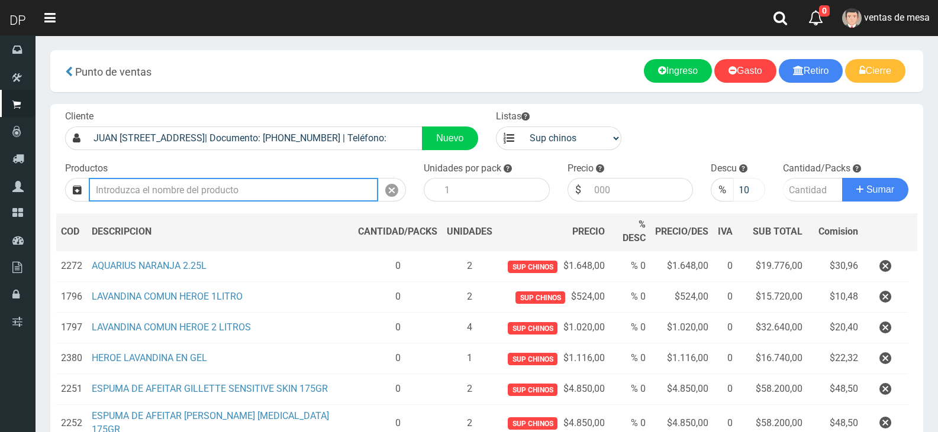
scroll to position [0, 0]
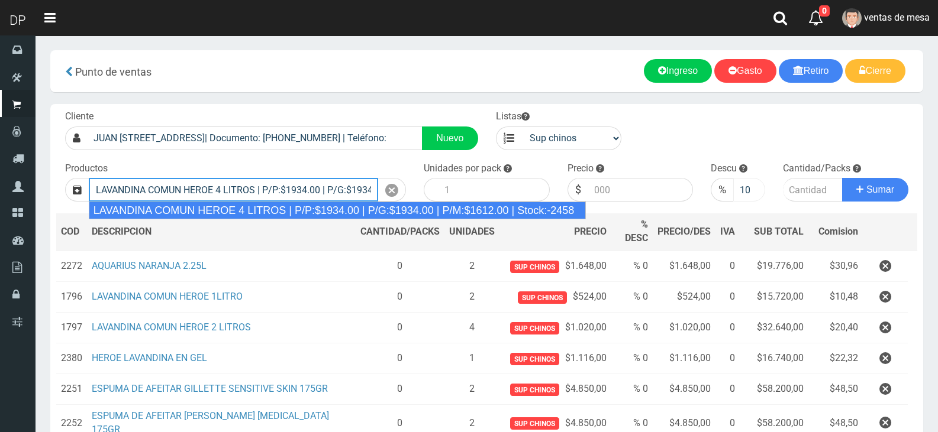
type input "LAVANDINA COMUN HEROE 4 LITROS | P/P:$1934.00 | P/G:$1934.00 | P/M:$1612.00 | S…"
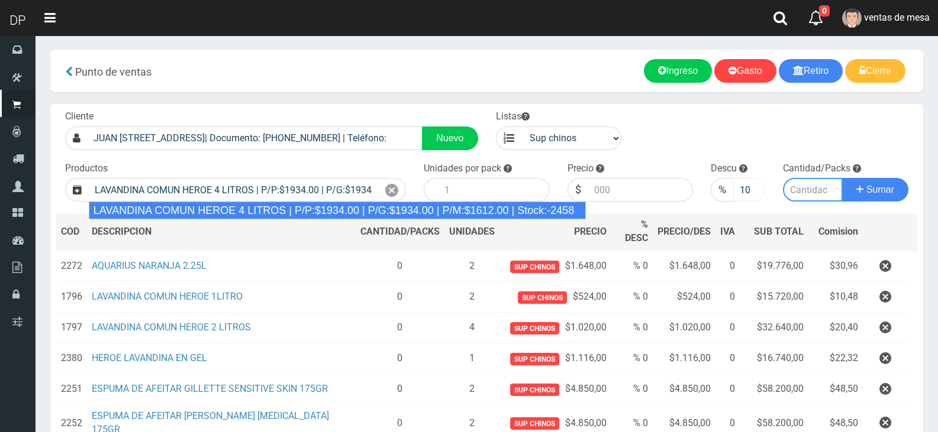
type input "3"
type input "1934.00"
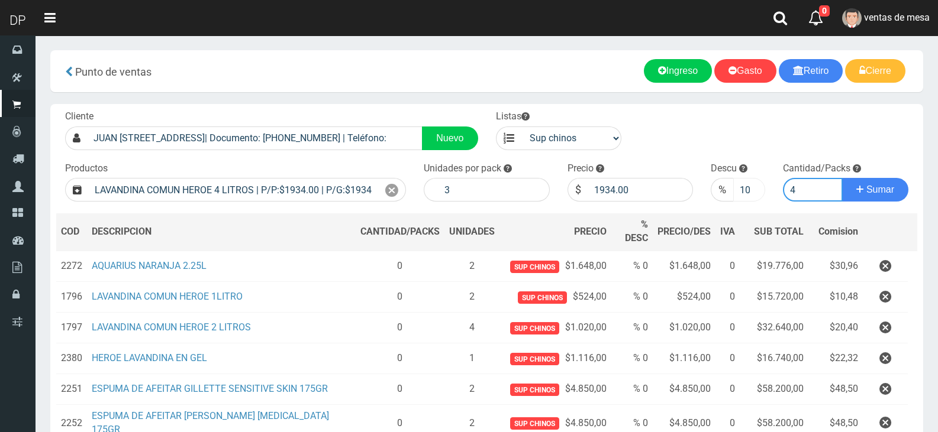
type input "4"
click at [735, 189] on input "10" at bounding box center [748, 190] width 31 height 24
type input "0"
click at [842, 178] on button "Sumar" at bounding box center [875, 190] width 66 height 24
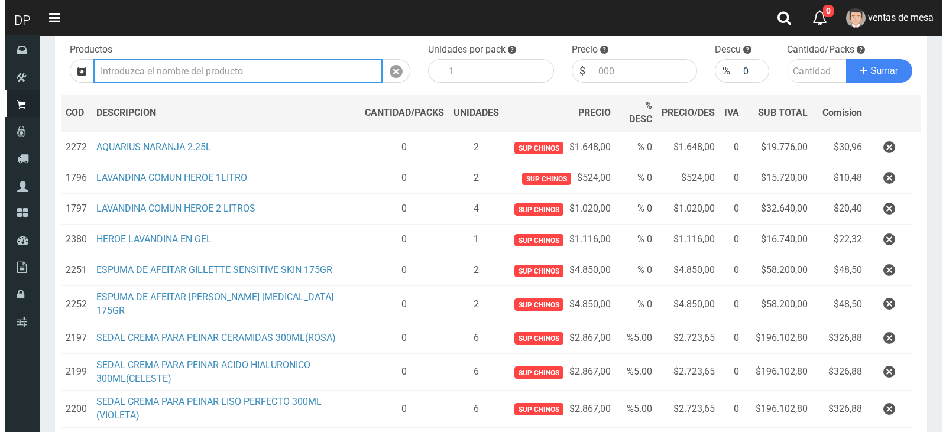
scroll to position [454, 0]
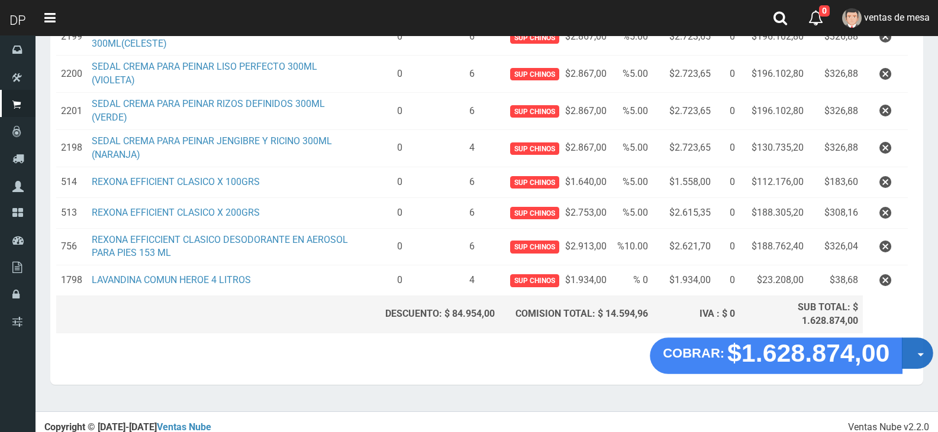
click at [916, 347] on button "Opciones" at bounding box center [916, 353] width 31 height 31
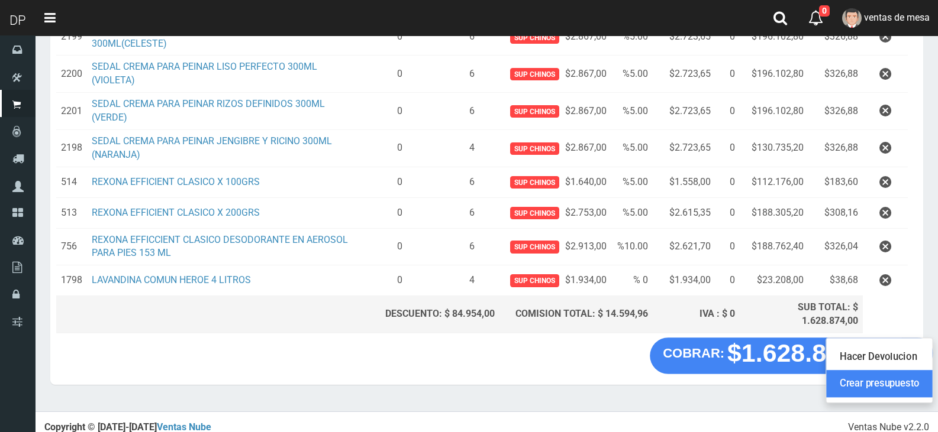
click at [906, 371] on link "Crear presupuesto" at bounding box center [879, 384] width 106 height 27
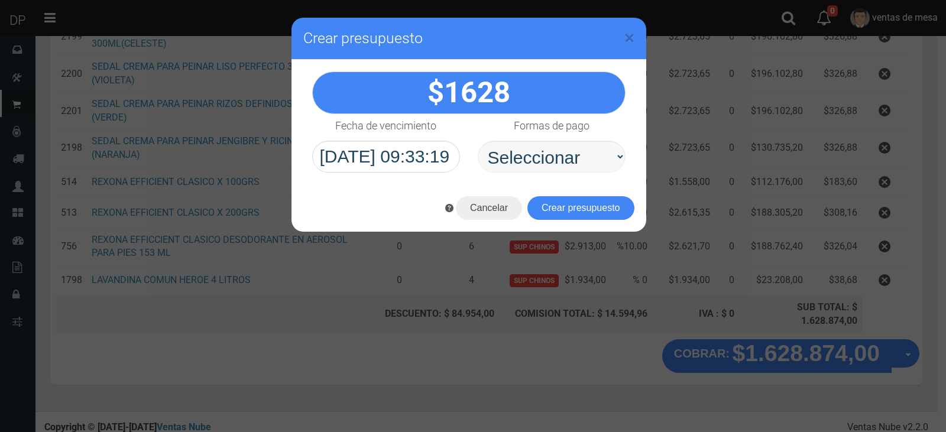
select select "Efectivo"
click at [478, 141] on select "Seleccionar Efectivo Tarjeta de Crédito Depósito Débito" at bounding box center [552, 157] width 148 height 32
click at [573, 208] on button "Crear presupuesto" at bounding box center [581, 208] width 107 height 24
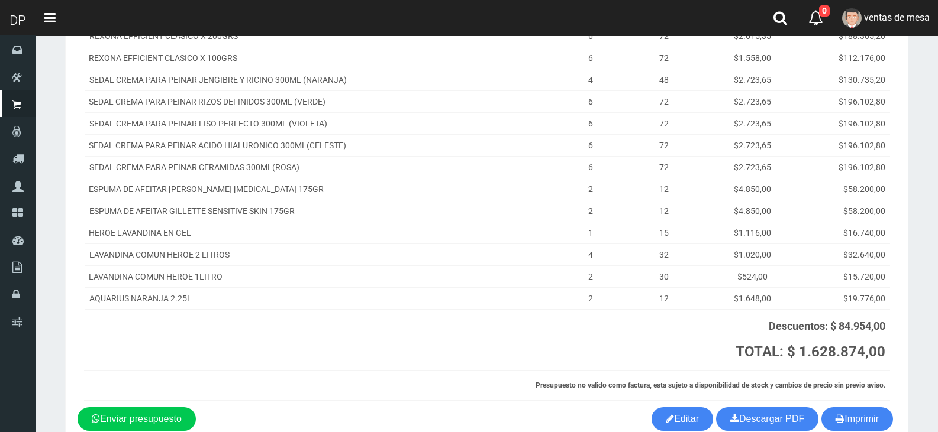
scroll to position [286, 0]
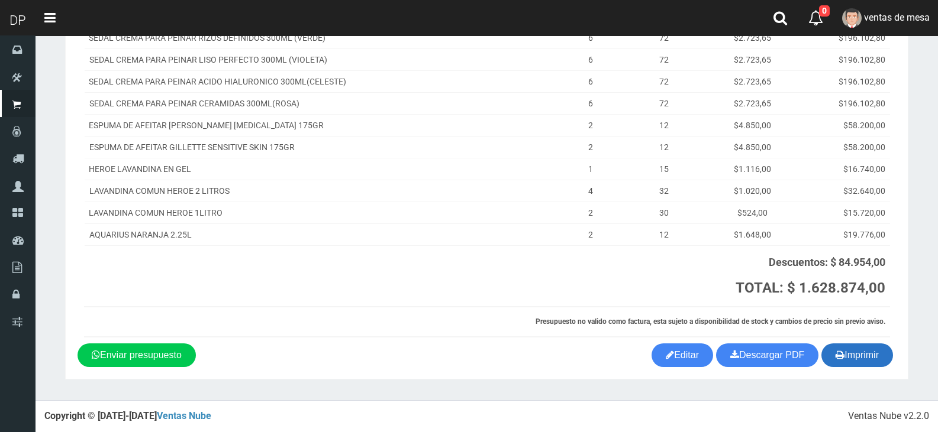
click at [839, 346] on button "Imprimir" at bounding box center [857, 356] width 72 height 24
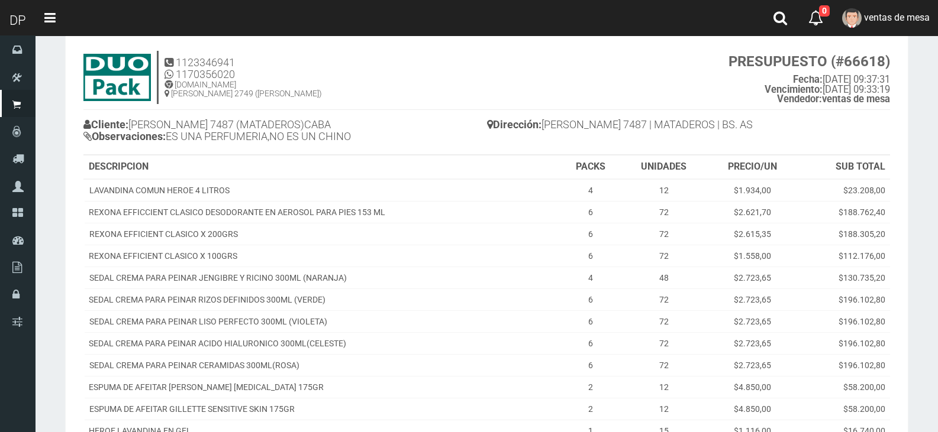
scroll to position [0, 0]
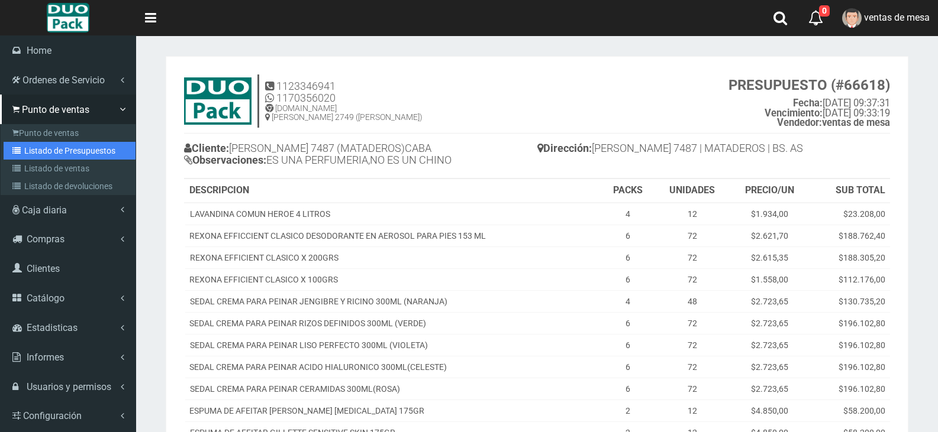
click at [77, 147] on link "Listado de Presupuestos" at bounding box center [70, 151] width 132 height 18
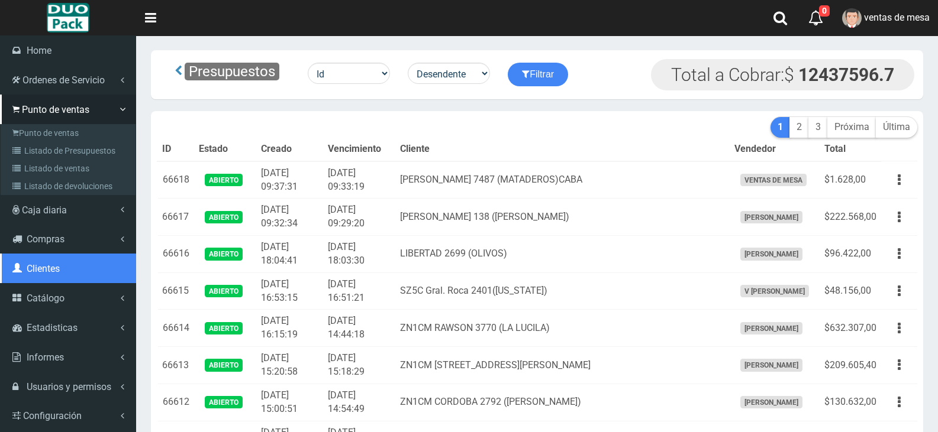
click at [86, 276] on link "Clientes" at bounding box center [68, 269] width 136 height 30
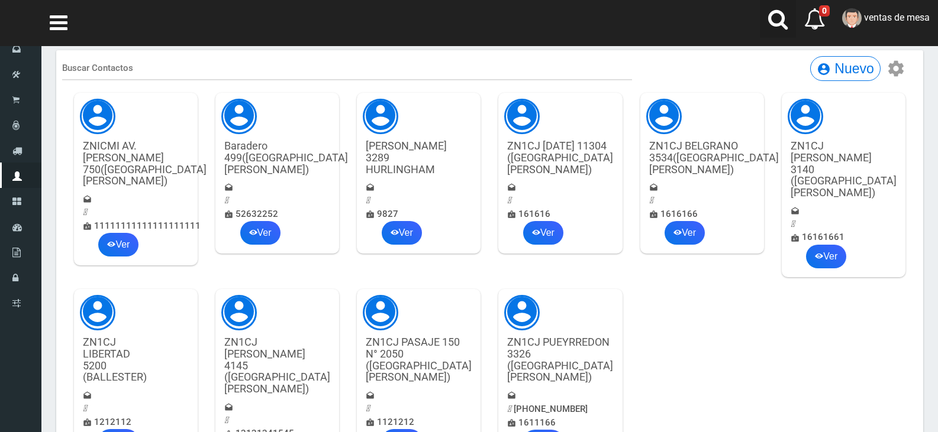
click at [762, 21] on link at bounding box center [777, 19] width 36 height 38
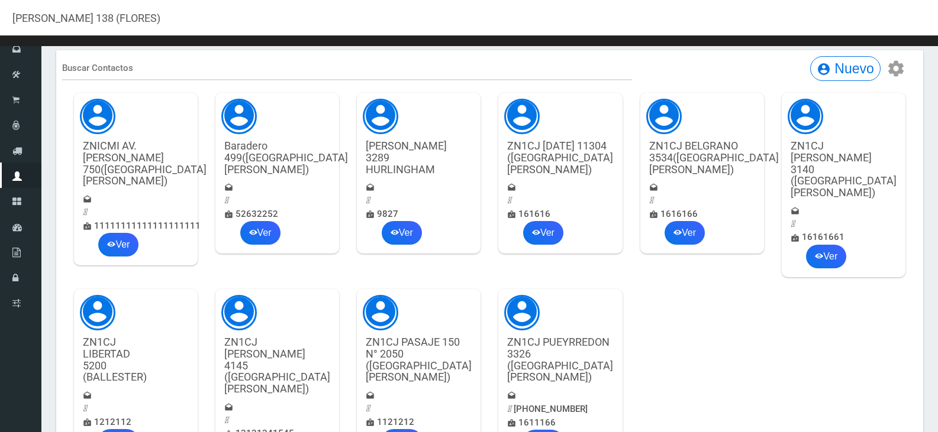
type input "[PERSON_NAME] 138 (FLORES)"
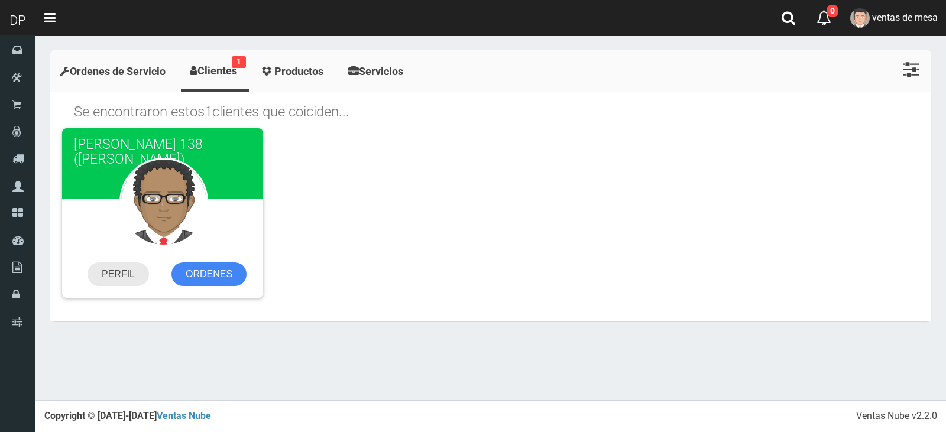
click at [109, 270] on link "PERFIL" at bounding box center [119, 275] width 62 height 24
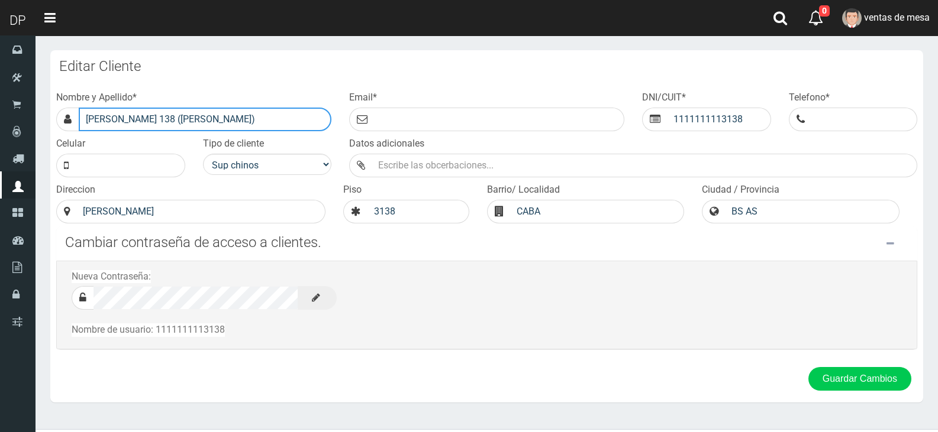
click at [136, 118] on input "[PERSON_NAME] 138 ([PERSON_NAME])" at bounding box center [205, 120] width 253 height 24
type input "[PERSON_NAME] 3138 ([PERSON_NAME])"
click at [808, 367] on button "Guardar Cambios" at bounding box center [859, 379] width 103 height 24
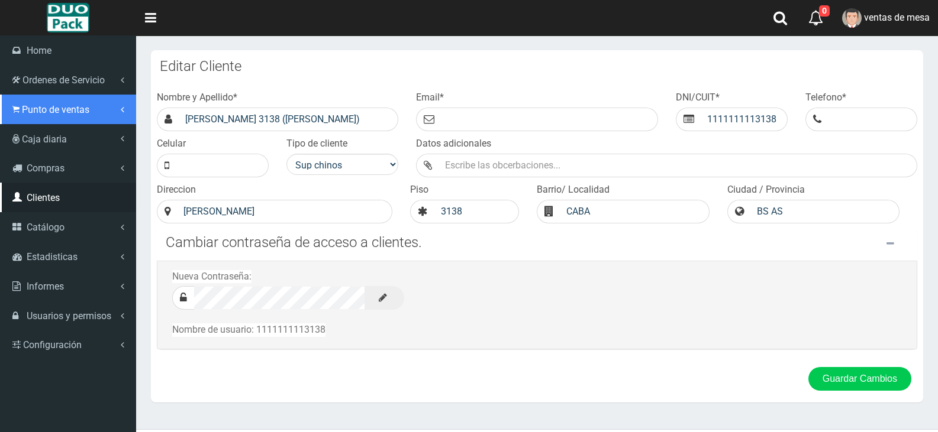
click at [59, 107] on span "Punto de ventas" at bounding box center [55, 109] width 67 height 11
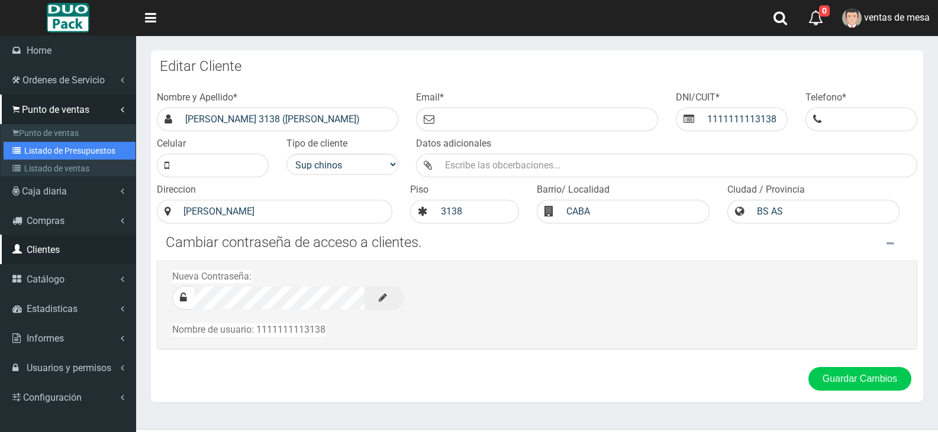
click at [76, 151] on link "Listado de Presupuestos" at bounding box center [70, 151] width 132 height 18
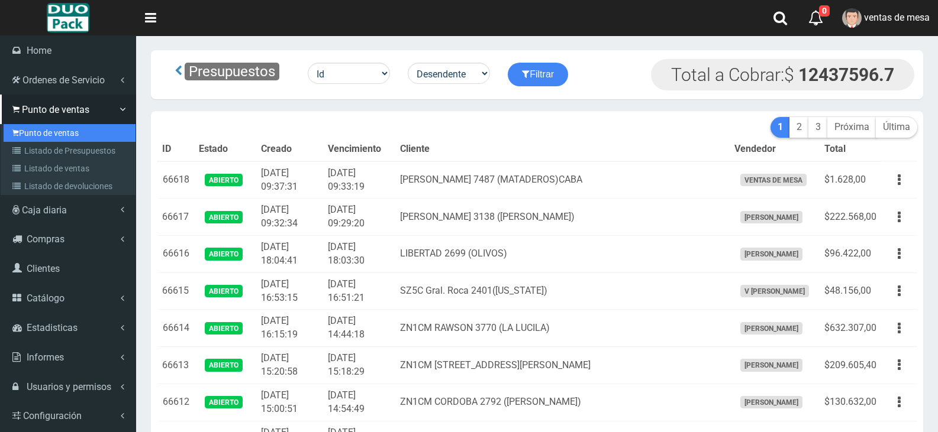
click at [58, 124] on link "Punto de ventas" at bounding box center [70, 133] width 132 height 18
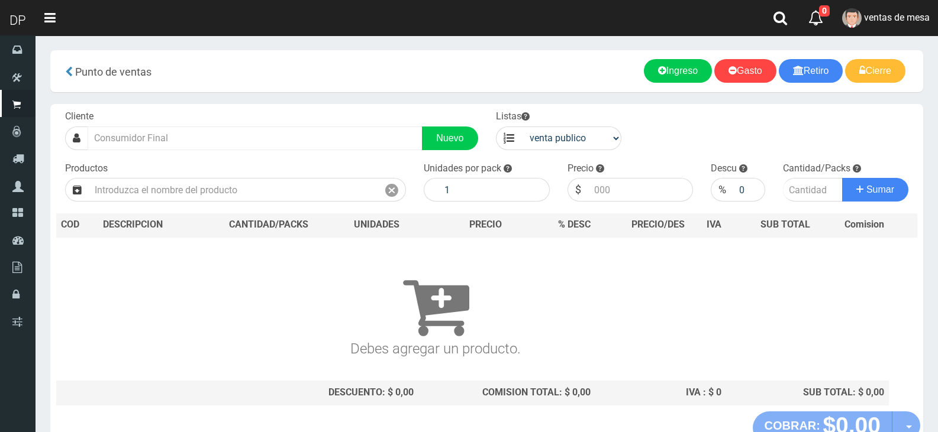
click at [267, 147] on input "text" at bounding box center [255, 139] width 335 height 24
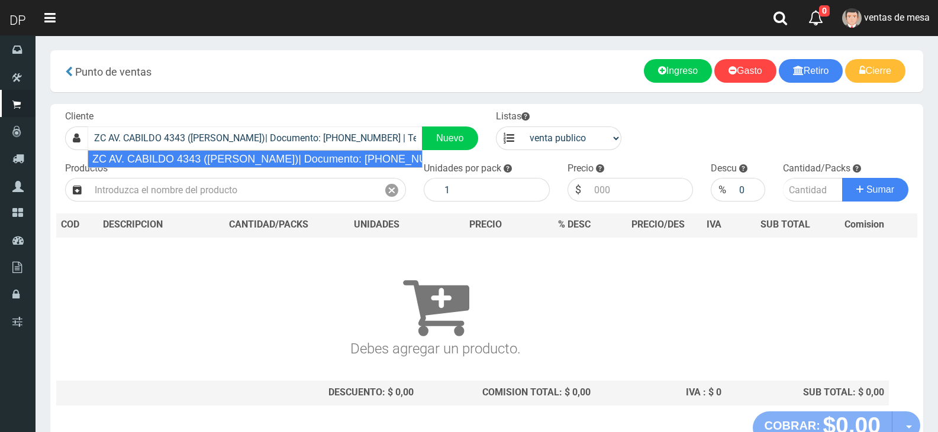
type input "ZC AV. CABILDO 4343 (NUÑEZ)| Documento: 6500002 | Teléfono:"
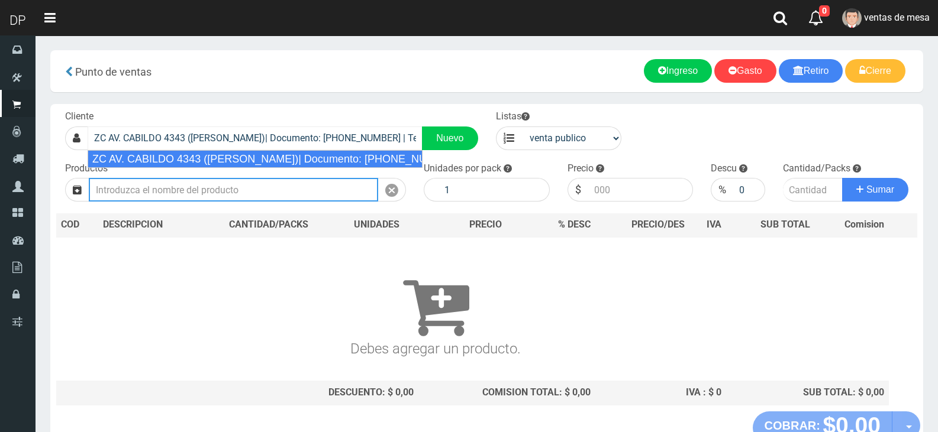
select select "2"
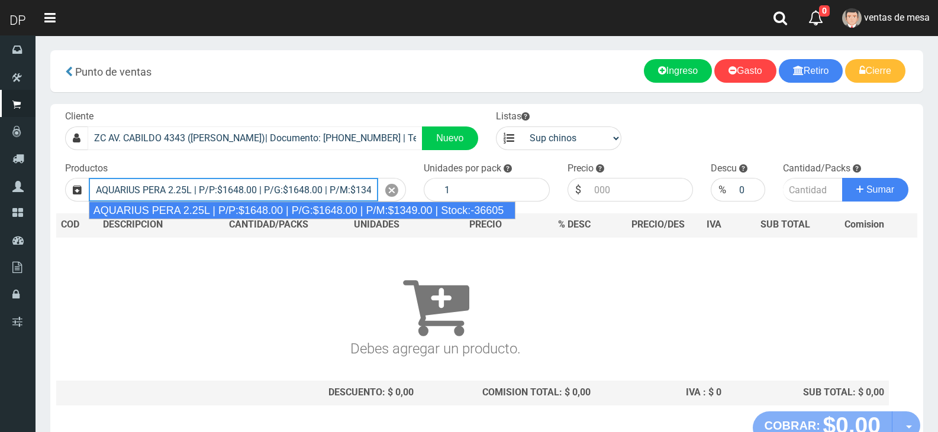
type input "AQUARIUS PERA 2.25L | P/P:$1648.00 | P/G:$1648.00 | P/M:$1349.00 | Stock:-36605"
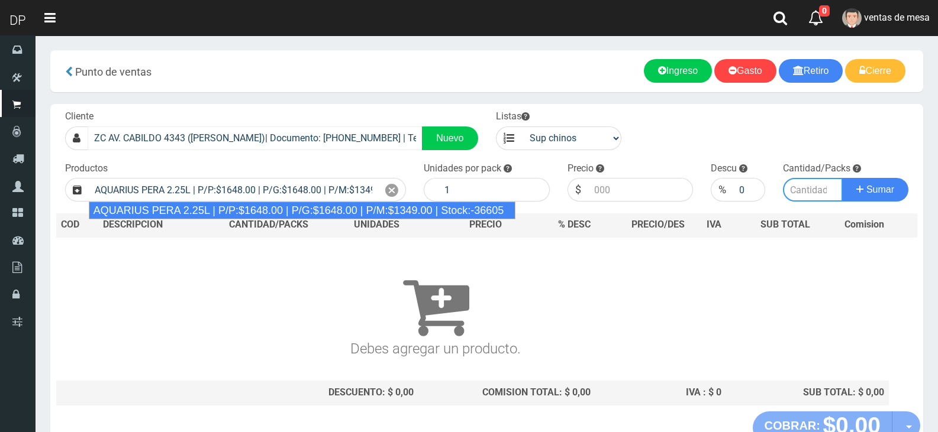
type input "6"
type input "1648.00"
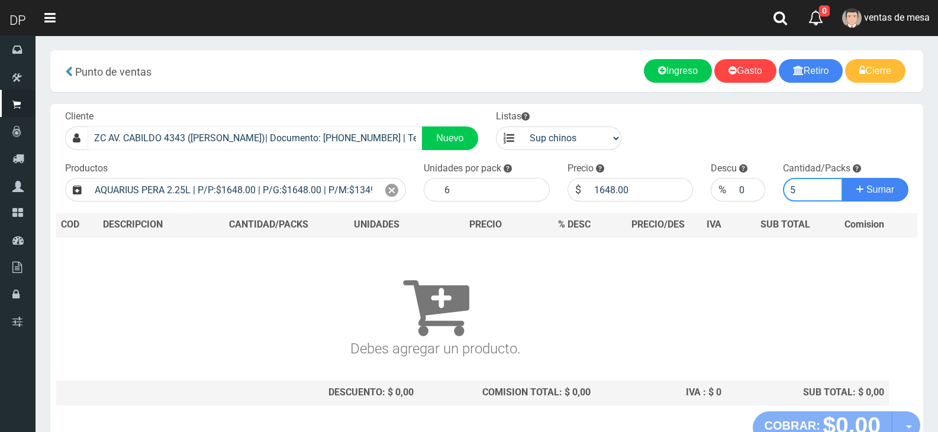
type input "5"
click at [842, 178] on button "Sumar" at bounding box center [875, 190] width 66 height 24
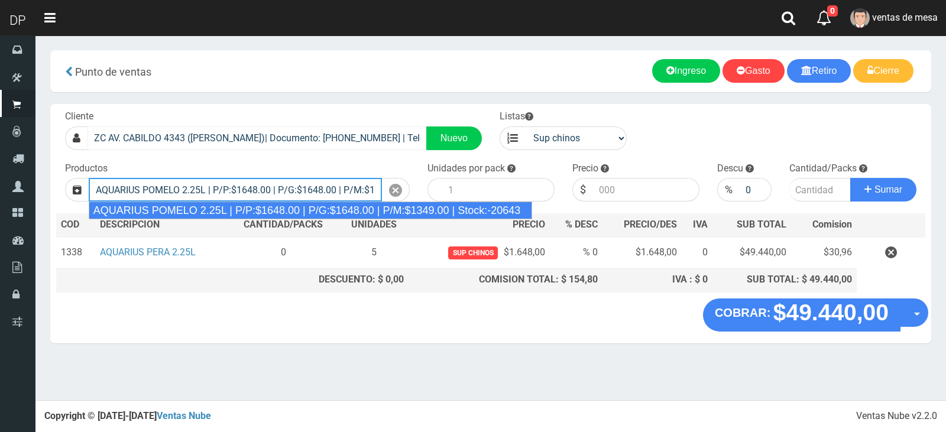
type input "AQUARIUS POMELO 2.25L | P/P:$1648.00 | P/G:$1648.00 | P/M:$1349.00 | Stock:-206…"
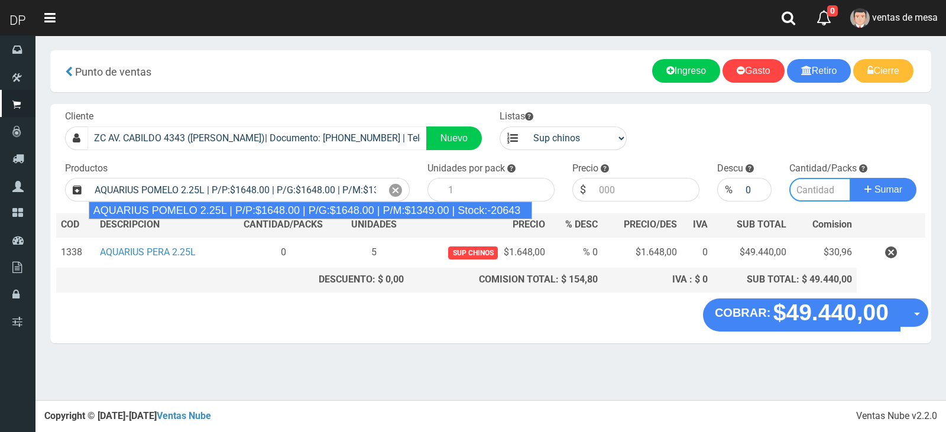
type input "6"
type input "1648.00"
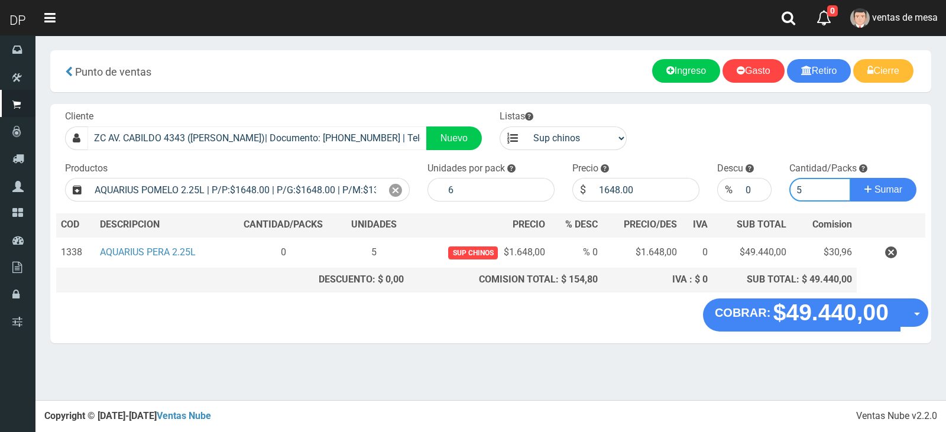
type input "5"
click at [851, 178] on button "Sumar" at bounding box center [884, 190] width 66 height 24
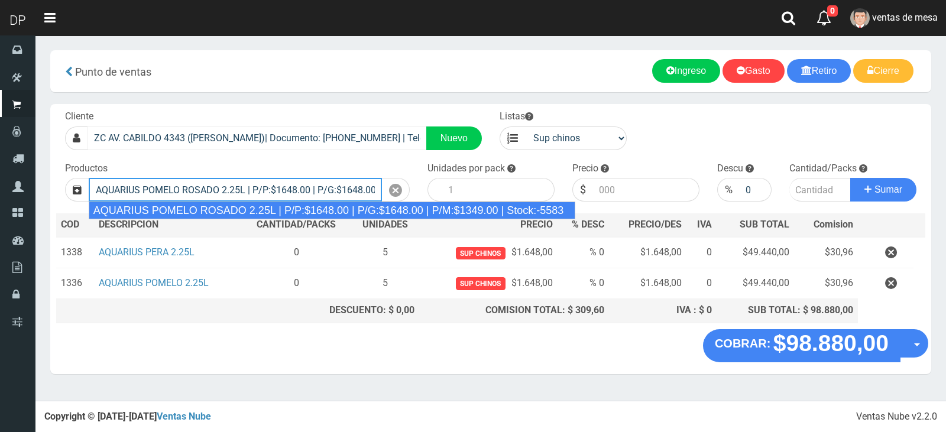
type input "AQUARIUS POMELO ROSADO 2.25L | P/P:$1648.00 | P/G:$1648.00 | P/M:$1349.00 | Sto…"
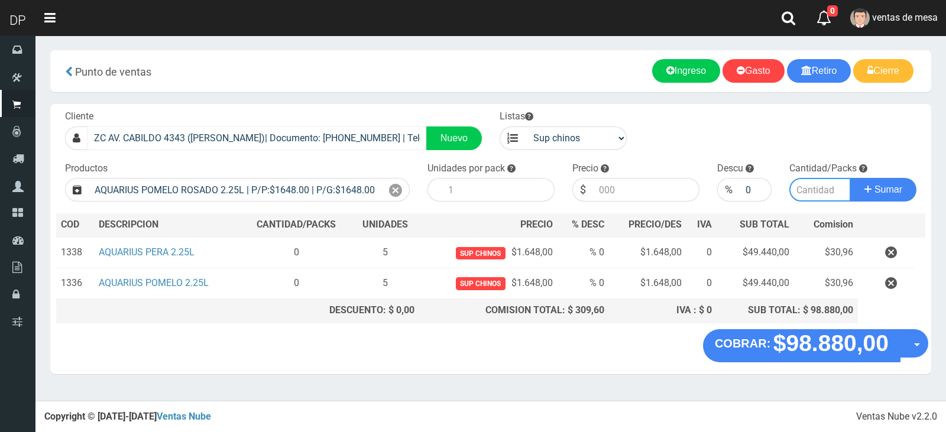
type input "6"
type input "1648.00"
type input "2"
click at [851, 178] on button "Sumar" at bounding box center [884, 190] width 66 height 24
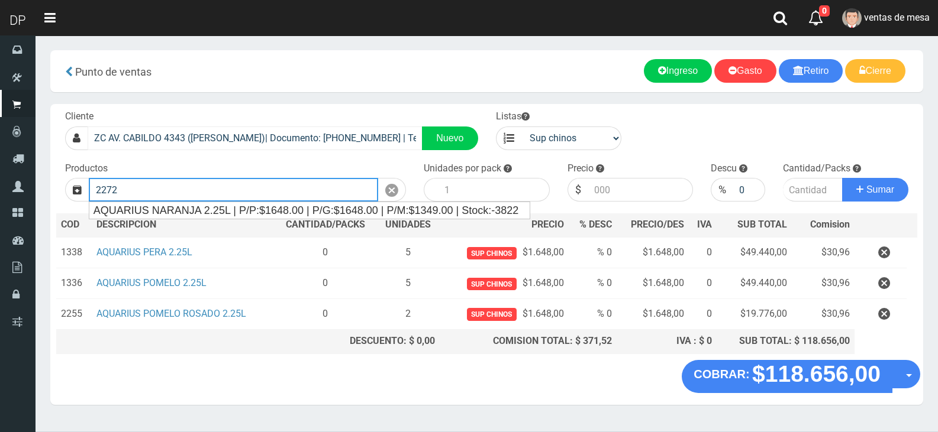
click at [842, 178] on button "Sumar" at bounding box center [875, 190] width 66 height 24
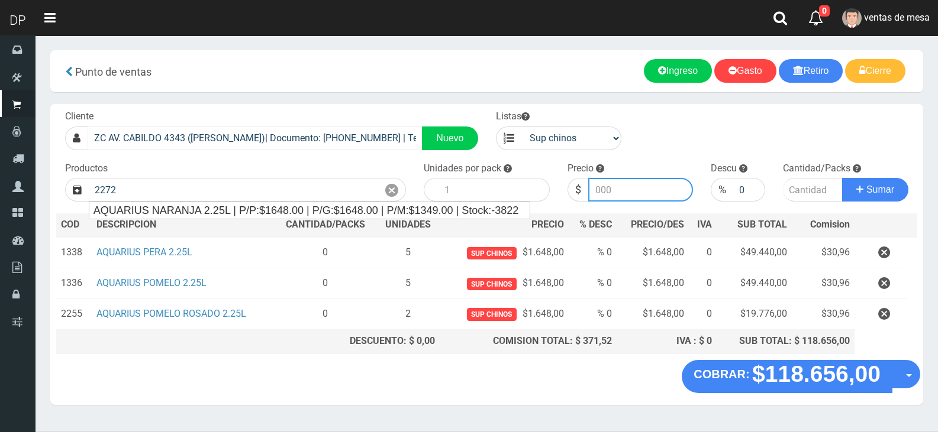
type input "AQUARIUS NARANJA 2.25L | P/P:$1648.00 | P/G:$1648.00 | P/M:$1349.00 | Stock:-38…"
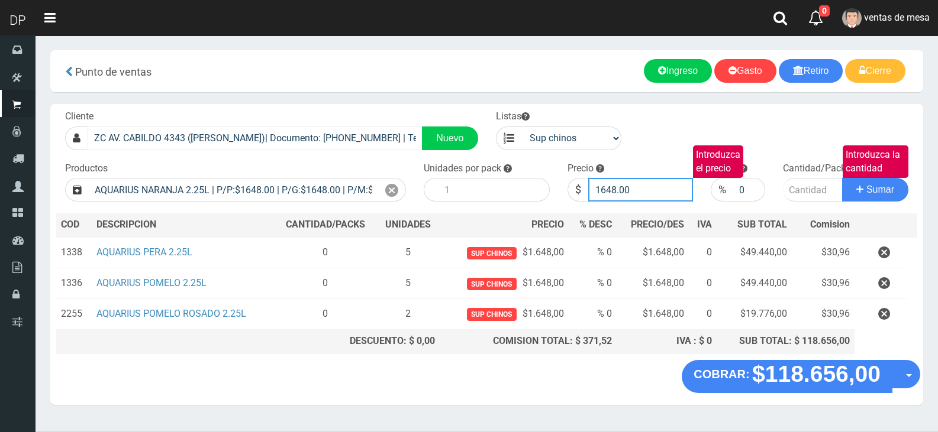
type input "1649"
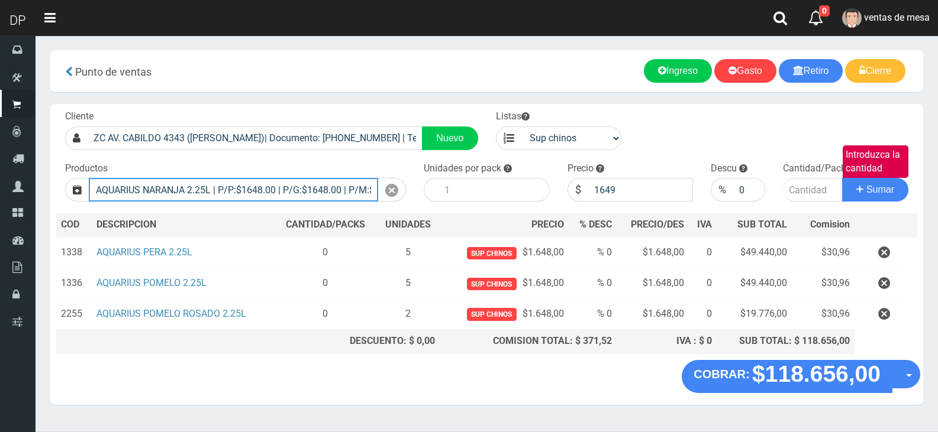
click at [372, 186] on input "AQUARIUS NARANJA 2.25L | P/P:$1648.00 | P/G:$1648.00 | P/M:$1349.00 | Stock:-38…" at bounding box center [233, 190] width 289 height 24
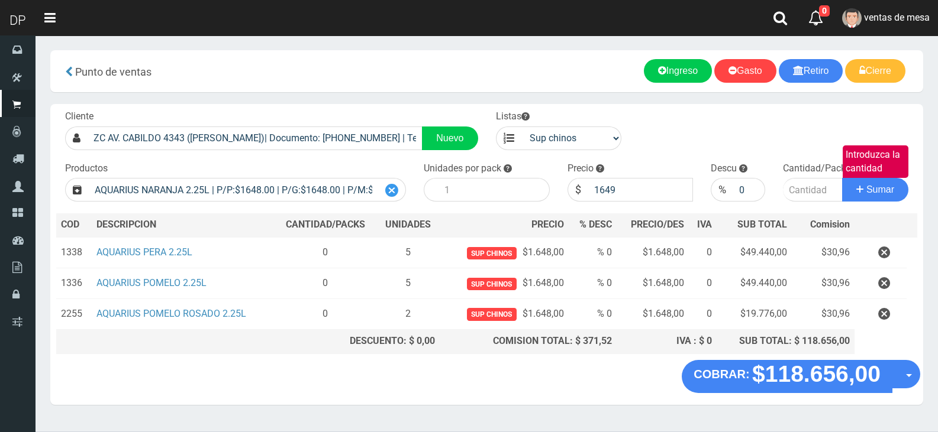
click at [388, 186] on icon at bounding box center [391, 190] width 13 height 17
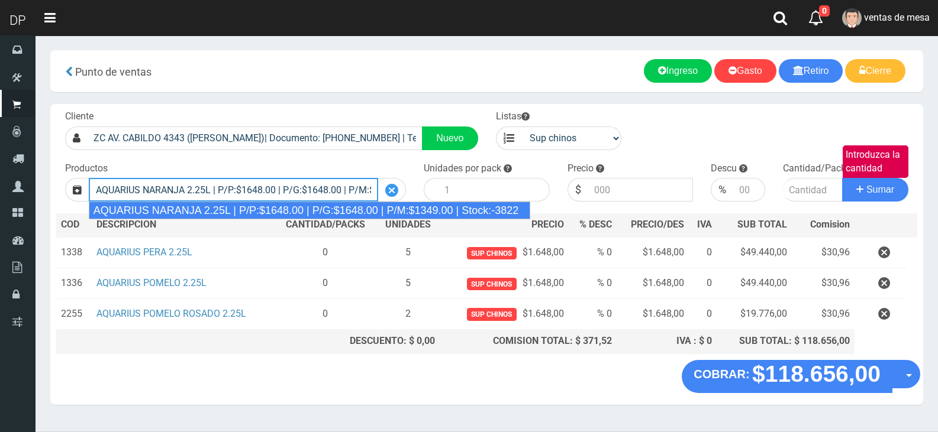
type input "AQUARIUS NARANJA 2.25L | P/P:$1648.00 | P/G:$1648.00 | P/M:$1349.00 | Stock:-38…"
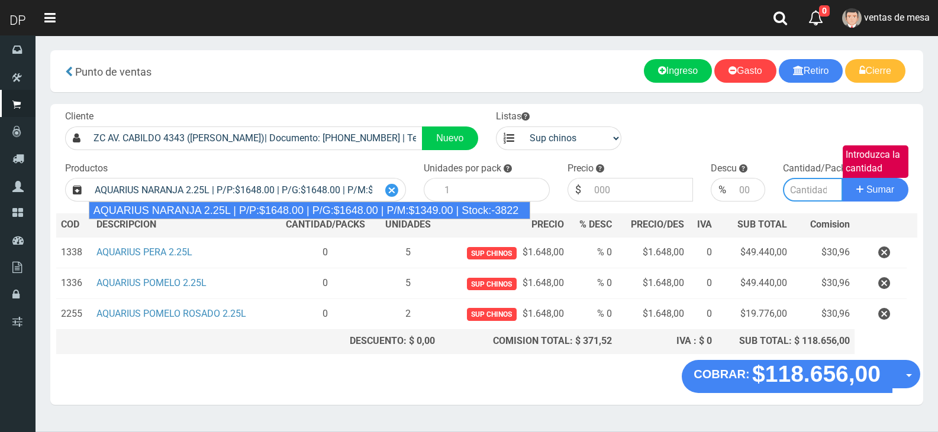
type input "6"
type input "1648.00"
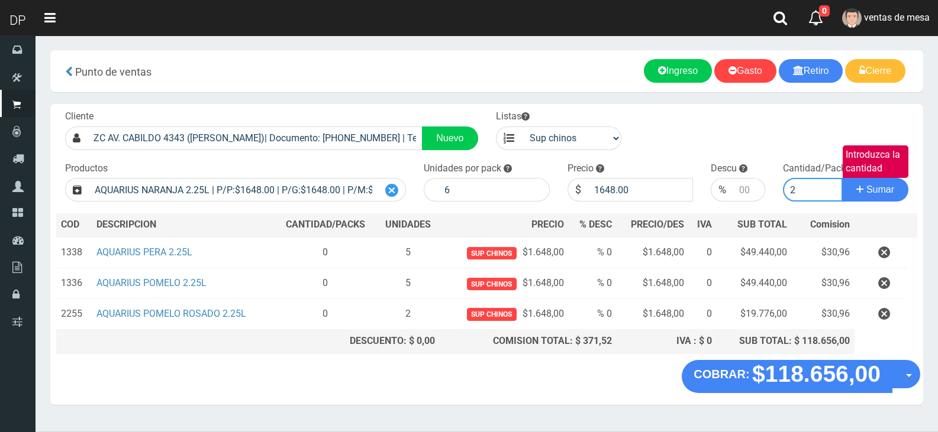
type input "2"
click at [842, 178] on button "Sumar" at bounding box center [875, 190] width 66 height 24
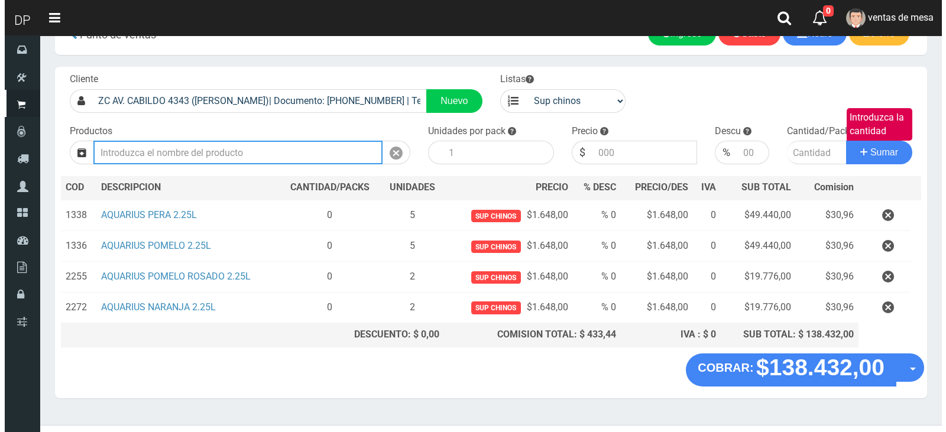
scroll to position [57, 0]
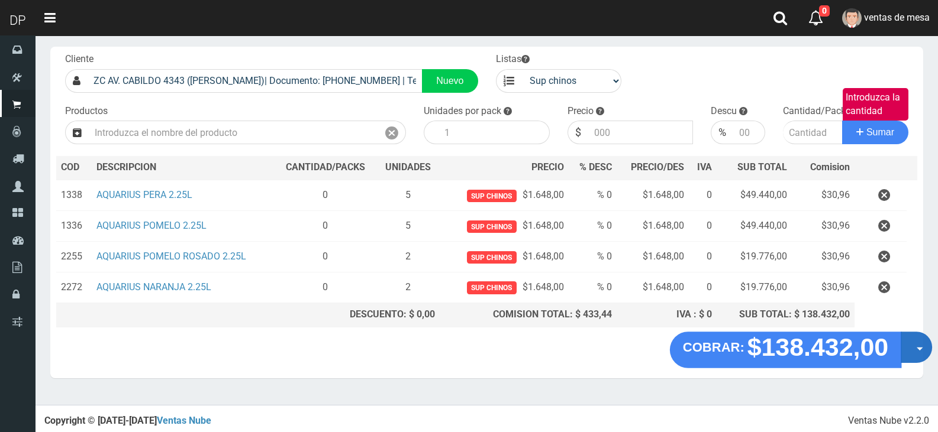
click at [909, 359] on button "Opciones" at bounding box center [915, 347] width 31 height 31
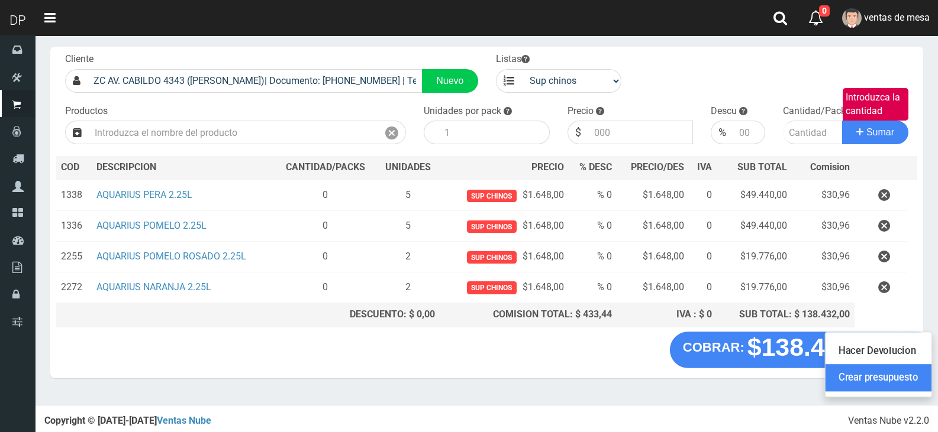
click at [900, 379] on link "Crear presupuesto" at bounding box center [878, 377] width 106 height 27
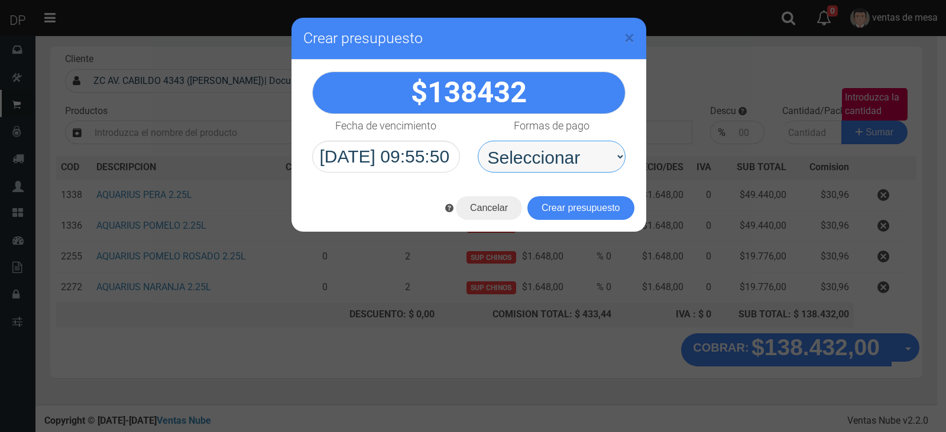
drag, startPoint x: 573, startPoint y: 159, endPoint x: 567, endPoint y: 169, distance: 11.9
click at [571, 157] on select "Seleccionar Efectivo Tarjeta de Crédito Depósito Débito" at bounding box center [552, 157] width 148 height 32
select select "Efectivo"
click at [478, 141] on select "Seleccionar Efectivo Tarjeta de Crédito Depósito Débito" at bounding box center [552, 157] width 148 height 32
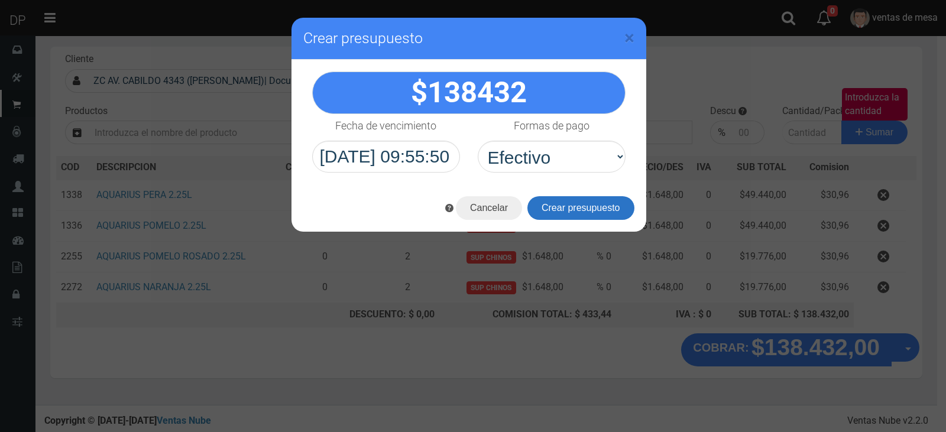
click at [563, 205] on button "Crear presupuesto" at bounding box center [581, 208] width 107 height 24
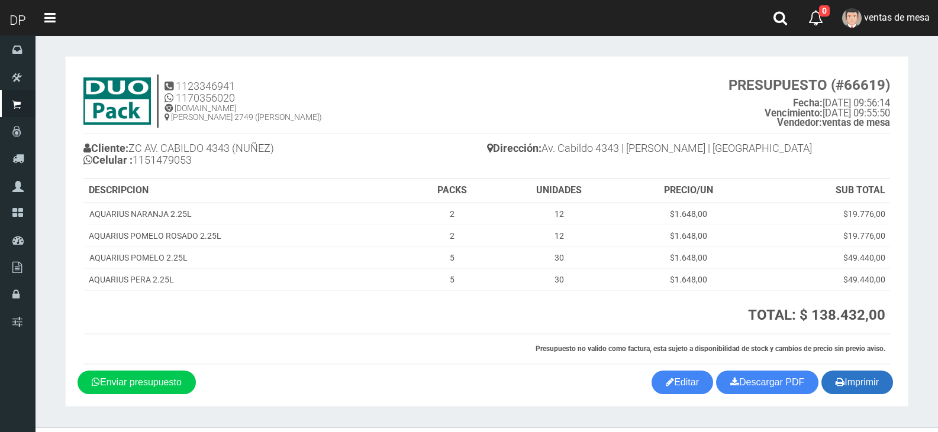
click at [854, 380] on button "Imprimir" at bounding box center [857, 383] width 72 height 24
click at [876, 12] on link "ventas de mesa" at bounding box center [885, 18] width 104 height 36
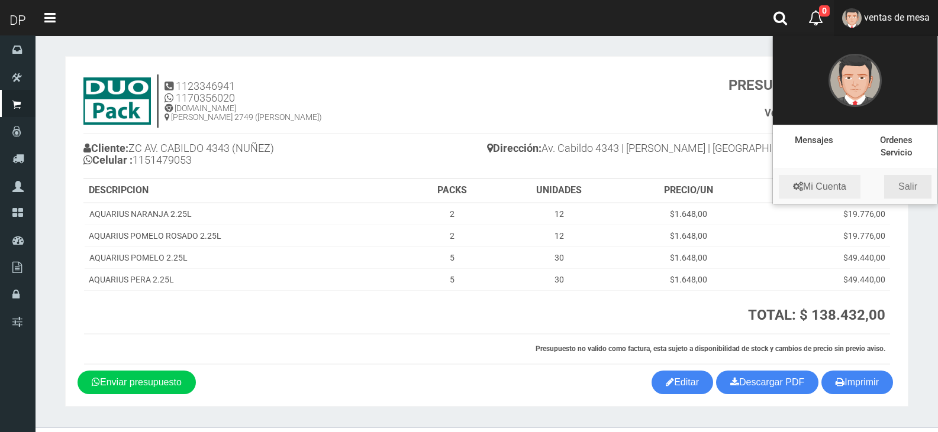
click at [914, 185] on link "Salir" at bounding box center [907, 187] width 47 height 24
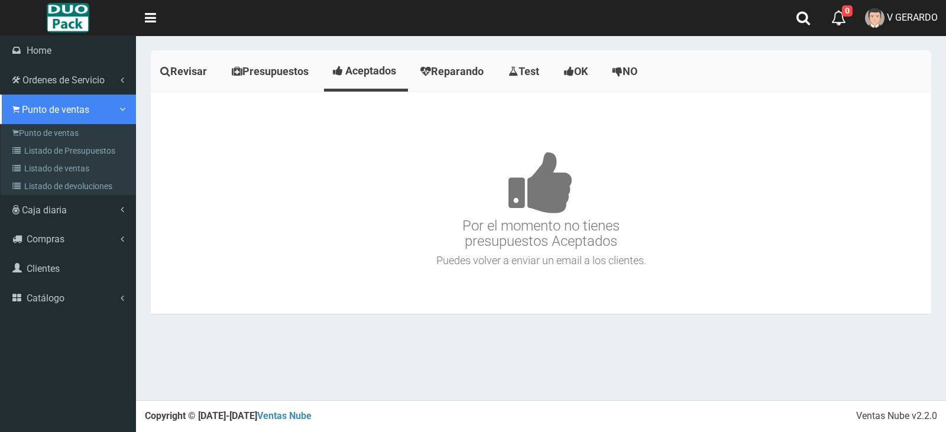
click at [12, 108] on link "Punto de ventas" at bounding box center [68, 110] width 136 height 30
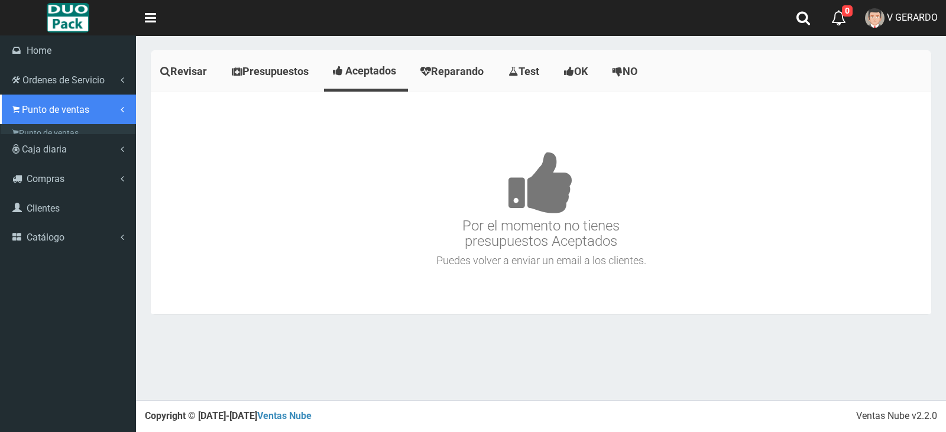
click at [24, 122] on link "Punto de ventas" at bounding box center [68, 110] width 136 height 30
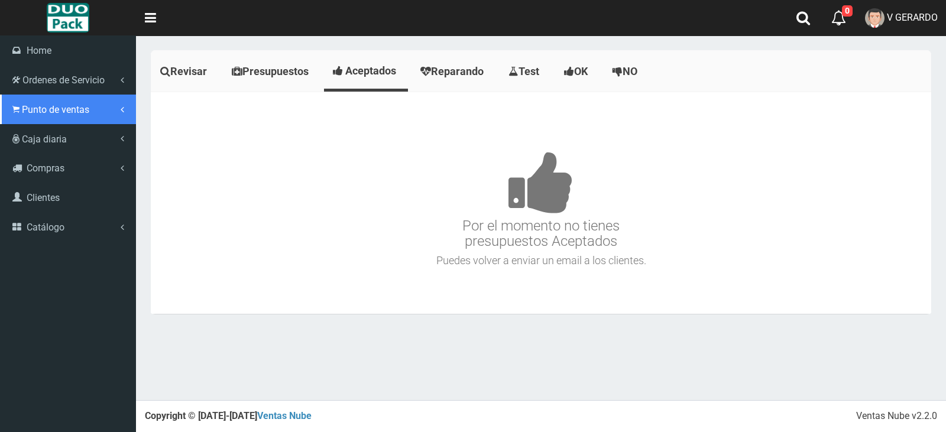
click at [40, 121] on link "Punto de ventas" at bounding box center [68, 110] width 136 height 30
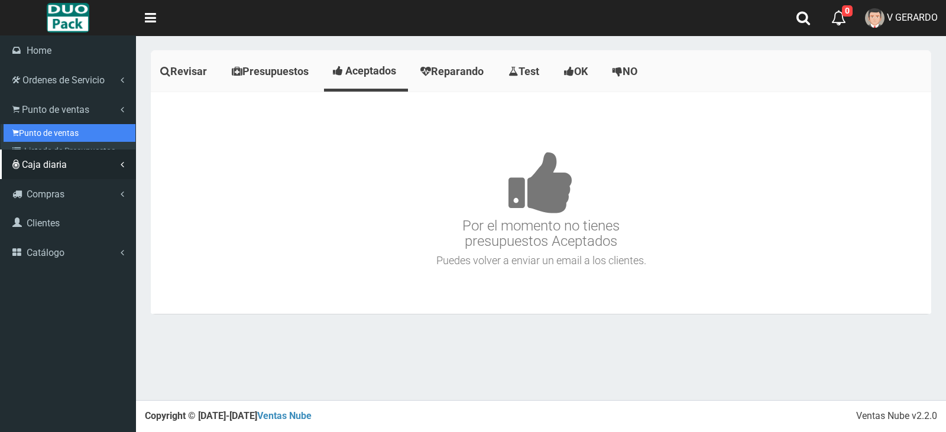
click at [51, 138] on link "Punto de ventas" at bounding box center [70, 133] width 132 height 18
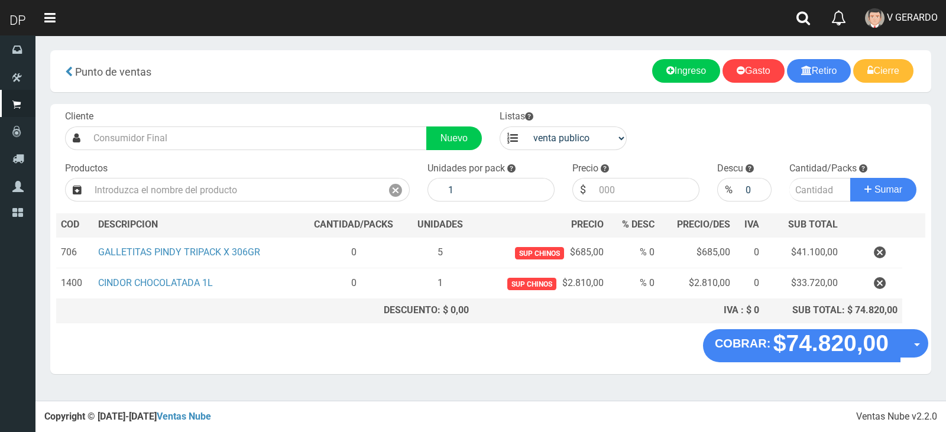
click at [201, 151] on div "Cliente Nuevo Listas venta publico Sup chinos reventas Productos" at bounding box center [490, 216] width 881 height 225
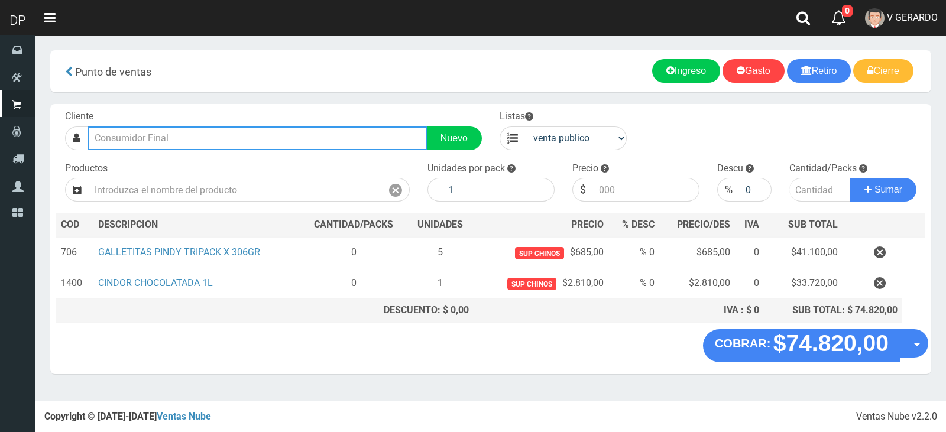
click at [335, 141] on input "text" at bounding box center [258, 139] width 340 height 24
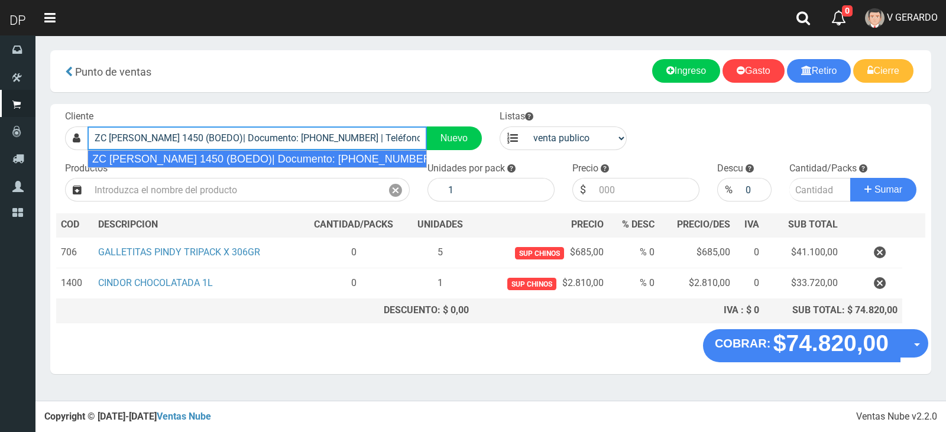
type input "ZC PAVON 1450 (BOEDO)| Documento: 525244125 | Teléfono:"
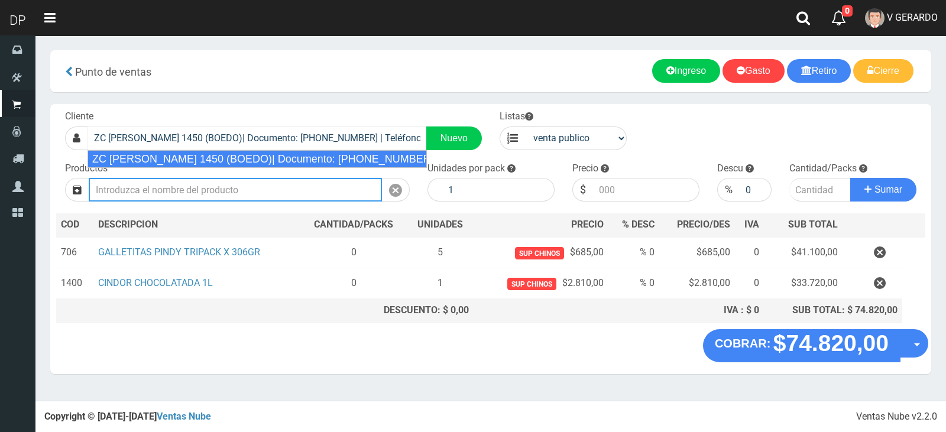
select select "2"
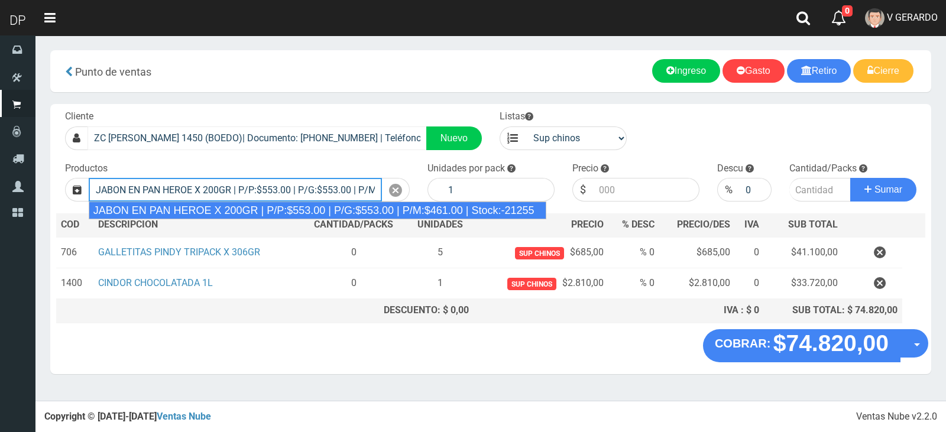
type input "JABON EN PAN HEROE X 200GR | P/P:$553.00 | P/G:$553.00 | P/M:$461.00 | Stock:-2…"
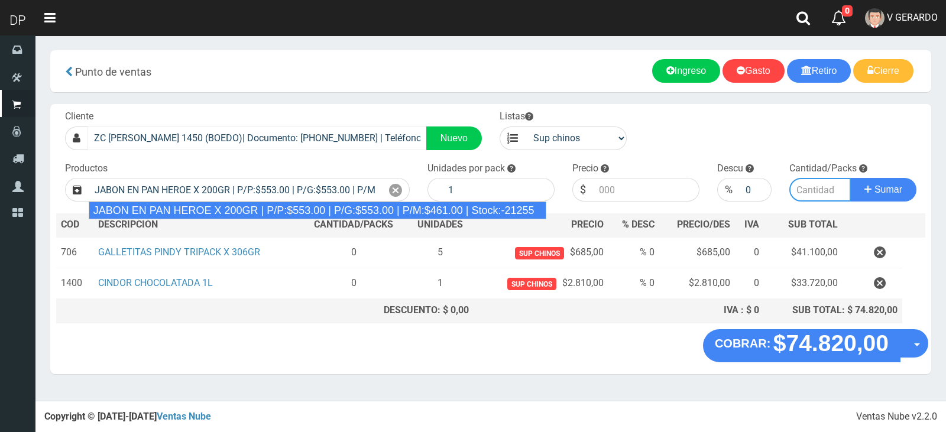
type input "48"
type input "553.00"
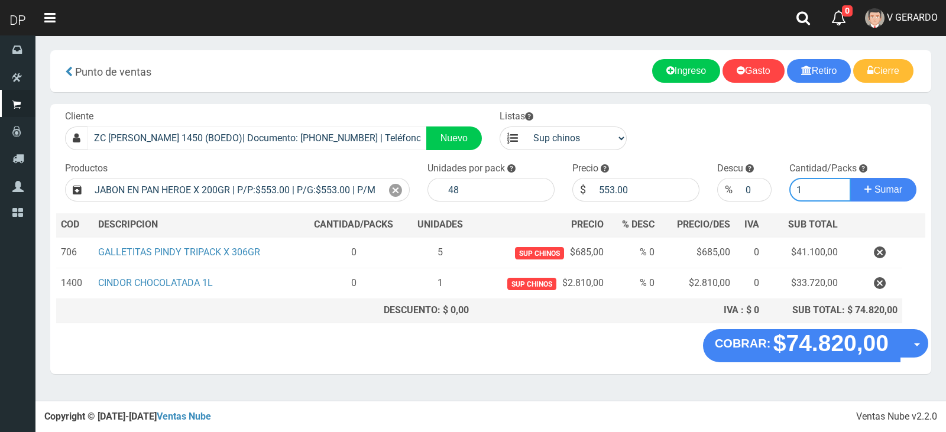
type input "1"
click at [851, 178] on button "Sumar" at bounding box center [884, 190] width 66 height 24
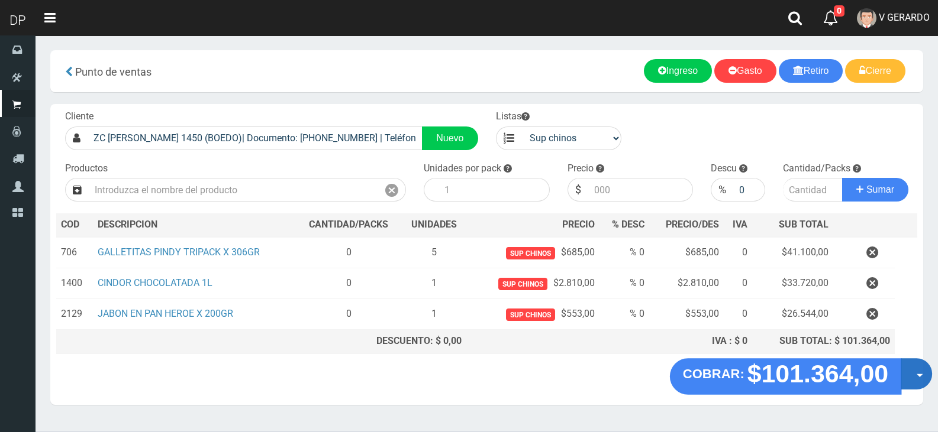
click at [914, 374] on button "Opciones" at bounding box center [915, 373] width 31 height 31
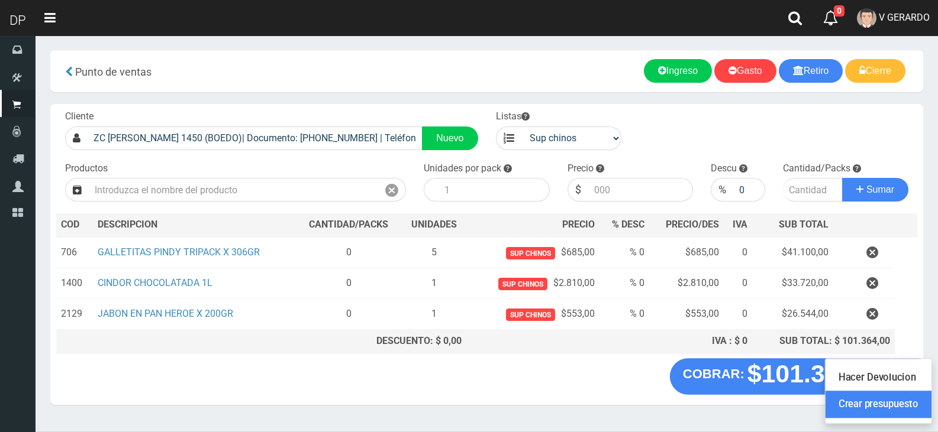
click at [909, 393] on link "Crear presupuesto" at bounding box center [878, 405] width 106 height 27
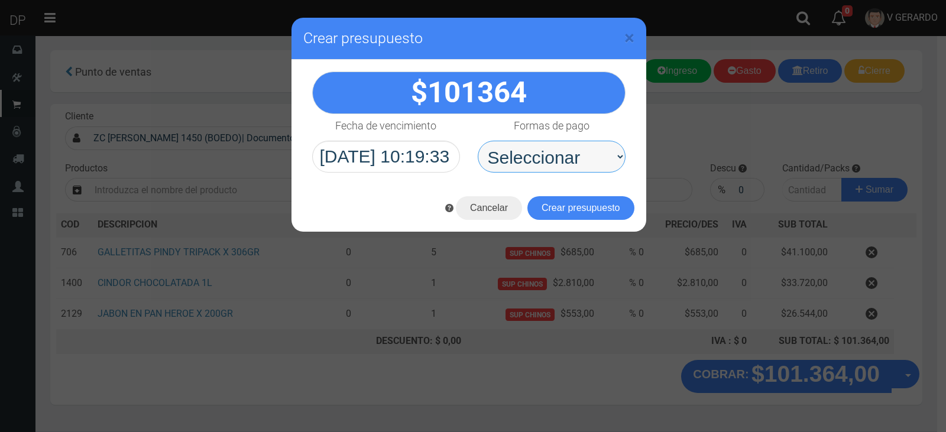
click at [565, 166] on select "Seleccionar Efectivo Tarjeta de Crédito Depósito Débito" at bounding box center [552, 157] width 148 height 32
select select "Efectivo"
click at [478, 141] on select "Seleccionar Efectivo Tarjeta de Crédito Depósito Débito" at bounding box center [552, 157] width 148 height 32
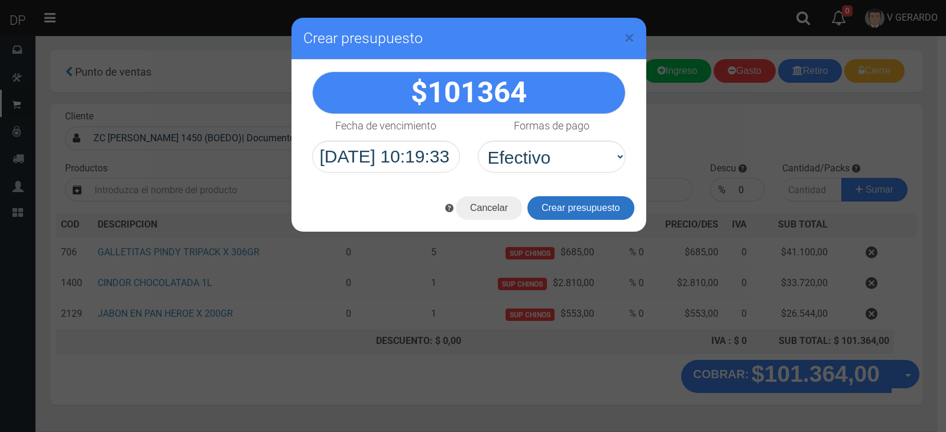
click at [582, 213] on button "Crear presupuesto" at bounding box center [581, 208] width 107 height 24
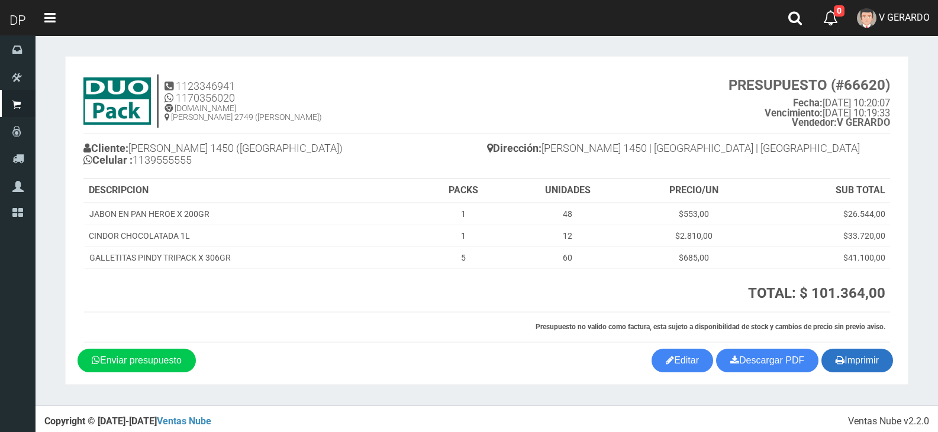
click at [852, 367] on button "Imprimir" at bounding box center [857, 361] width 72 height 24
click at [909, 20] on span "V GERARDO" at bounding box center [903, 17] width 51 height 11
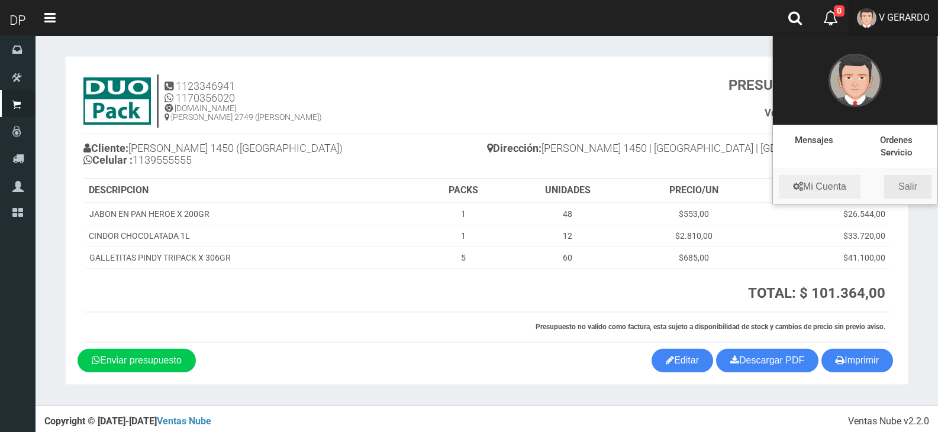
click at [916, 186] on link "Salir" at bounding box center [907, 187] width 47 height 24
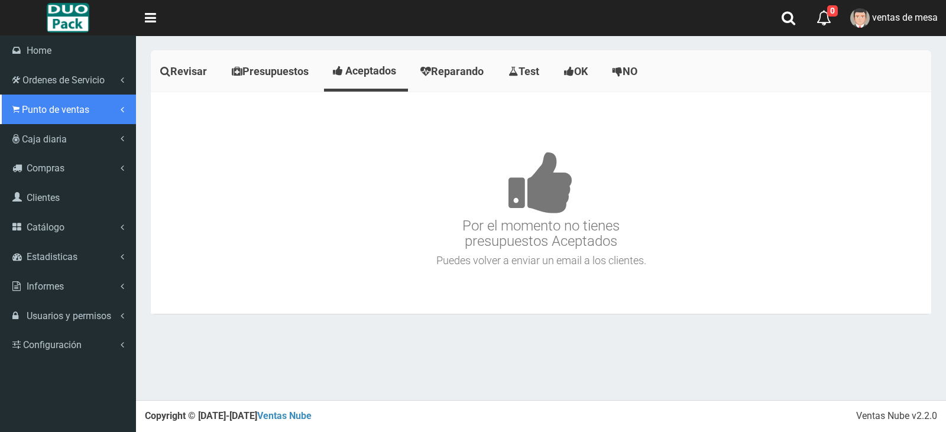
click at [38, 119] on link "Punto de ventas" at bounding box center [68, 110] width 136 height 30
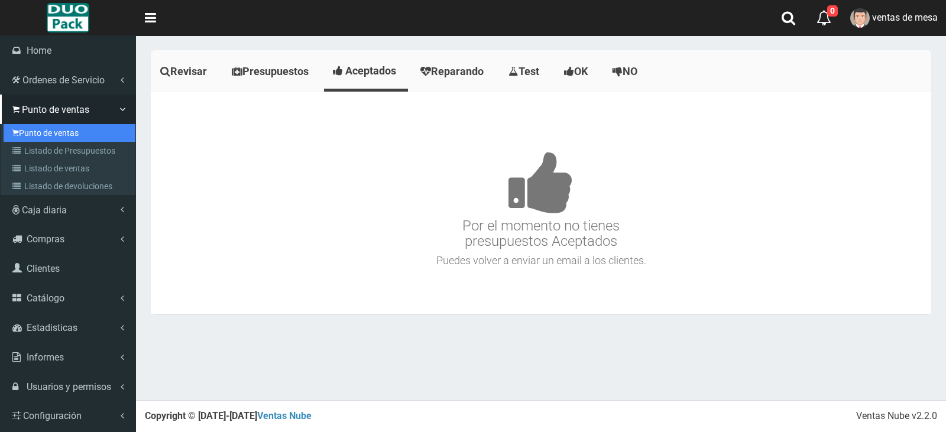
click at [64, 136] on link "Punto de ventas" at bounding box center [70, 133] width 132 height 18
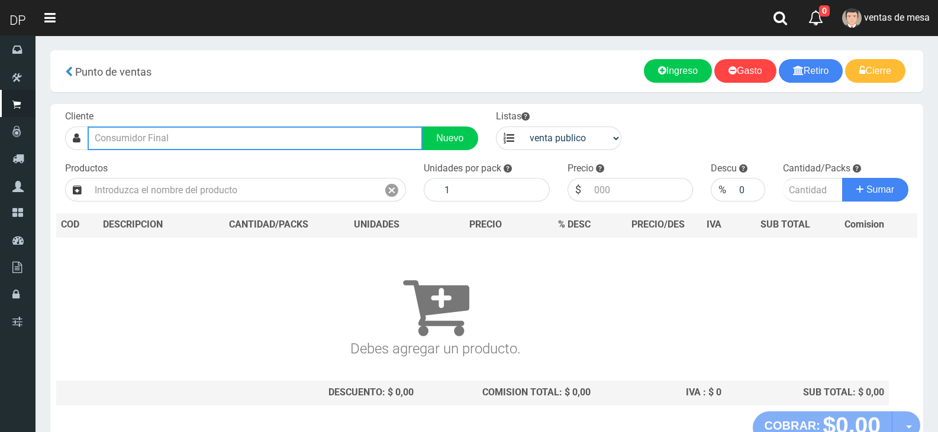
click at [211, 129] on input "text" at bounding box center [255, 139] width 335 height 24
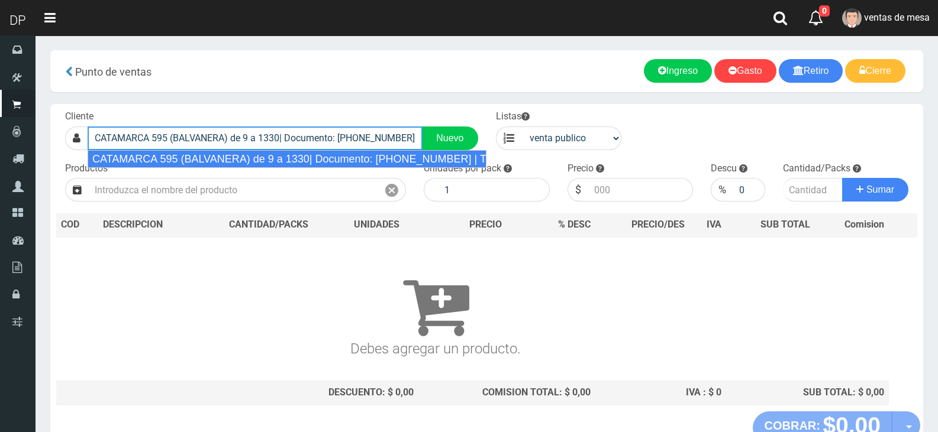
type input "CATAMARCA 595 (BALVANERA) de 9 a 1330| Documento: [PHONE_NUMBER] | Teléfono:"
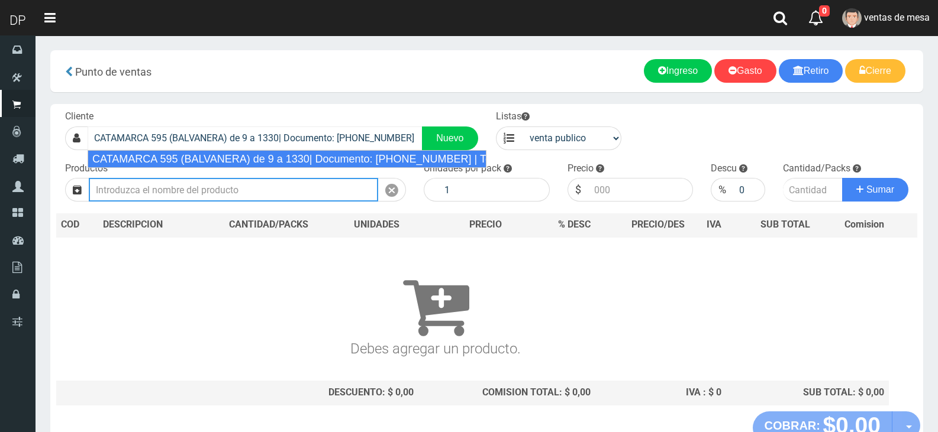
select select "2"
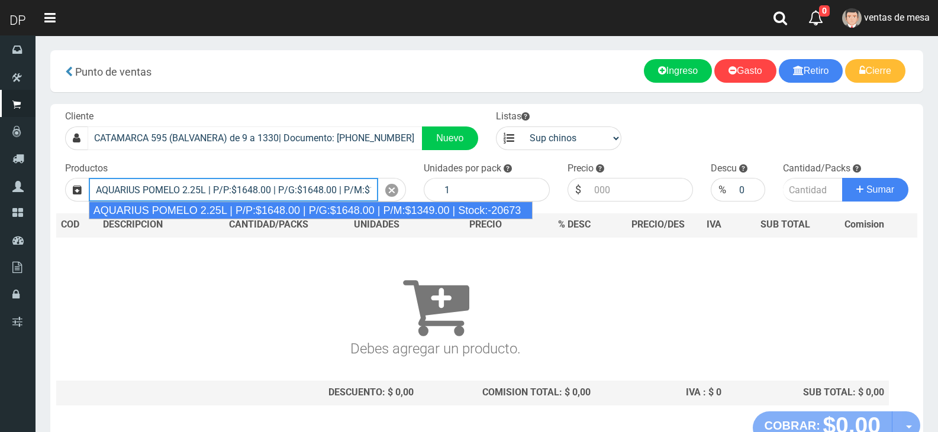
type input "AQUARIUS POMELO 2.25L | P/P:$1648.00 | P/G:$1648.00 | P/M:$1349.00 | Stock:-206…"
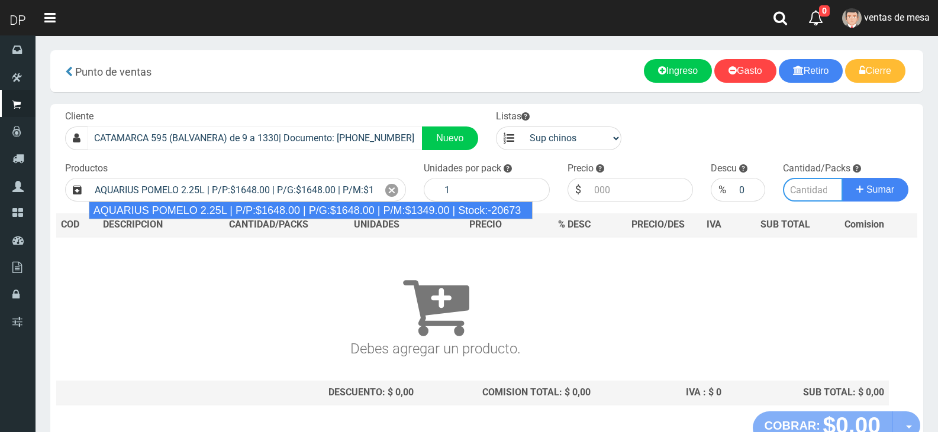
type input "6"
type input "1648.00"
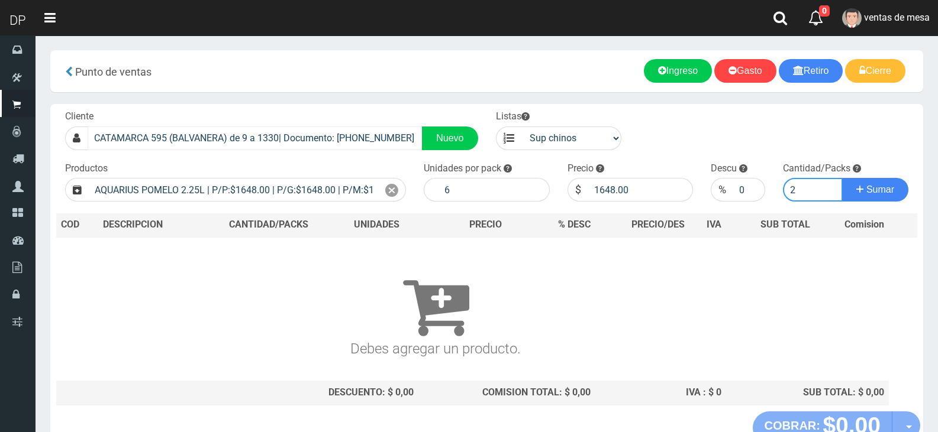
type input "3"
click at [842, 178] on button "Sumar" at bounding box center [875, 190] width 66 height 24
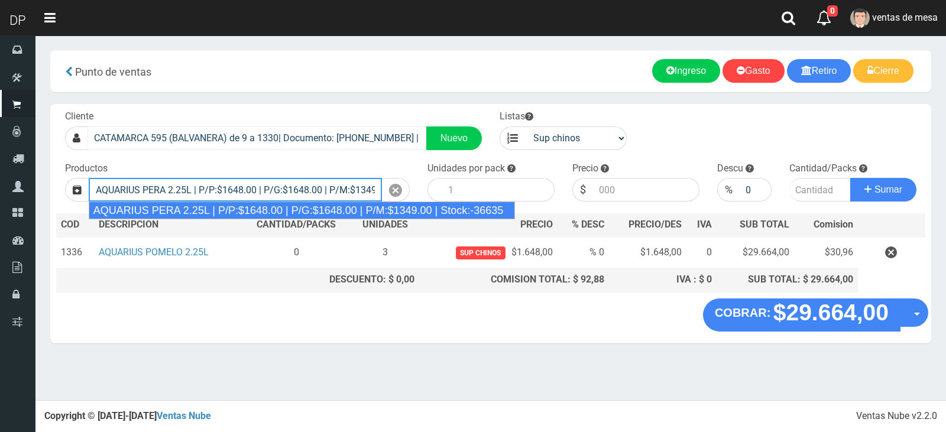
type input "AQUARIUS PERA 2.25L | P/P:$1648.00 | P/G:$1648.00 | P/M:$1349.00 | Stock:-36635"
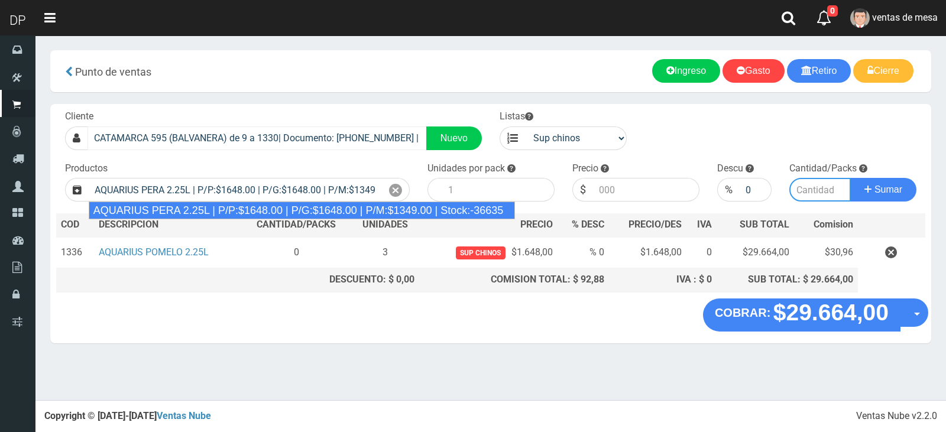
type input "6"
type input "1648.00"
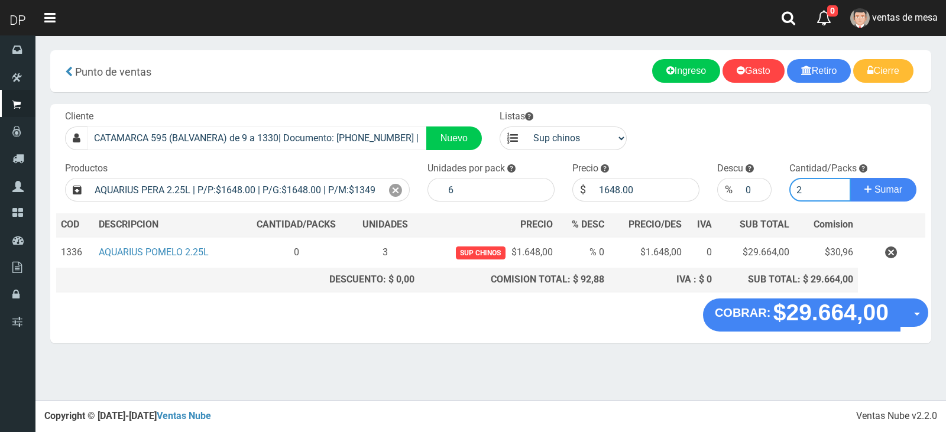
type input "2"
click at [851, 178] on button "Sumar" at bounding box center [884, 190] width 66 height 24
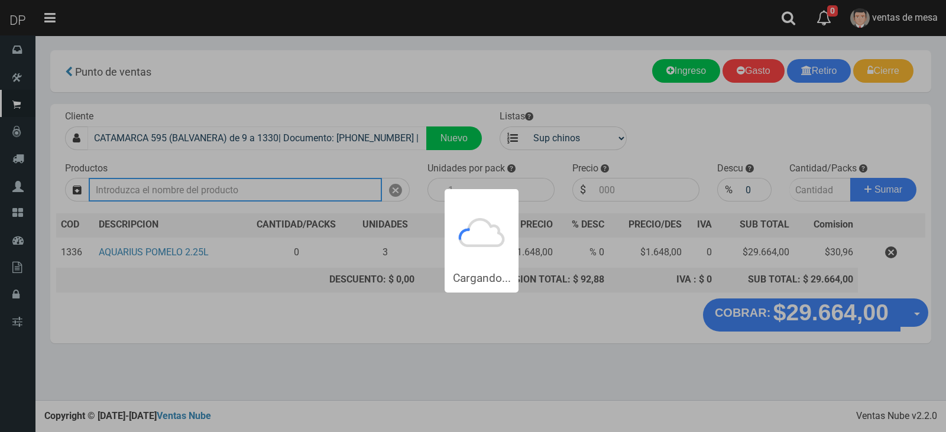
type input "1"
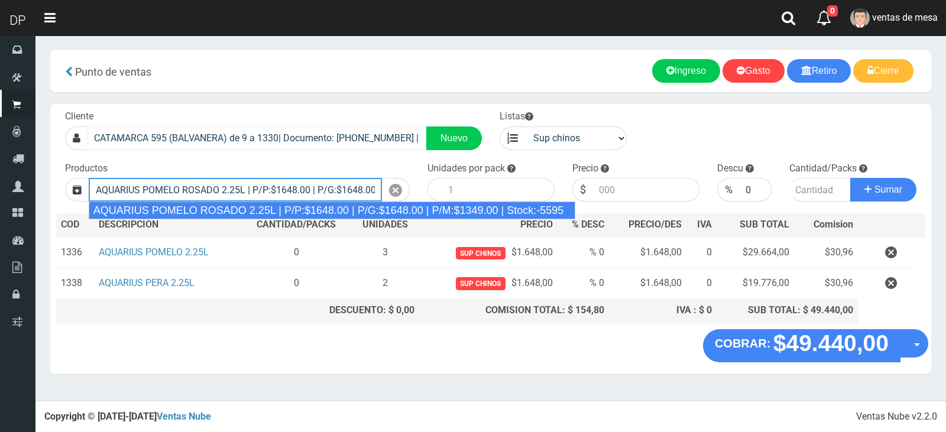
scroll to position [0, 127]
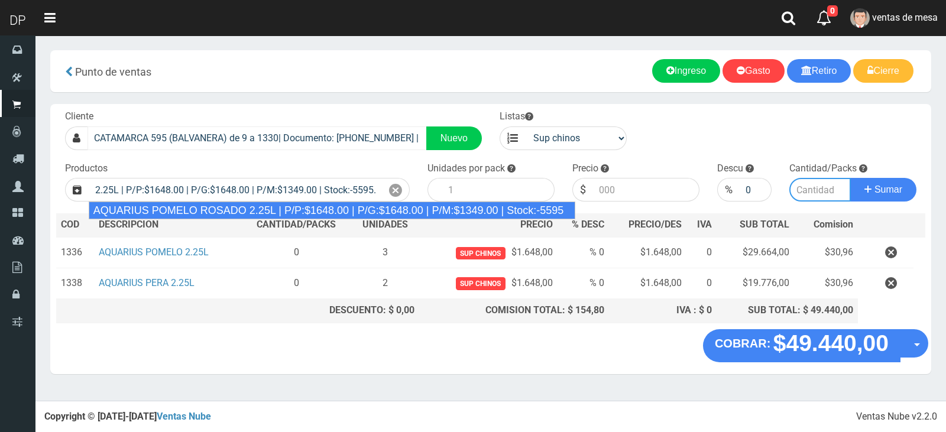
type input "AQUARIUS POMELO ROSADO 2.25L | P/P:$1648.00 | P/G:$1648.00 | P/M:$1349.00 | Sto…"
type input "6"
type input "1648.00"
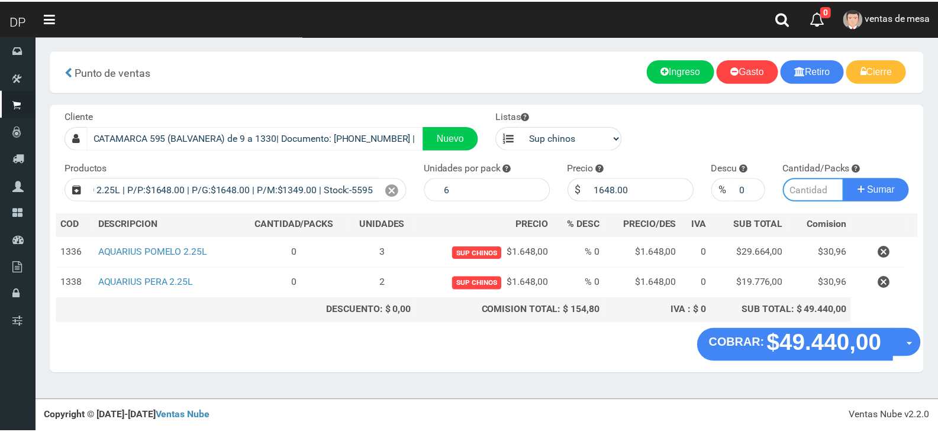
scroll to position [0, 0]
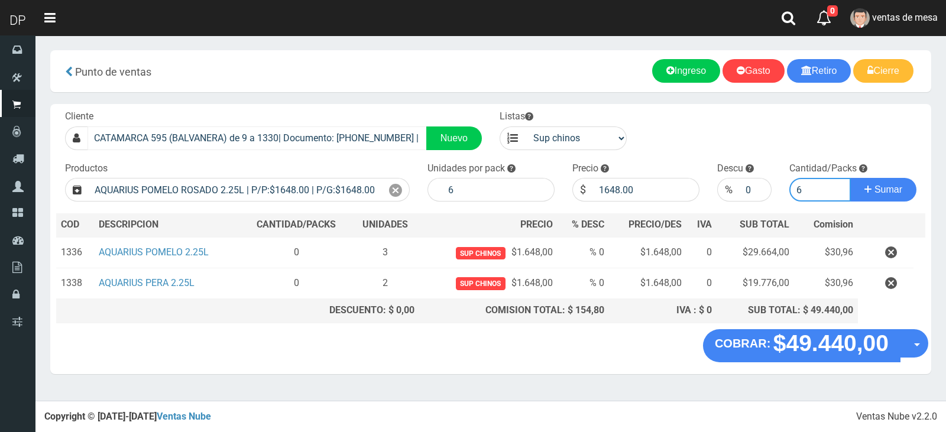
type input "6"
click at [851, 178] on button "Sumar" at bounding box center [884, 190] width 66 height 24
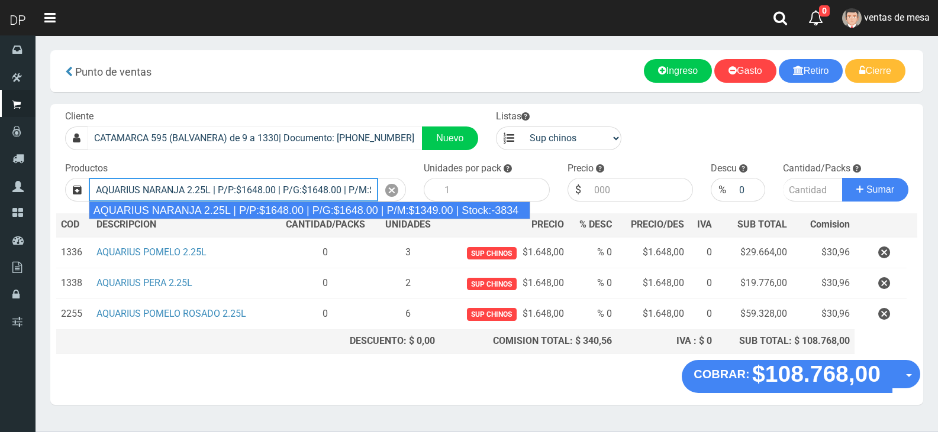
type input "AQUARIUS NARANJA 2.25L | P/P:$1648.00 | P/G:$1648.00 | P/M:$1349.00 | Stock:-38…"
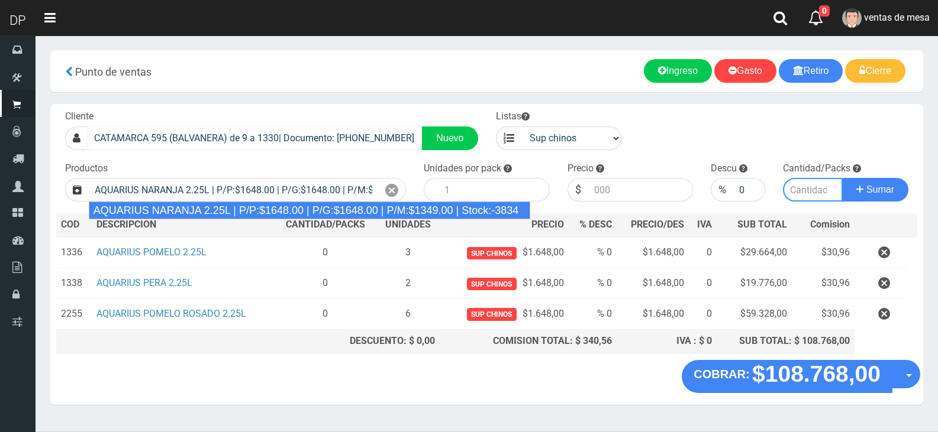
type input "6"
type input "1648.00"
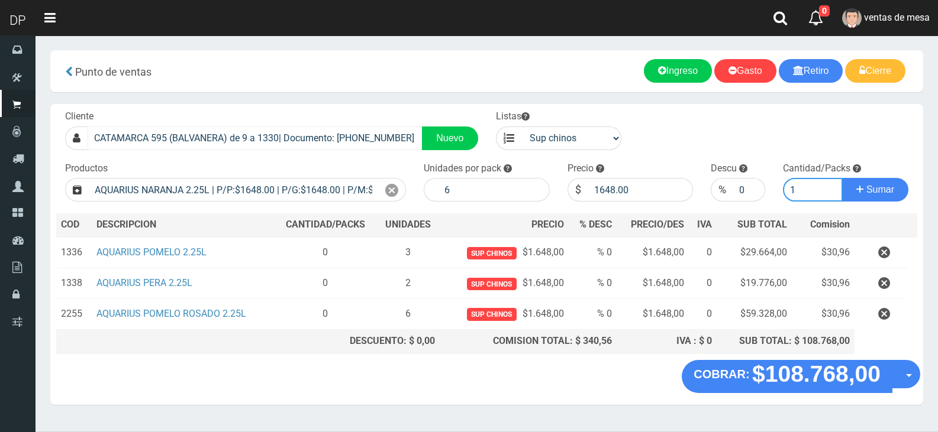
type input "1"
click at [842, 178] on button "Sumar" at bounding box center [875, 190] width 66 height 24
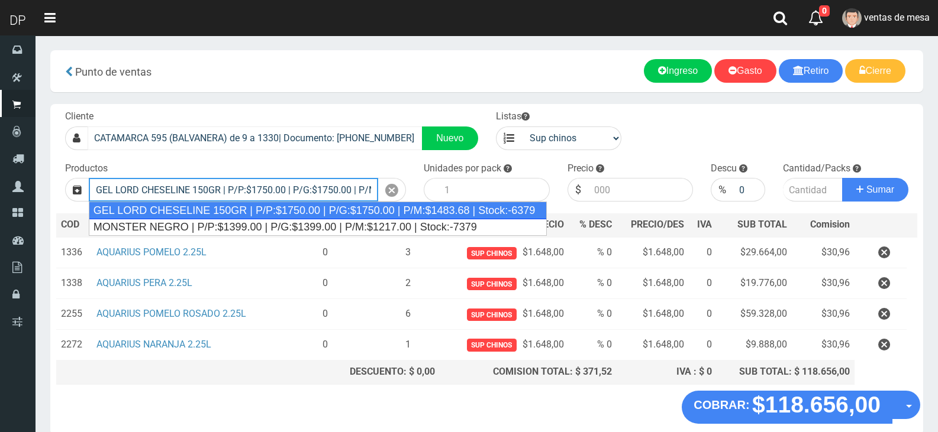
type input "GEL LORD CHESELINE 150GR | P/P:$1750.00 | P/G:$1750.00 | P/M:$1483.68 | Stock:-…"
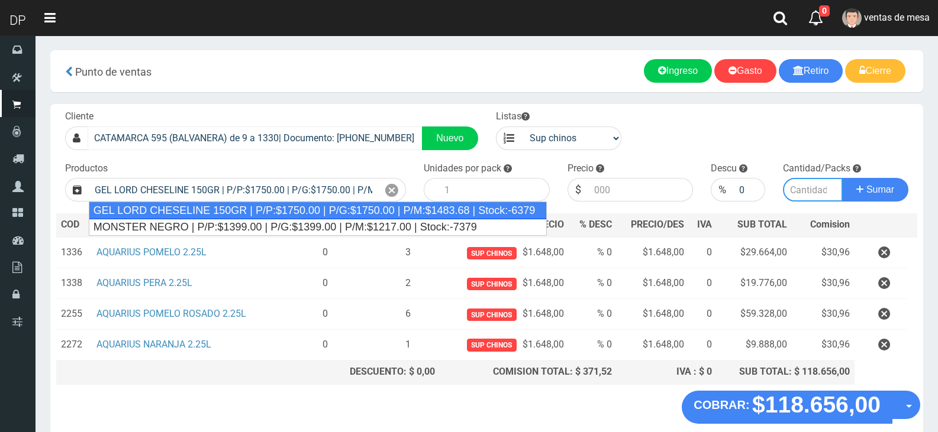
type input "12"
type input "1750.00"
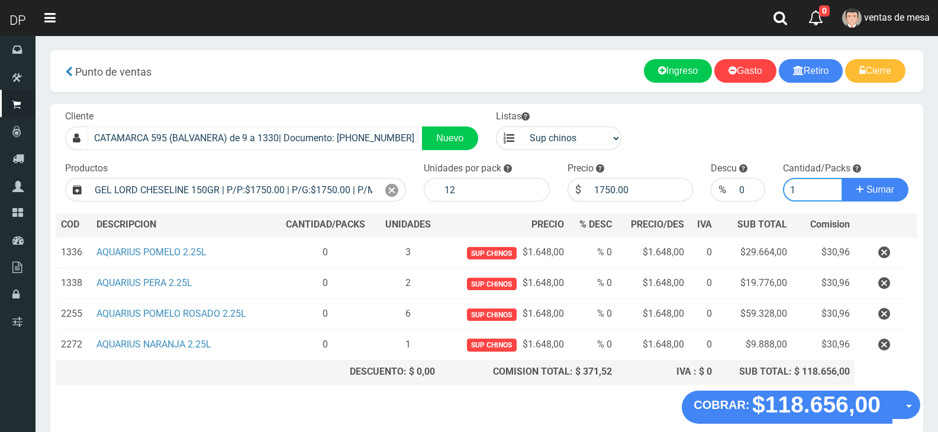
type input "2"
click at [736, 186] on input "0" at bounding box center [748, 190] width 31 height 24
type input "10"
click at [842, 178] on button "Sumar" at bounding box center [875, 190] width 66 height 24
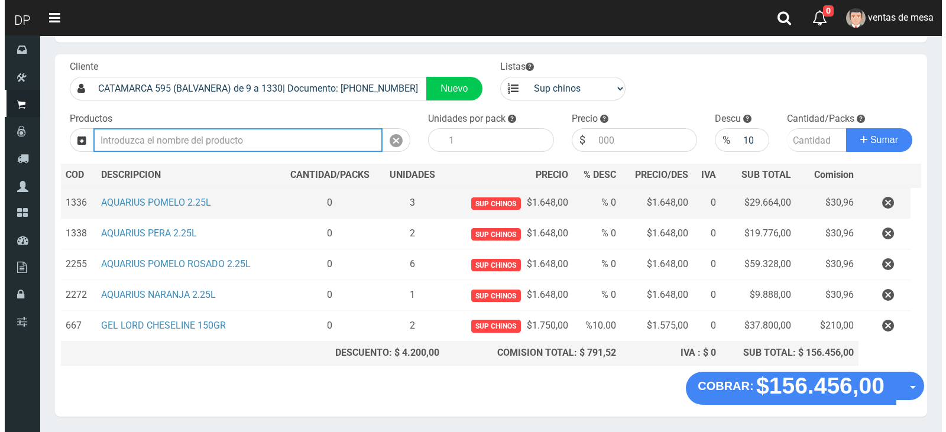
scroll to position [88, 0]
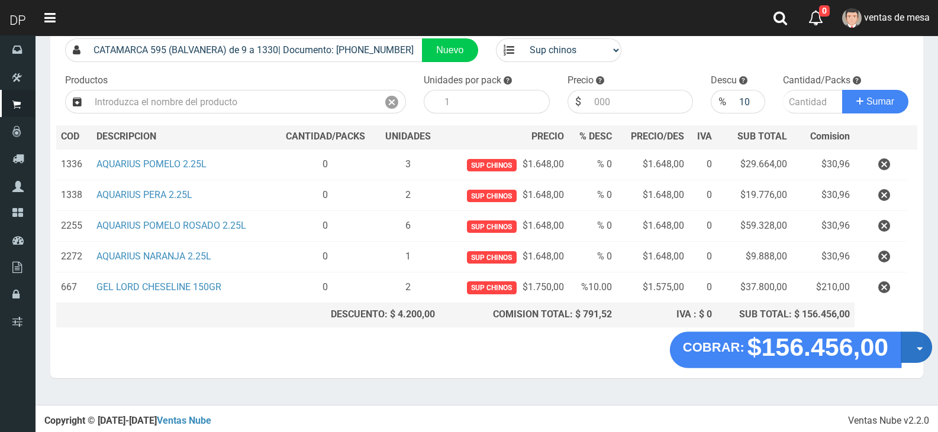
click at [905, 350] on button "Opciones" at bounding box center [915, 347] width 31 height 31
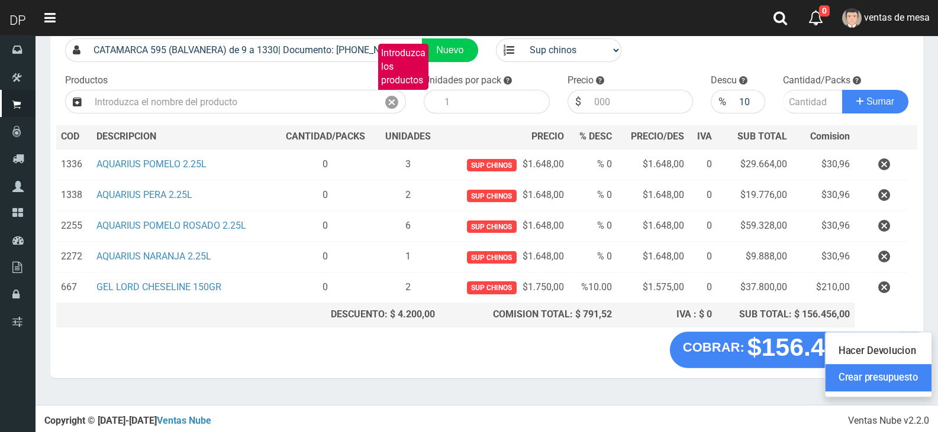
click at [884, 380] on link "Crear presupuesto" at bounding box center [878, 377] width 106 height 27
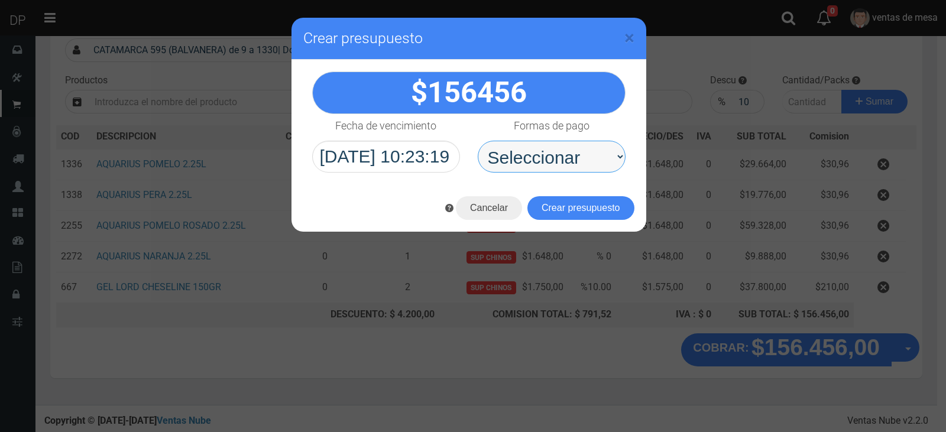
click at [558, 169] on select "Seleccionar Efectivo Tarjeta de Crédito Depósito Débito" at bounding box center [552, 157] width 148 height 32
select select "Efectivo"
click at [478, 141] on select "Seleccionar Efectivo Tarjeta de Crédito Depósito Débito" at bounding box center [552, 157] width 148 height 32
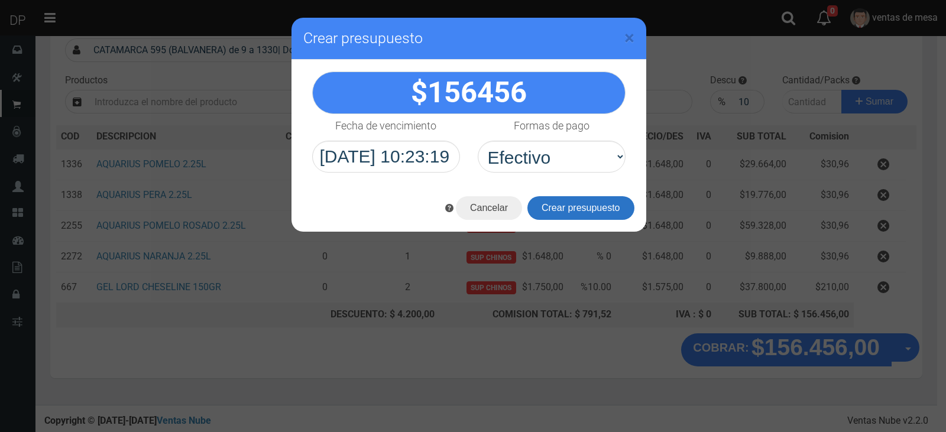
click at [573, 208] on button "Crear presupuesto" at bounding box center [581, 208] width 107 height 24
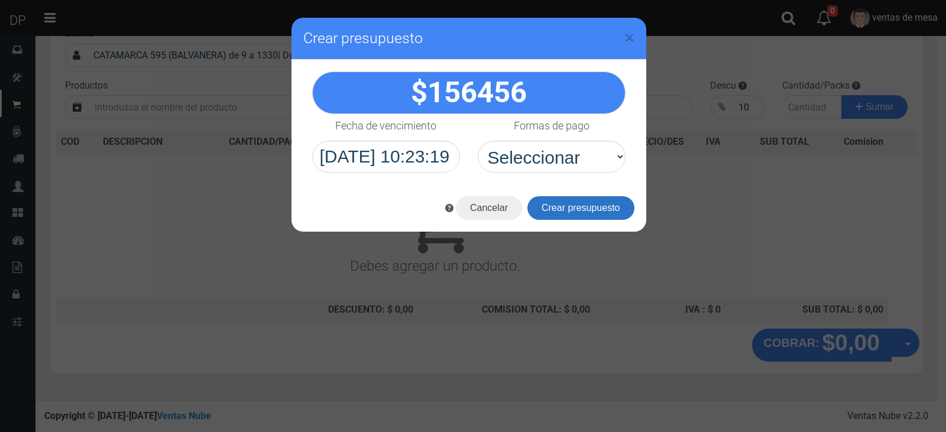
scroll to position [78, 0]
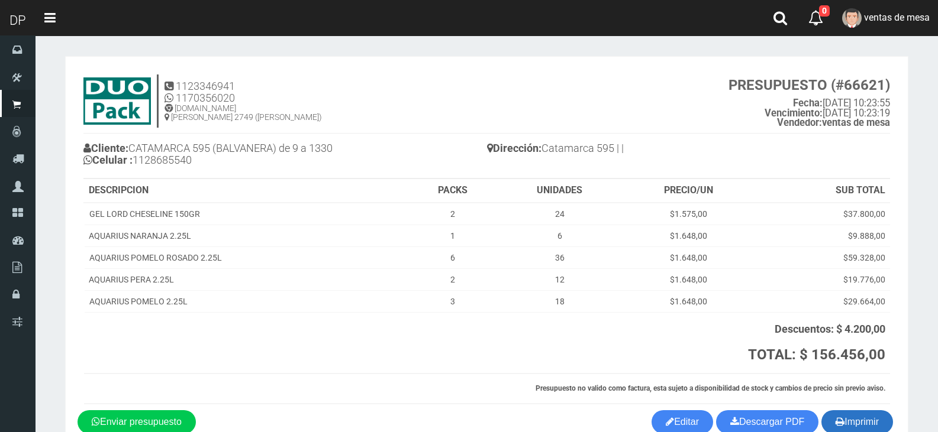
click at [861, 420] on button "Imprimir" at bounding box center [857, 423] width 72 height 24
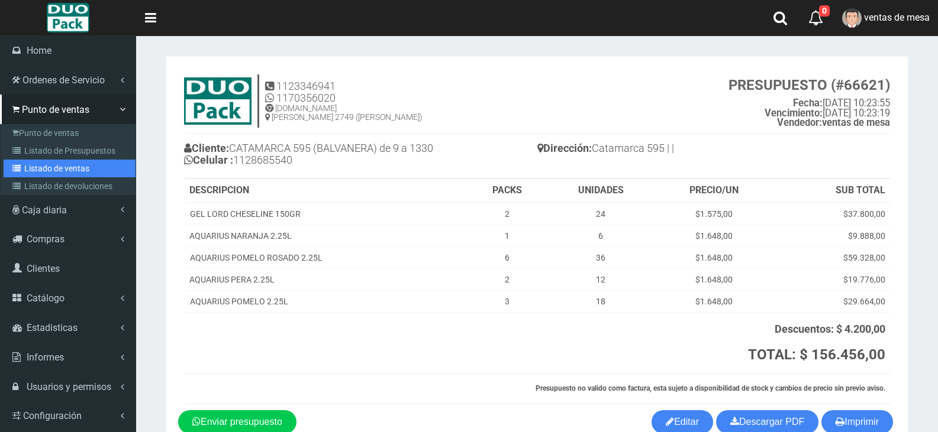
click at [28, 172] on link "Listado de ventas" at bounding box center [70, 169] width 132 height 18
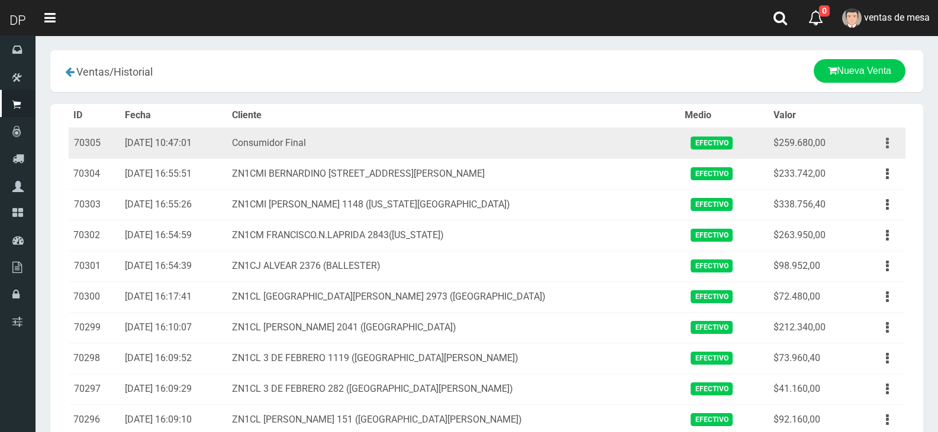
click at [886, 140] on icon "button" at bounding box center [886, 143] width 3 height 21
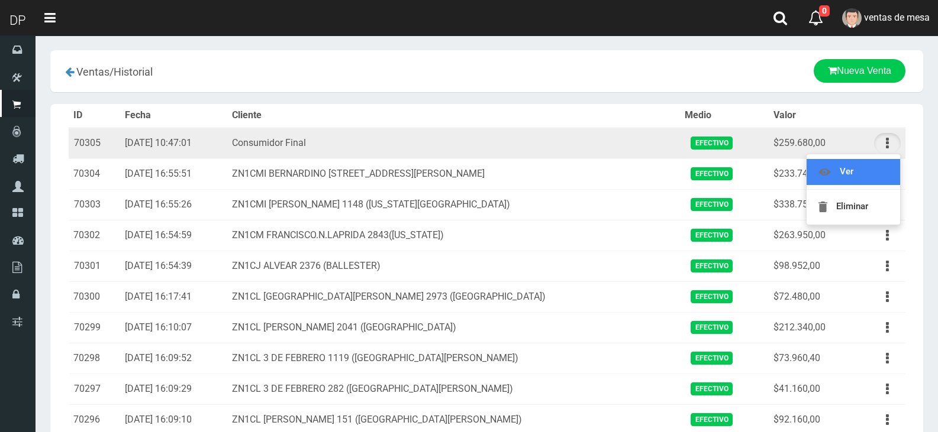
click at [887, 166] on link "Ver" at bounding box center [852, 172] width 93 height 26
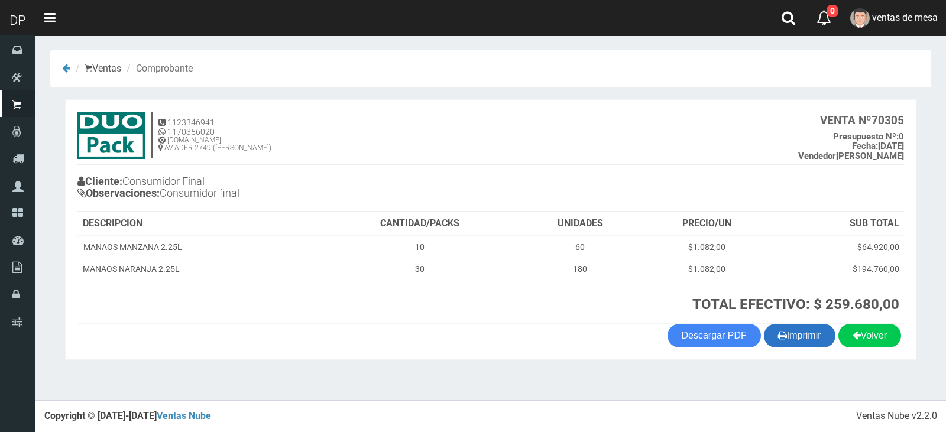
click at [784, 328] on button "Imprimir" at bounding box center [800, 336] width 72 height 24
click at [784, 331] on button "Imprimir" at bounding box center [800, 336] width 72 height 24
drag, startPoint x: 142, startPoint y: 142, endPoint x: 302, endPoint y: 11, distance: 206.8
click at [332, 101] on section "1123346941 1170356020 [DOMAIN_NAME] AV ADER 2749 ([PERSON_NAME]) VENTA Nº 70305…" at bounding box center [491, 229] width 852 height 261
click at [792, 331] on button "Imprimir" at bounding box center [800, 336] width 72 height 24
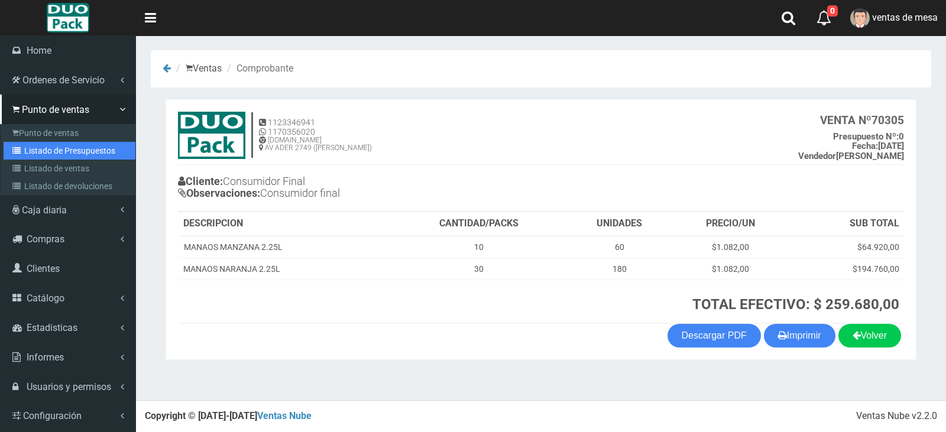
click at [21, 155] on link "Listado de Presupuestos" at bounding box center [70, 151] width 132 height 18
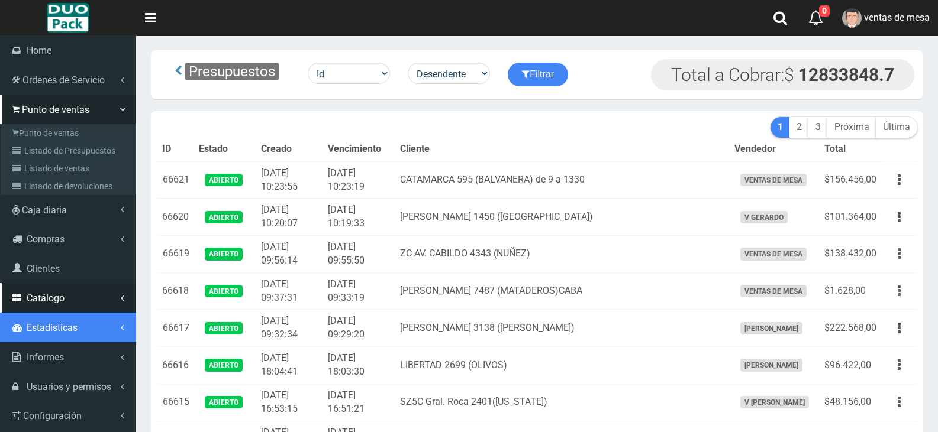
drag, startPoint x: 34, startPoint y: 313, endPoint x: 41, endPoint y: 305, distance: 10.9
click at [34, 313] on link "Estadisticas" at bounding box center [68, 328] width 136 height 30
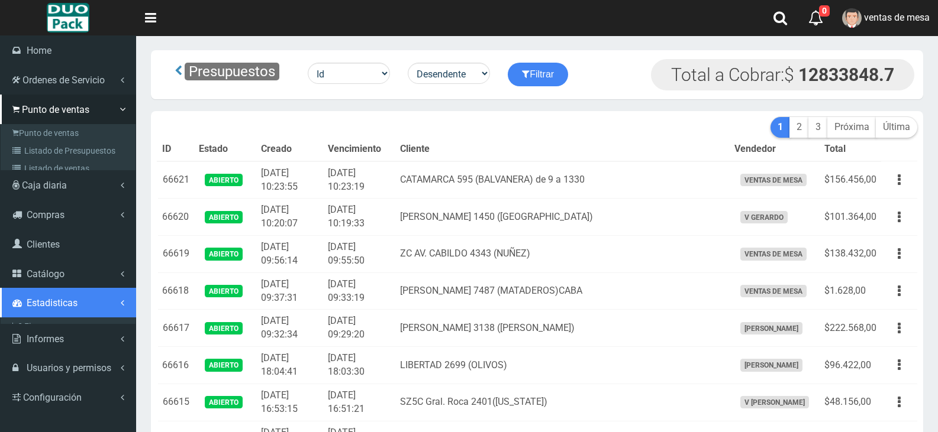
click at [43, 301] on li "Estadisticas Finanzas" at bounding box center [68, 305] width 136 height 35
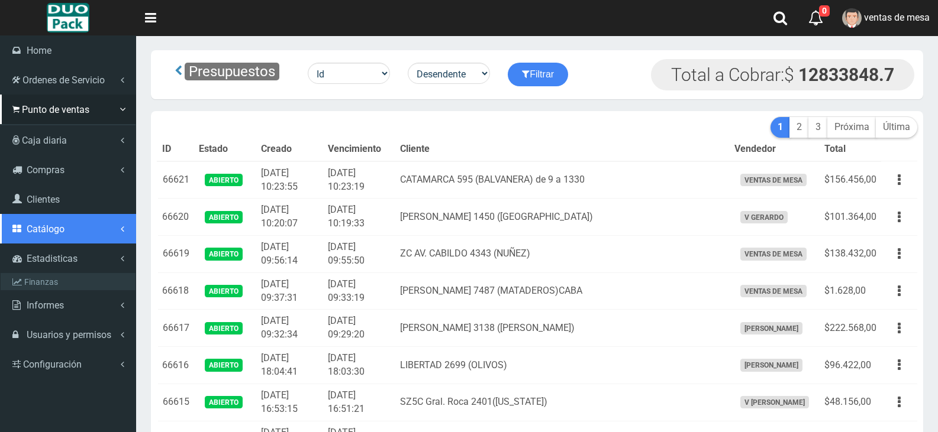
click at [58, 234] on link "Catálogo" at bounding box center [68, 229] width 136 height 30
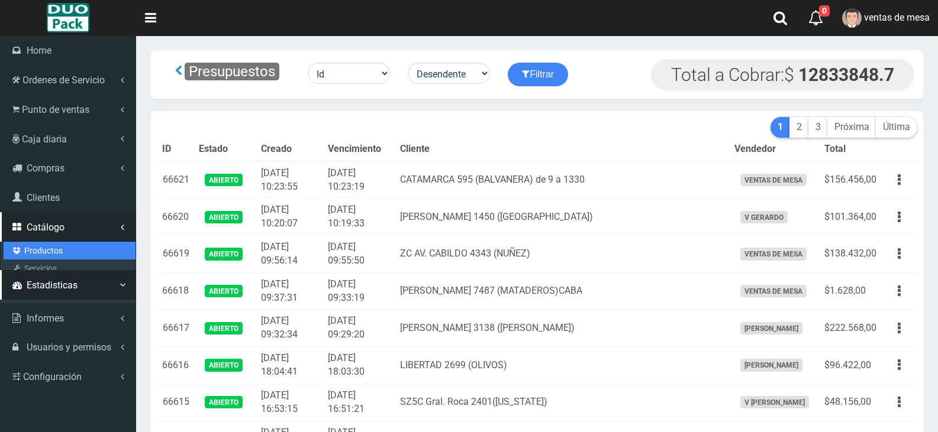
click at [64, 246] on link "Productos" at bounding box center [70, 251] width 132 height 18
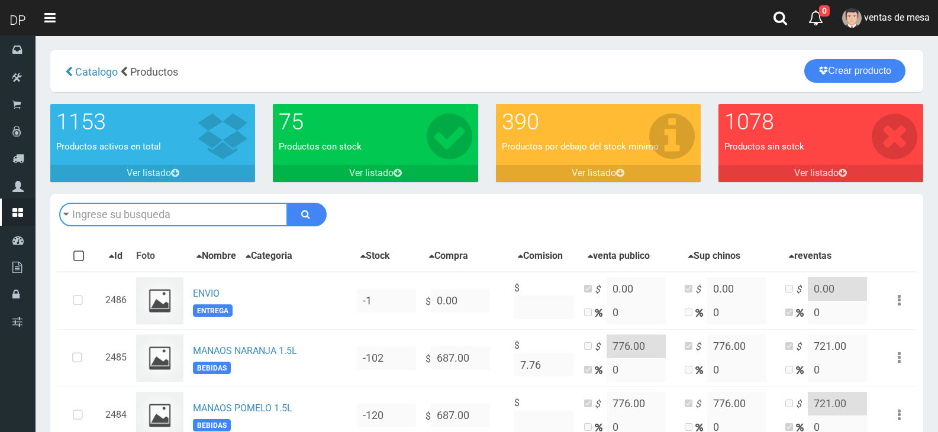
click at [185, 218] on input "text" at bounding box center [173, 215] width 228 height 24
type input "ODORON"
click at [287, 203] on button "submit" at bounding box center [307, 215] width 40 height 24
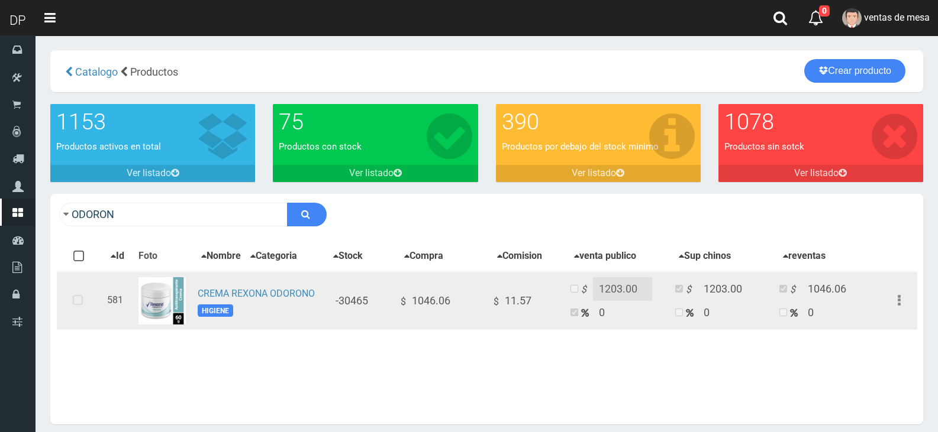
click at [61, 300] on td at bounding box center [80, 301] width 46 height 58
click at [80, 292] on icon at bounding box center [77, 301] width 31 height 39
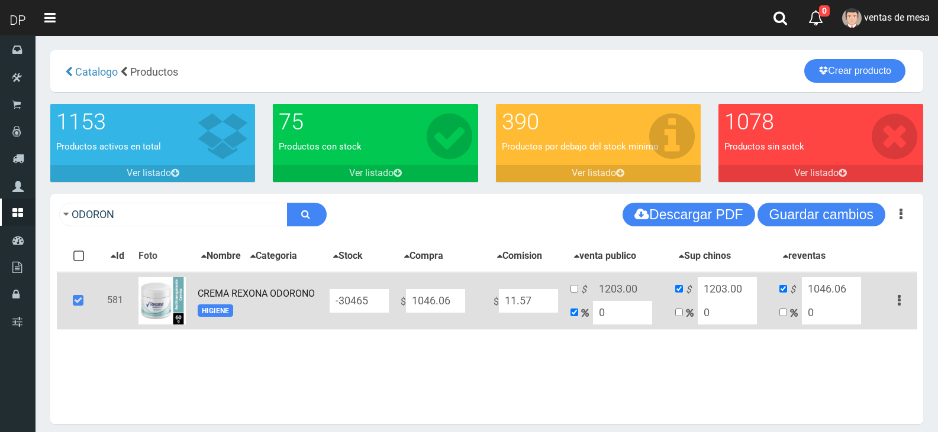
click at [458, 309] on input "1046.06" at bounding box center [435, 301] width 59 height 24
click at [457, 309] on input "1046.06" at bounding box center [435, 301] width 59 height 24
type input "1"
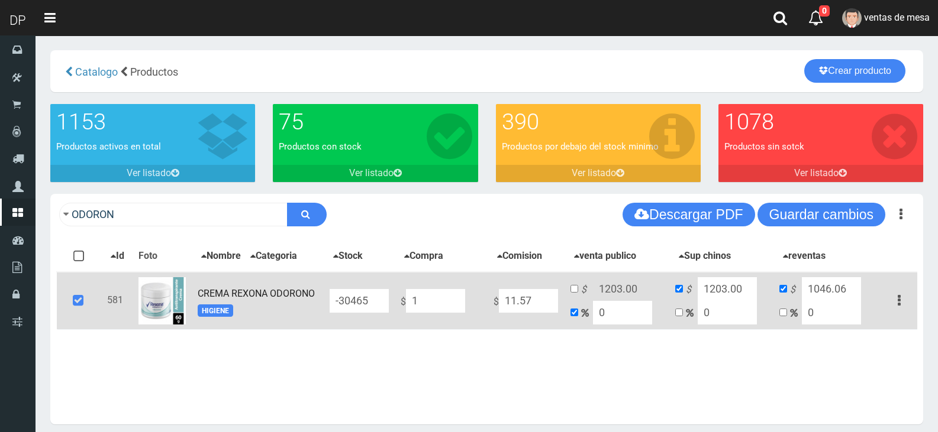
type input "1"
type input "115"
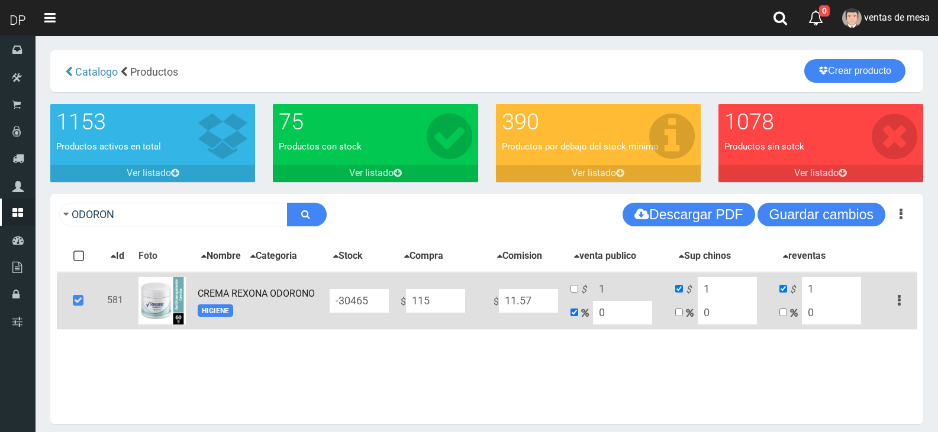
type input "115"
type input "1150"
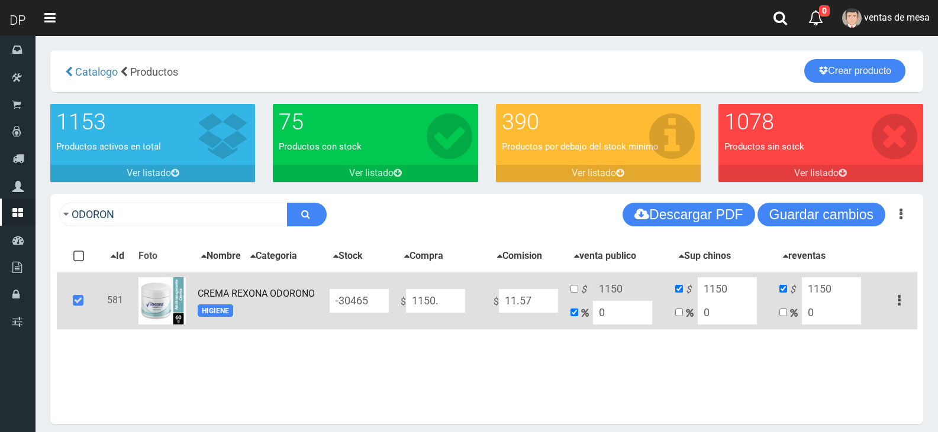
type input "1150.6"
type input "1150.66"
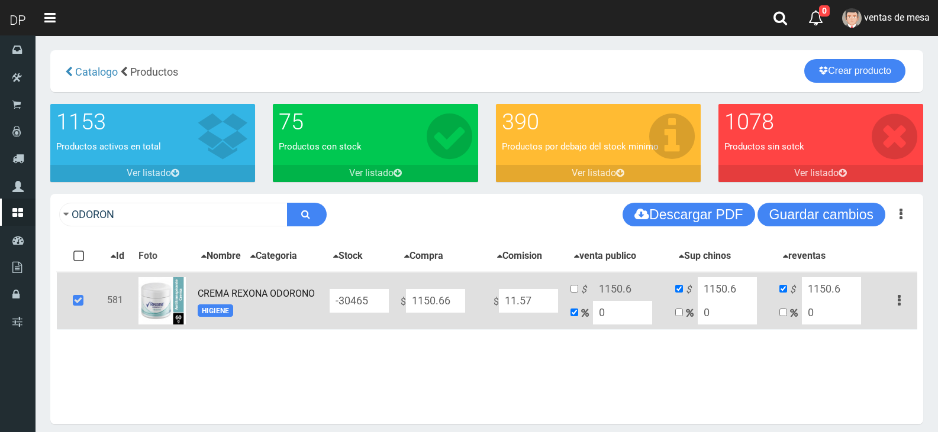
type input "1150.66"
click at [576, 290] on input "checkbox" at bounding box center [574, 289] width 8 height 8
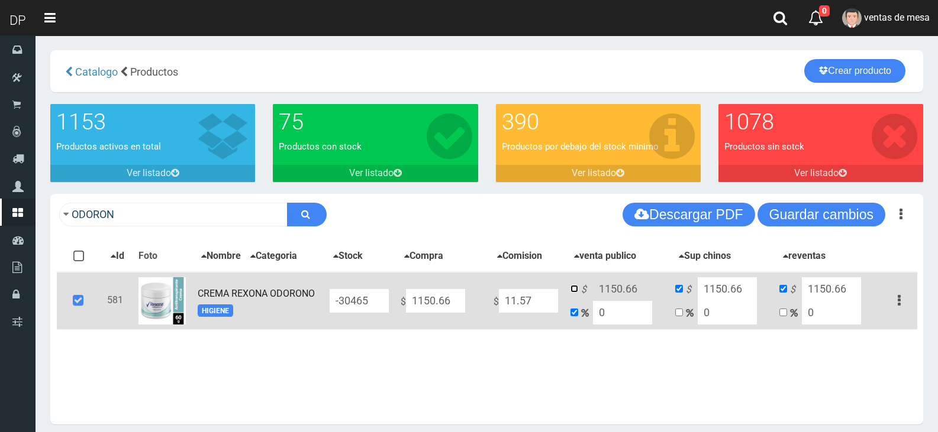
checkbox input "true"
checkbox input "false"
click at [604, 283] on input "1150.66" at bounding box center [622, 289] width 59 height 24
type input "1323"
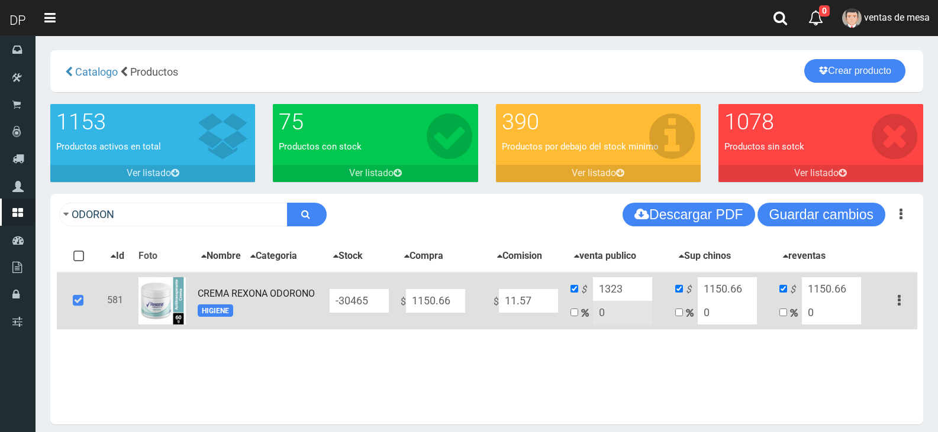
click at [718, 279] on input "1150.66" at bounding box center [726, 289] width 59 height 24
type input "1323"
click at [852, 280] on input "1150.66" at bounding box center [830, 289] width 59 height 24
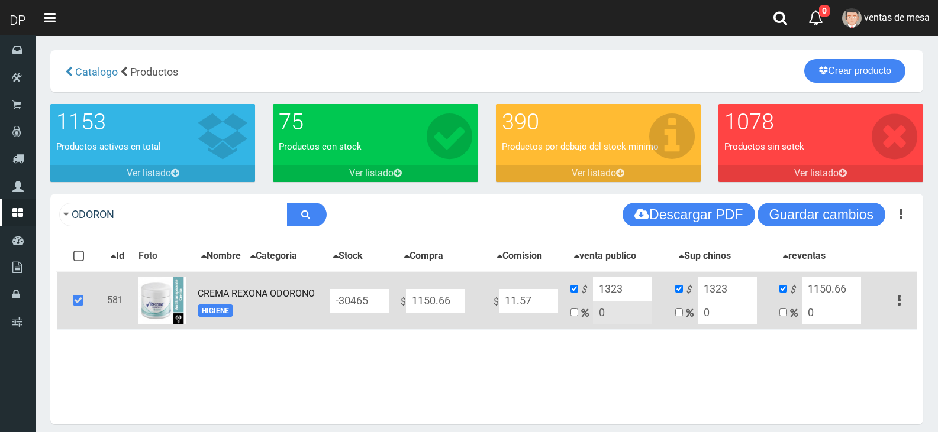
click at [852, 280] on input "1150.66" at bounding box center [830, 289] width 59 height 24
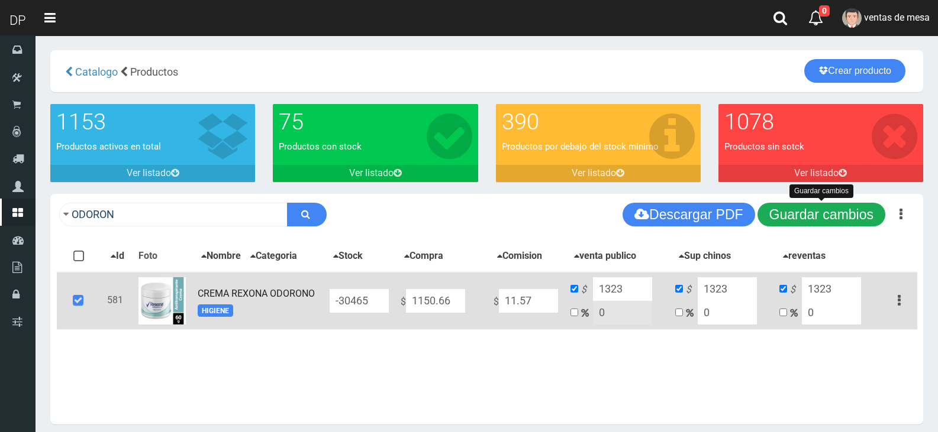
type input "1323"
click at [839, 225] on button "Guardar cambios" at bounding box center [821, 215] width 128 height 24
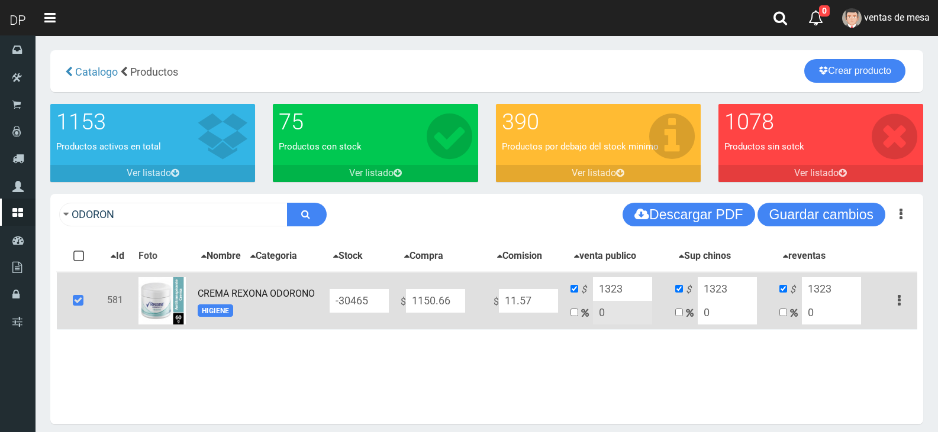
click at [88, 295] on icon at bounding box center [78, 301] width 32 height 39
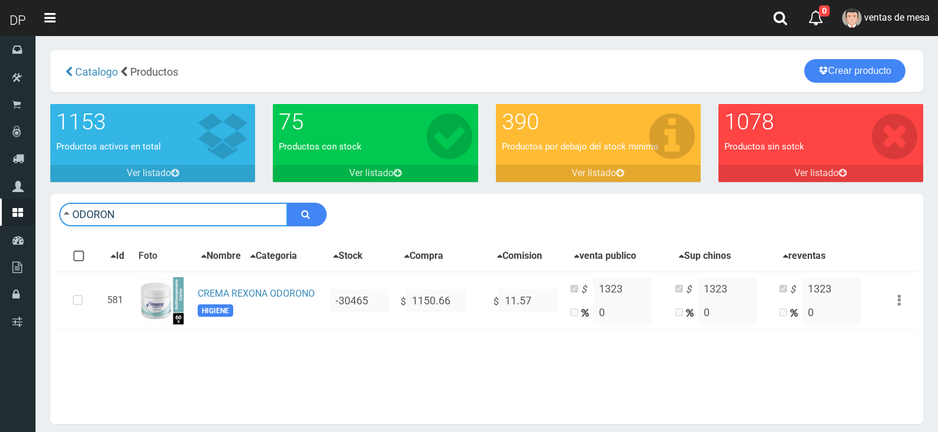
click at [174, 214] on input "ODORON" at bounding box center [173, 215] width 228 height 24
drag, startPoint x: 174, startPoint y: 214, endPoint x: 171, endPoint y: 249, distance: 35.1
click at [177, 214] on input "ODORON" at bounding box center [173, 215] width 228 height 24
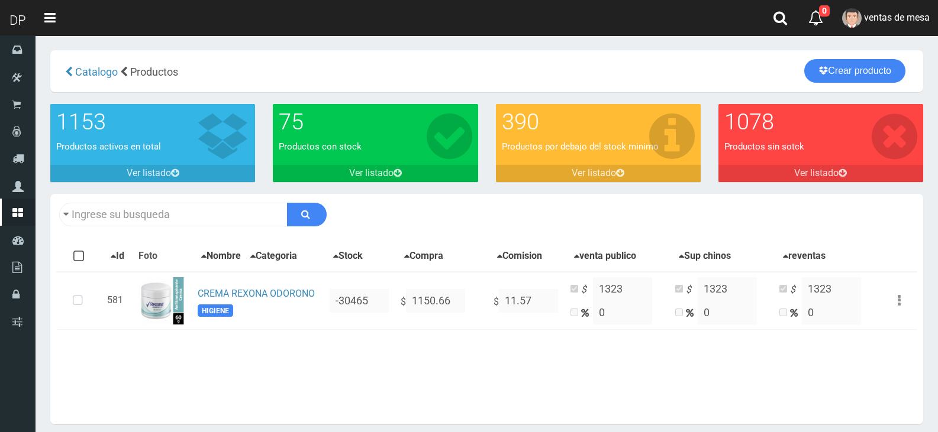
click at [387, 379] on div "Con stock Sin Stock Stock Minimo Todos Ninguno Id $" at bounding box center [486, 329] width 861 height 177
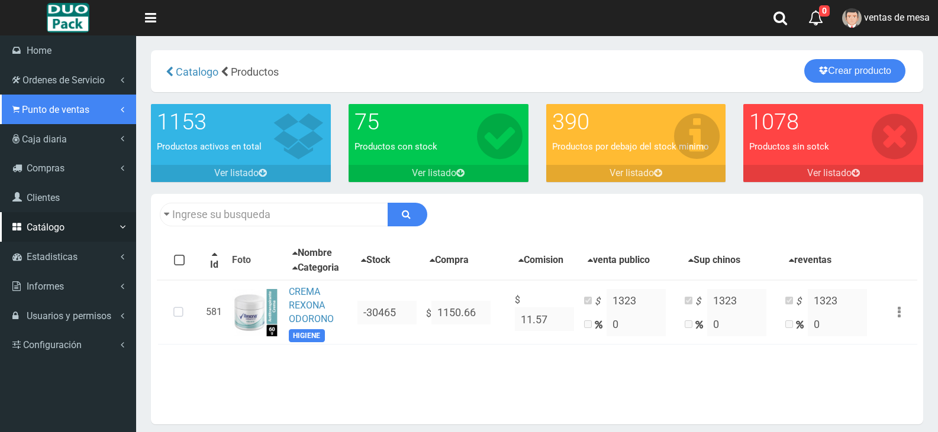
click at [50, 109] on span "Punto de ventas" at bounding box center [55, 109] width 67 height 11
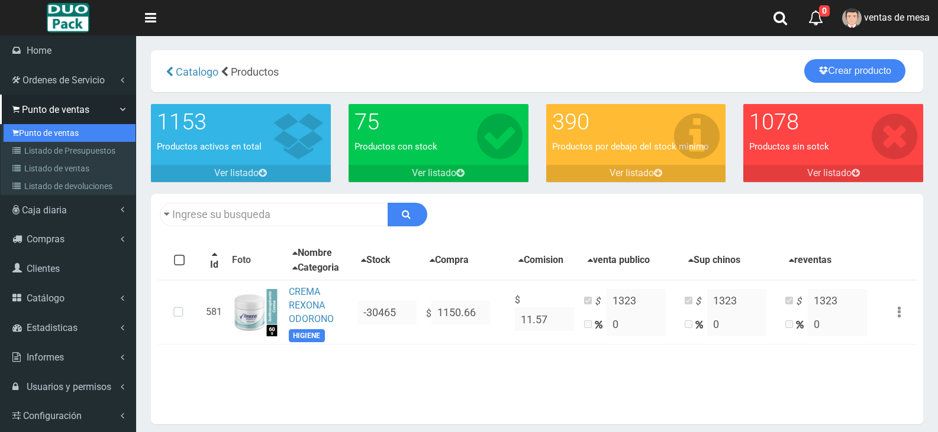
click at [61, 128] on link "Punto de ventas" at bounding box center [70, 133] width 132 height 18
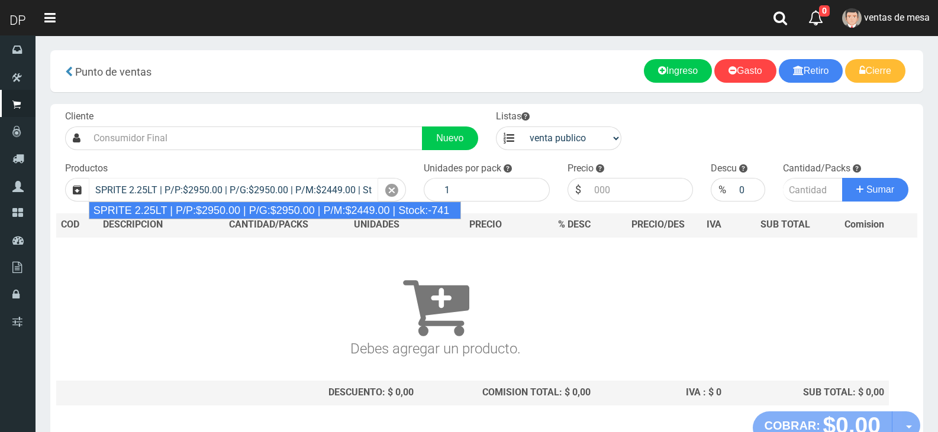
type input "SPRITE 2.25LT | P/P:$2950.00 | P/G:$2950.00 | P/M:$2449.00 | Stock:-741"
type input "8"
type input "2950.00"
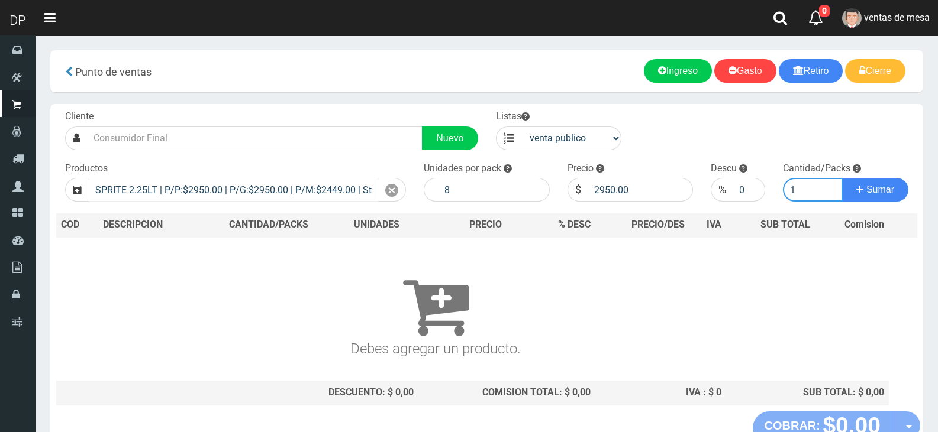
type input "1"
click at [842, 178] on button "Sumar" at bounding box center [875, 190] width 66 height 24
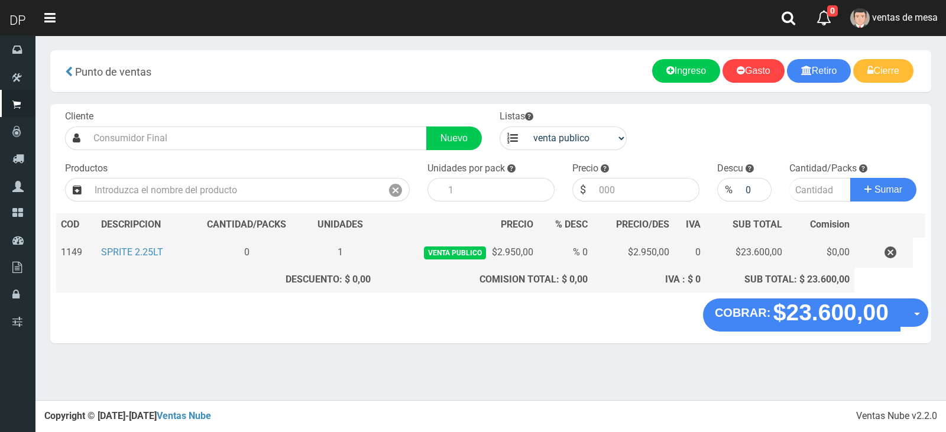
click at [909, 254] on td at bounding box center [884, 252] width 59 height 31
click at [900, 252] on button "button" at bounding box center [890, 253] width 35 height 21
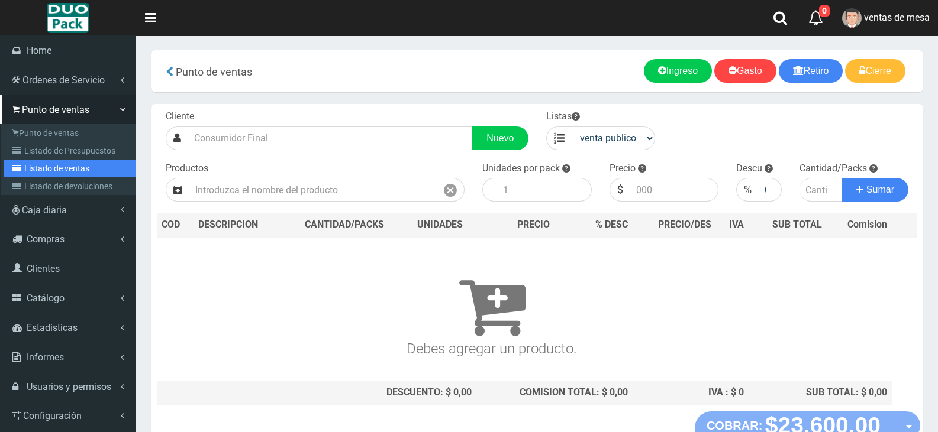
click at [52, 170] on link "Listado de ventas" at bounding box center [70, 169] width 132 height 18
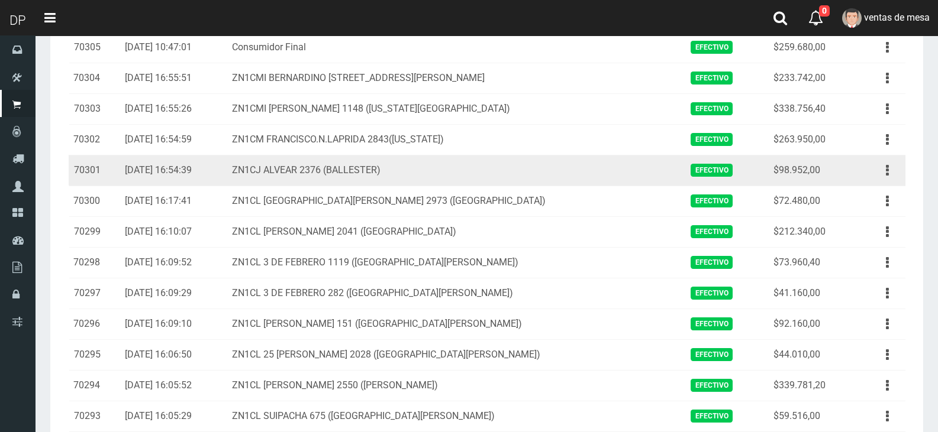
scroll to position [59, 0]
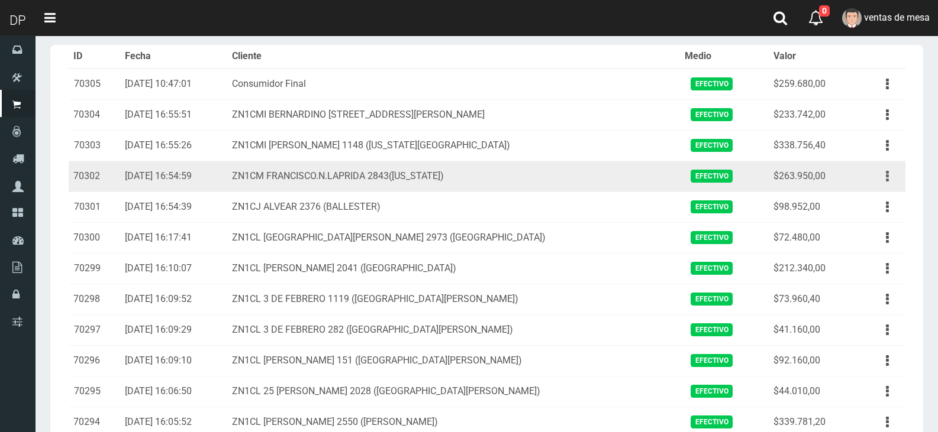
click at [885, 176] on button "button" at bounding box center [887, 176] width 27 height 21
click at [878, 200] on link "Ver" at bounding box center [852, 205] width 93 height 26
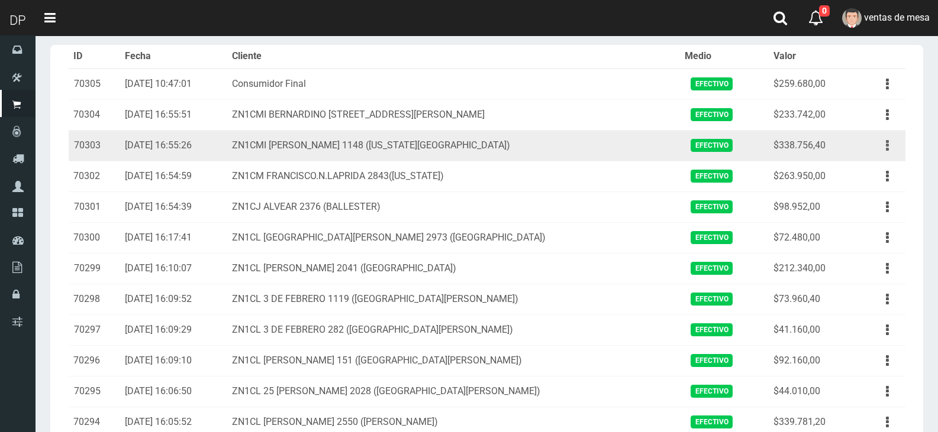
click at [888, 143] on button "button" at bounding box center [887, 145] width 27 height 21
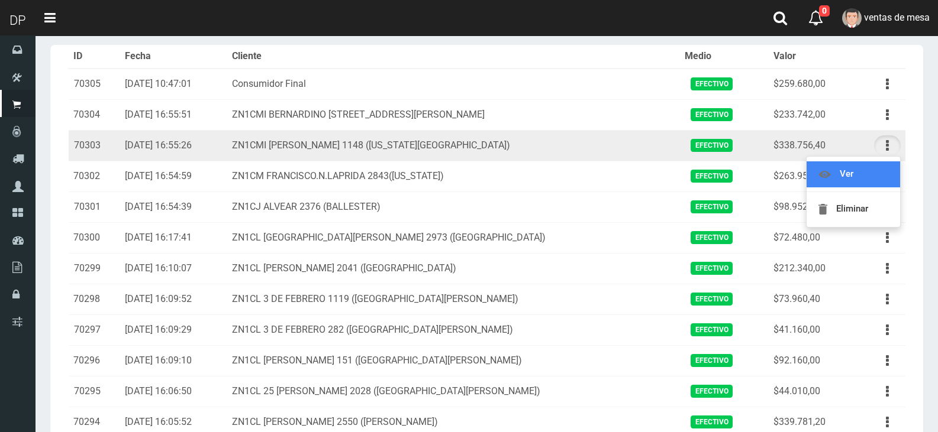
click at [883, 171] on link "Ver" at bounding box center [852, 174] width 93 height 26
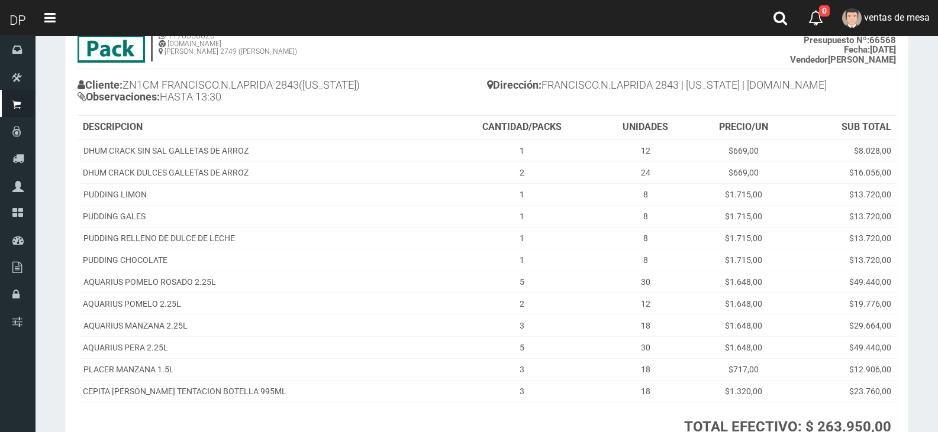
scroll to position [199, 0]
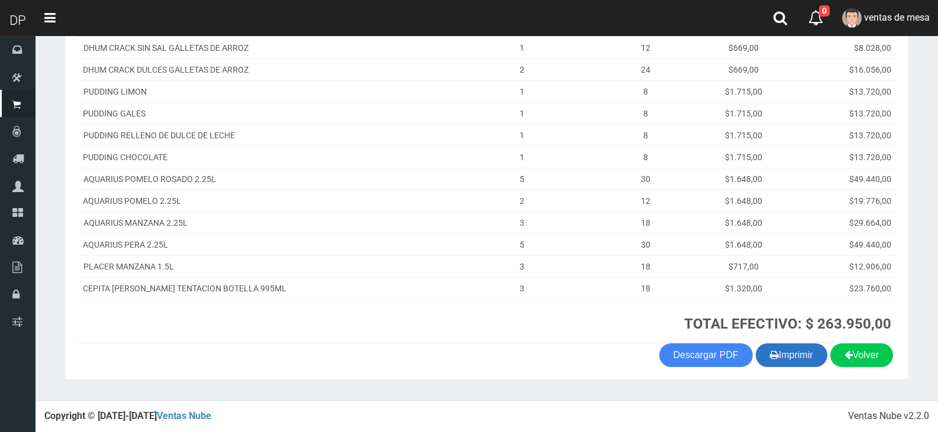
click at [809, 353] on button "Imprimir" at bounding box center [791, 356] width 72 height 24
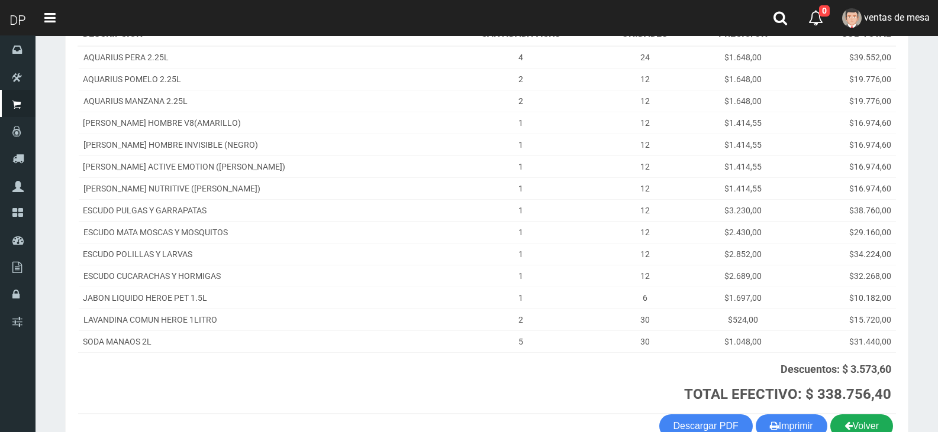
scroll to position [237, 0]
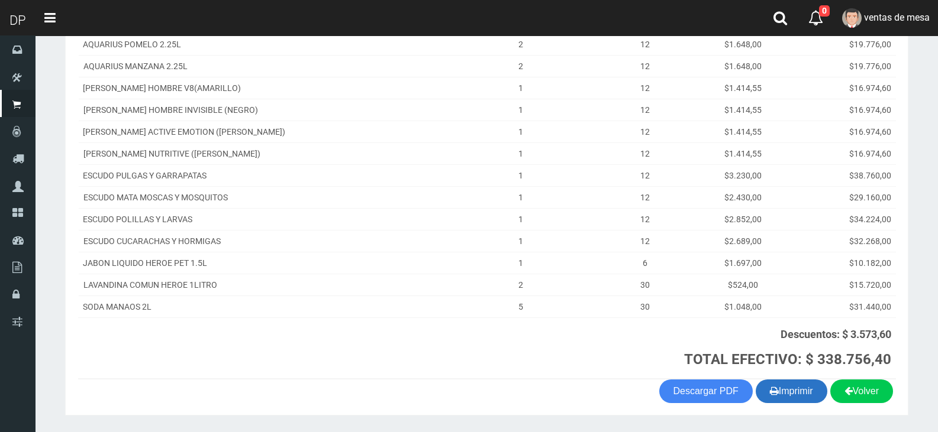
click at [784, 386] on button "Imprimir" at bounding box center [791, 392] width 72 height 24
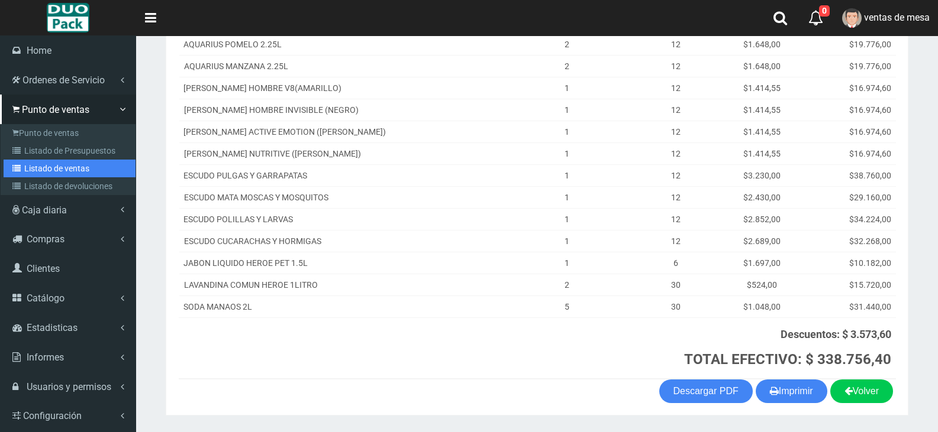
click at [69, 162] on link "Listado de ventas" at bounding box center [70, 169] width 132 height 18
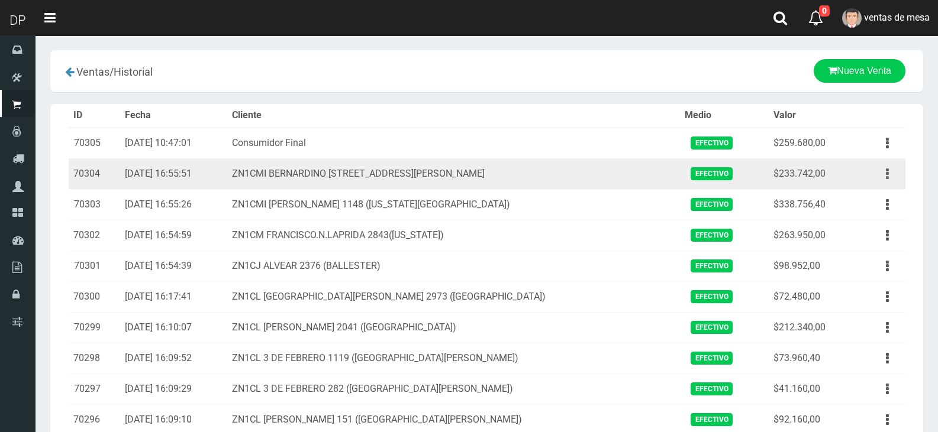
click at [896, 177] on button "button" at bounding box center [887, 174] width 27 height 21
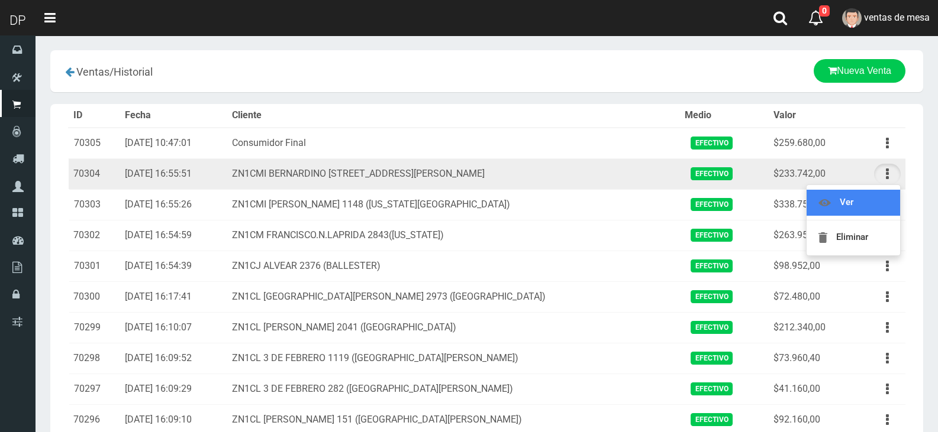
click at [880, 213] on link "Ver" at bounding box center [852, 203] width 93 height 26
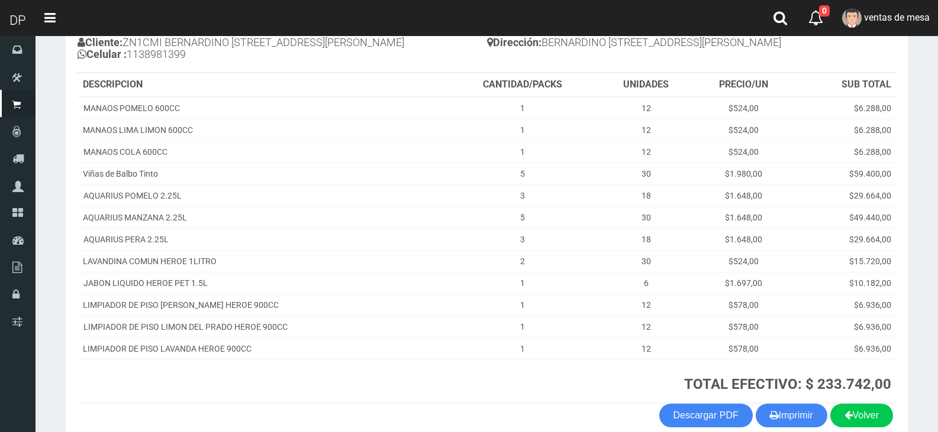
scroll to position [199, 0]
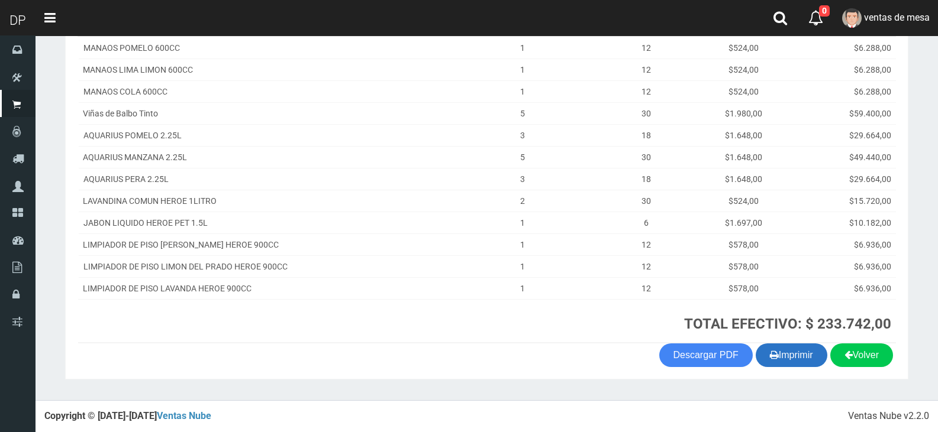
click at [798, 366] on button "Imprimir" at bounding box center [791, 356] width 72 height 24
click at [865, 22] on span "ventas de mesa" at bounding box center [897, 17] width 66 height 11
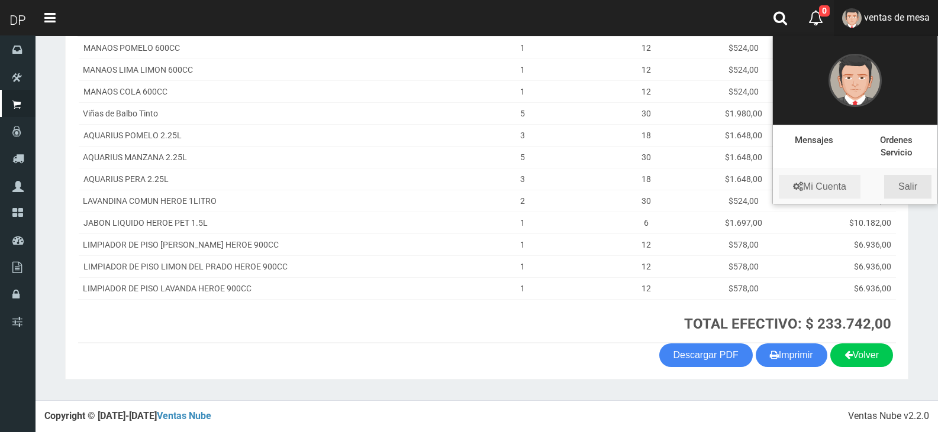
click at [912, 195] on link "Salir" at bounding box center [907, 187] width 47 height 24
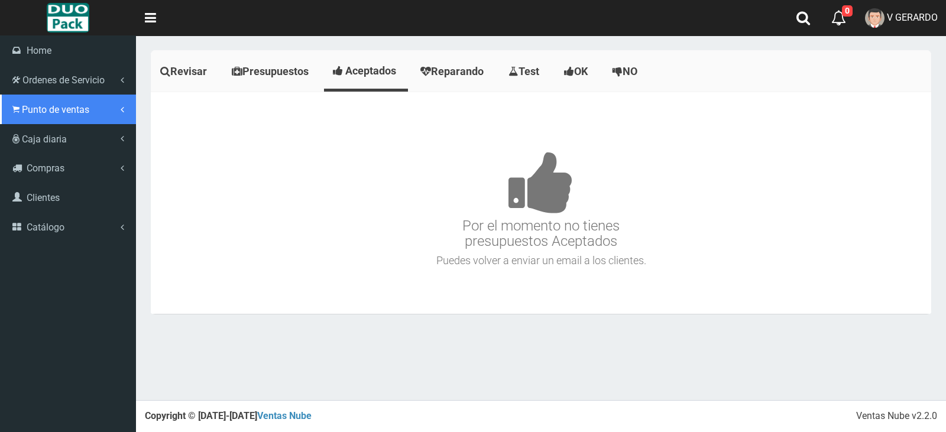
click at [17, 109] on icon at bounding box center [15, 109] width 7 height 11
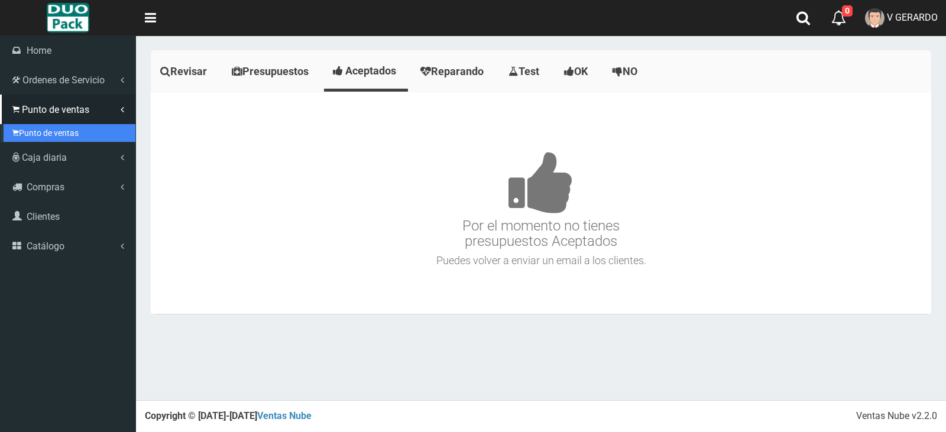
click at [44, 125] on link "Punto de ventas" at bounding box center [70, 133] width 132 height 18
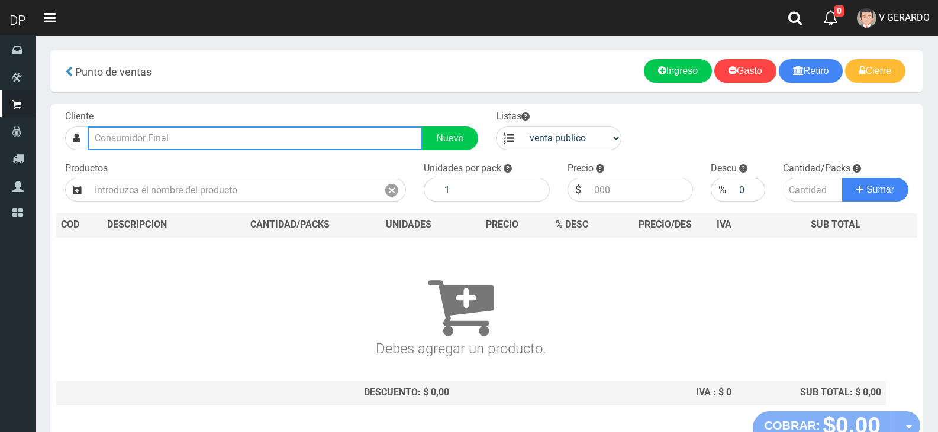
click at [208, 132] on input "text" at bounding box center [255, 139] width 335 height 24
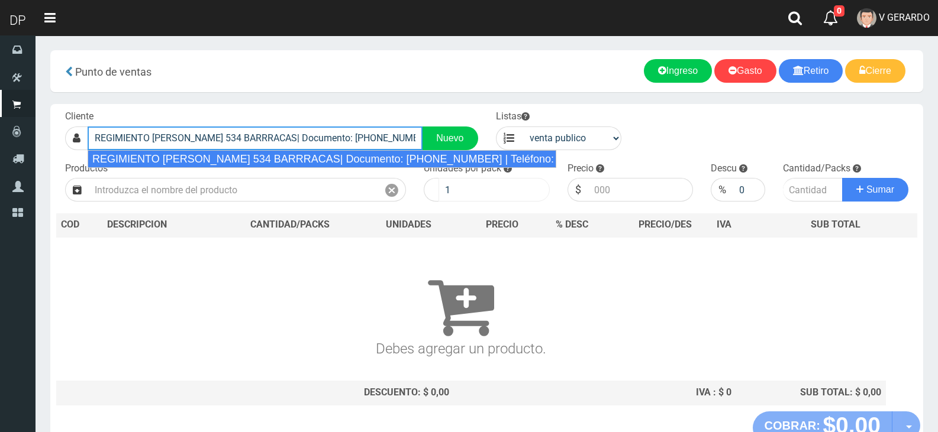
type input "REGIMIENTO DE PATRICIOS 534 BARRRACAS| Documento: 53444444444444444 | Teléfono:"
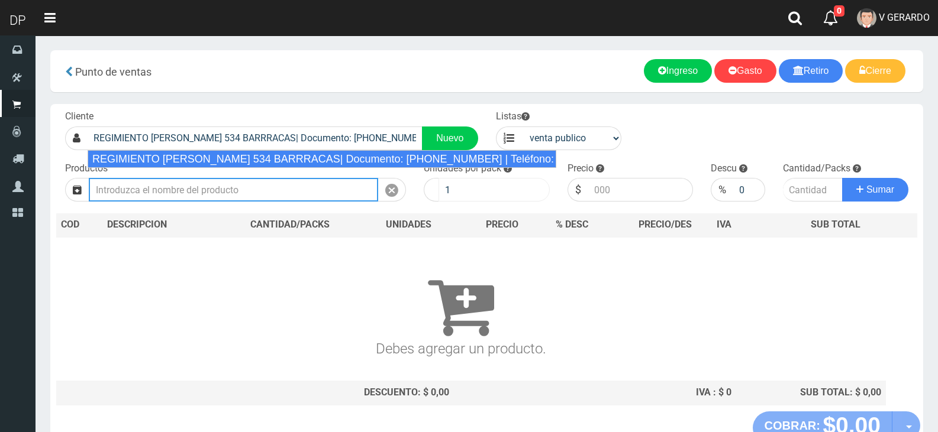
select select "2"
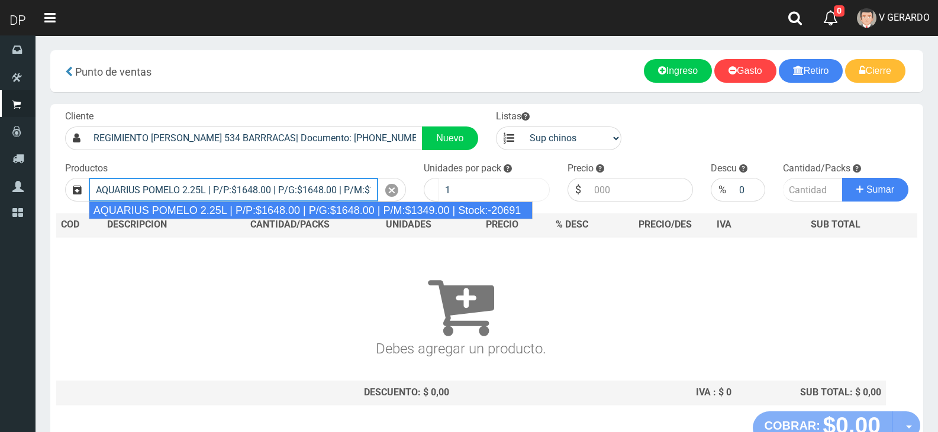
type input "AQUARIUS POMELO 2.25L | P/P:$1648.00 | P/G:$1648.00 | P/M:$1349.00 | Stock:-206…"
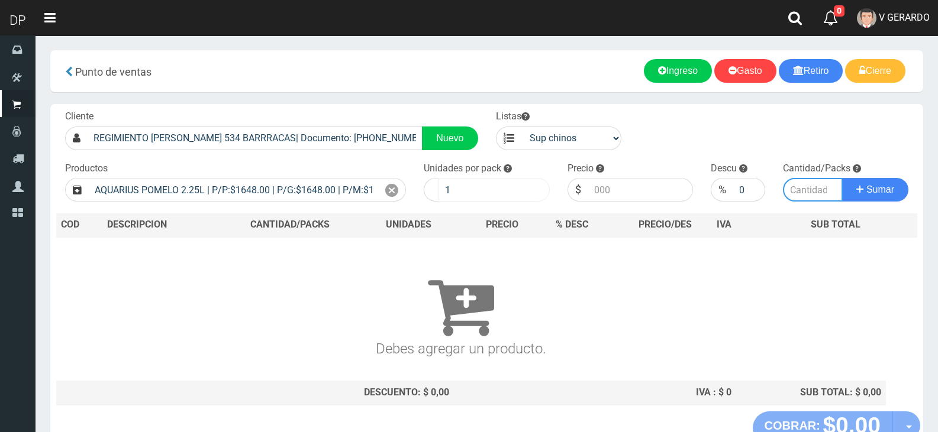
type input "6"
type input "1648.00"
type input "20"
click at [842, 178] on button "Sumar" at bounding box center [875, 190] width 66 height 24
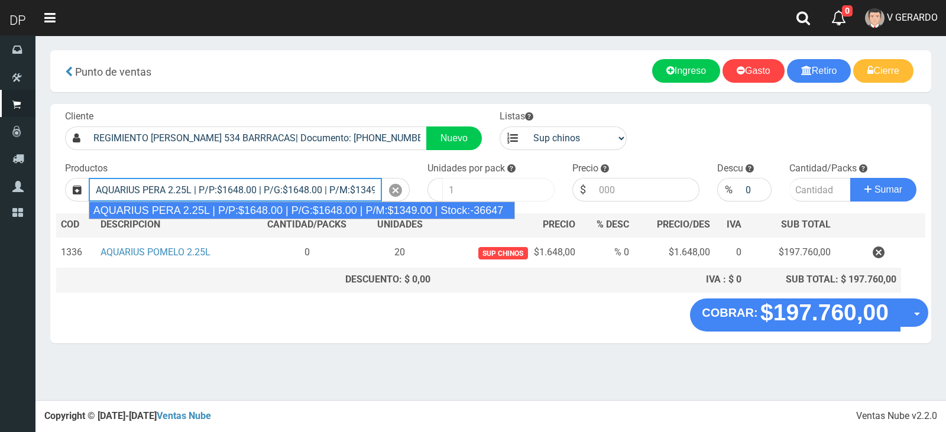
type input "AQUARIUS PERA 2.25L | P/P:$1648.00 | P/G:$1648.00 | P/M:$1349.00 | Stock:-36647"
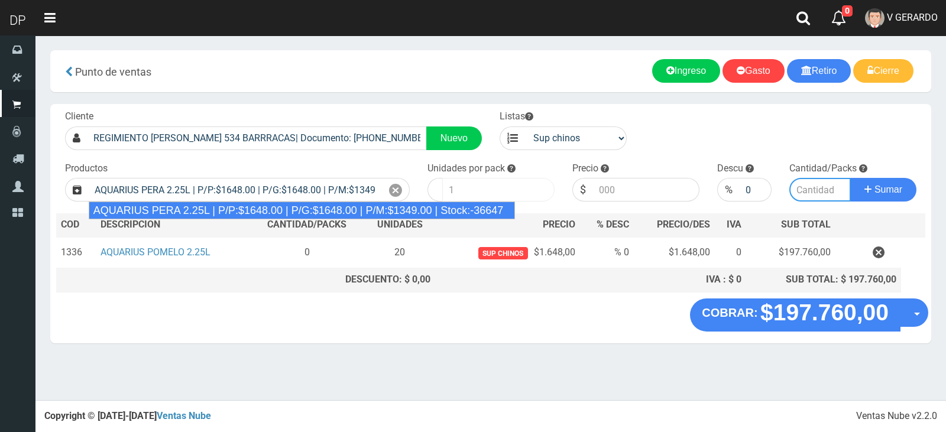
type input "6"
type input "1648.00"
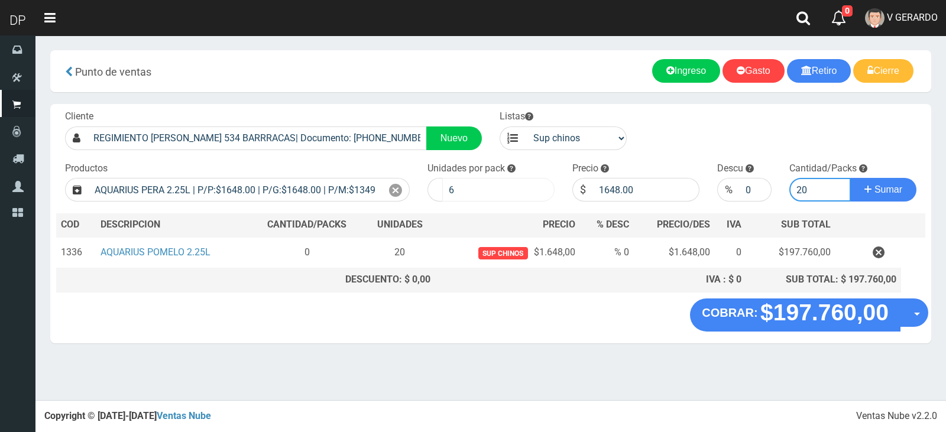
type input "20"
click at [851, 178] on button "Sumar" at bounding box center [884, 190] width 66 height 24
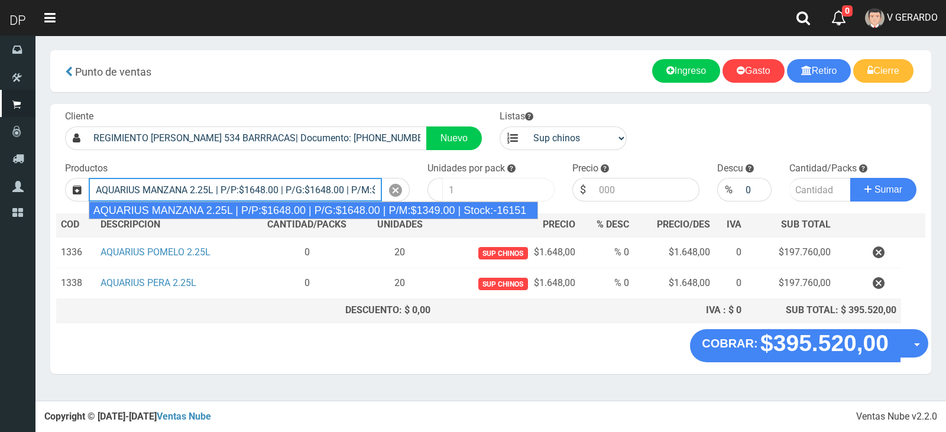
type input "AQUARIUS MANZANA 2.25L | P/P:$1648.00 | P/G:$1648.00 | P/M:$1349.00 | Stock:-16…"
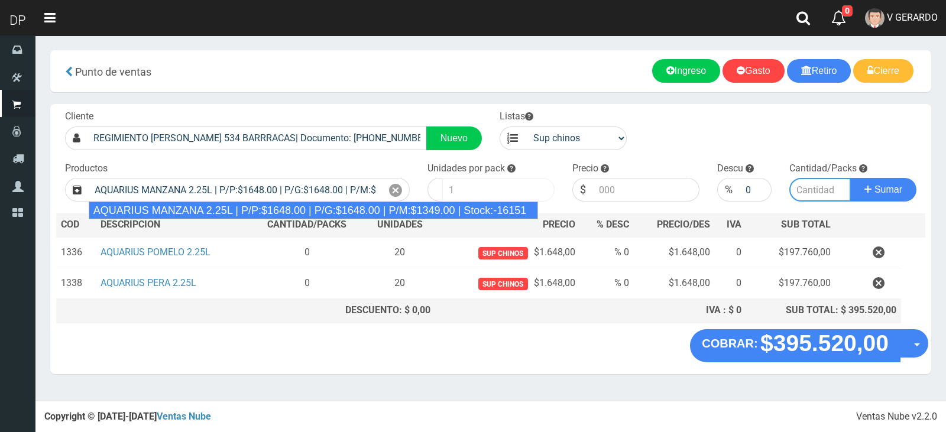
type input "6"
type input "1648.00"
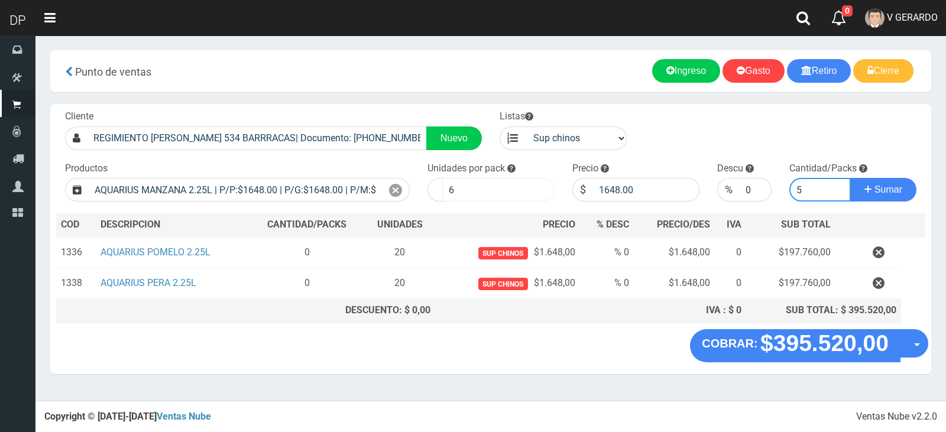
type input "5"
click at [851, 178] on button "Sumar" at bounding box center [884, 190] width 66 height 24
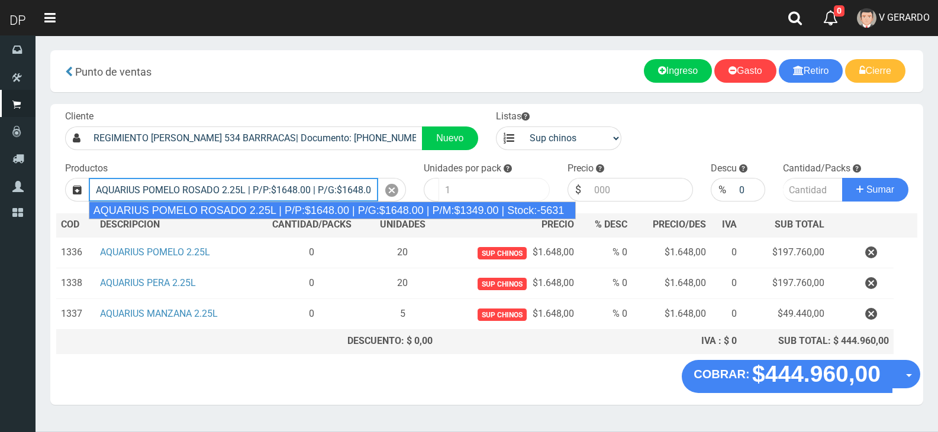
type input "AQUARIUS POMELO ROSADO 2.25L | P/P:$1648.00 | P/G:$1648.00 | P/M:$1349.00 | Sto…"
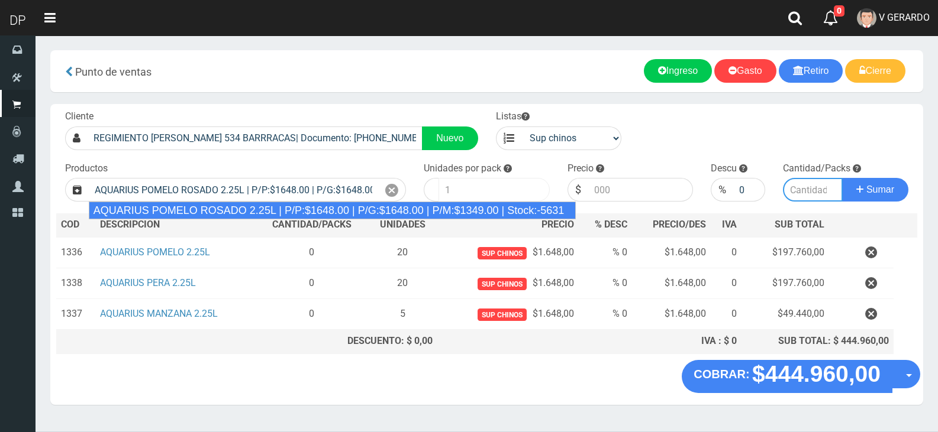
type input "6"
type input "1648.00"
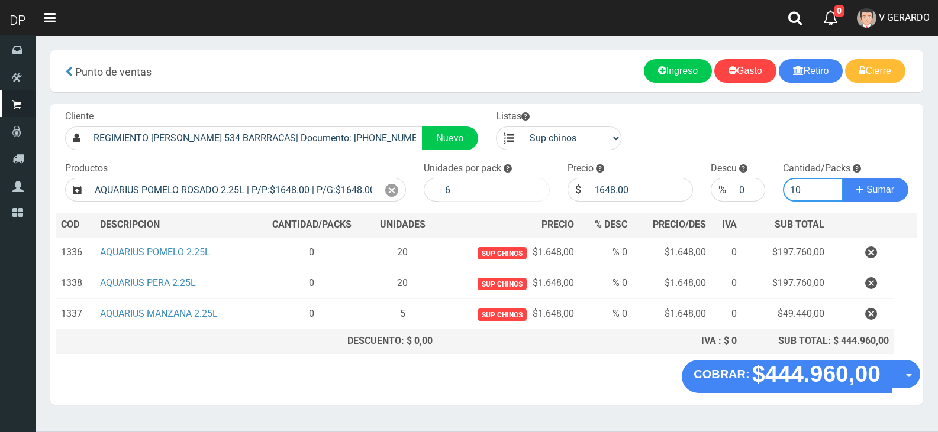
type input "10"
click at [842, 178] on button "Sumar" at bounding box center [875, 190] width 66 height 24
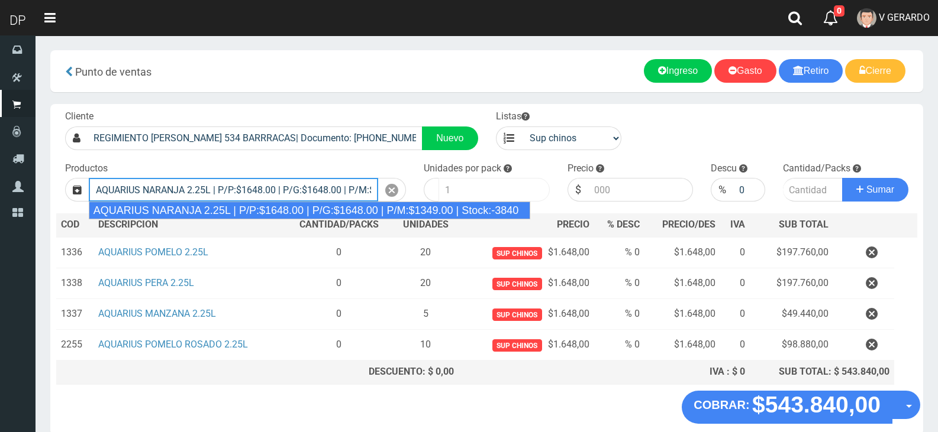
type input "AQUARIUS NARANJA 2.25L | P/P:$1648.00 | P/G:$1648.00 | P/M:$1349.00 | Stock:-38…"
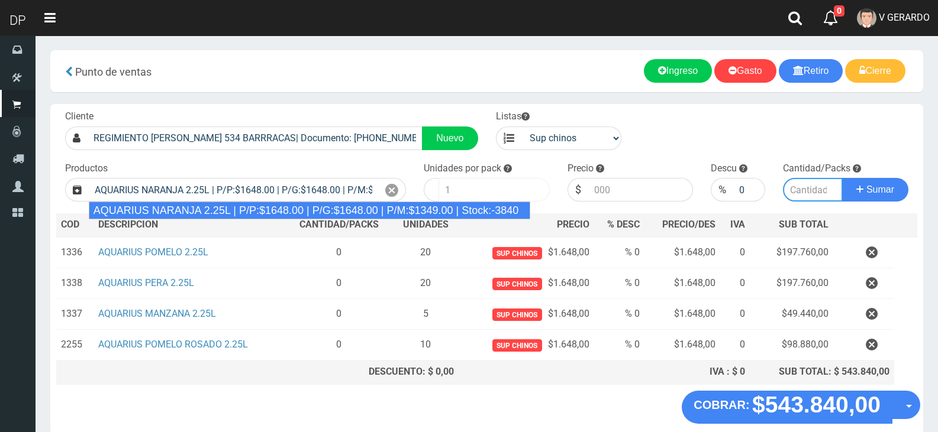
type input "6"
type input "1648.00"
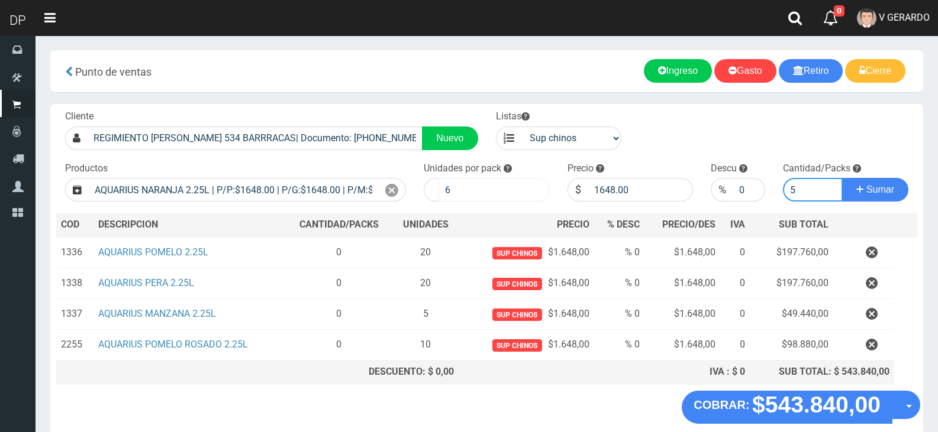
type input "5"
click at [842, 178] on button "Sumar" at bounding box center [875, 190] width 66 height 24
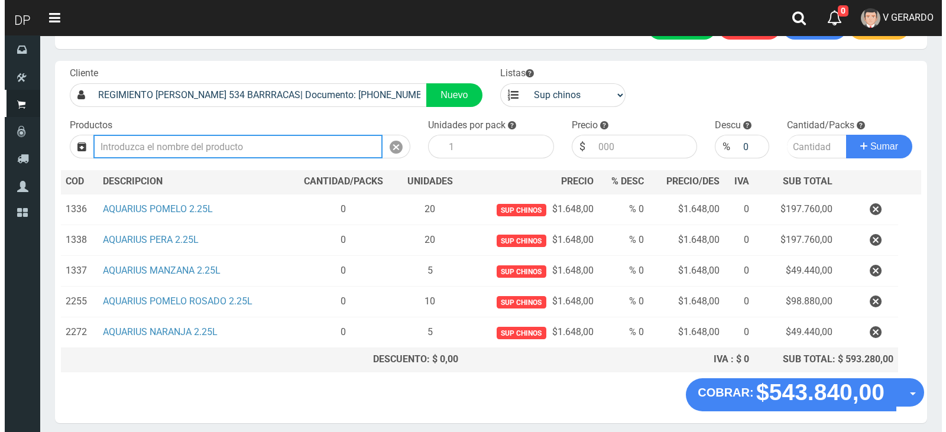
scroll to position [88, 0]
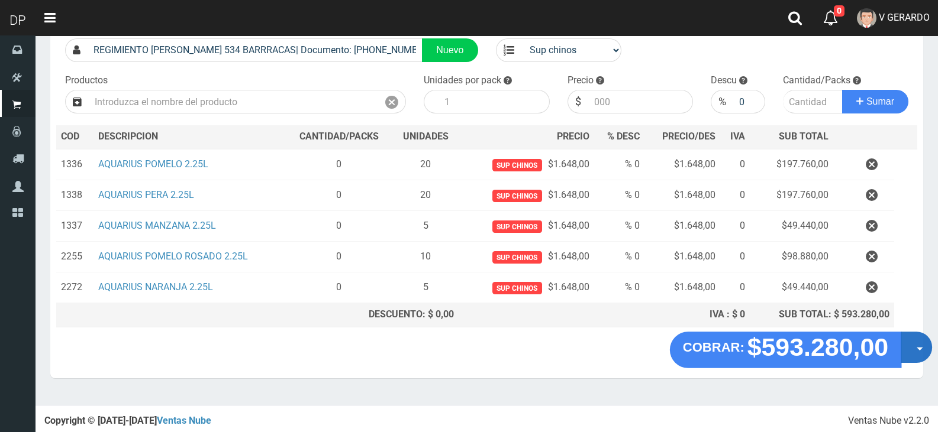
click at [907, 348] on button "Opciones" at bounding box center [915, 347] width 31 height 31
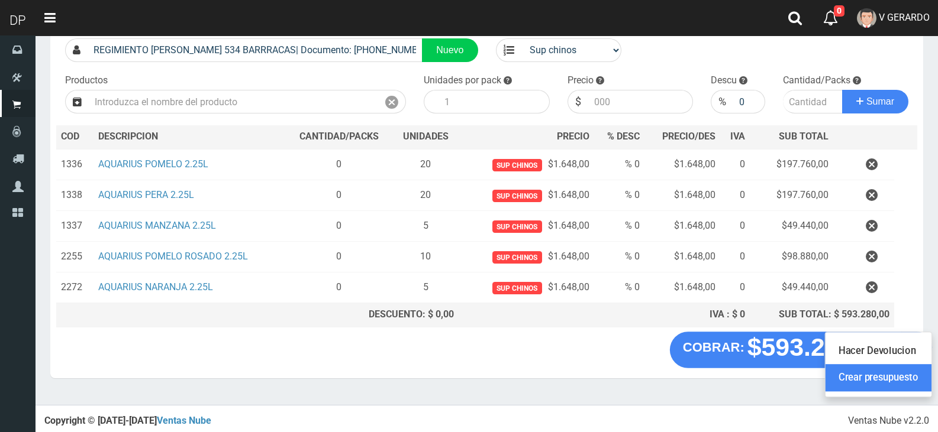
click at [895, 375] on link "Crear presupuesto" at bounding box center [878, 378] width 106 height 27
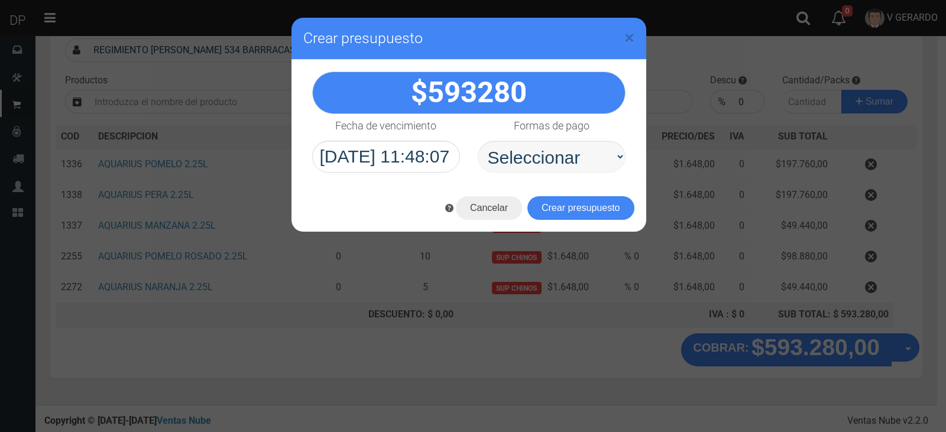
select select "Efectivo"
click at [478, 141] on select "Seleccionar Efectivo Tarjeta de Crédito Depósito Débito" at bounding box center [552, 157] width 148 height 32
click at [573, 202] on button "Crear presupuesto" at bounding box center [581, 208] width 107 height 24
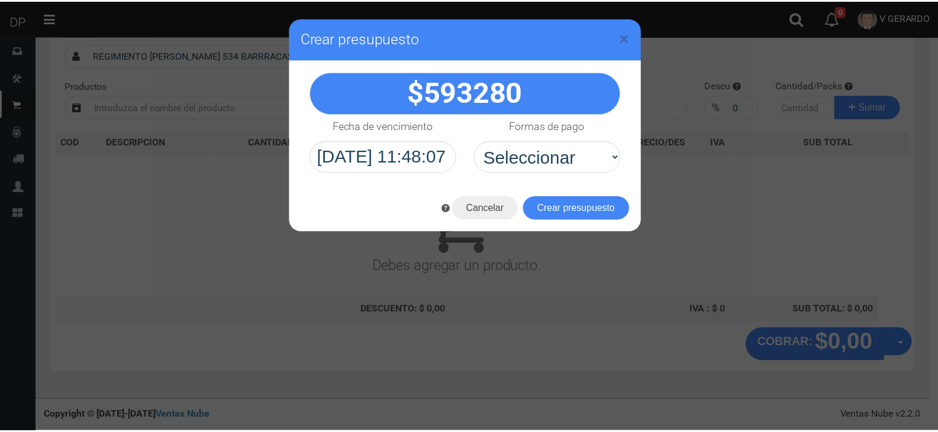
scroll to position [78, 0]
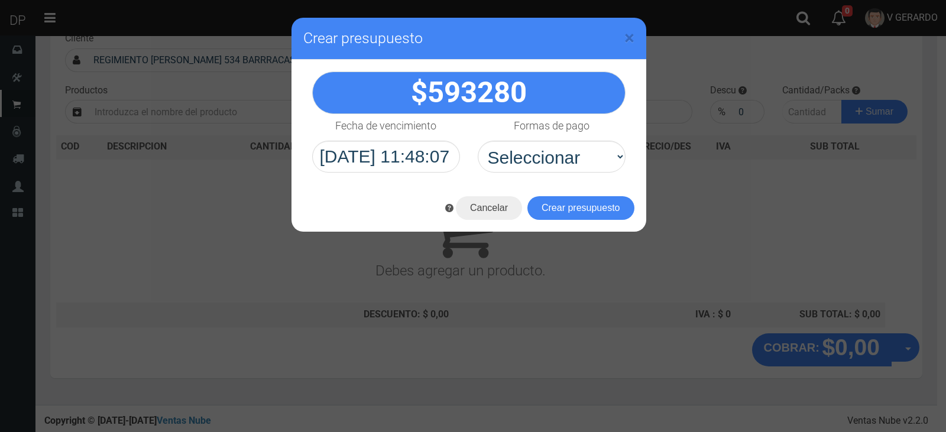
click at [200, 48] on div "× Crear presupuesto" at bounding box center [473, 216] width 946 height 432
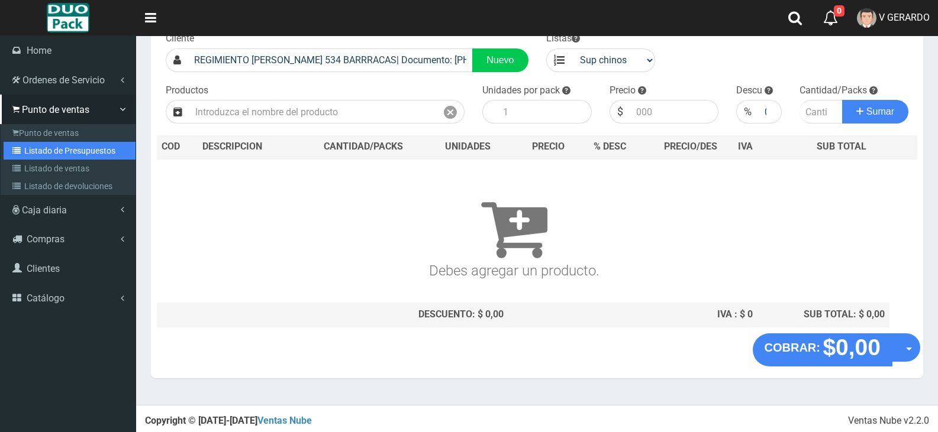
click at [42, 142] on link "Listado de Presupuestos" at bounding box center [70, 151] width 132 height 18
